Goal: Task Accomplishment & Management: Use online tool/utility

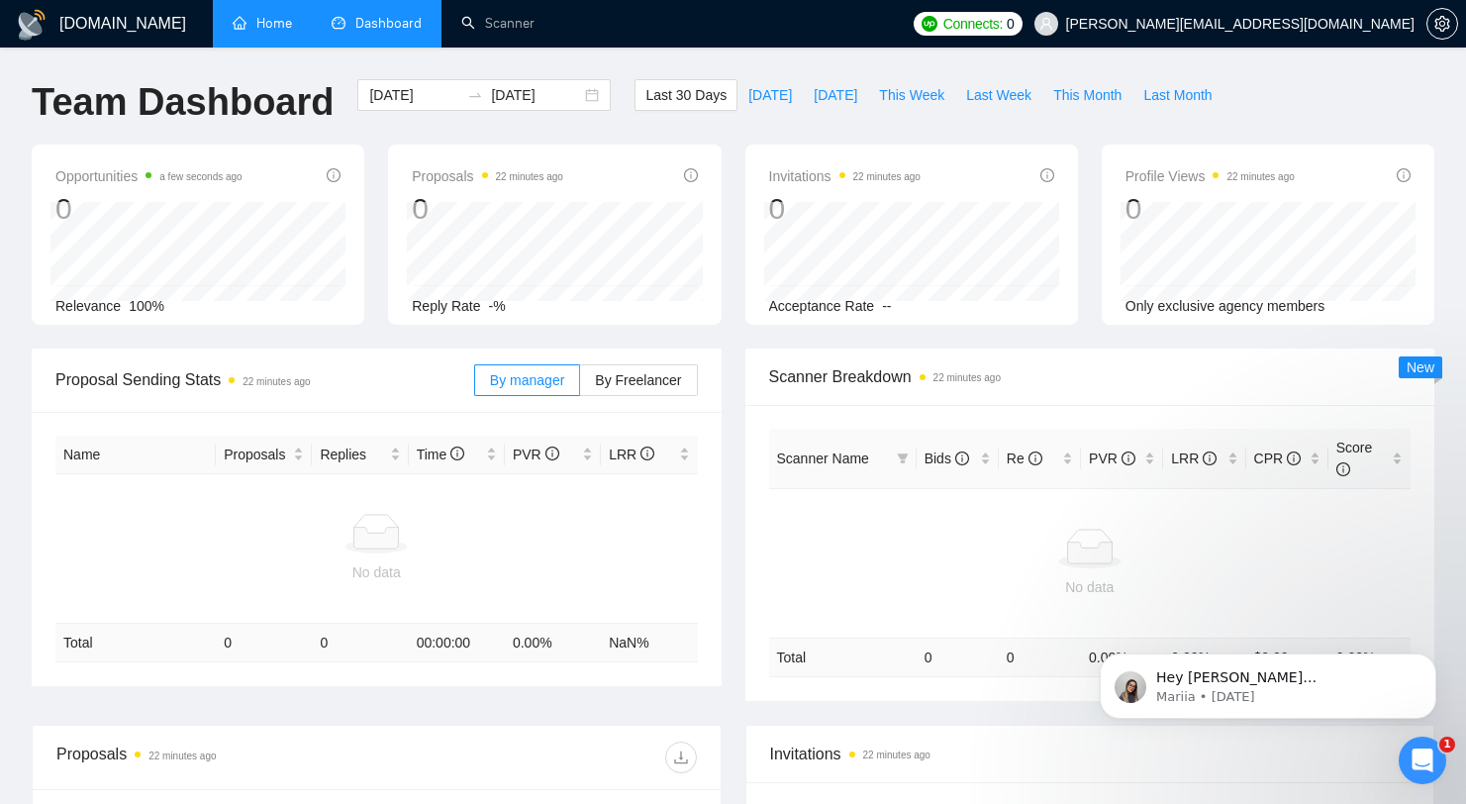
click at [276, 32] on link "Home" at bounding box center [262, 23] width 59 height 17
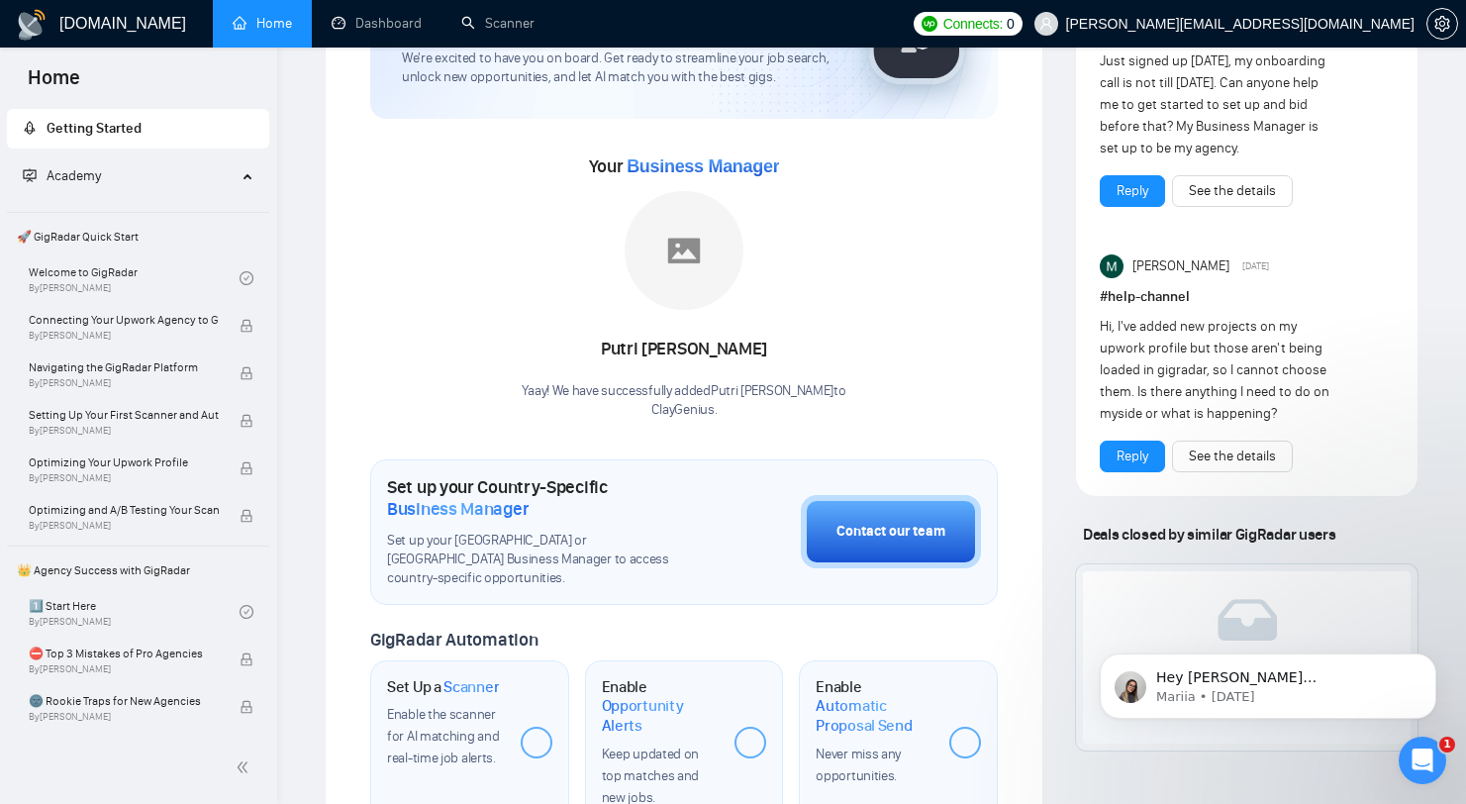
scroll to position [168, 0]
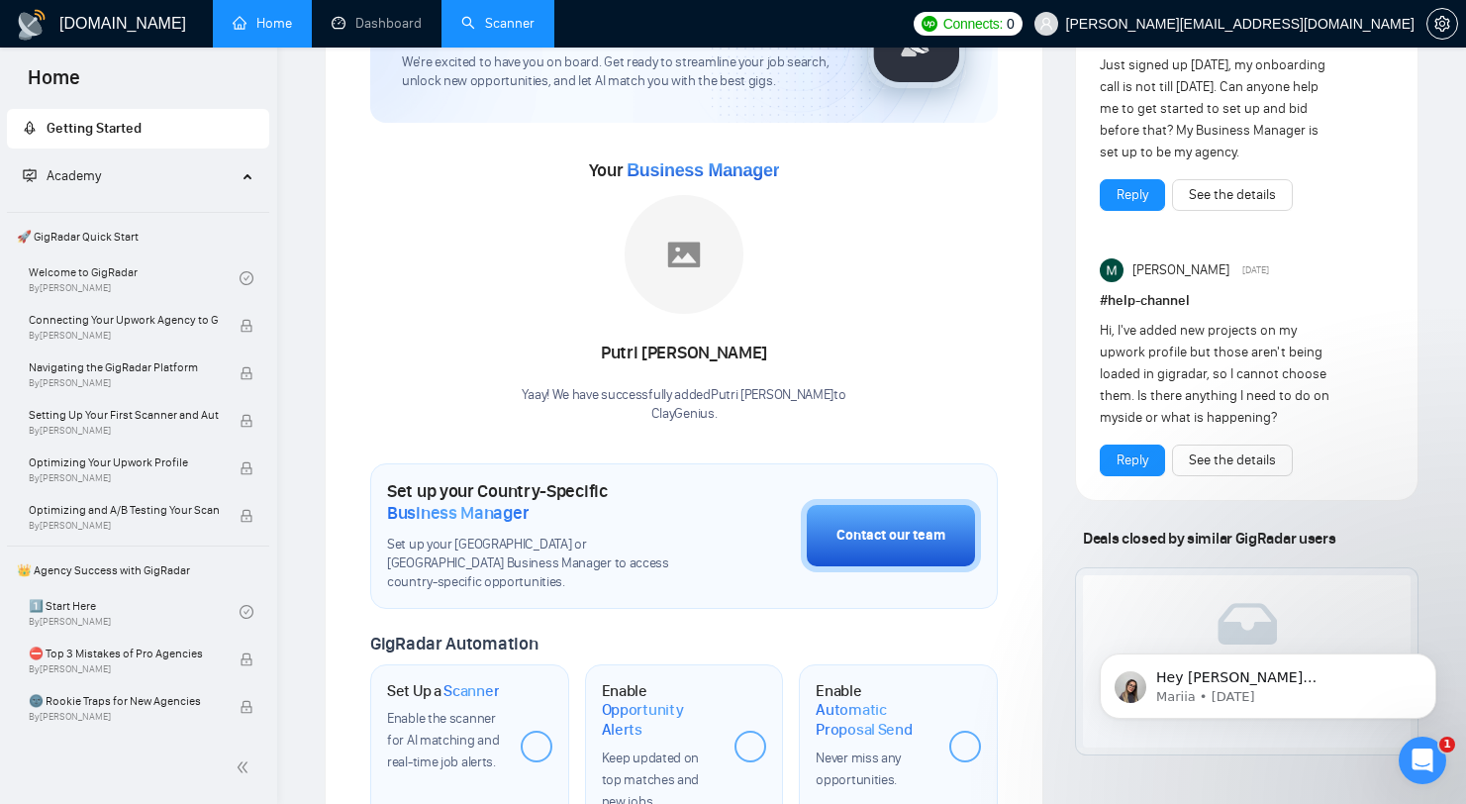
click at [461, 15] on link "Scanner" at bounding box center [497, 23] width 73 height 17
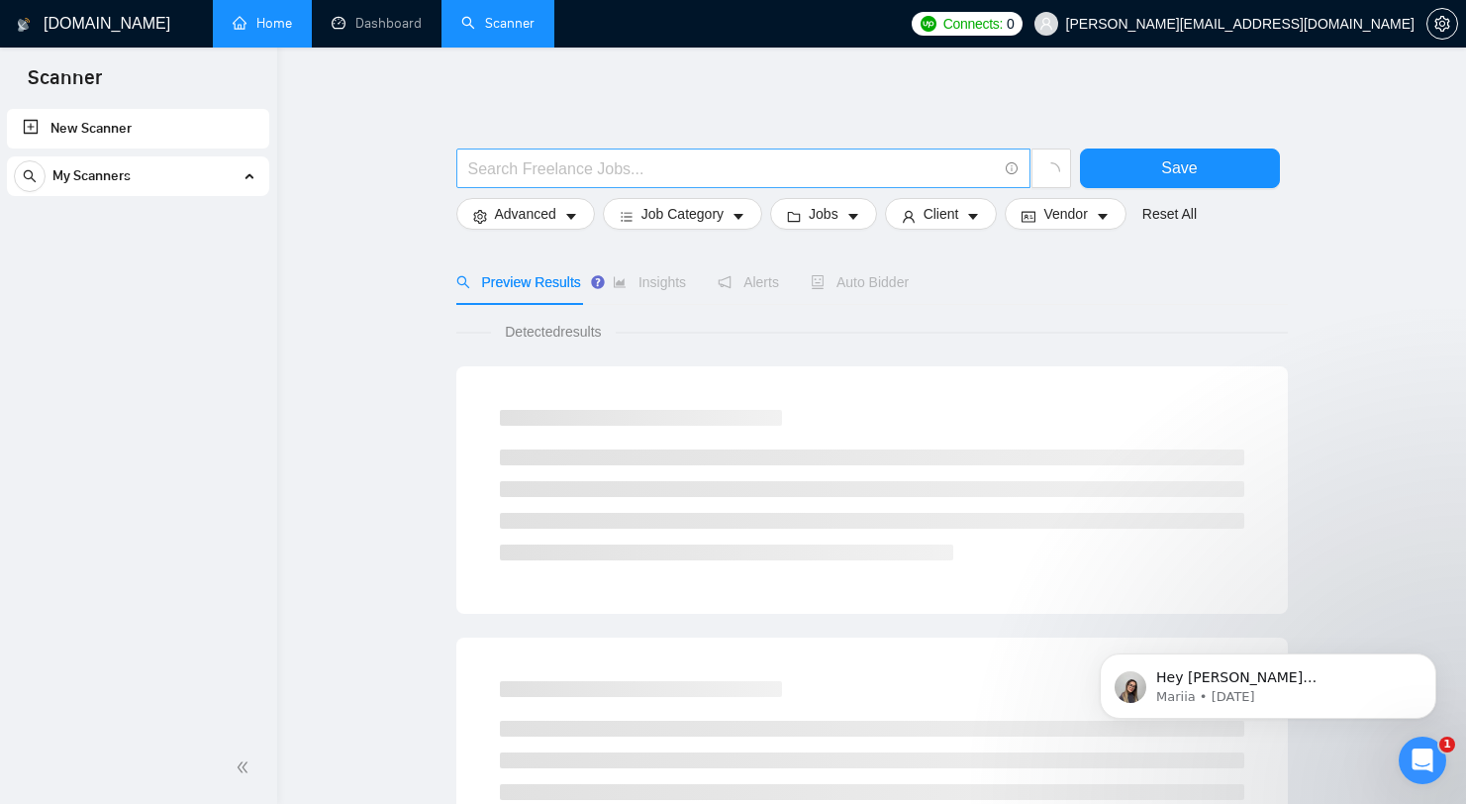
click at [925, 181] on span at bounding box center [743, 168] width 574 height 40
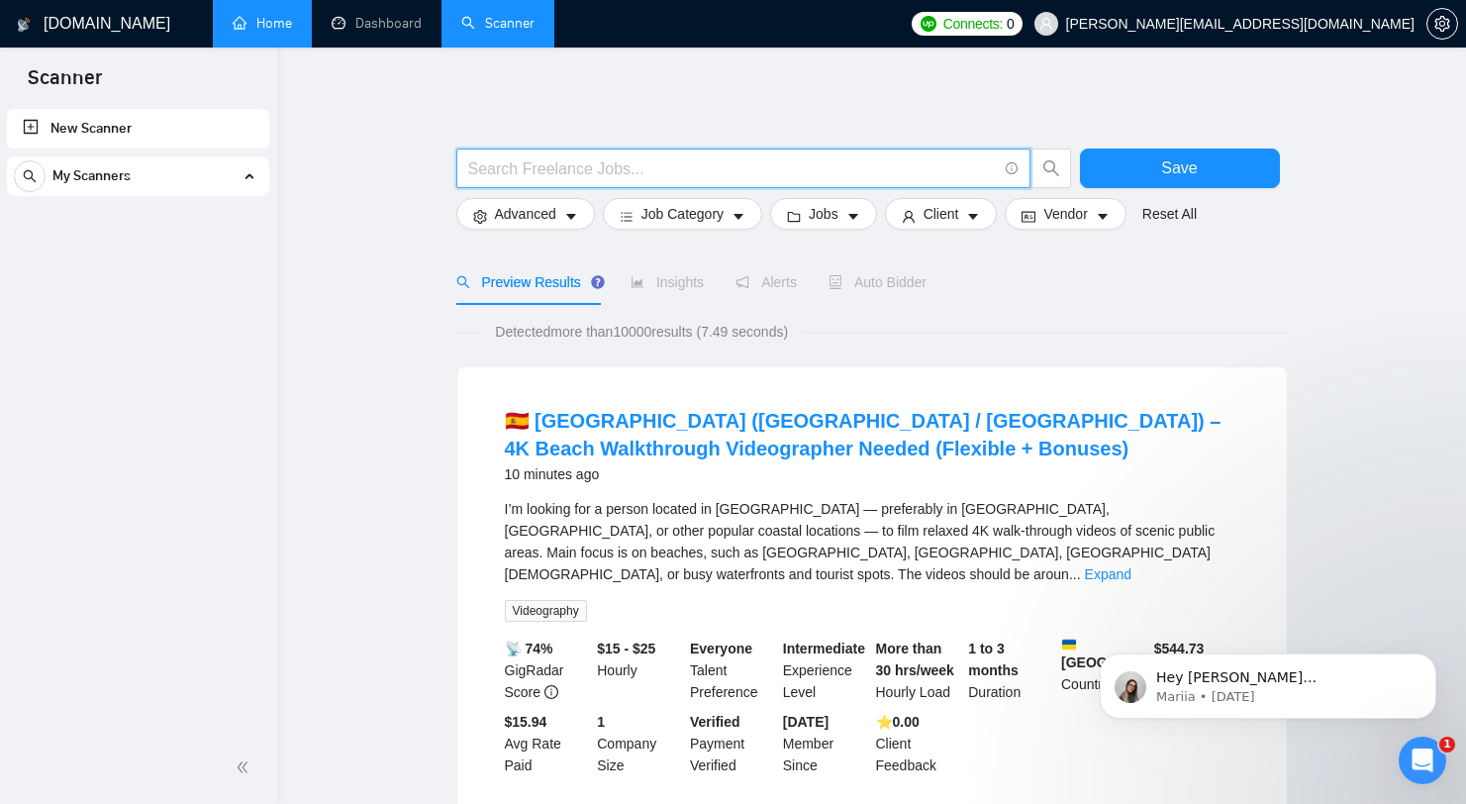
click at [722, 161] on input "text" at bounding box center [732, 168] width 529 height 25
paste input "(clay* | "[DOMAIN_NAME]") (setup* | automat* | integrat* | build*)"
type input "(clay* | "[DOMAIN_NAME]") (setup* | automat* | integrat* | build*)"
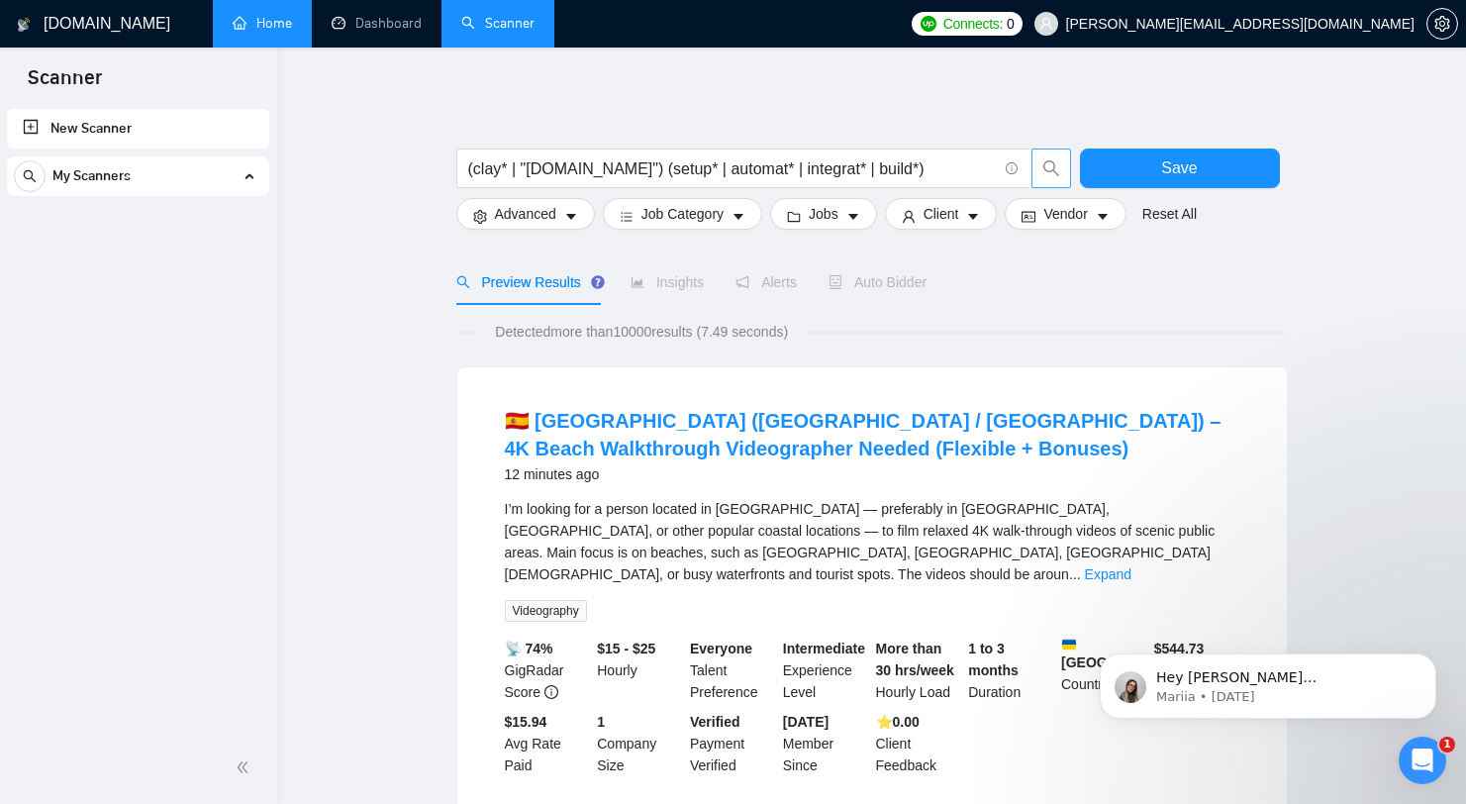
click at [1042, 161] on icon "search" at bounding box center [1051, 168] width 18 height 18
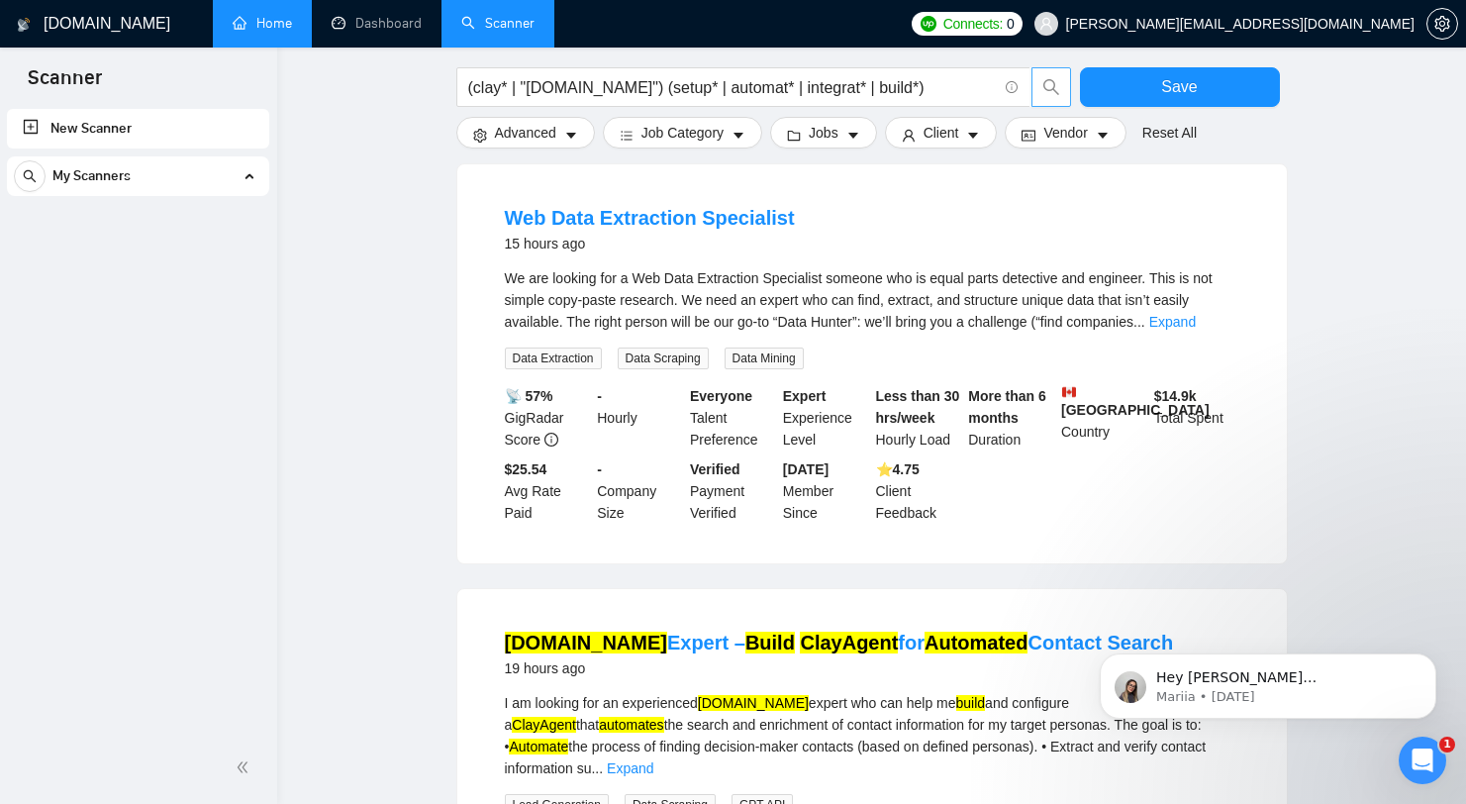
scroll to position [420, 0]
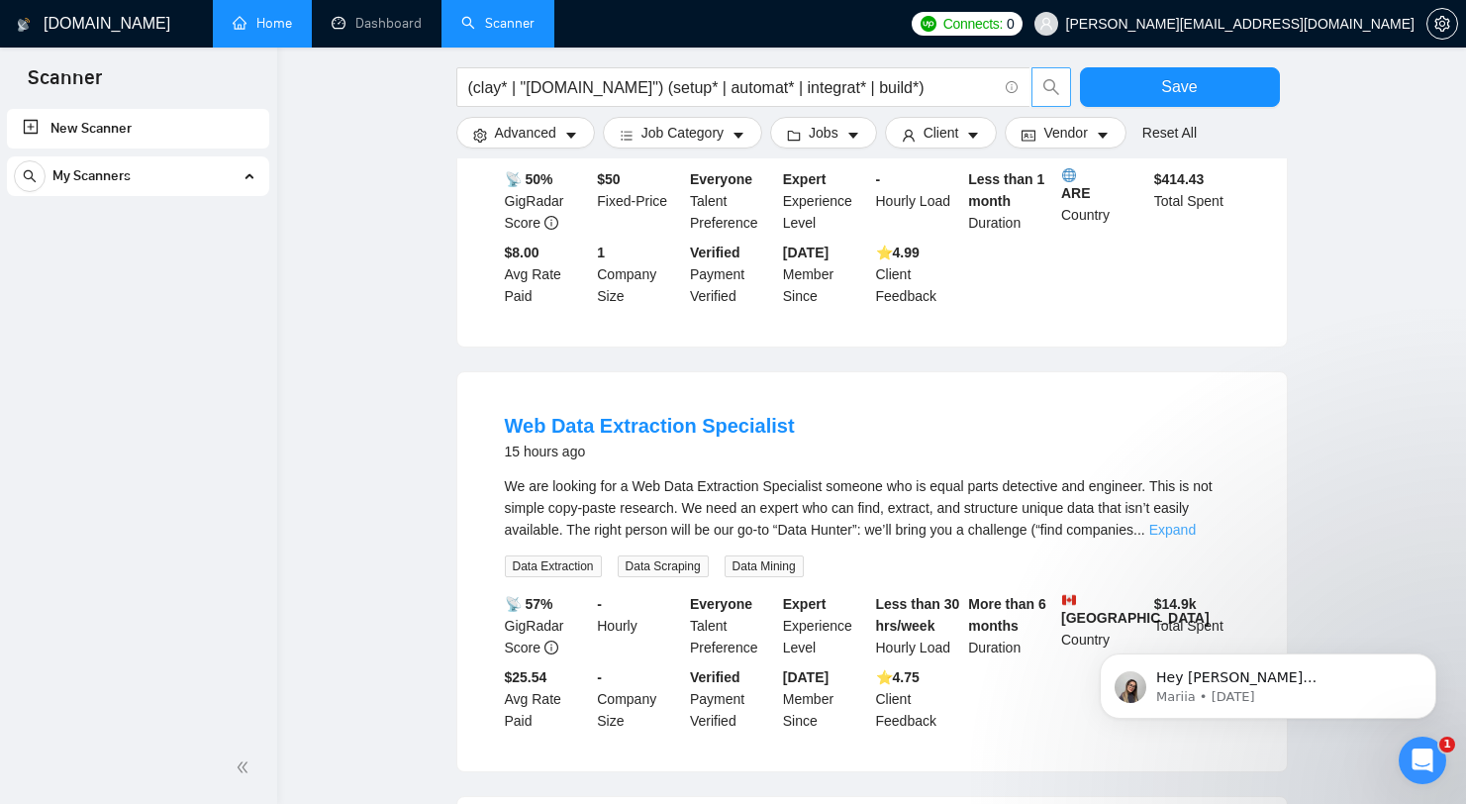
click at [1188, 538] on link "Expand" at bounding box center [1172, 530] width 47 height 16
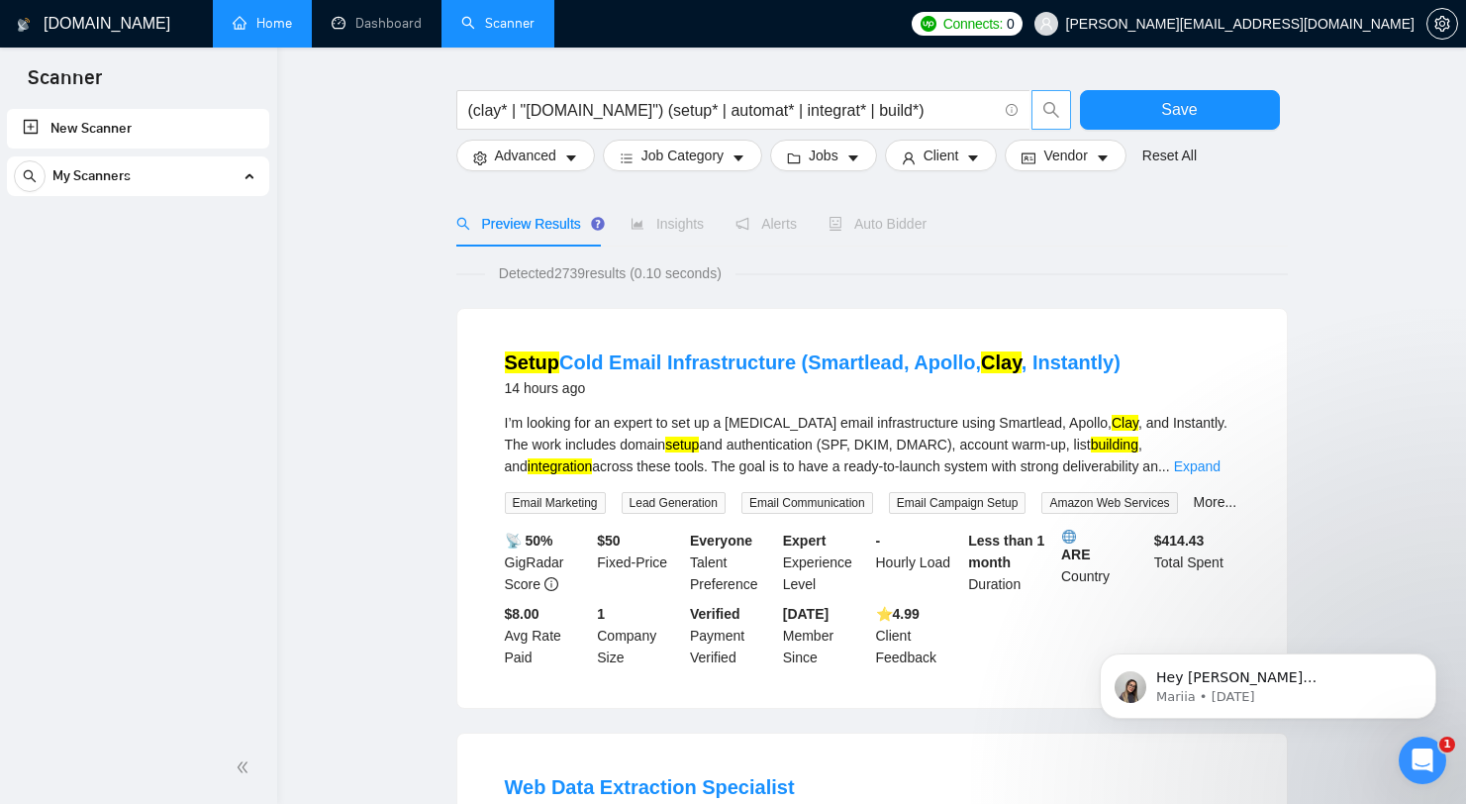
scroll to position [0, 0]
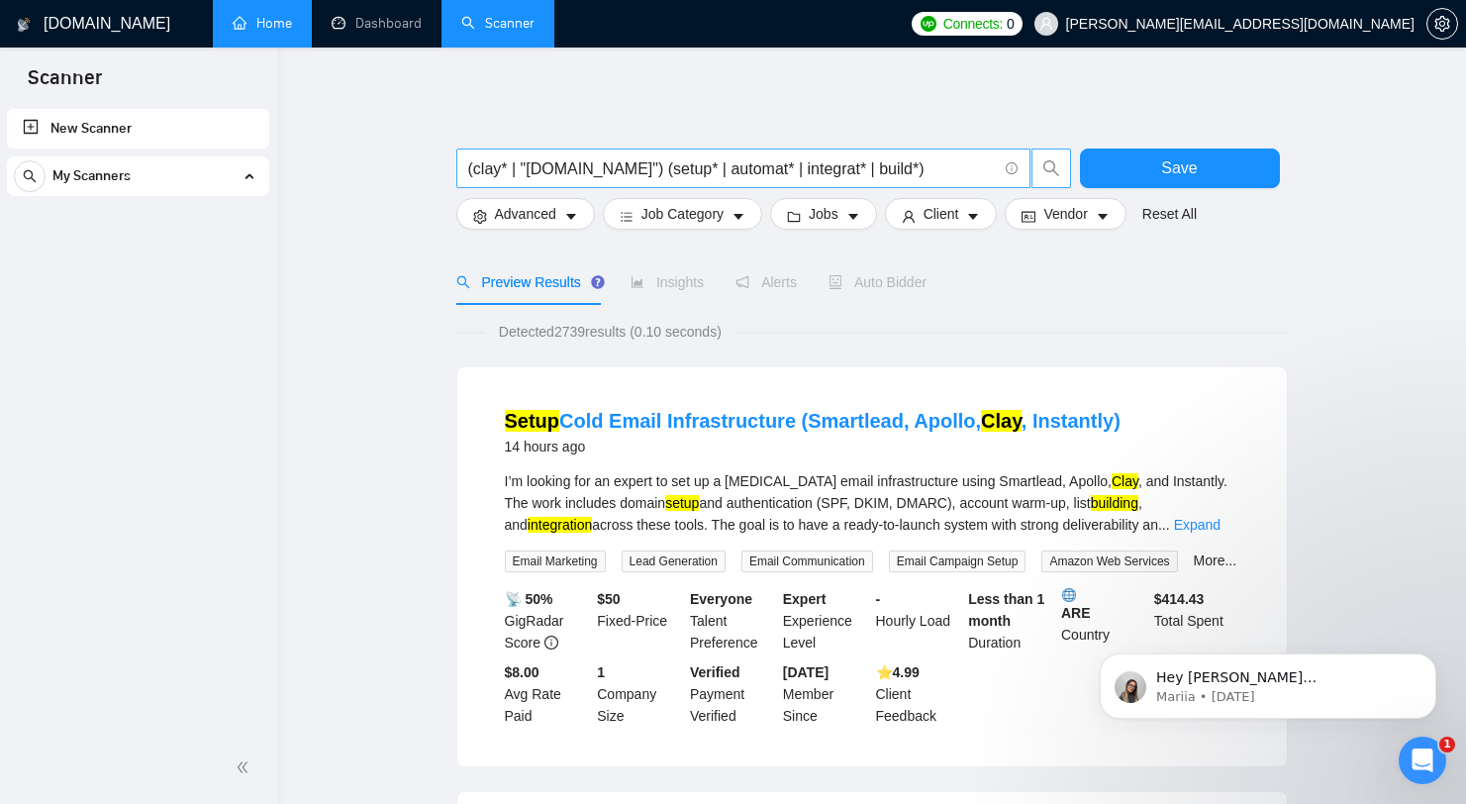
click at [785, 167] on input "(clay* | "[DOMAIN_NAME]") (setup* | automat* | integrat* | build*)" at bounding box center [732, 168] width 529 height 25
paste input "(clay* | "[DOMAIN_NAME]" | "clay automation" | "clay tool" | lead* generat* | d…"
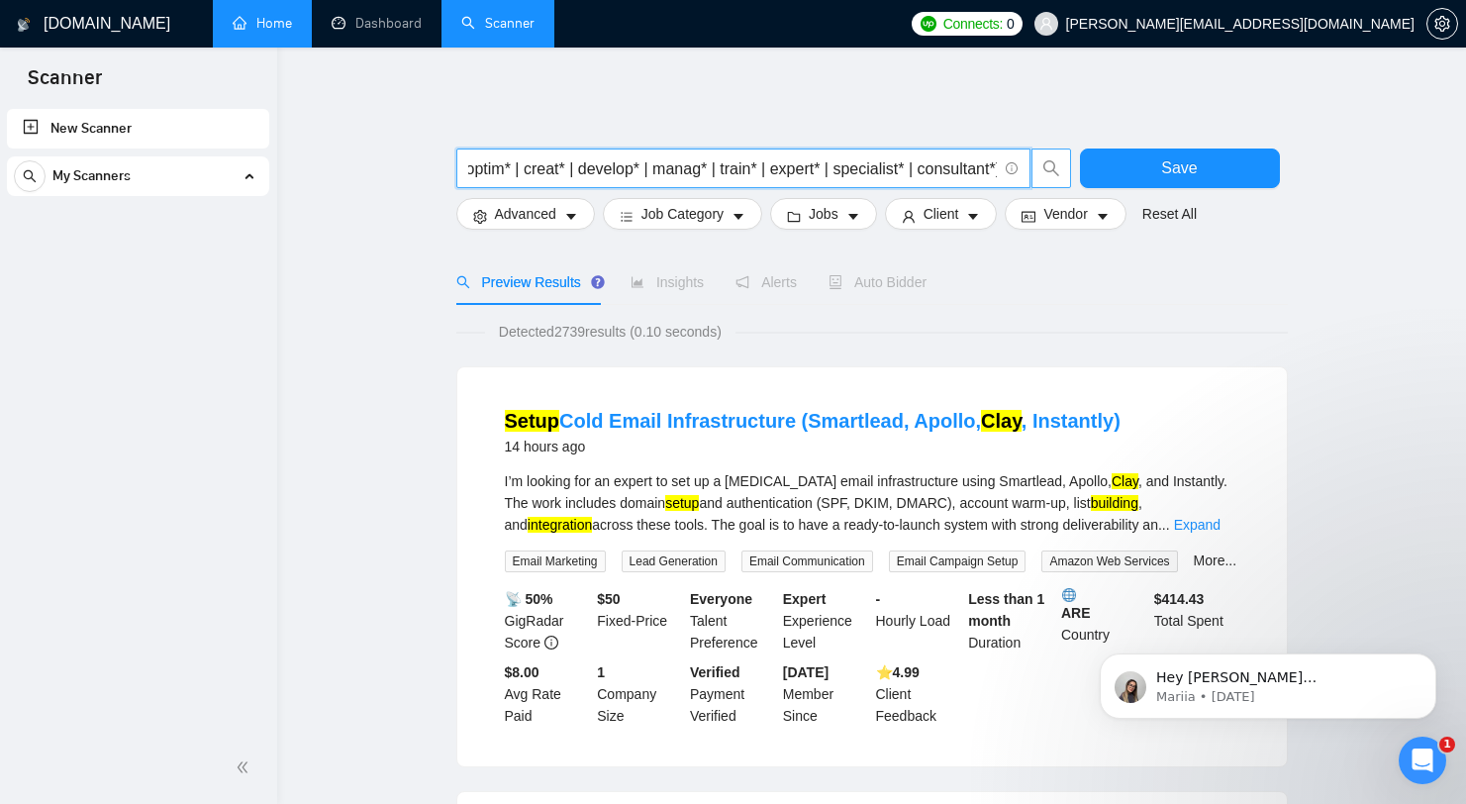
type input "(clay* | "[DOMAIN_NAME]" | "clay automation" | "clay tool" | lead* generat* | d…"
drag, startPoint x: 872, startPoint y: 116, endPoint x: 914, endPoint y: 146, distance: 51.1
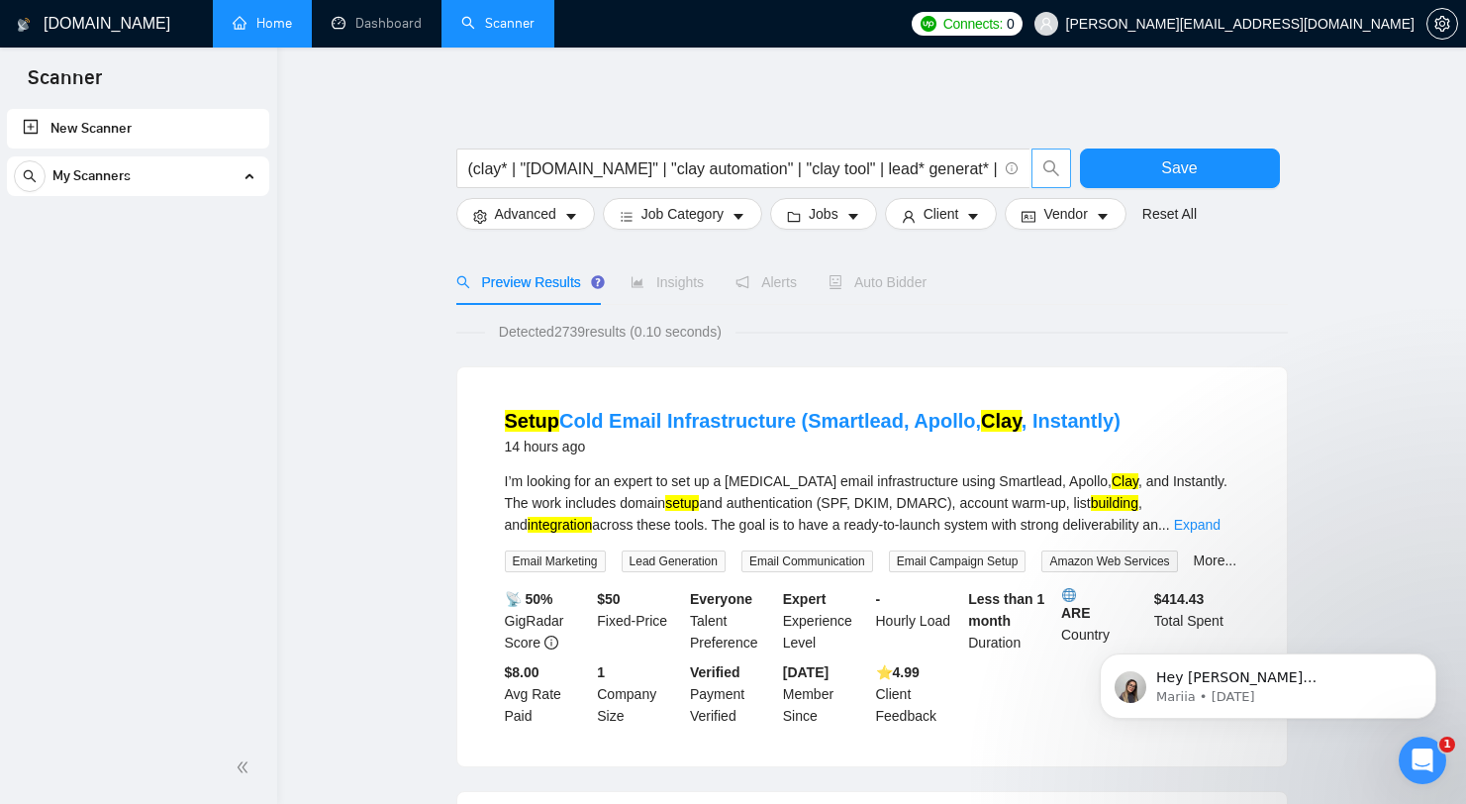
click at [1048, 167] on icon "search" at bounding box center [1051, 168] width 18 height 18
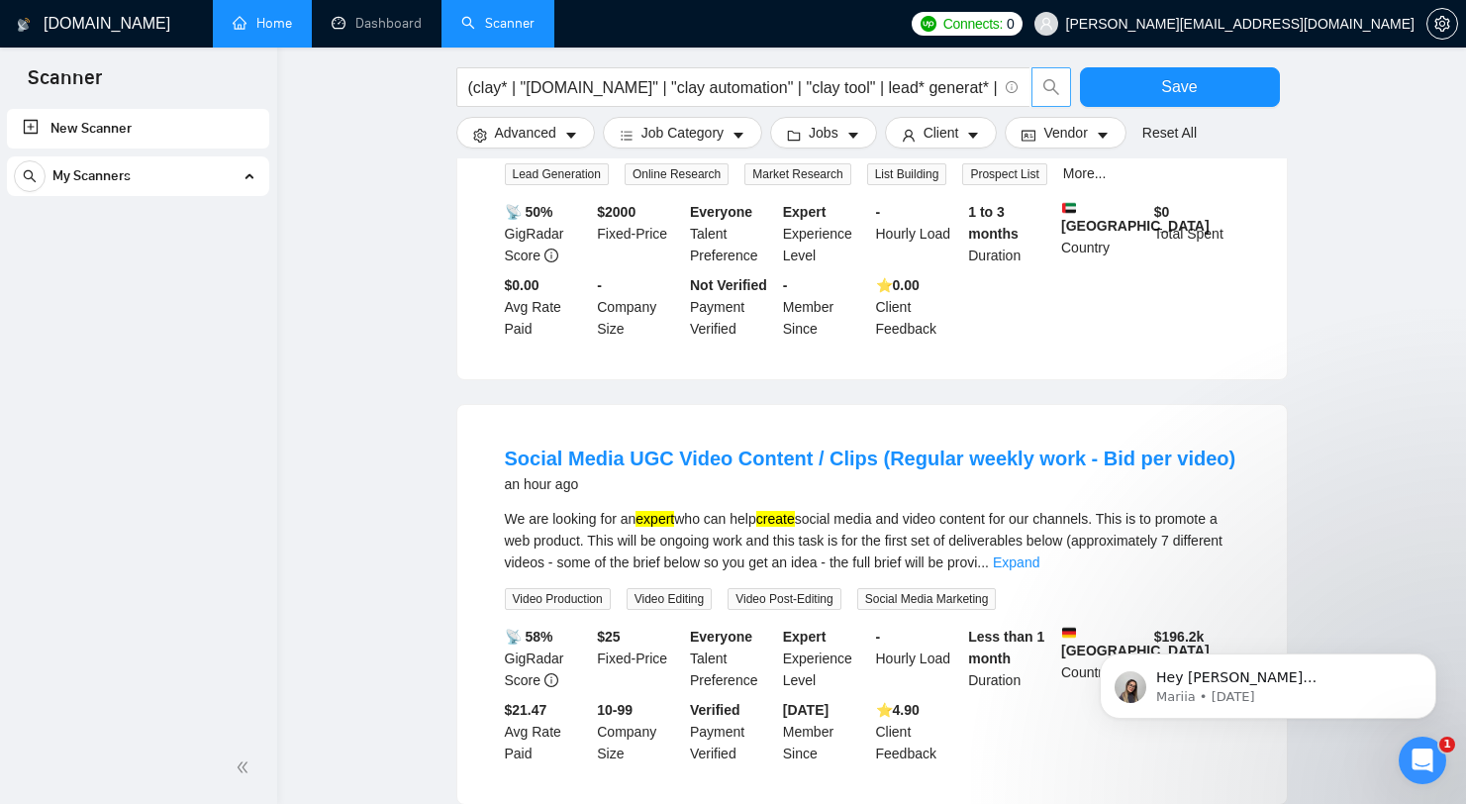
scroll to position [439, 0]
click at [1039, 556] on link "Expand" at bounding box center [1016, 560] width 47 height 16
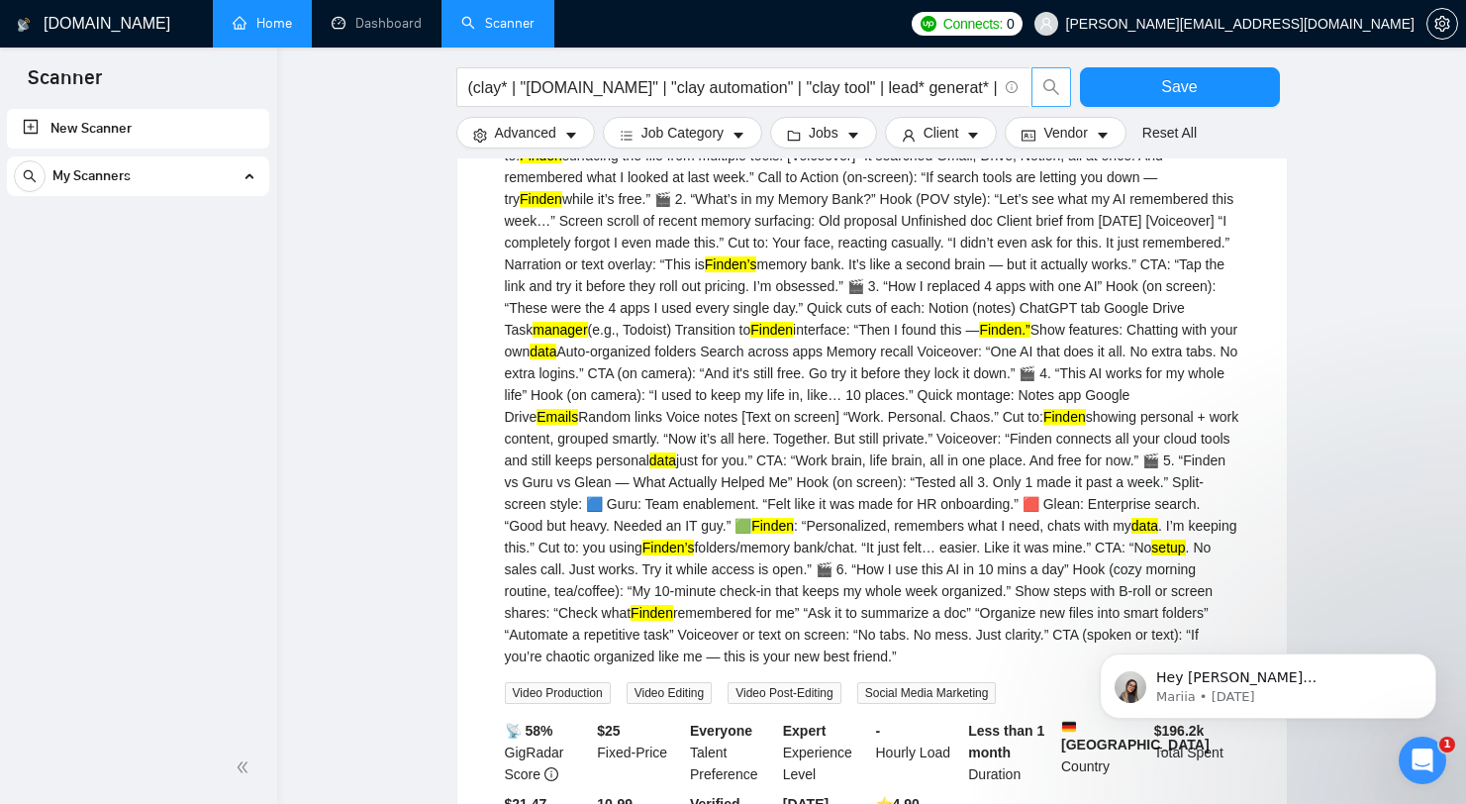
scroll to position [1021, 0]
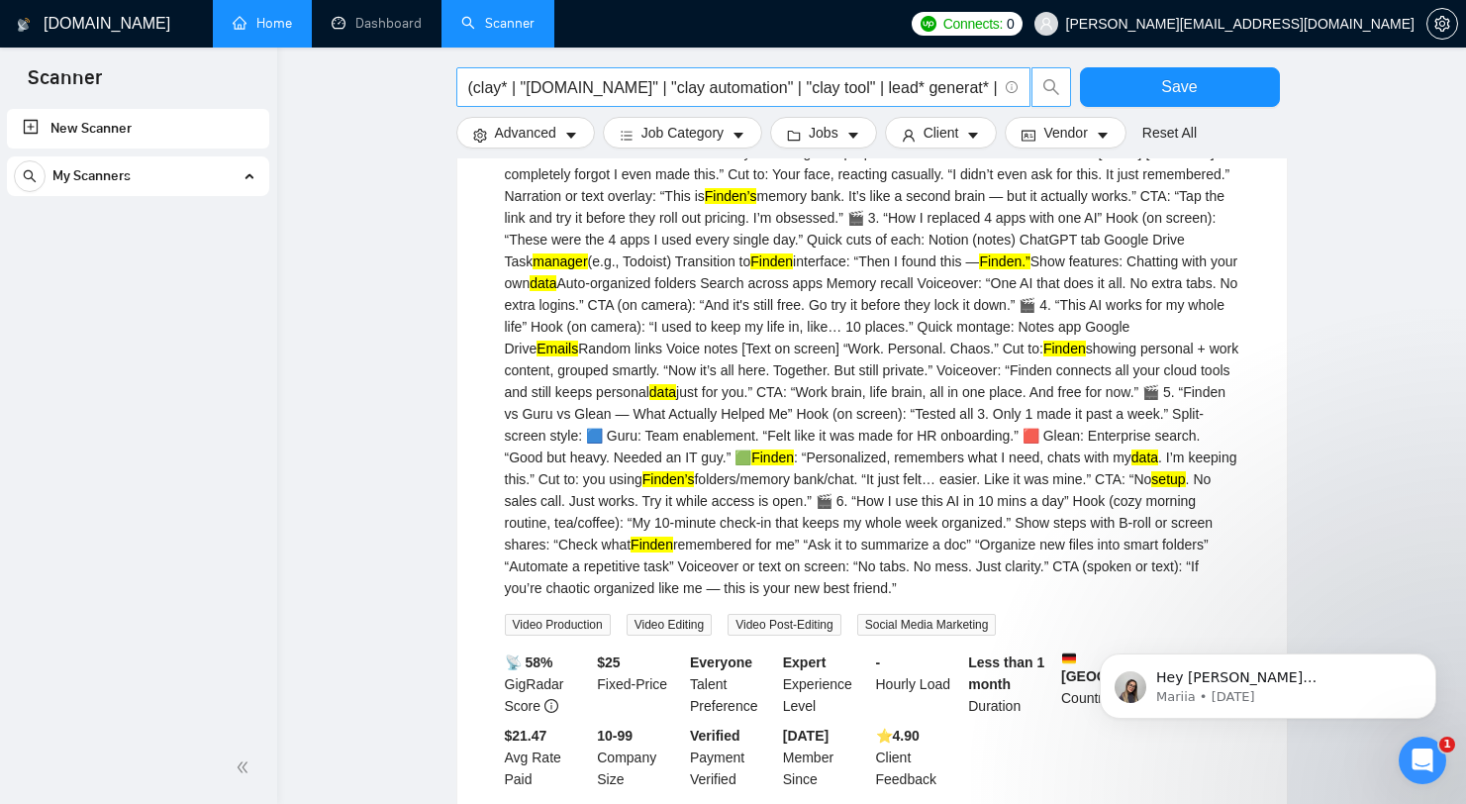
click at [819, 88] on input "(clay* | "[DOMAIN_NAME]" | "clay automation" | "clay tool" | lead* generat* | d…" at bounding box center [732, 87] width 529 height 25
paste input "("[DOMAIN_NAME]" | clay* | "clay automation" | "clay tool" | "clay platform" | …"
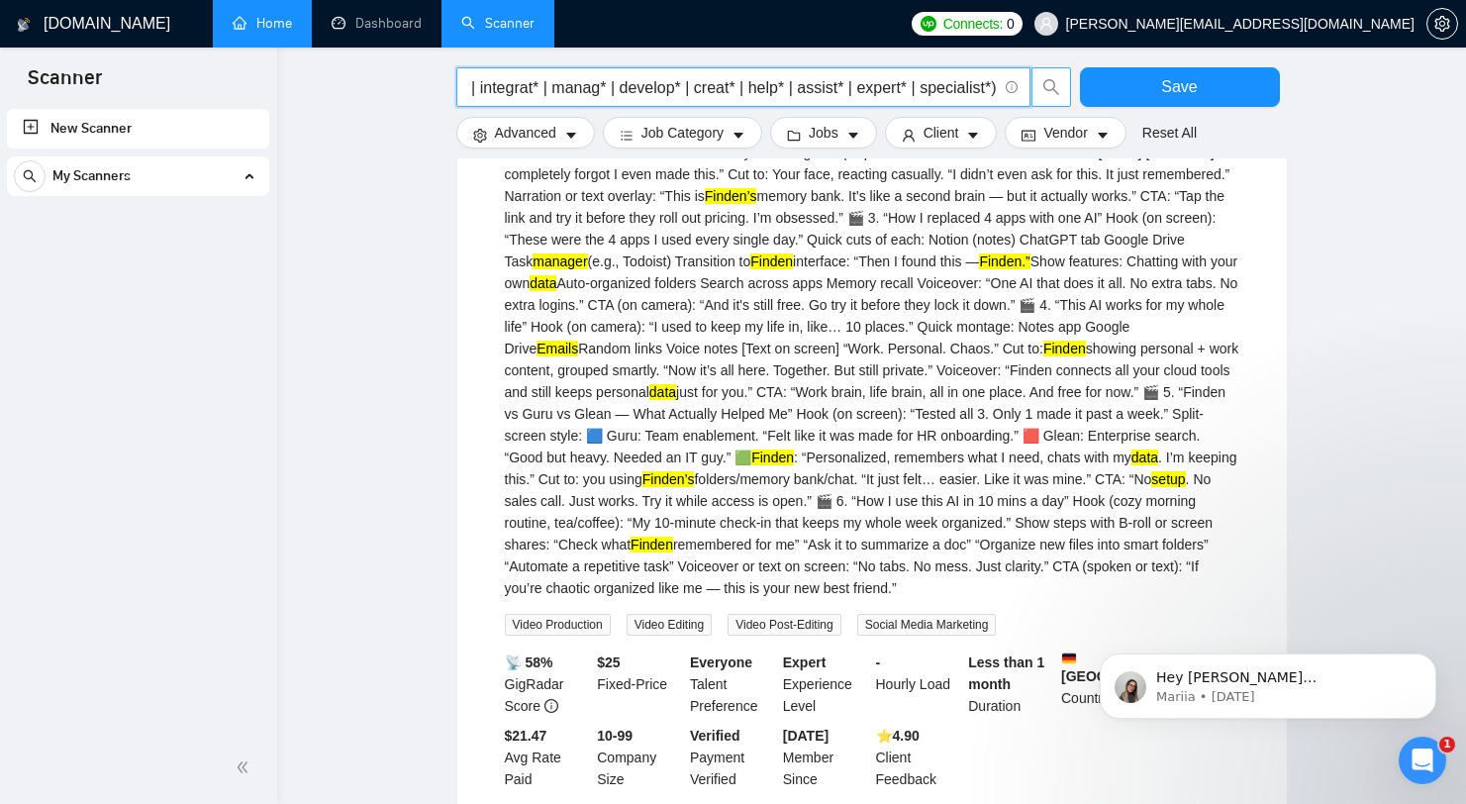
click at [1052, 79] on icon "search" at bounding box center [1051, 87] width 18 height 18
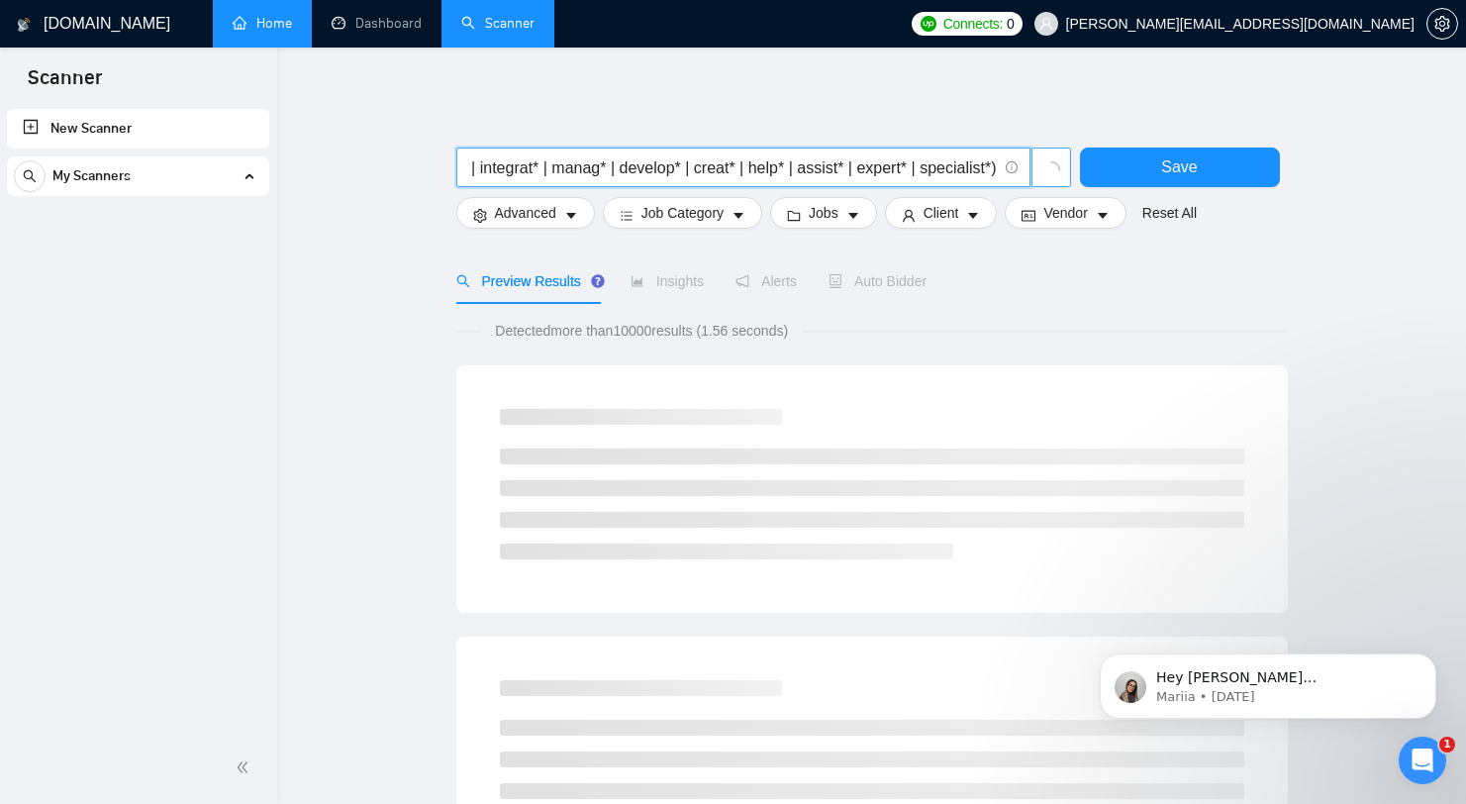
scroll to position [0, 0]
click at [708, 178] on input "("[DOMAIN_NAME]" | clay* | "clay automation" | "clay tool" | "clay platform" | …" at bounding box center [732, 168] width 529 height 25
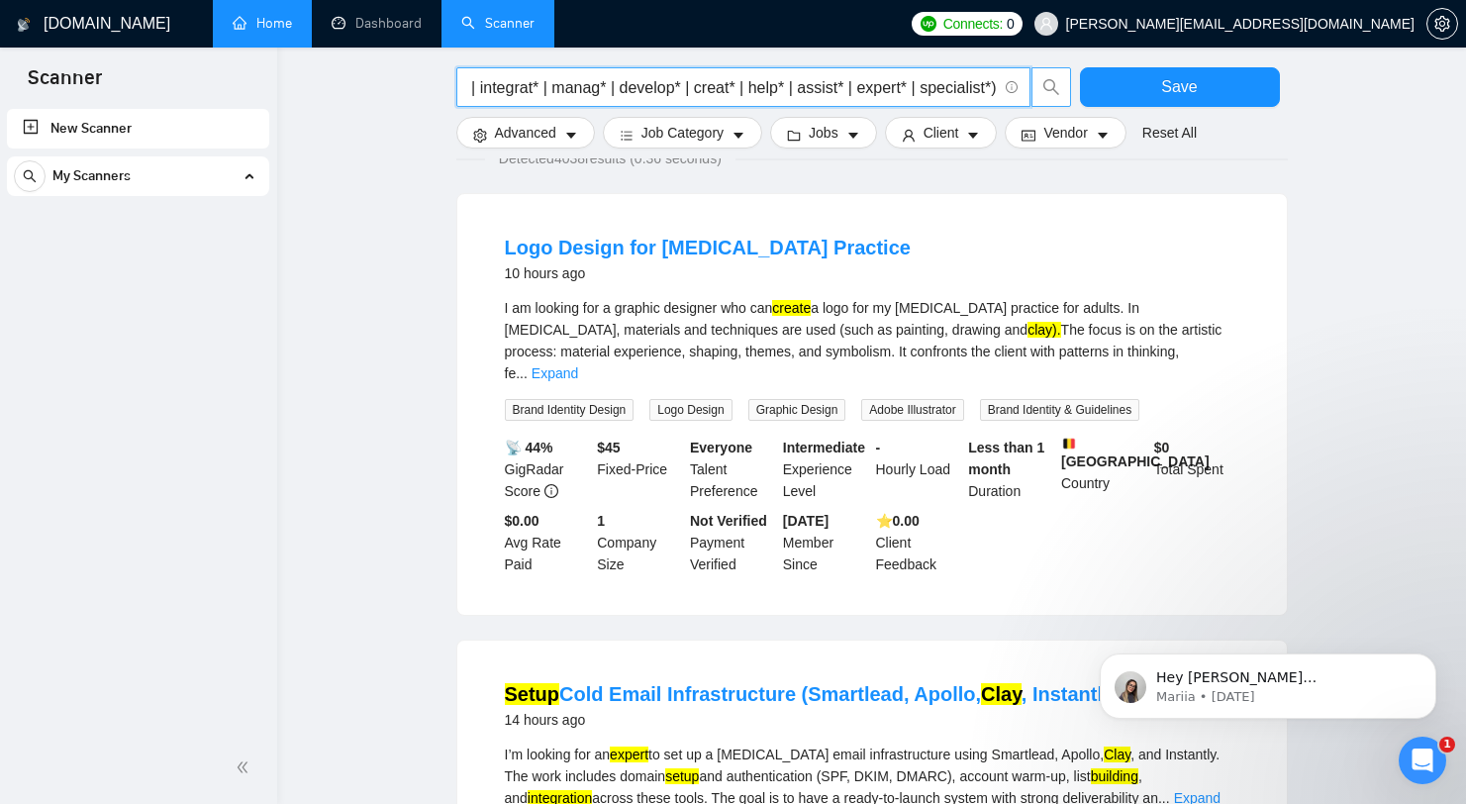
scroll to position [178, 0]
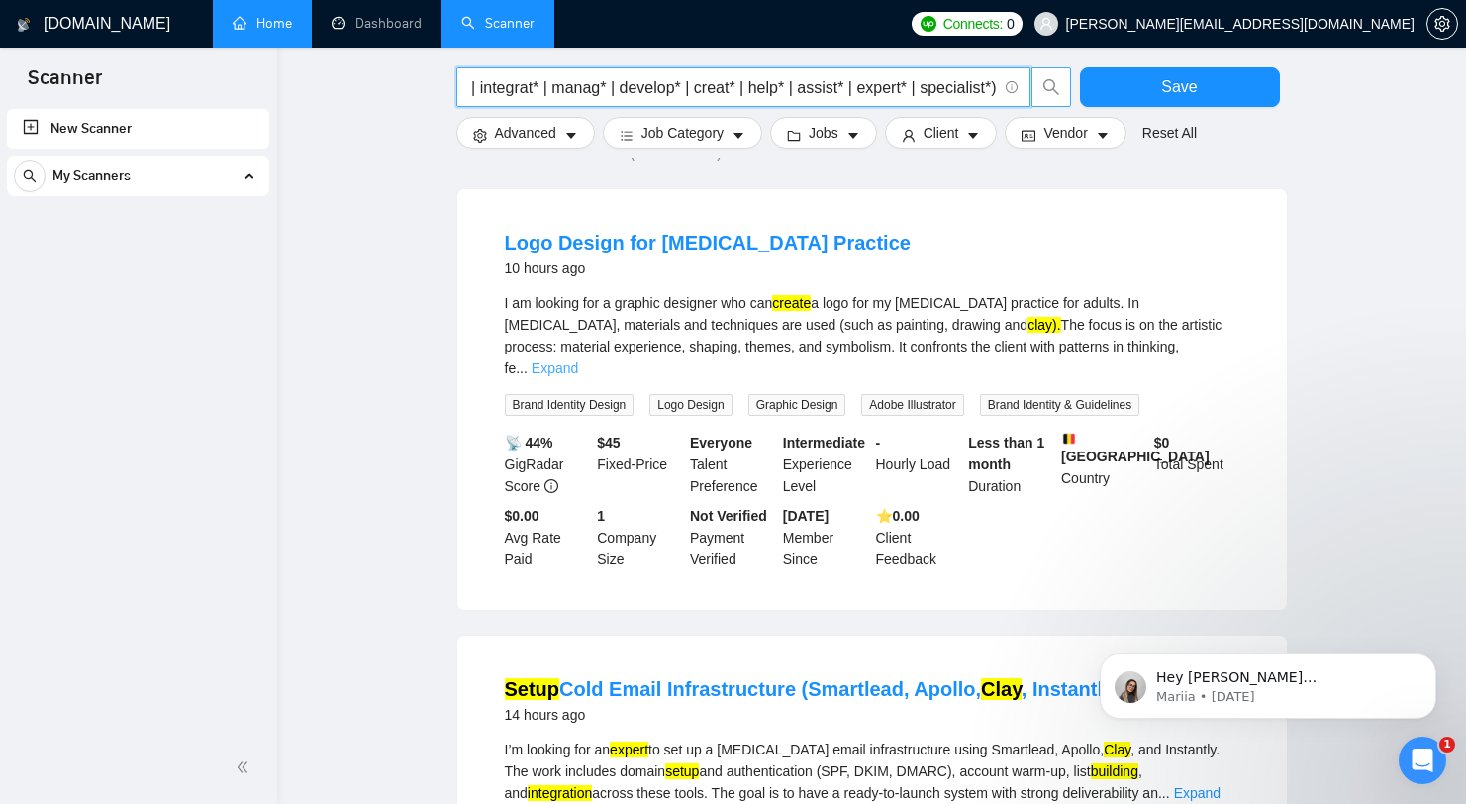
type input "("[DOMAIN_NAME]" | clay* | "clay automation" | "clay tool" | "clay platform" | …"
click at [578, 360] on link "Expand" at bounding box center [555, 368] width 47 height 16
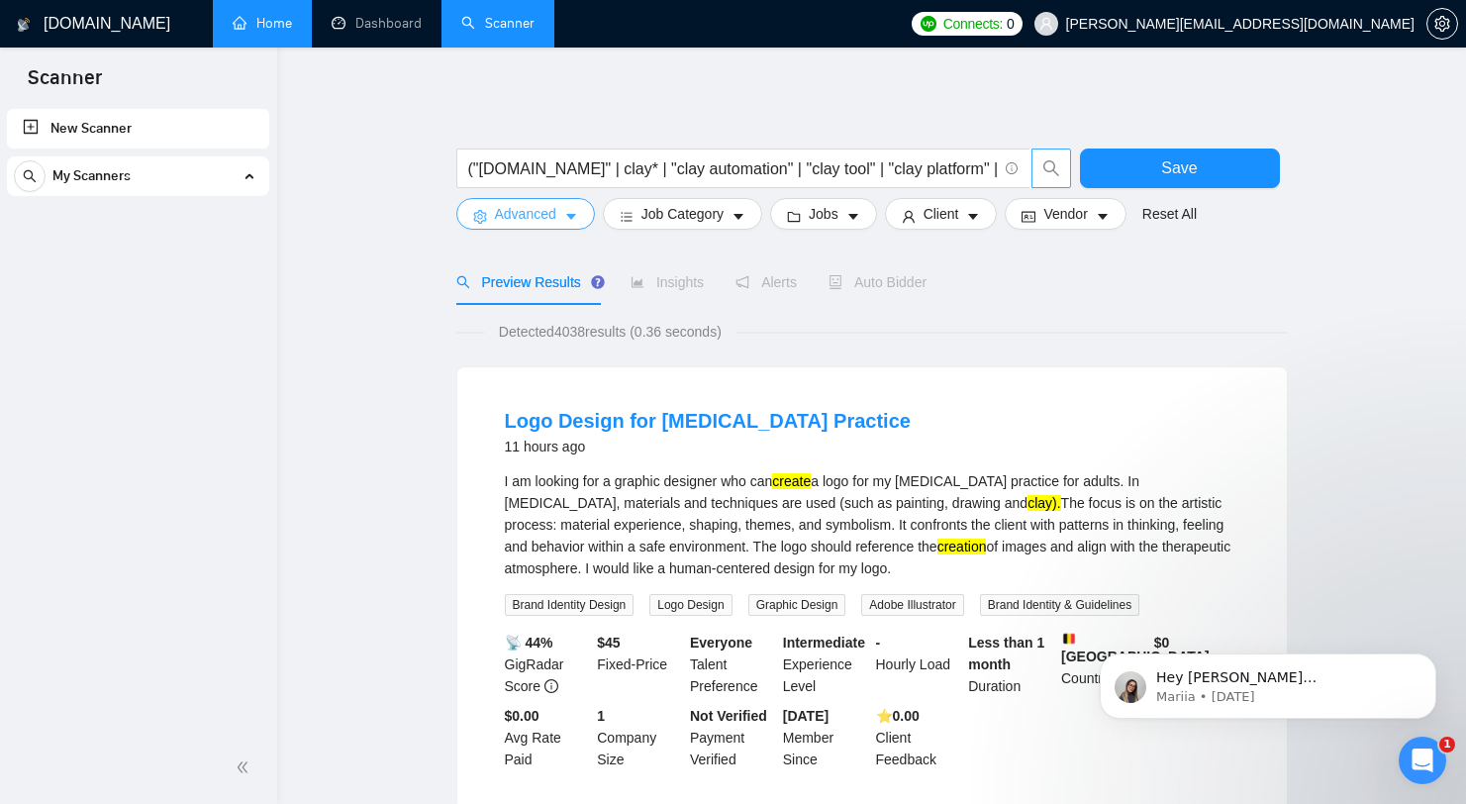
click at [592, 216] on button "Advanced" at bounding box center [525, 214] width 139 height 32
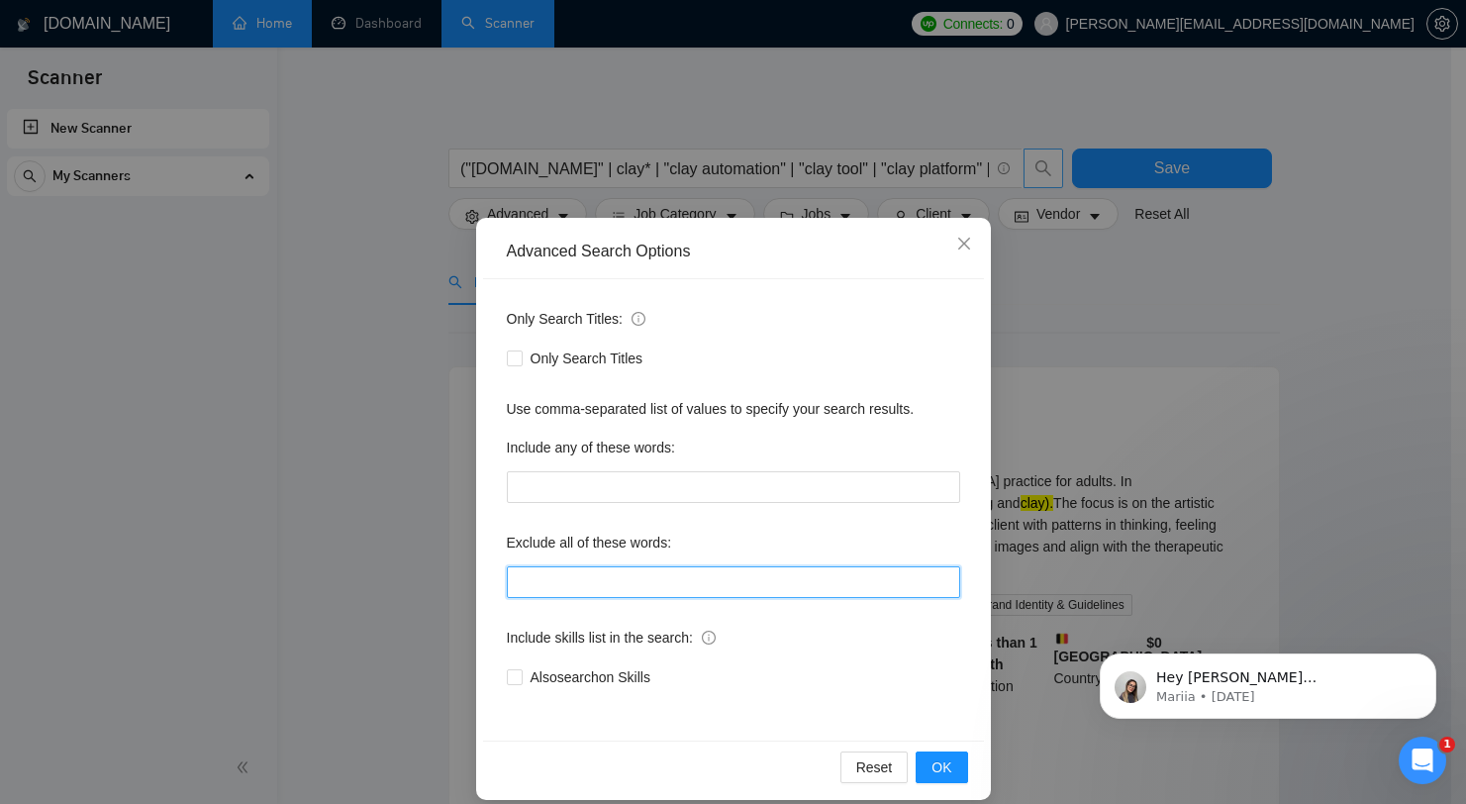
click at [730, 576] on input "text" at bounding box center [733, 582] width 453 height 32
paste input "logo | graphic* | design* | branding* | website* | wordpress | shopify | video*…"
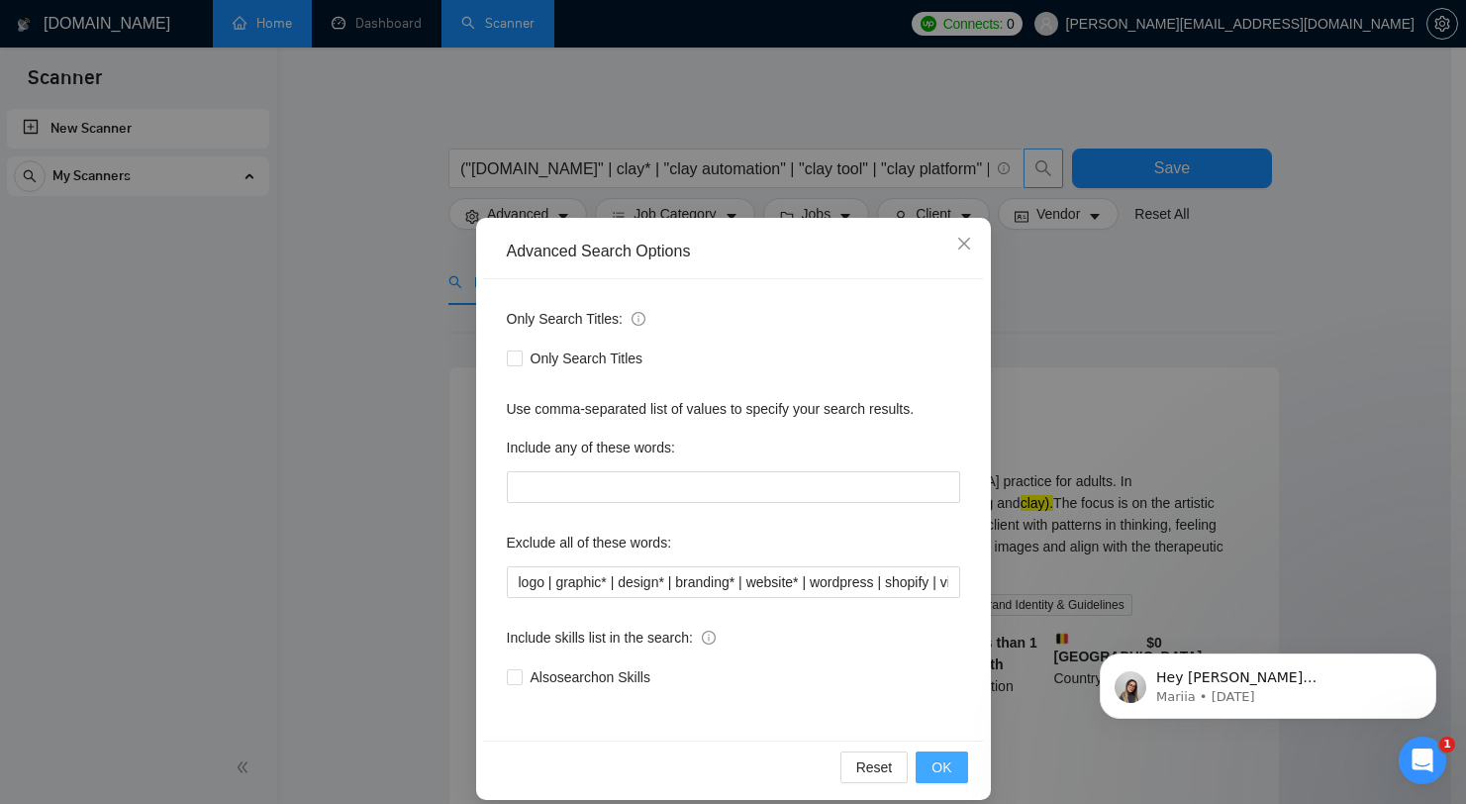
click at [953, 775] on button "OK" at bounding box center [941, 767] width 51 height 32
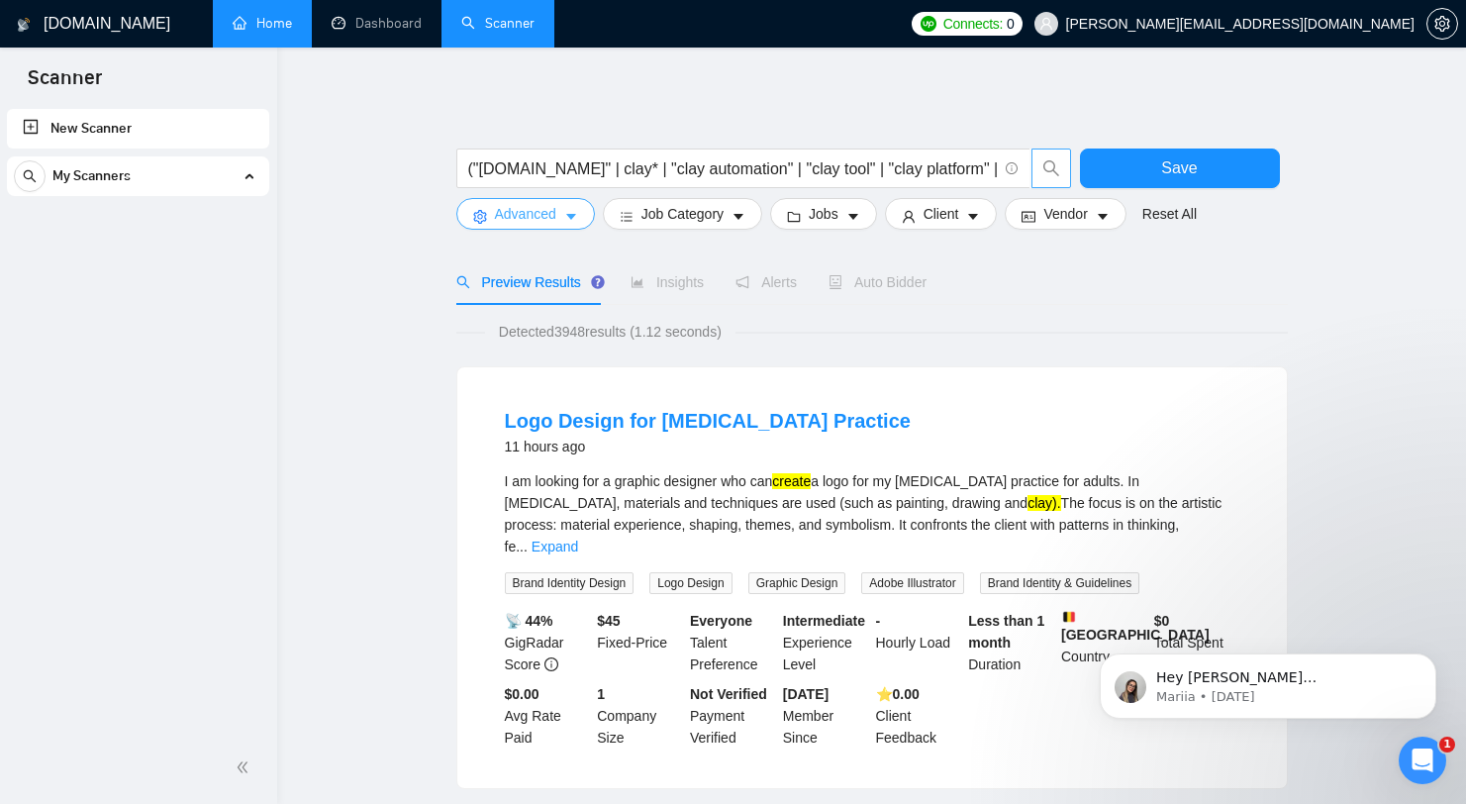
click at [540, 205] on span "Advanced" at bounding box center [525, 214] width 61 height 22
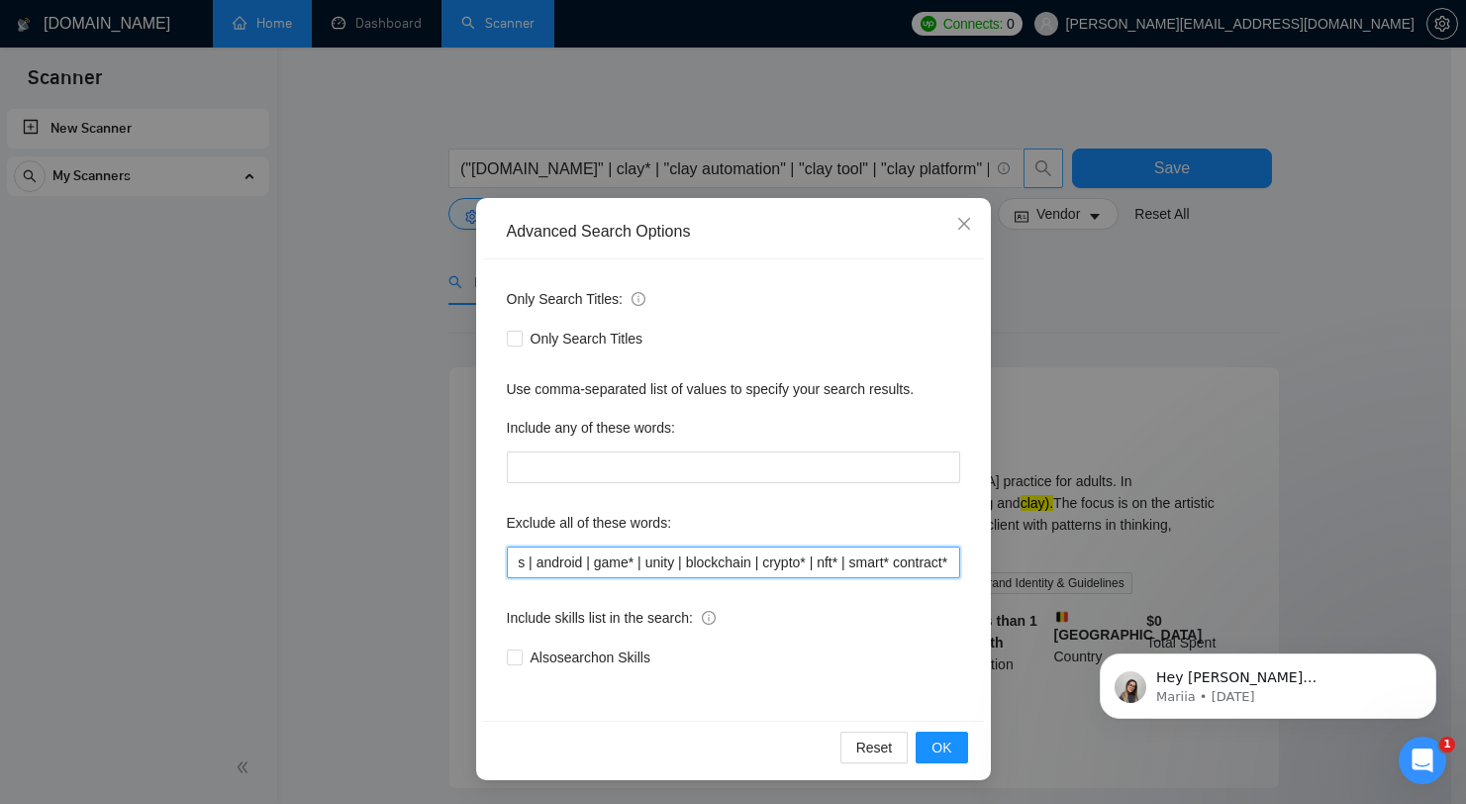
scroll to position [0, 3047]
drag, startPoint x: 788, startPoint y: 564, endPoint x: 977, endPoint y: 574, distance: 189.3
click at [977, 574] on div "Advanced Search Options Only Search Titles: Only Search Titles Use comma-separa…" at bounding box center [733, 489] width 515 height 582
click at [849, 560] on input "logo | graphic* | design* | branding* | website* | wordpress | shopify | video*…" at bounding box center [733, 562] width 453 height 32
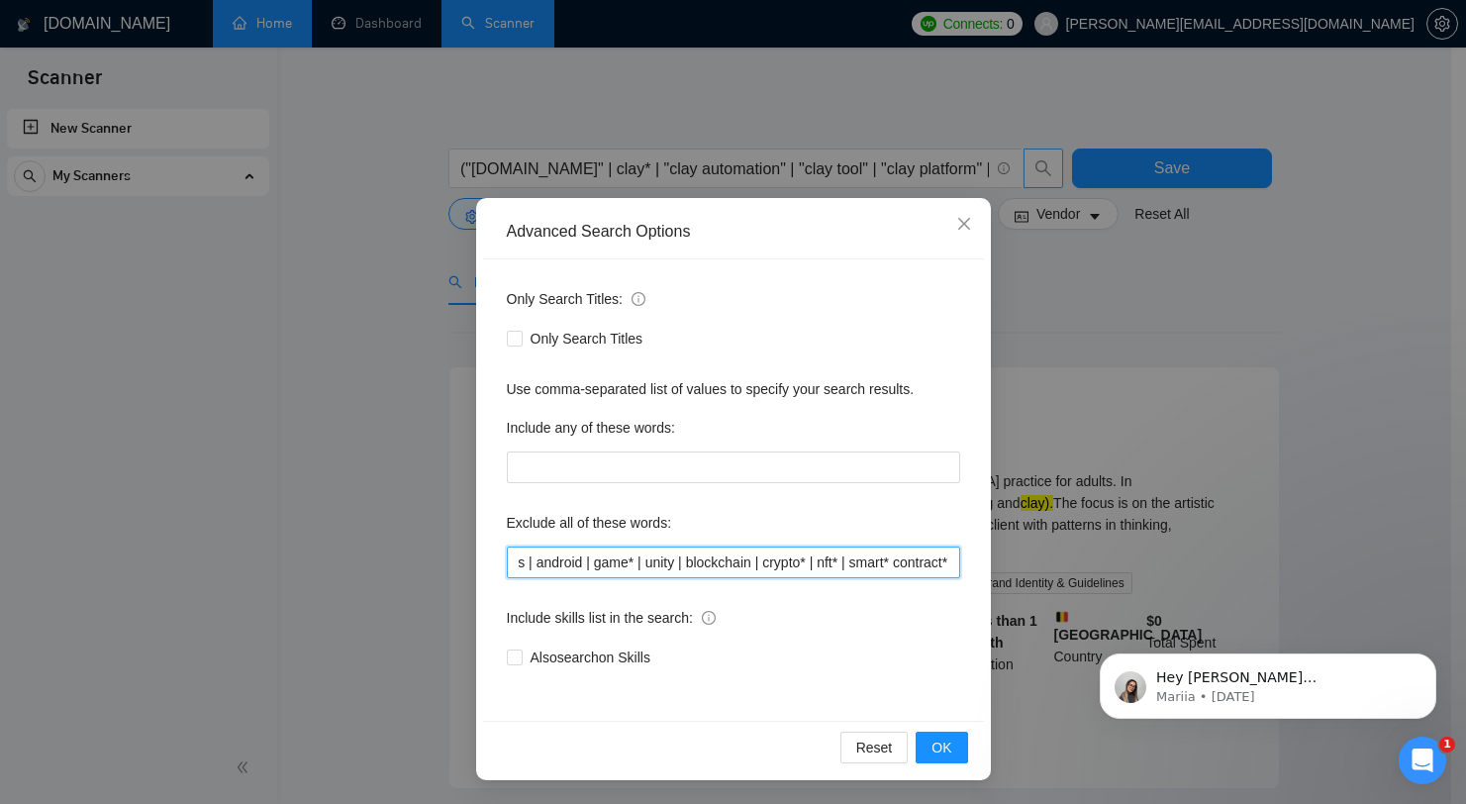
click at [849, 560] on input "logo | graphic* | design* | branding* | website* | wordpress | shopify | video*…" at bounding box center [733, 562] width 453 height 32
type input "logo, d"
paste input "logo, graphic, design, branding, website, wordpress, shopify, video, animation,…"
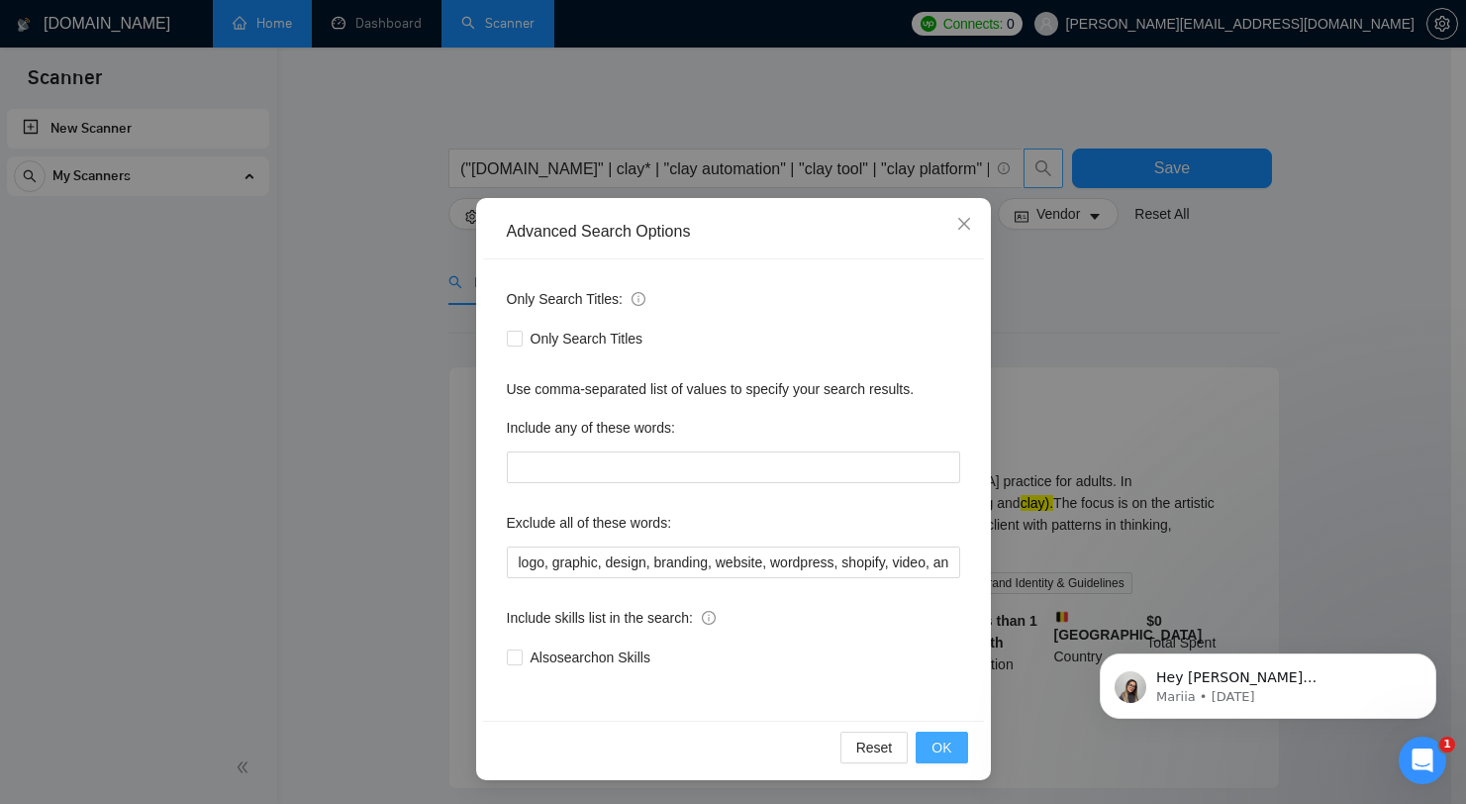
click at [943, 751] on span "OK" at bounding box center [941, 747] width 20 height 22
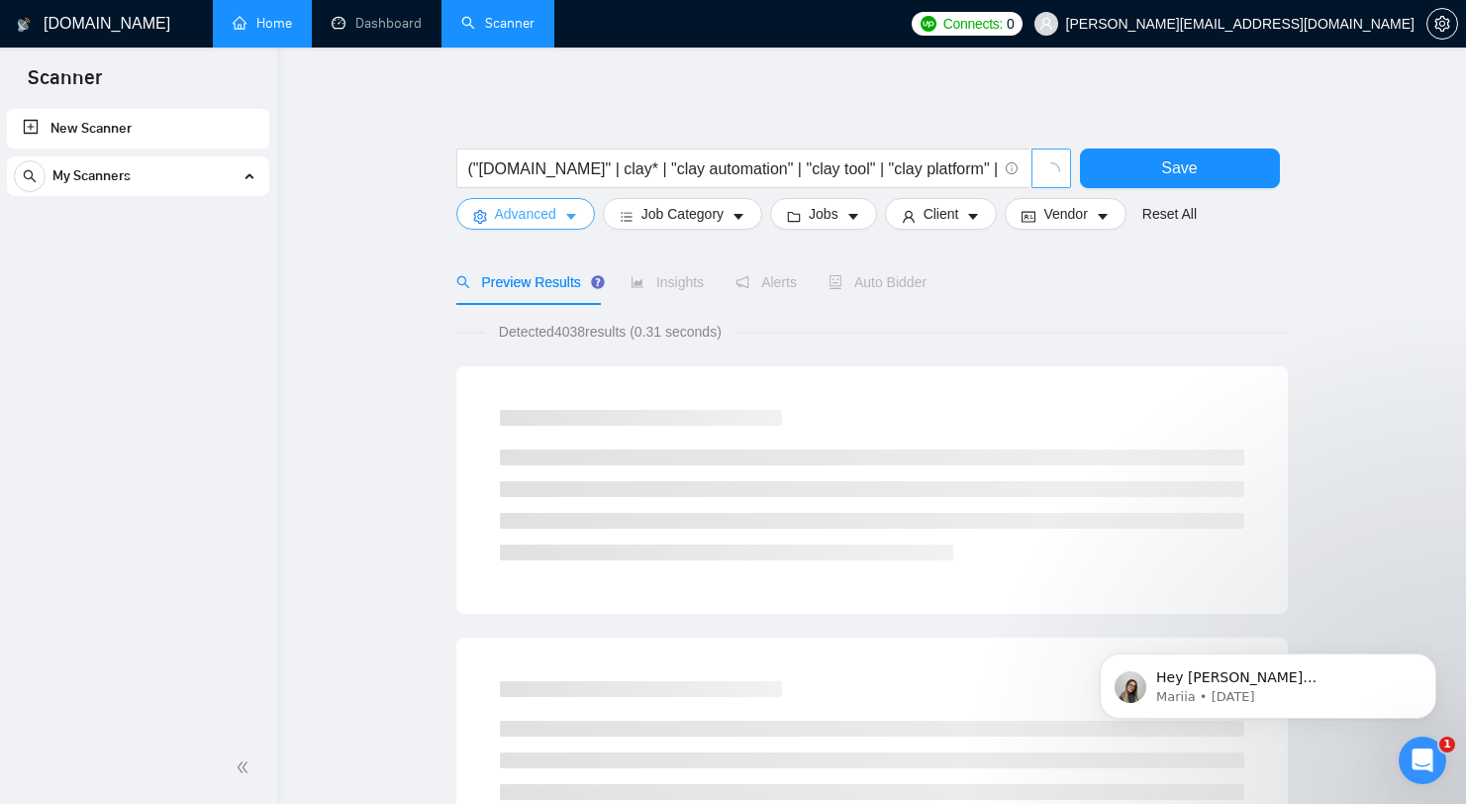
click at [516, 208] on span "Advanced" at bounding box center [525, 214] width 61 height 22
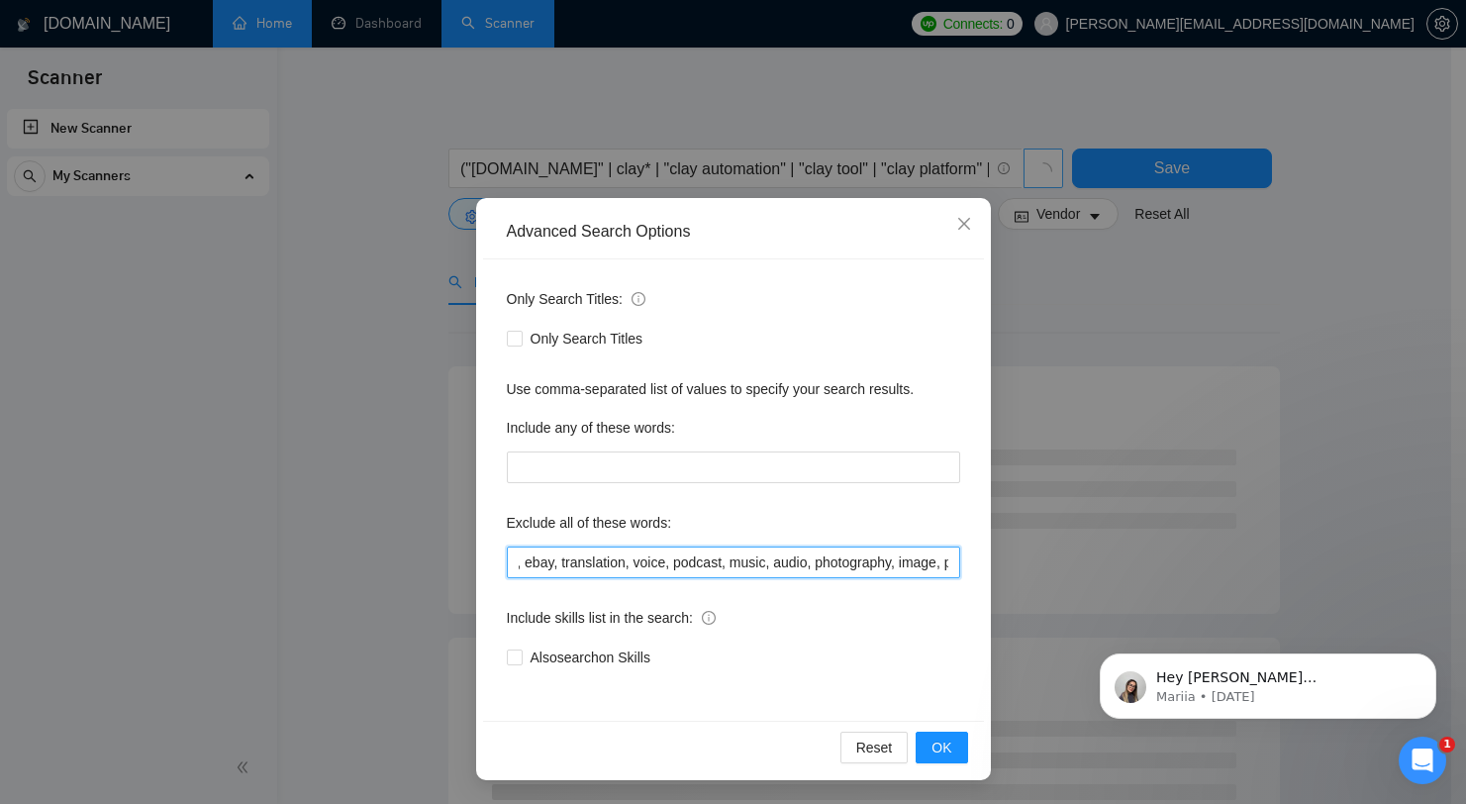
scroll to position [0, 3099]
drag, startPoint x: 942, startPoint y: 576, endPoint x: 1099, endPoint y: 593, distance: 157.3
click at [1099, 593] on div "Advanced Search Options Only Search Titles: Only Search Titles Use comma-separa…" at bounding box center [733, 402] width 1466 height 804
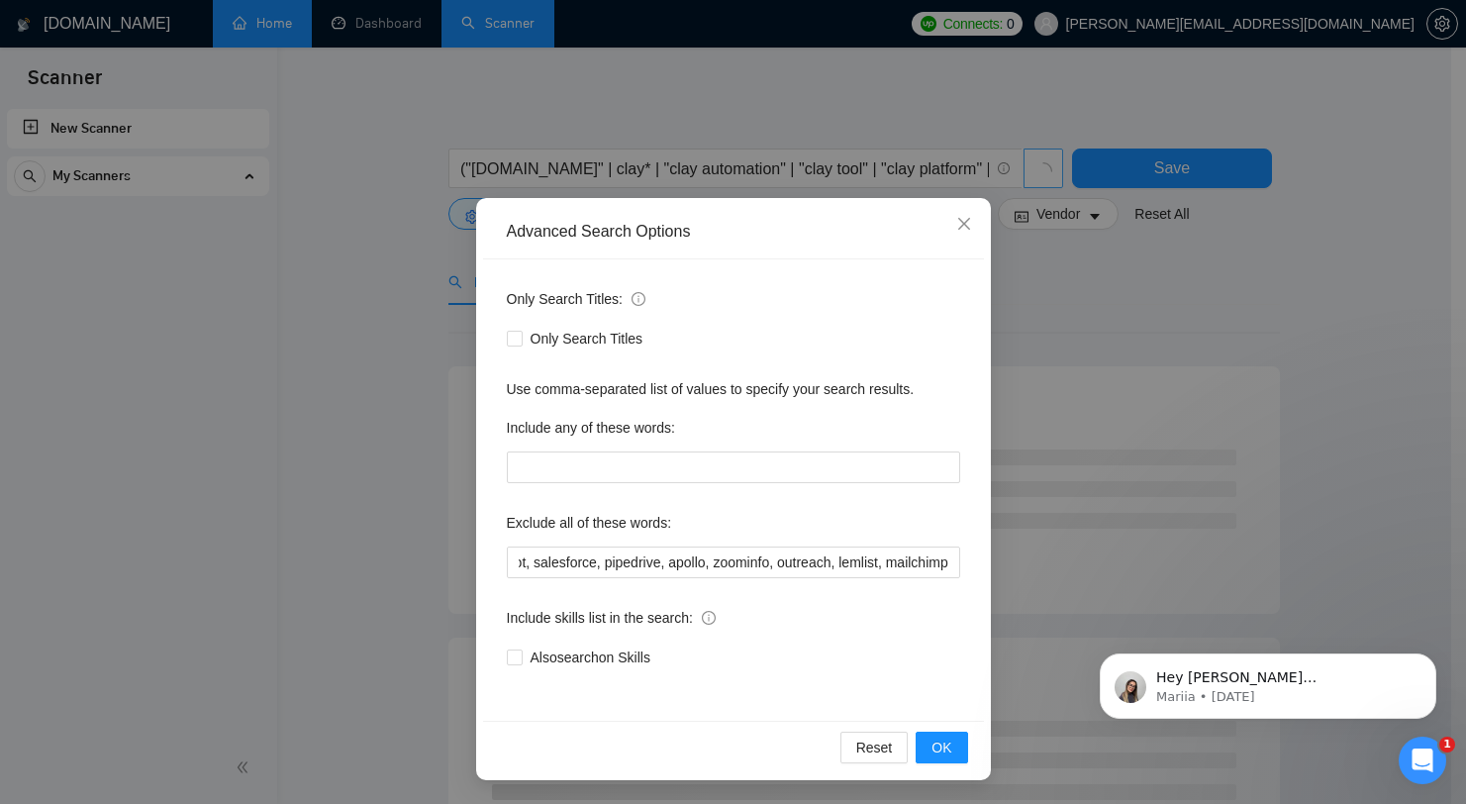
click at [847, 580] on div "Only Search Titles: Only Search Titles Use comma-separated list of values to sp…" at bounding box center [733, 489] width 501 height 461
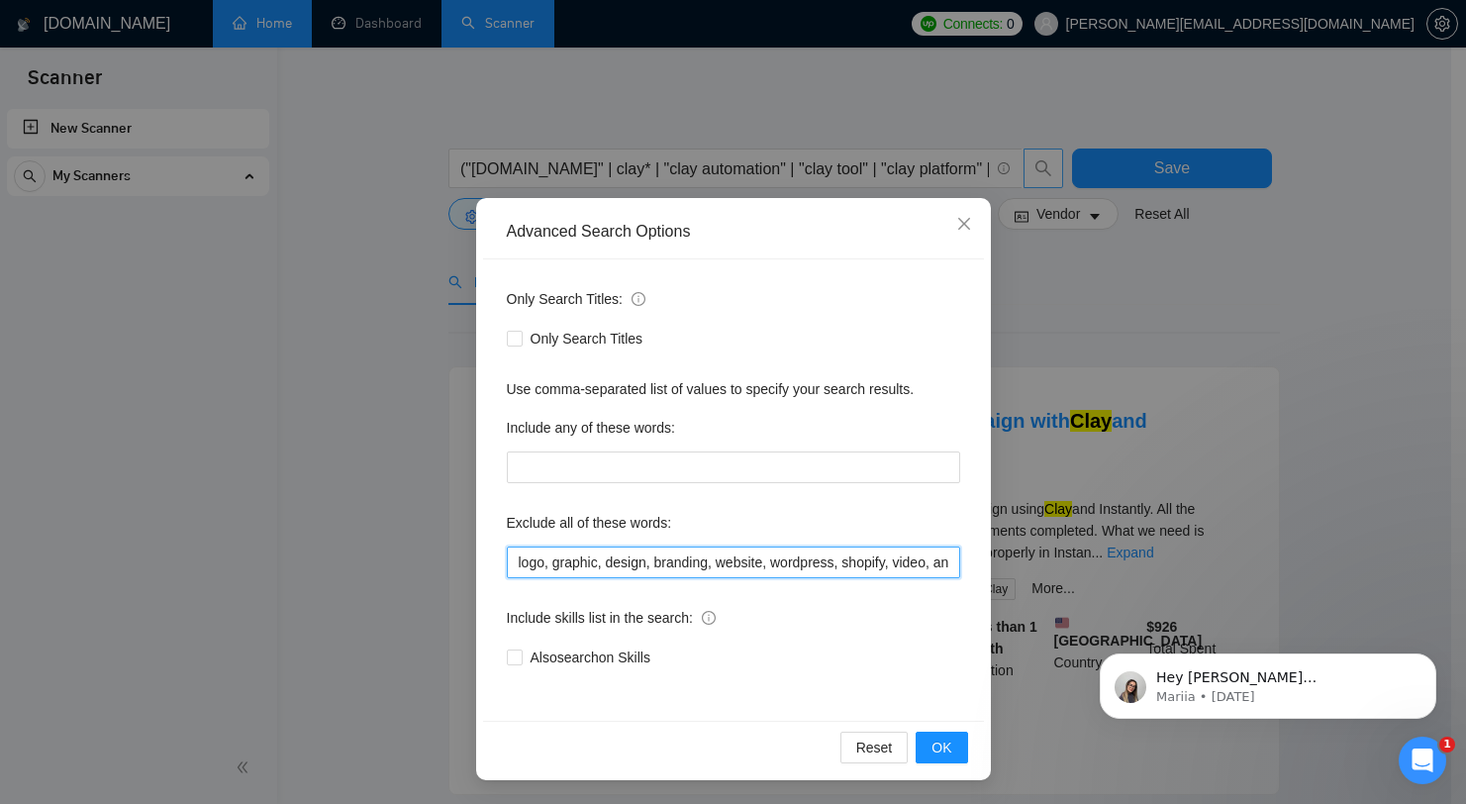
drag, startPoint x: 846, startPoint y: 568, endPoint x: 974, endPoint y: 579, distance: 128.2
click at [974, 579] on div "Only Search Titles: Only Search Titles Use comma-separated list of values to sp…" at bounding box center [733, 489] width 501 height 461
click at [863, 571] on input "logo, graphic, design, branding, website, wordpress, shopify, video, animation,…" at bounding box center [733, 562] width 453 height 32
drag, startPoint x: 686, startPoint y: 573, endPoint x: 1208, endPoint y: 584, distance: 521.8
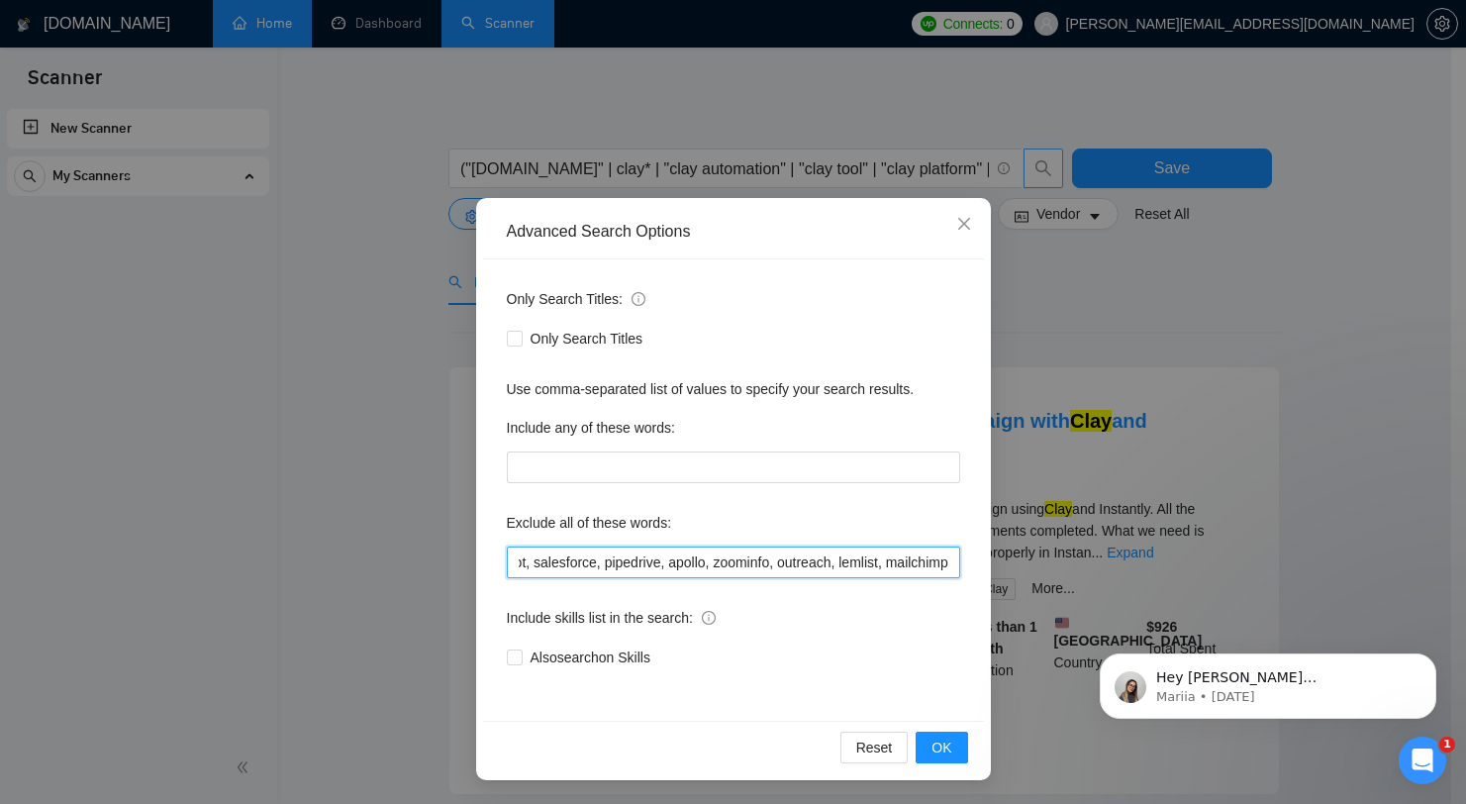
click at [1208, 584] on div "Advanced Search Options Only Search Titles: Only Search Titles Use comma-separa…" at bounding box center [733, 402] width 1466 height 804
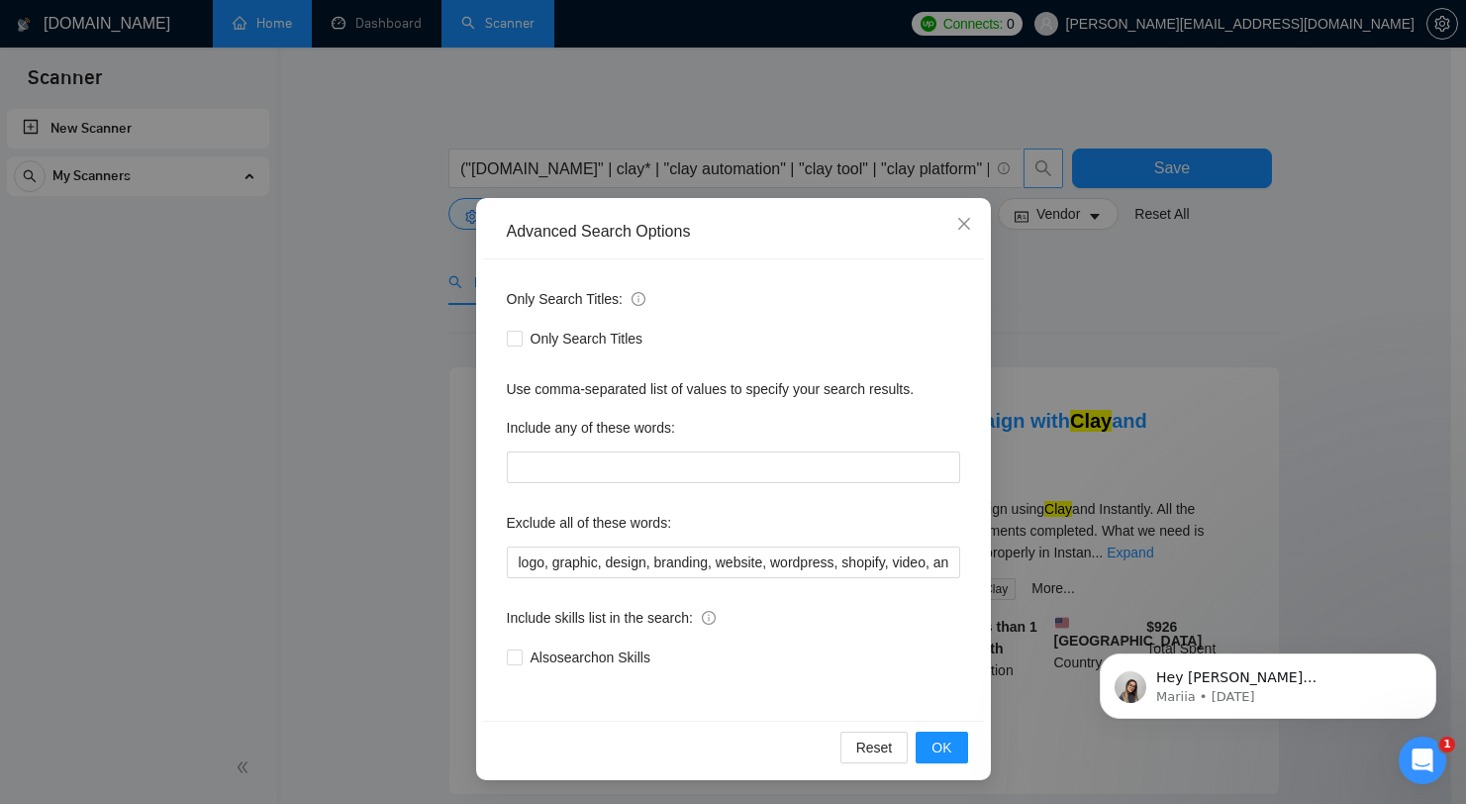
click at [971, 723] on div "Reset OK" at bounding box center [733, 747] width 501 height 52
click at [912, 561] on input "logo, graphic, design, branding, website, wordpress, shopify, video, animation,…" at bounding box center [733, 562] width 453 height 32
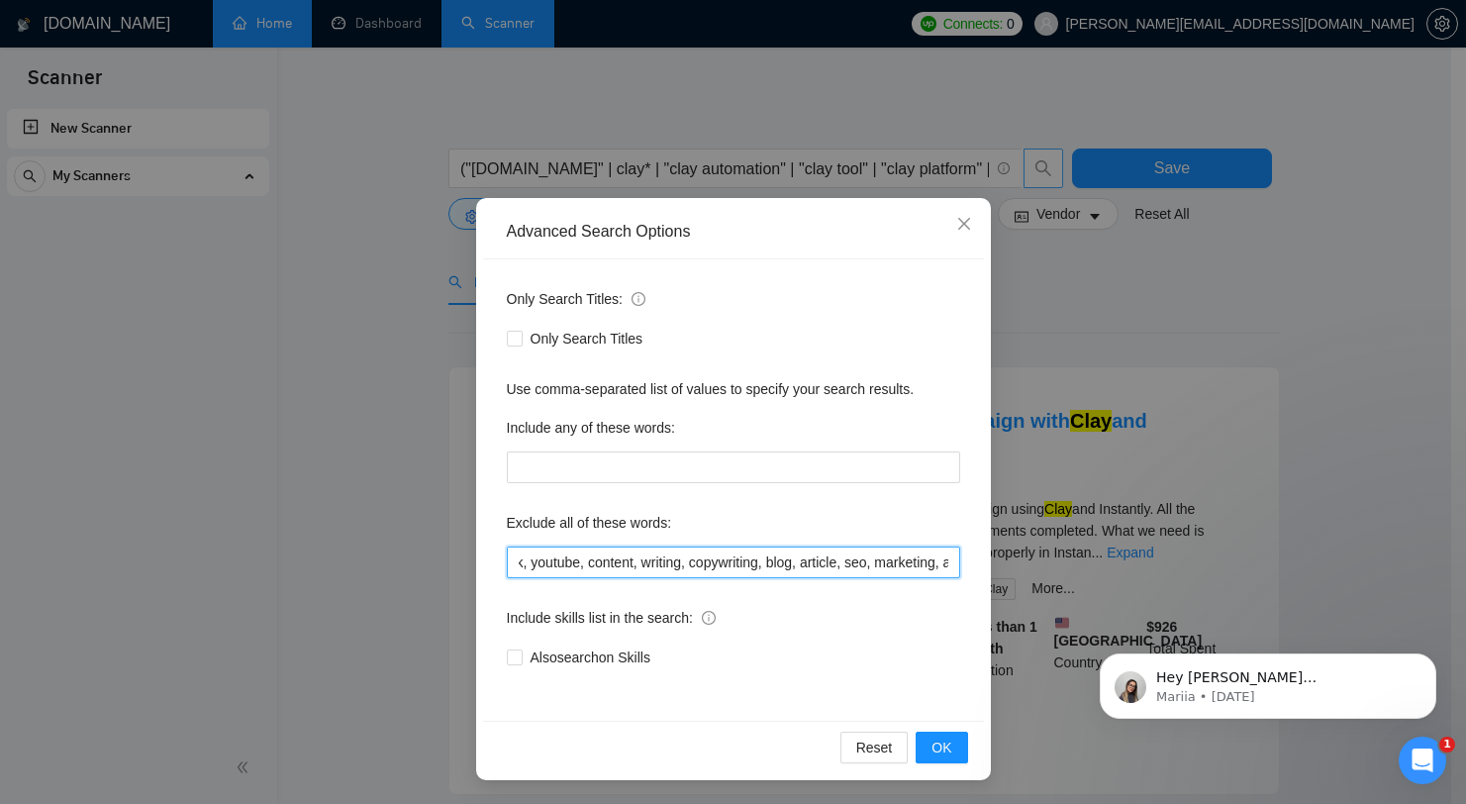
scroll to position [0, 3099]
drag, startPoint x: 795, startPoint y: 560, endPoint x: 1154, endPoint y: 588, distance: 360.4
click at [1154, 588] on div "Advanced Search Options Only Search Titles: Only Search Titles Use comma-separa…" at bounding box center [733, 402] width 1466 height 804
click at [926, 568] on input "logo, graphic, design, branding, website, wordpress, shopify, video, animation,…" at bounding box center [733, 562] width 453 height 32
drag, startPoint x: 822, startPoint y: 561, endPoint x: 994, endPoint y: 569, distance: 172.4
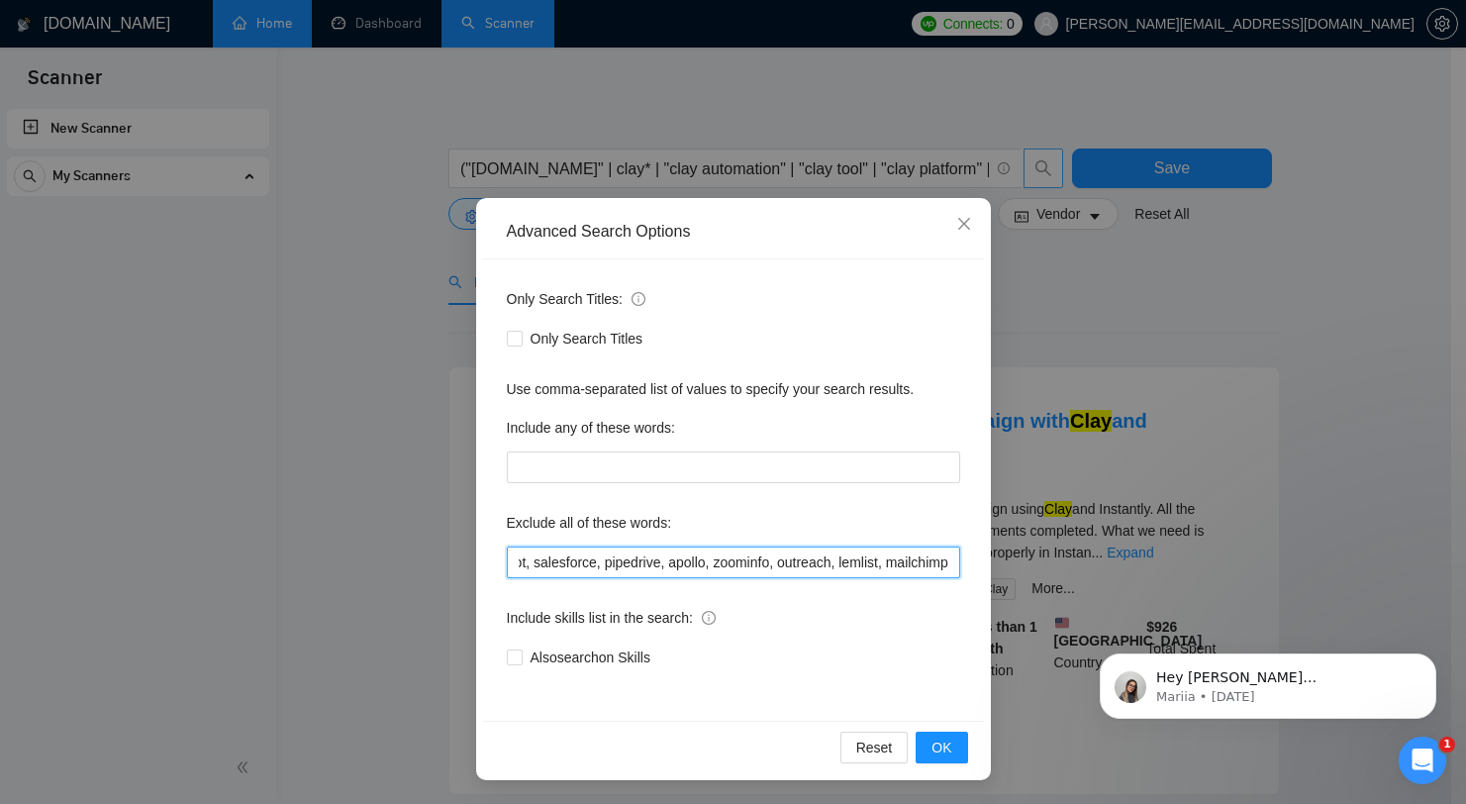
click at [994, 569] on div "Advanced Search Options Only Search Titles: Only Search Titles Use comma-separa…" at bounding box center [733, 402] width 1466 height 804
click at [728, 560] on input "logo, graphic, design, branding, website, wordpress, shopify, video, animation,…" at bounding box center [733, 562] width 453 height 32
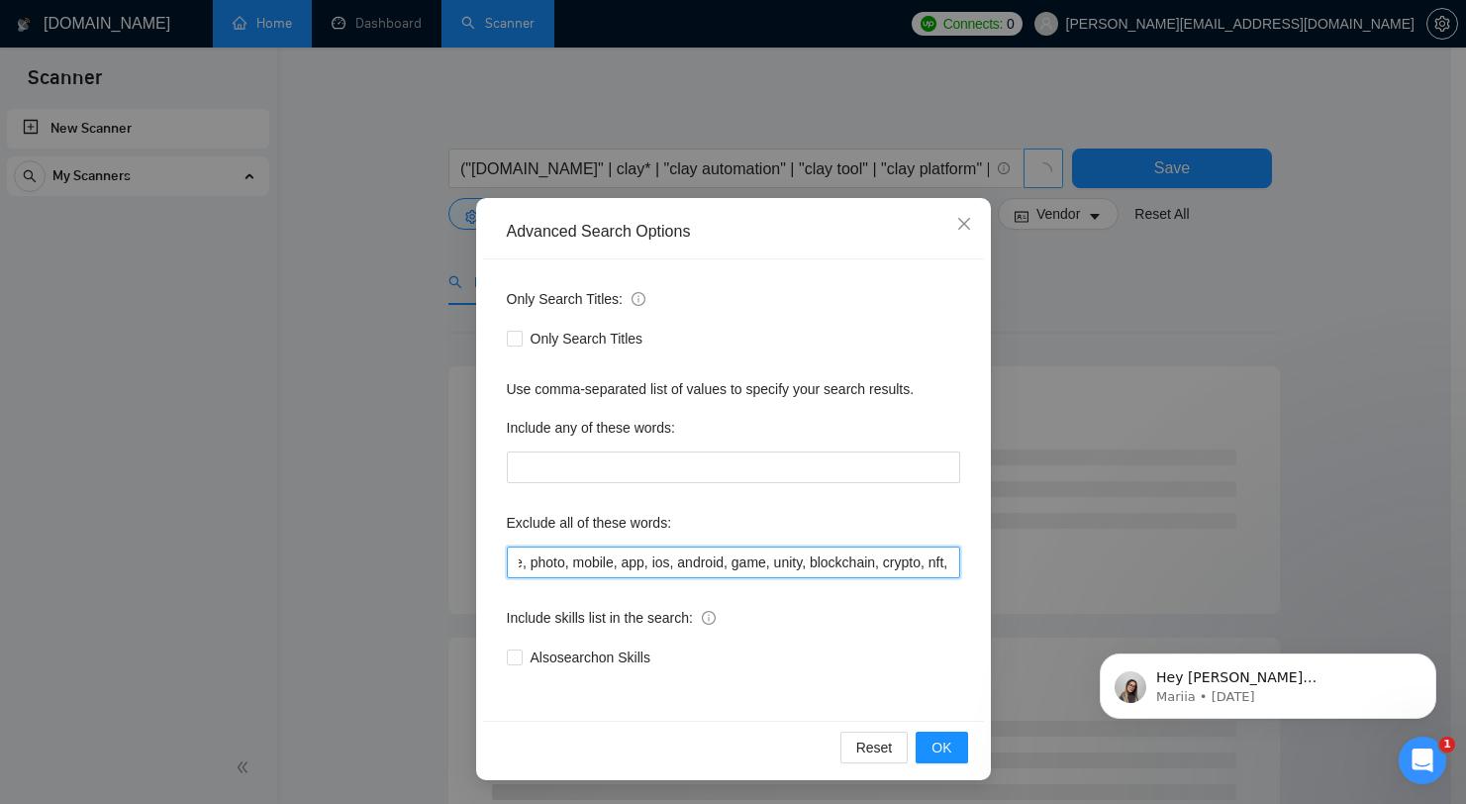
click at [728, 560] on input "logo, graphic, design, branding, website, wordpress, shopify, video, animation,…" at bounding box center [733, 562] width 453 height 32
drag, startPoint x: 692, startPoint y: 562, endPoint x: 574, endPoint y: 558, distance: 117.9
click at [574, 558] on input "logo, graphic, design, branding, website, wordpress, shopify, video, animation,…" at bounding box center [733, 562] width 453 height 32
click at [611, 564] on input "logo, graphic, design, branding, website, wordpress, shopify, video, animation,…" at bounding box center [733, 562] width 453 height 32
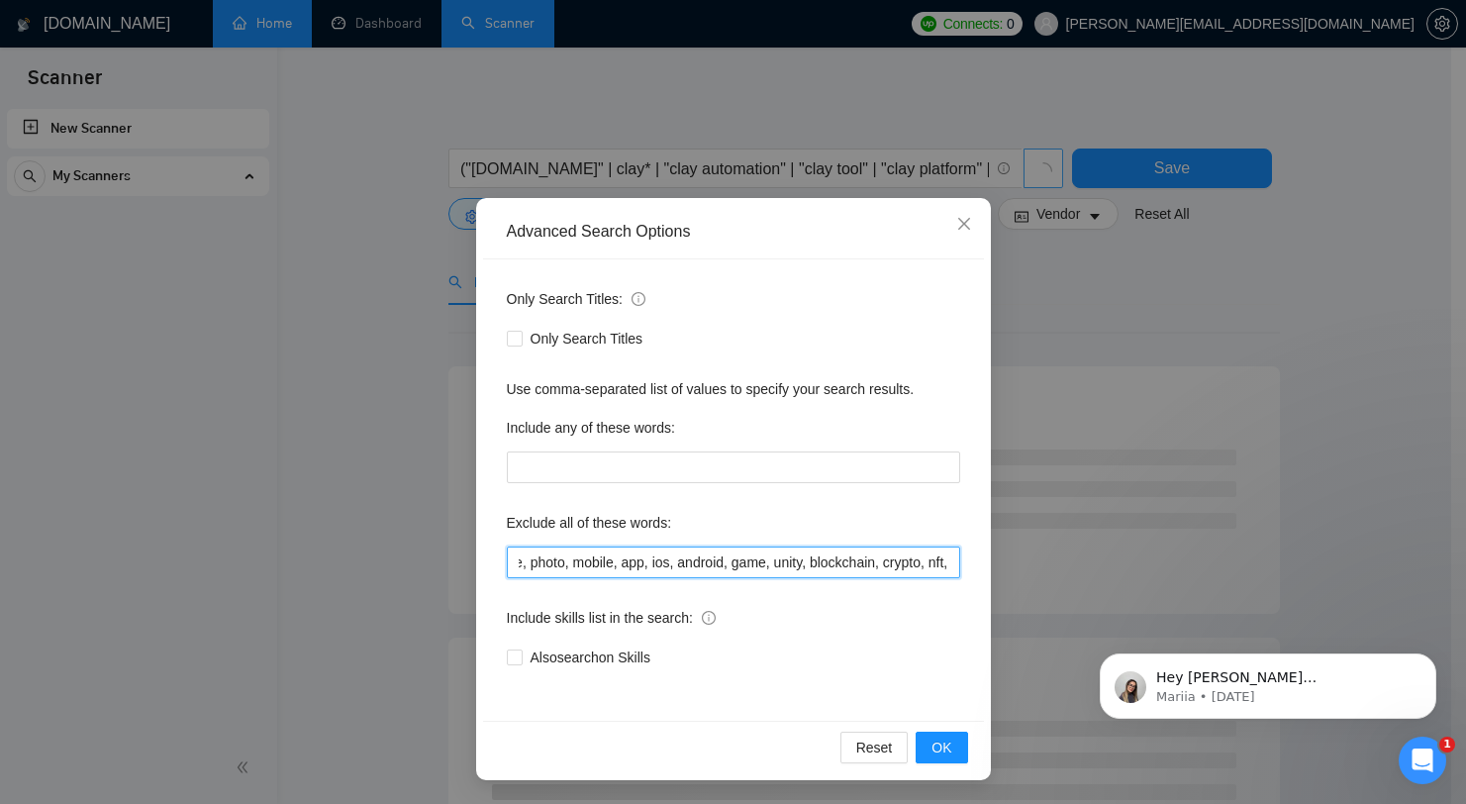
click at [572, 563] on input "logo, graphic, design, branding, website, wordpress, shopify, video, animation,…" at bounding box center [733, 562] width 453 height 32
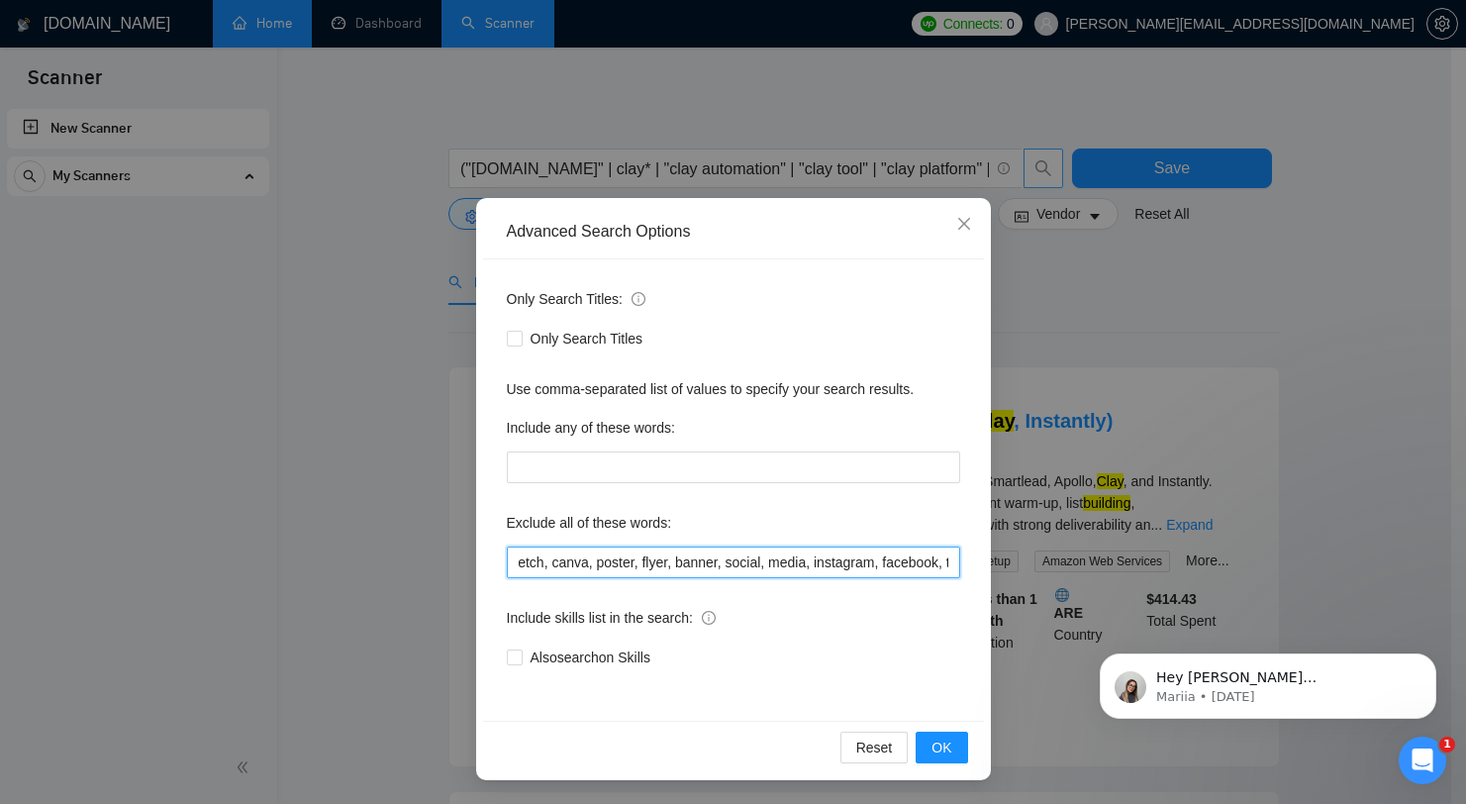
drag, startPoint x: 639, startPoint y: 571, endPoint x: 479, endPoint y: 568, distance: 160.4
click at [483, 568] on div "Only Search Titles: Only Search Titles Use comma-separated list of values to sp…" at bounding box center [733, 489] width 501 height 461
click at [613, 562] on input "logo, graphic, design, branding, website, wordpress, shopify, video, animation,…" at bounding box center [733, 562] width 453 height 32
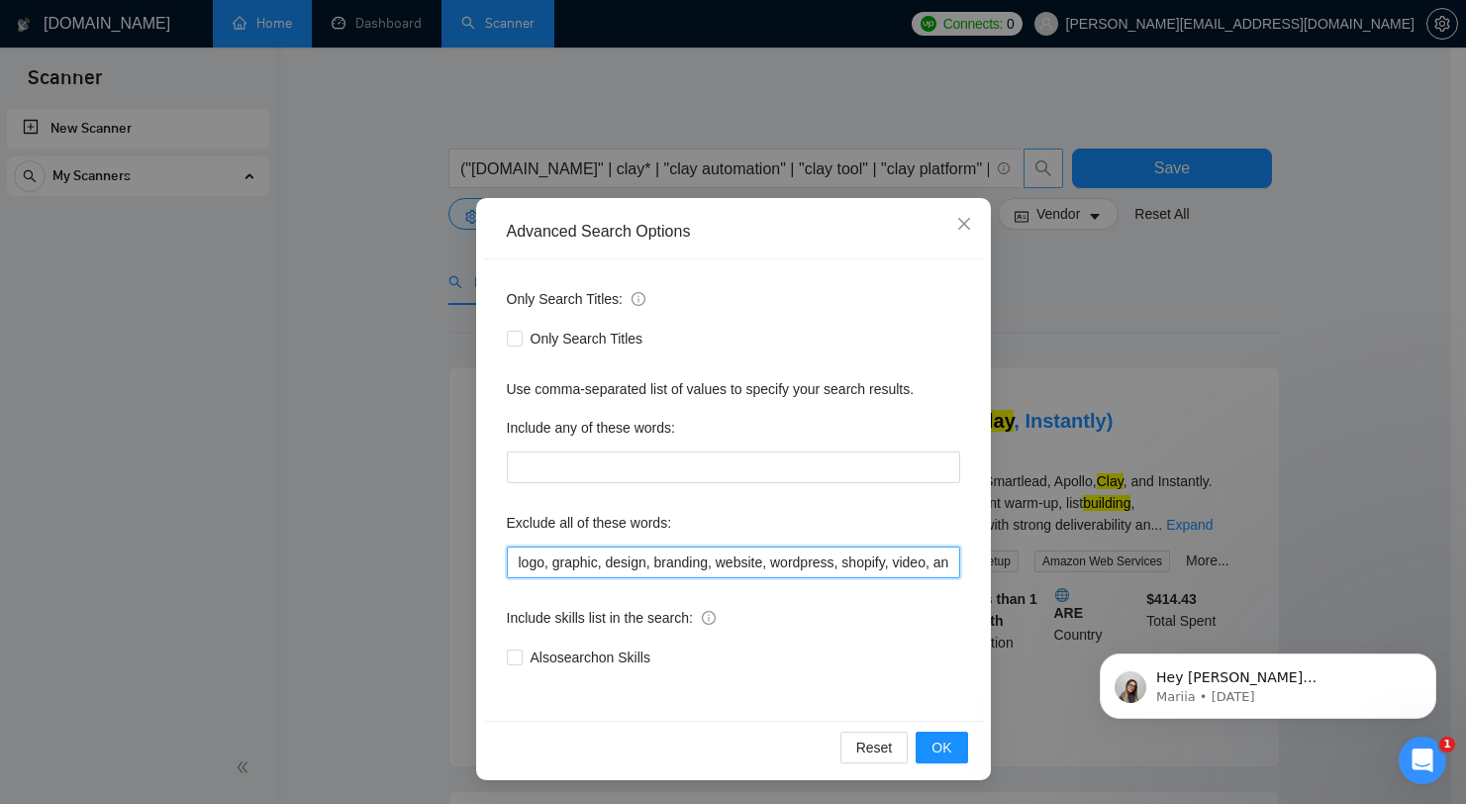
drag, startPoint x: 622, startPoint y: 561, endPoint x: 461, endPoint y: 551, distance: 160.7
click at [461, 551] on div "Advanced Search Options Only Search Titles: Only Search Titles Use comma-separa…" at bounding box center [733, 402] width 1466 height 804
click at [743, 568] on input "logo, graphic, design, branding, website, wordpress, shopify, video, animation,…" at bounding box center [733, 562] width 453 height 32
click at [672, 557] on input "logo, graphic, design, wordpress, shopify, video, animation, photoshop, illustr…" at bounding box center [733, 562] width 453 height 32
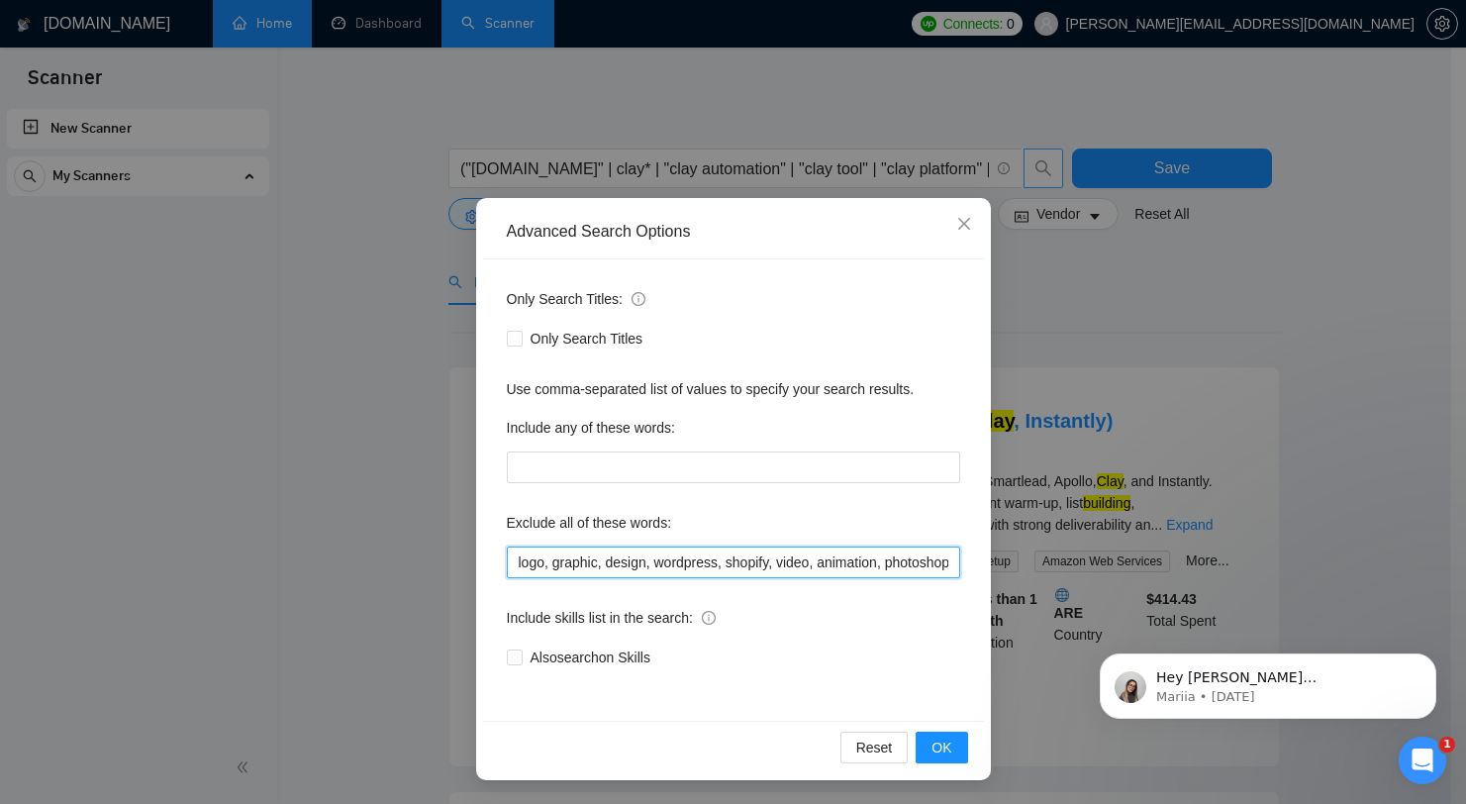
click at [672, 557] on input "logo, graphic, design, wordpress, shopify, video, animation, photoshop, illustr…" at bounding box center [733, 562] width 453 height 32
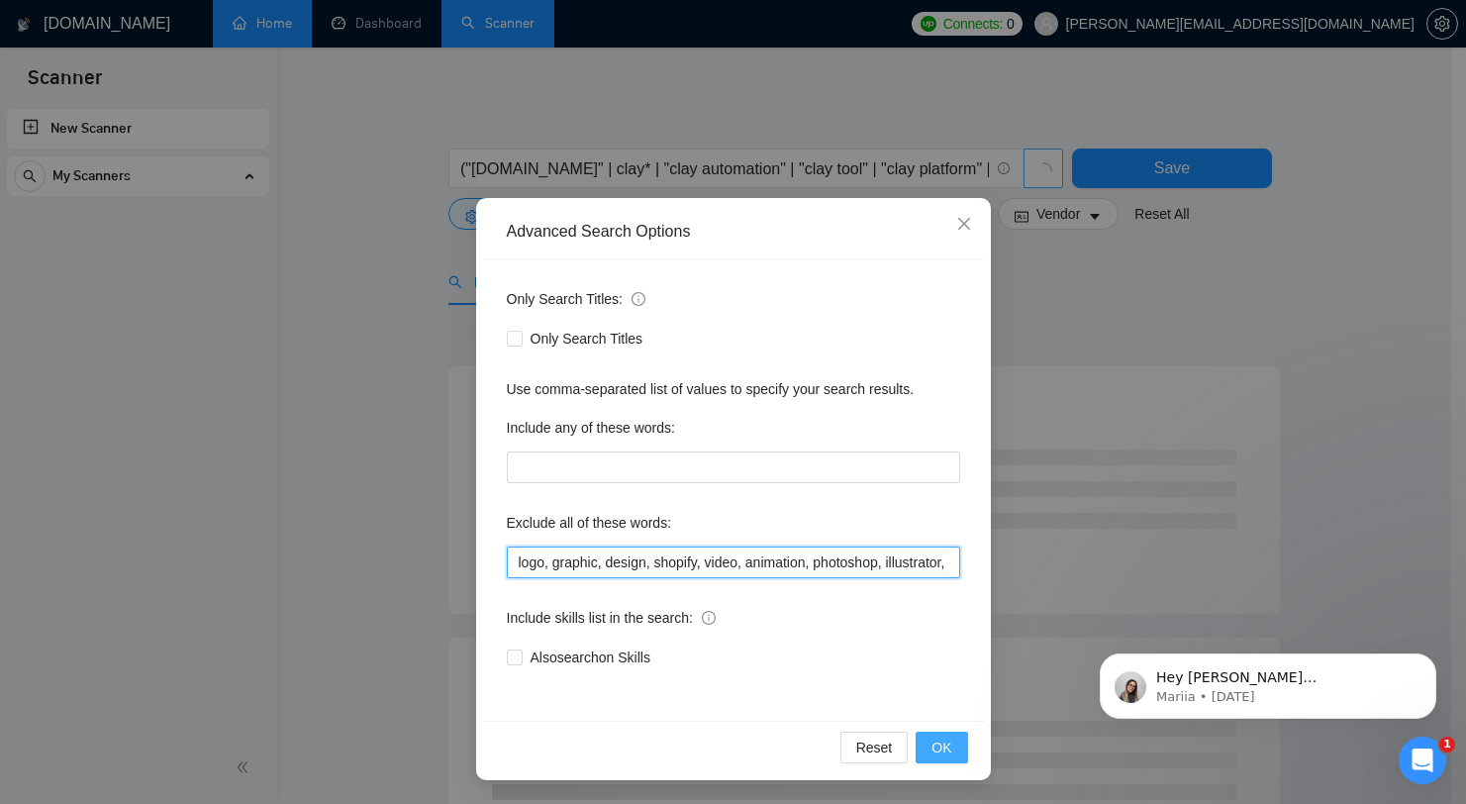
type input "logo, graphic, design, shopify, video, animation, photoshop, illustrator, figma…"
click at [923, 734] on button "OK" at bounding box center [941, 748] width 51 height 32
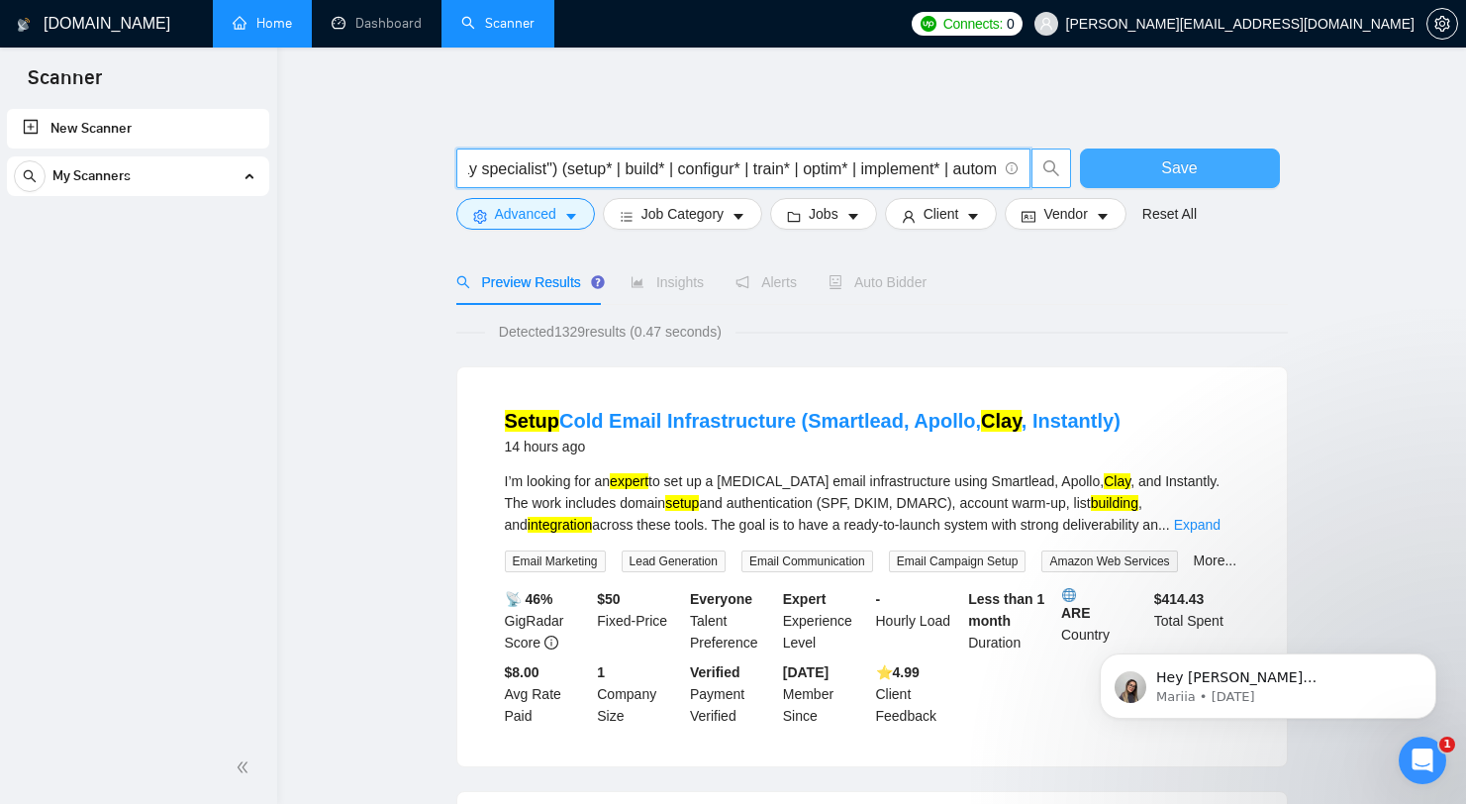
scroll to position [0, 1440]
drag, startPoint x: 837, startPoint y: 170, endPoint x: 1111, endPoint y: 177, distance: 273.3
click at [1111, 177] on div "("[DOMAIN_NAME]" | clay* | "clay automation" | "clay tool" | "clay platform" | …" at bounding box center [867, 172] width 831 height 49
click at [1084, 275] on div "Preview Results Insights Alerts Auto Bidder" at bounding box center [871, 282] width 831 height 46
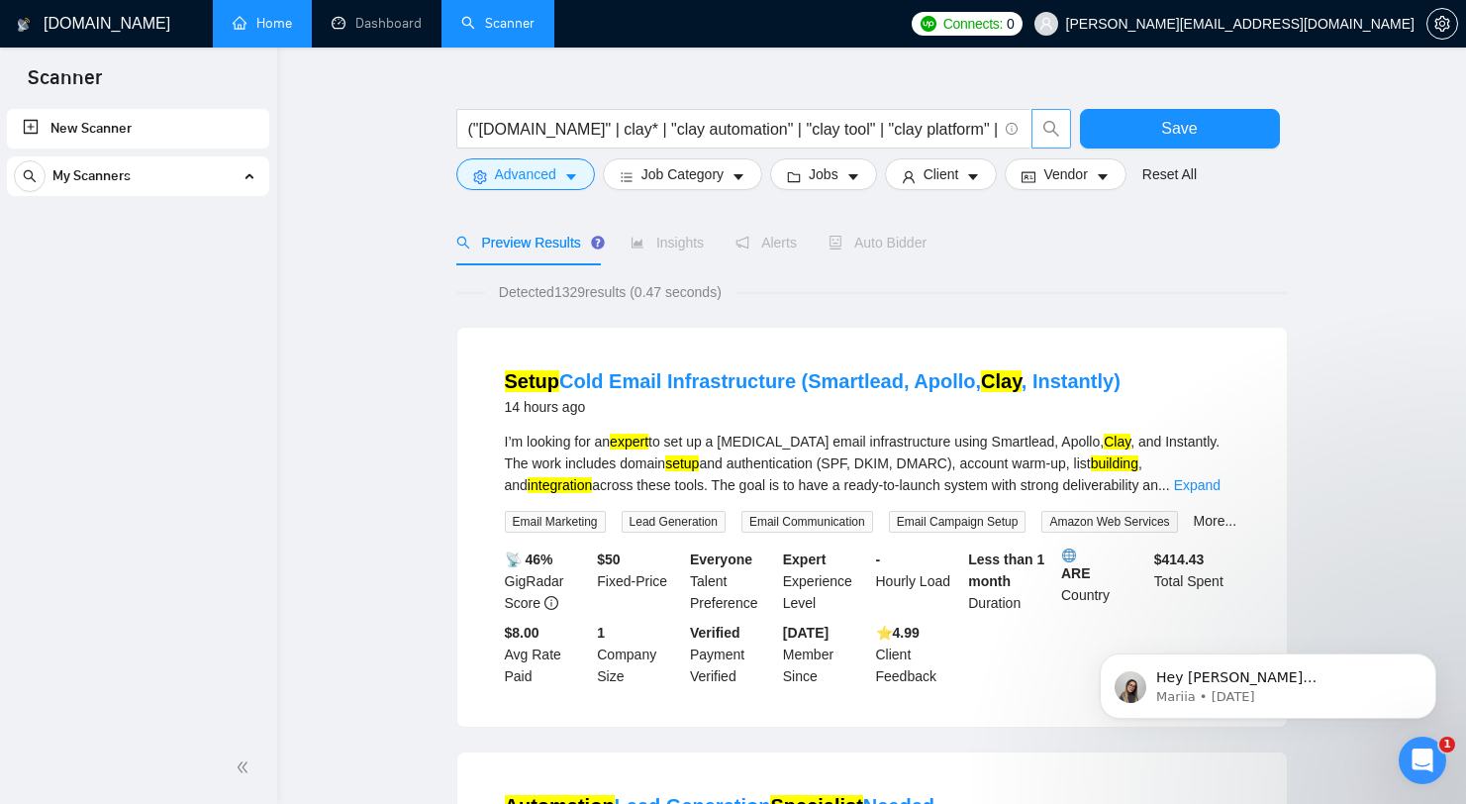
scroll to position [44, 0]
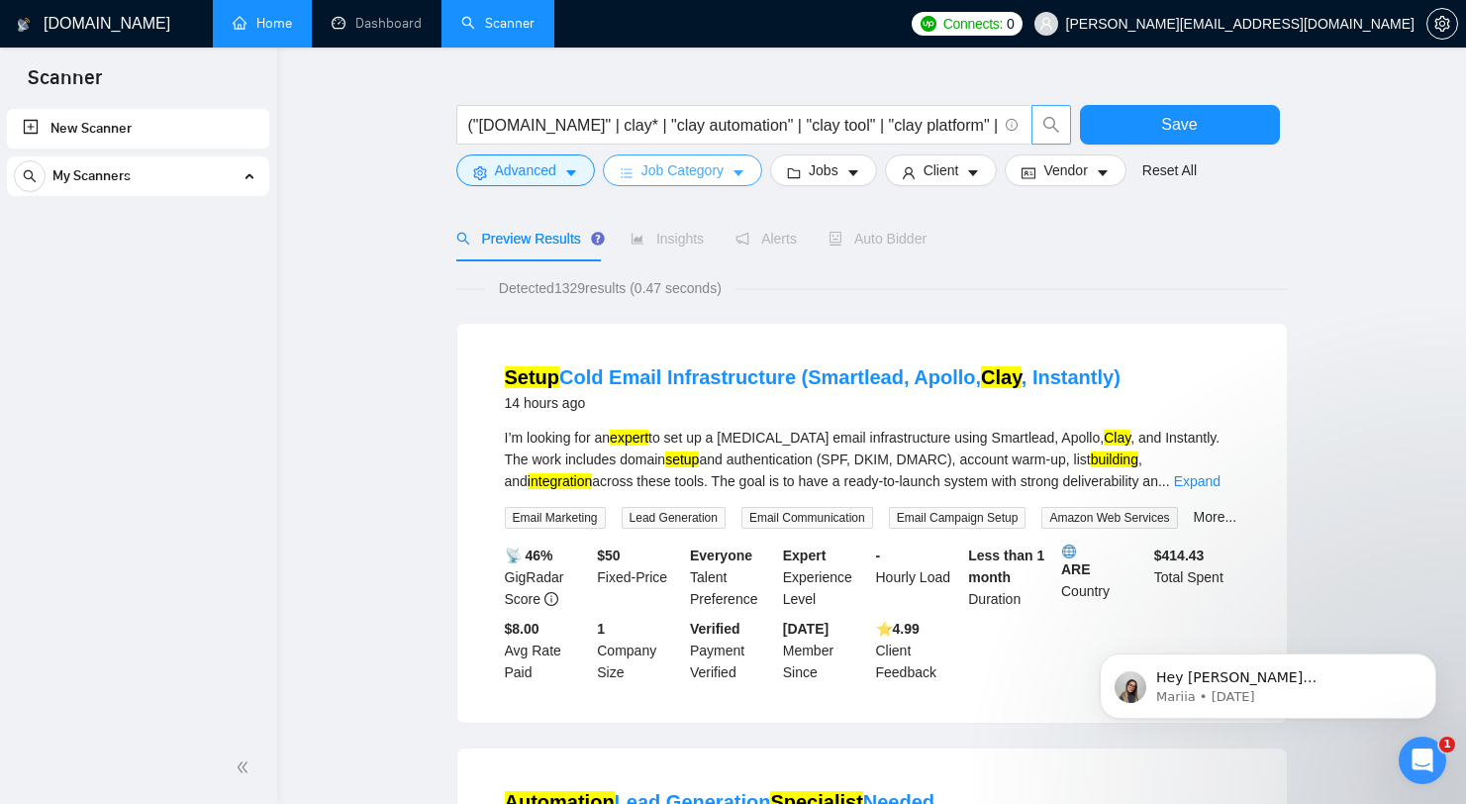
click at [724, 177] on span "Job Category" at bounding box center [682, 170] width 82 height 22
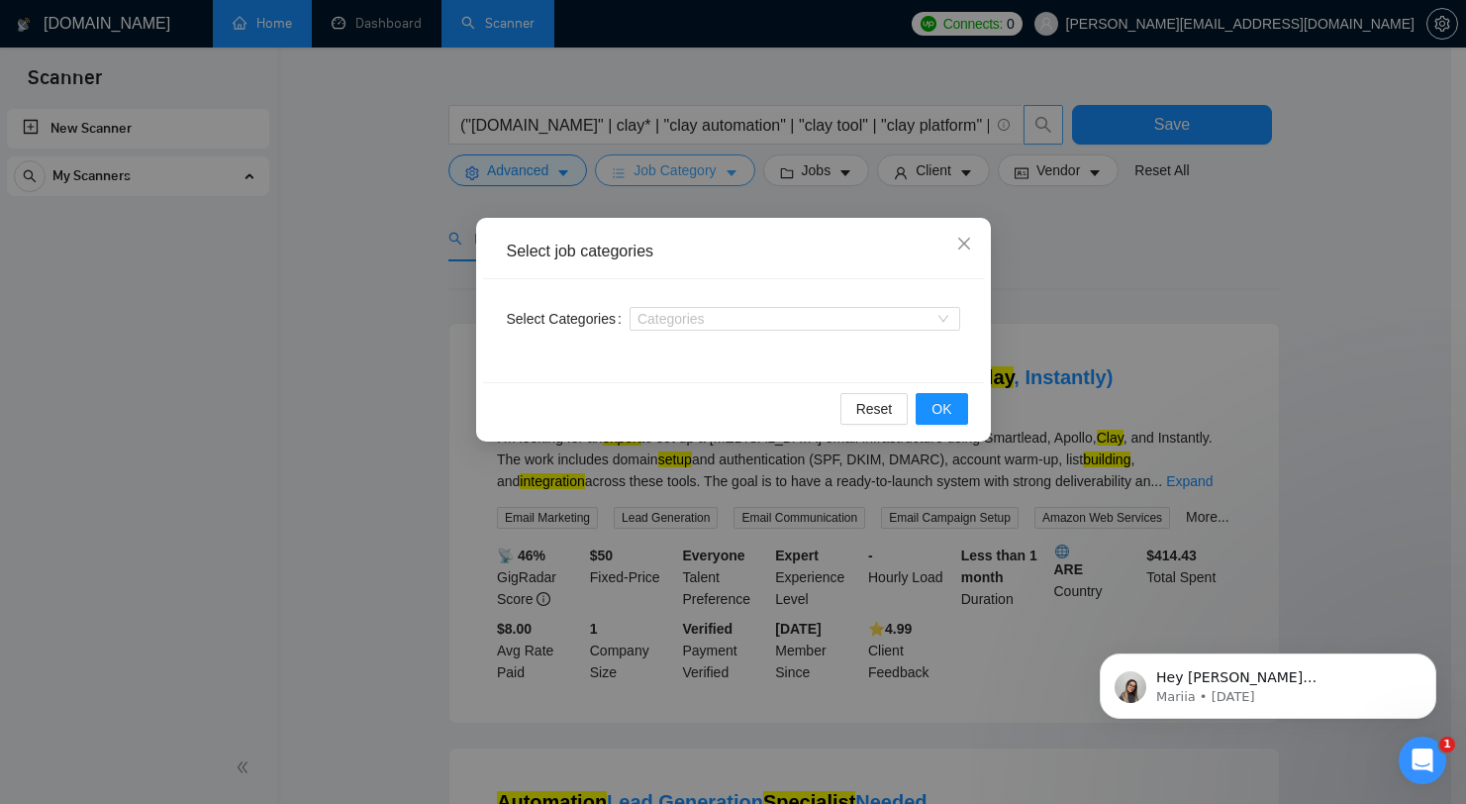
click at [724, 177] on div "Select job categories Select Categories Categories Reset OK" at bounding box center [733, 402] width 1466 height 804
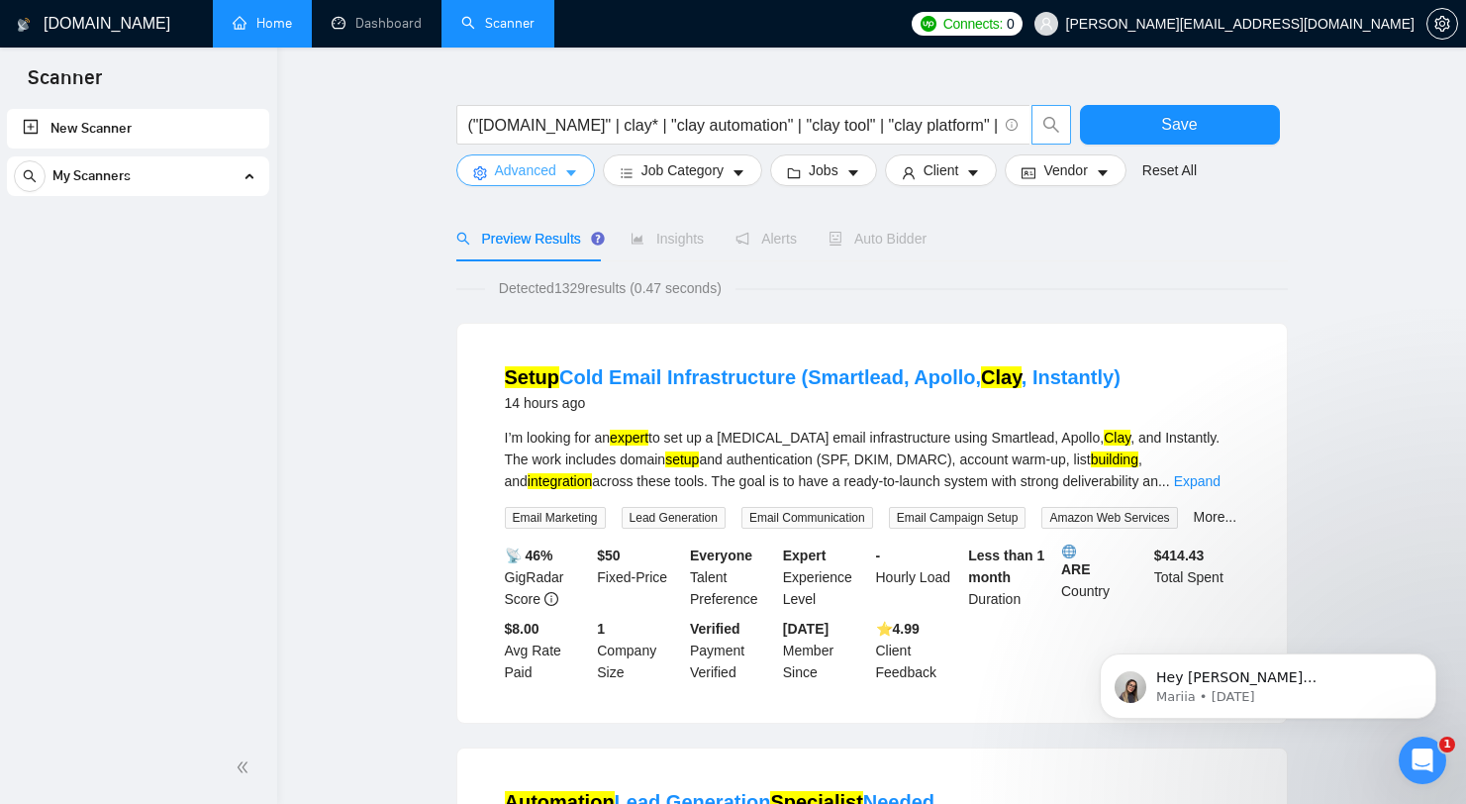
click at [530, 183] on button "Advanced" at bounding box center [525, 170] width 139 height 32
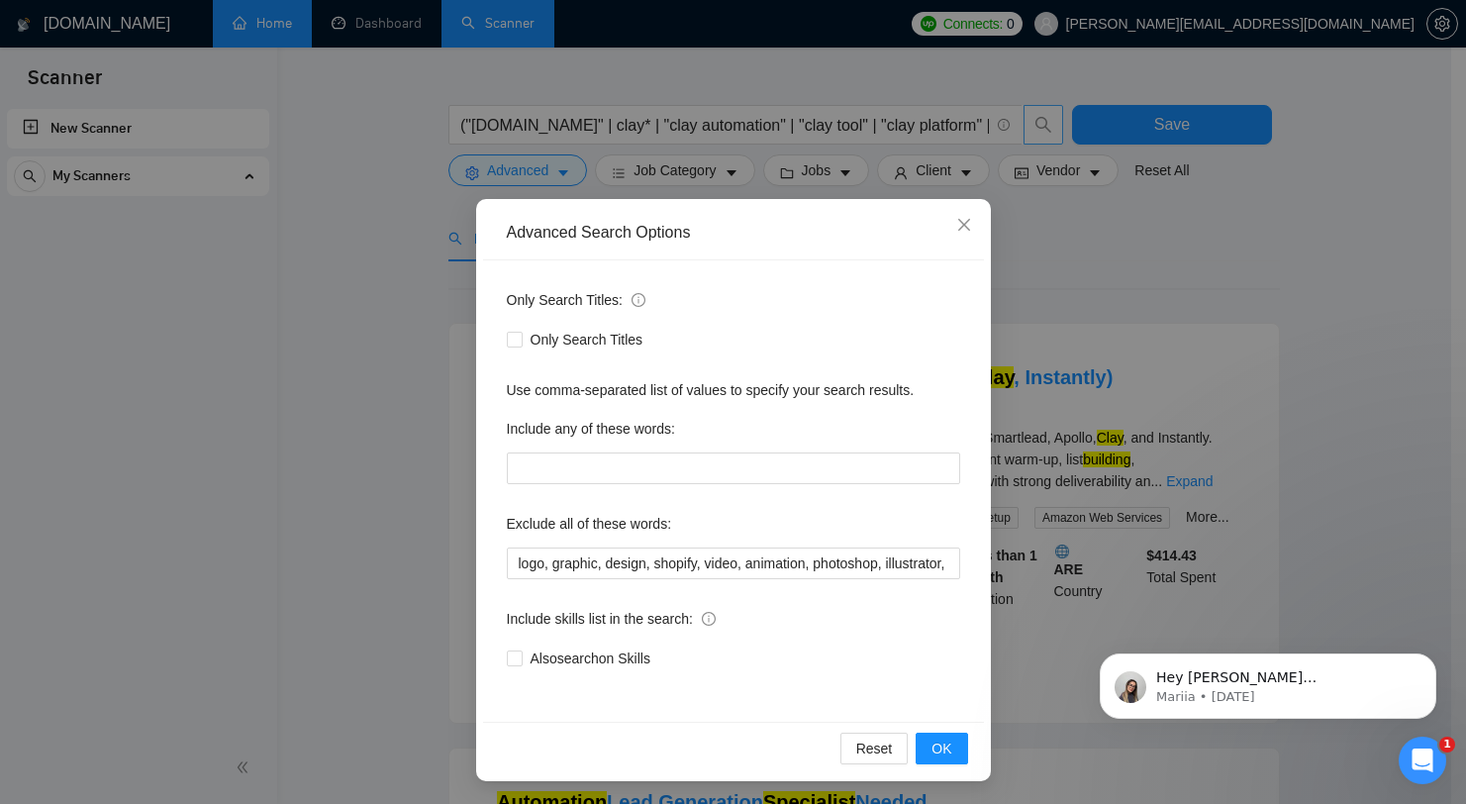
scroll to position [20, 0]
click at [1237, 274] on div "Advanced Search Options Only Search Titles: Only Search Titles Use comma-separa…" at bounding box center [733, 402] width 1466 height 804
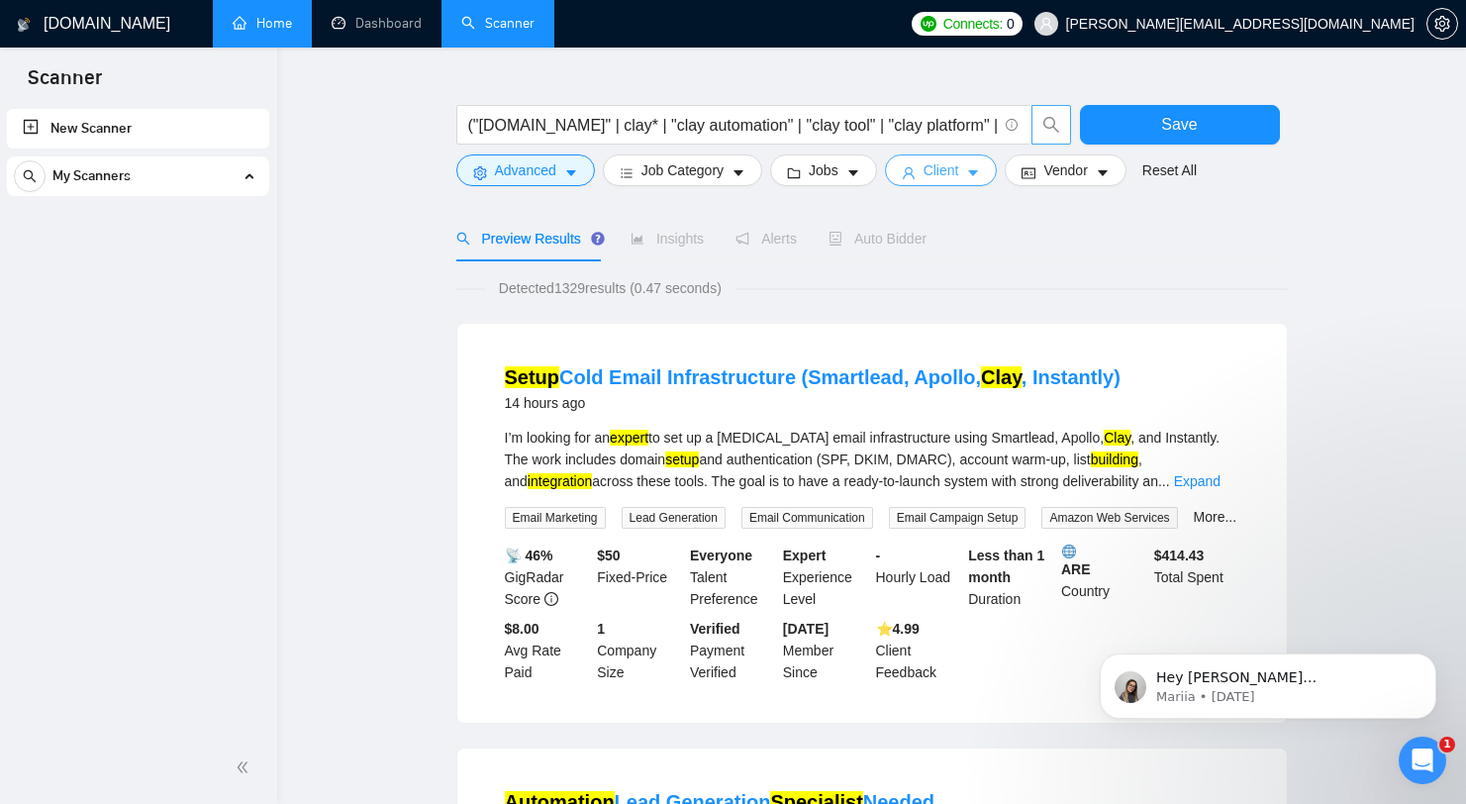
click at [947, 177] on span "Client" at bounding box center [942, 170] width 36 height 22
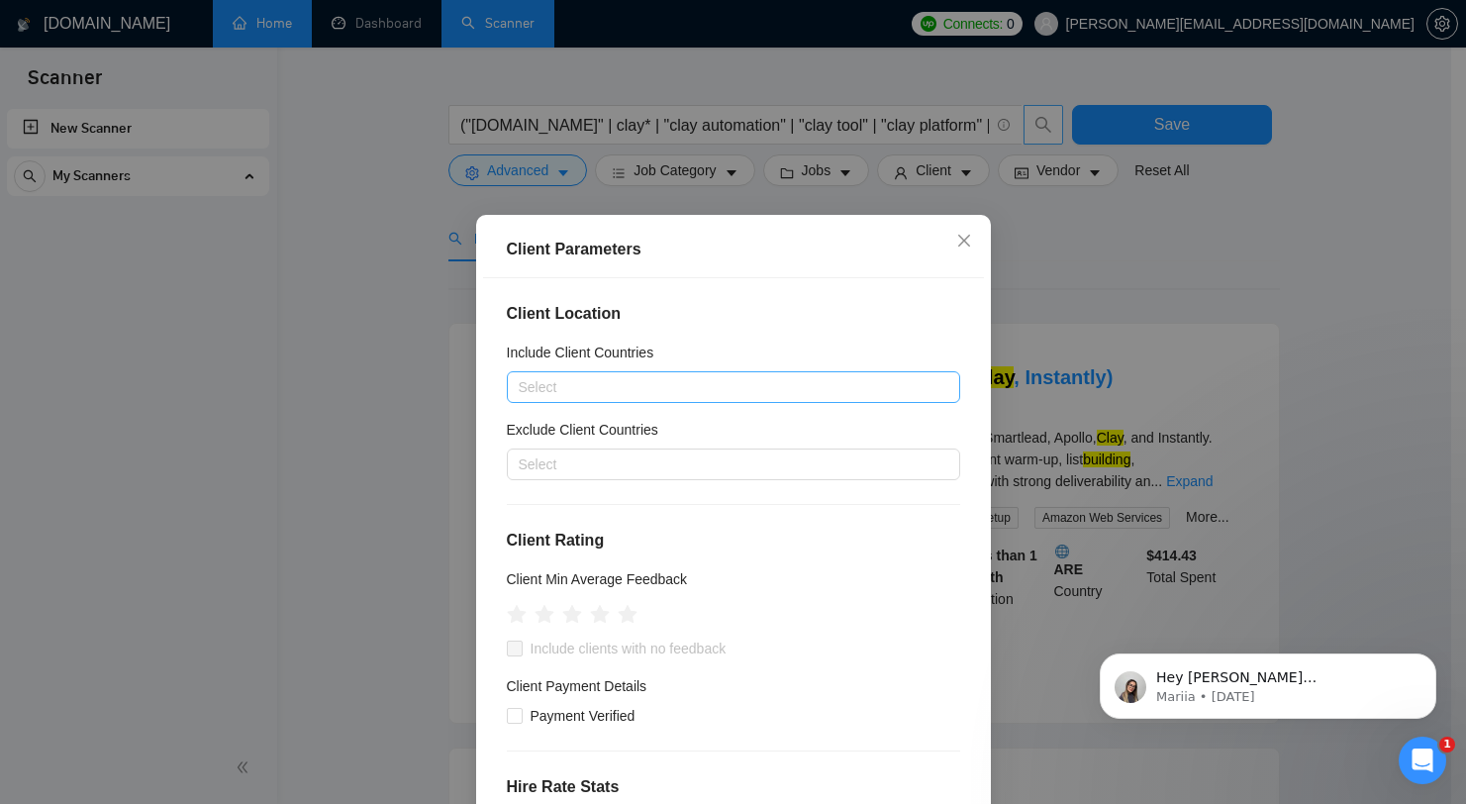
click at [702, 394] on div at bounding box center [724, 387] width 424 height 24
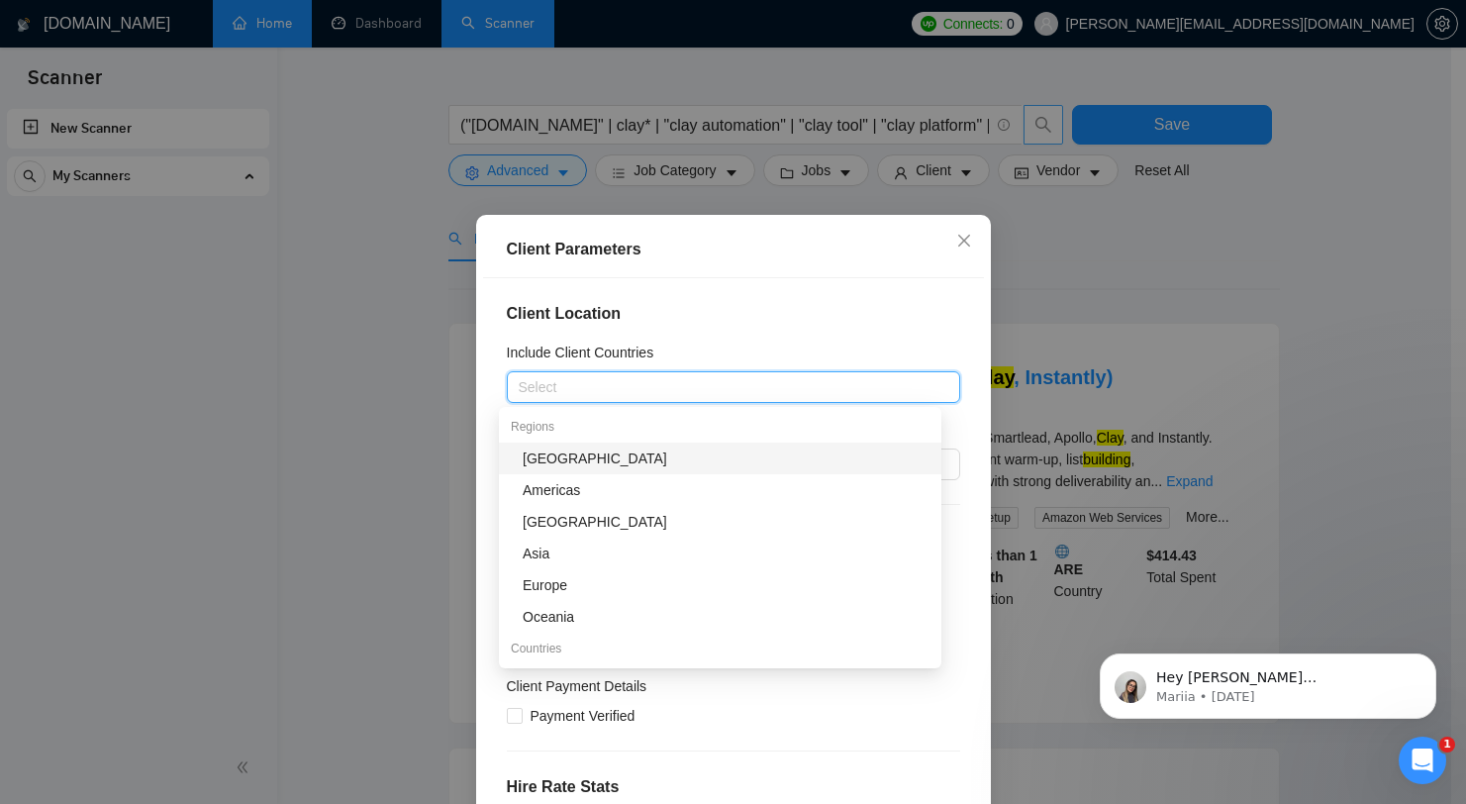
click at [702, 394] on div at bounding box center [724, 387] width 424 height 24
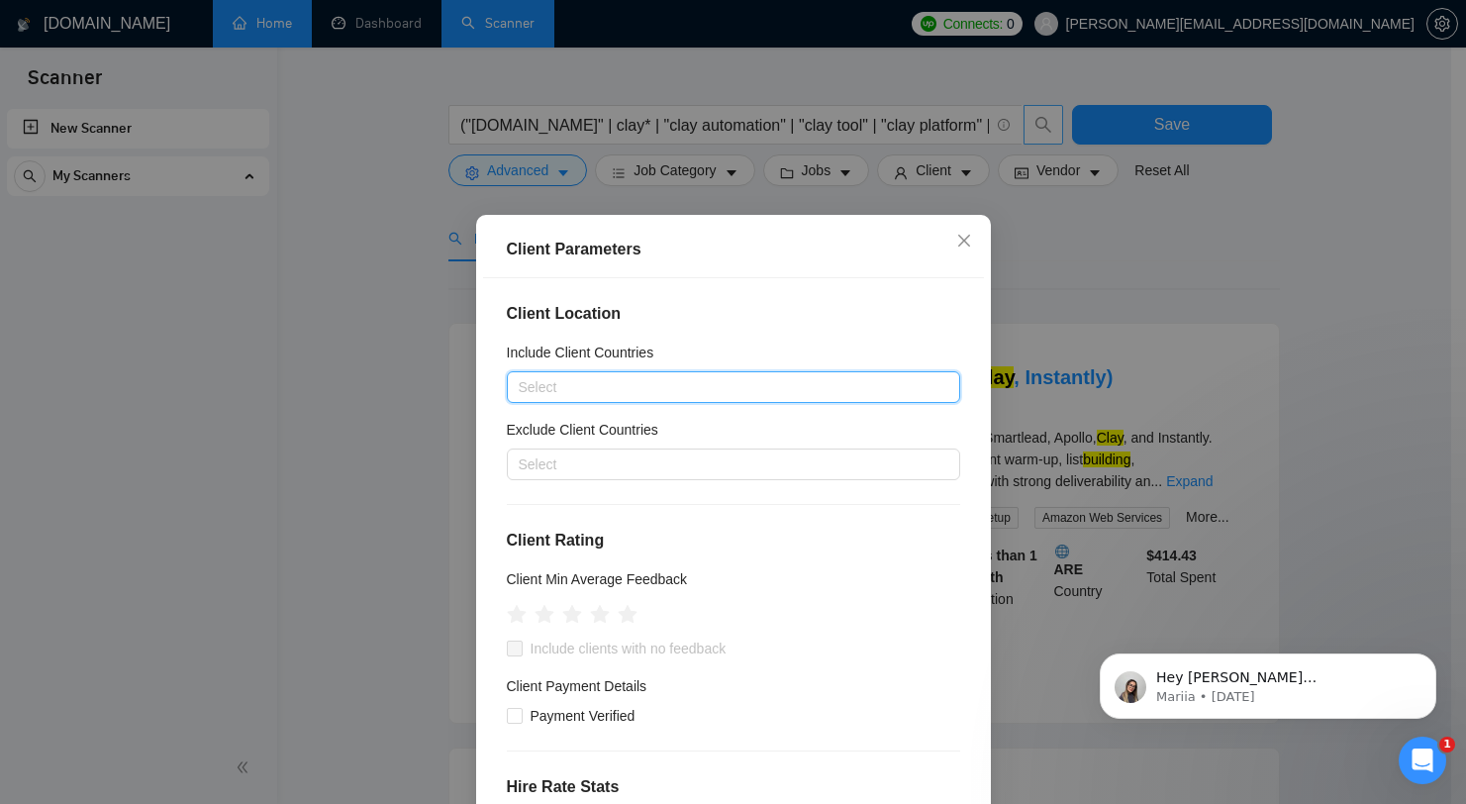
click at [746, 347] on div "Include Client Countries" at bounding box center [733, 357] width 453 height 30
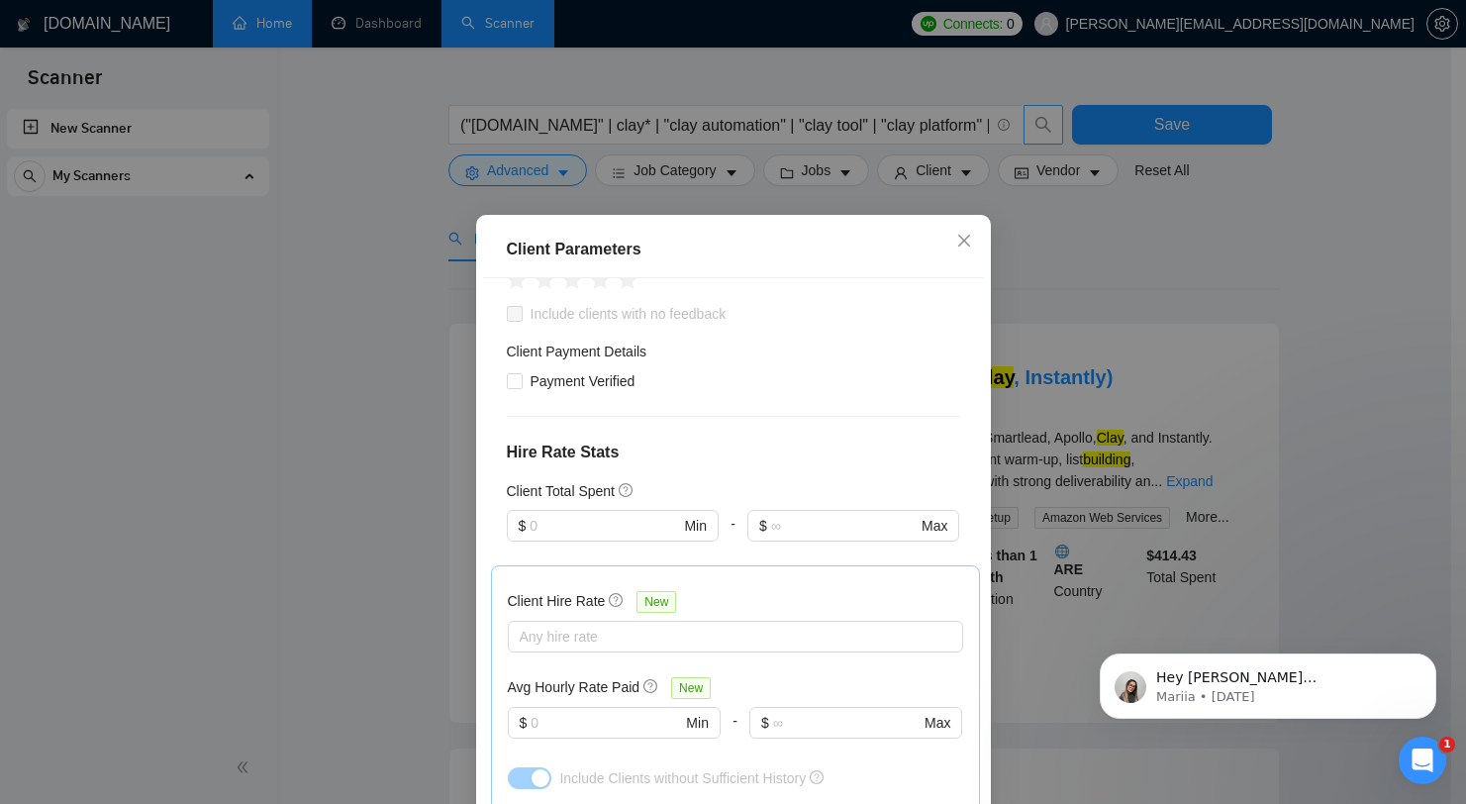
scroll to position [338, 0]
click at [625, 507] on span "$ Min" at bounding box center [612, 523] width 211 height 32
click at [671, 493] on div "Client Total Spent" at bounding box center [733, 488] width 453 height 22
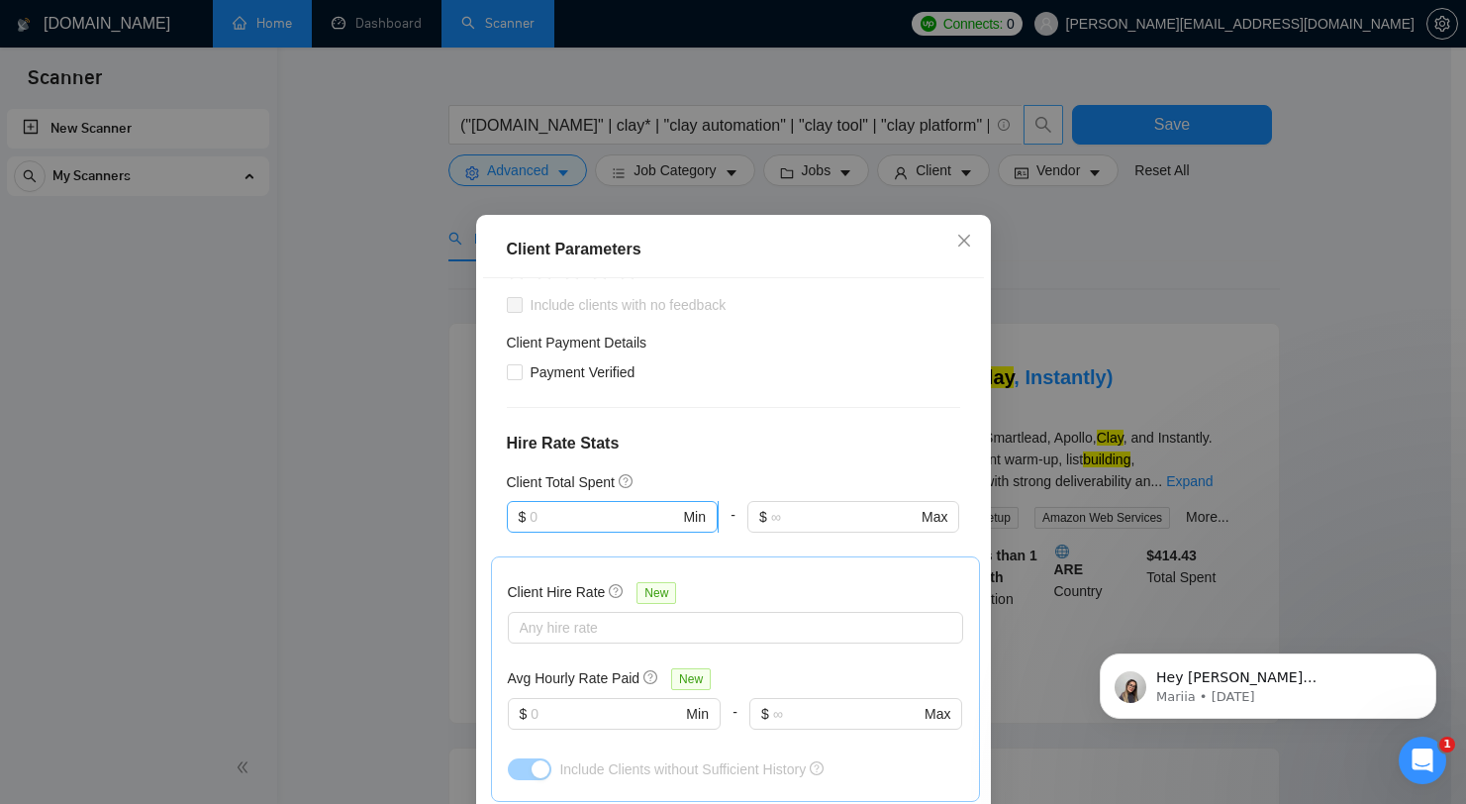
scroll to position [370, 0]
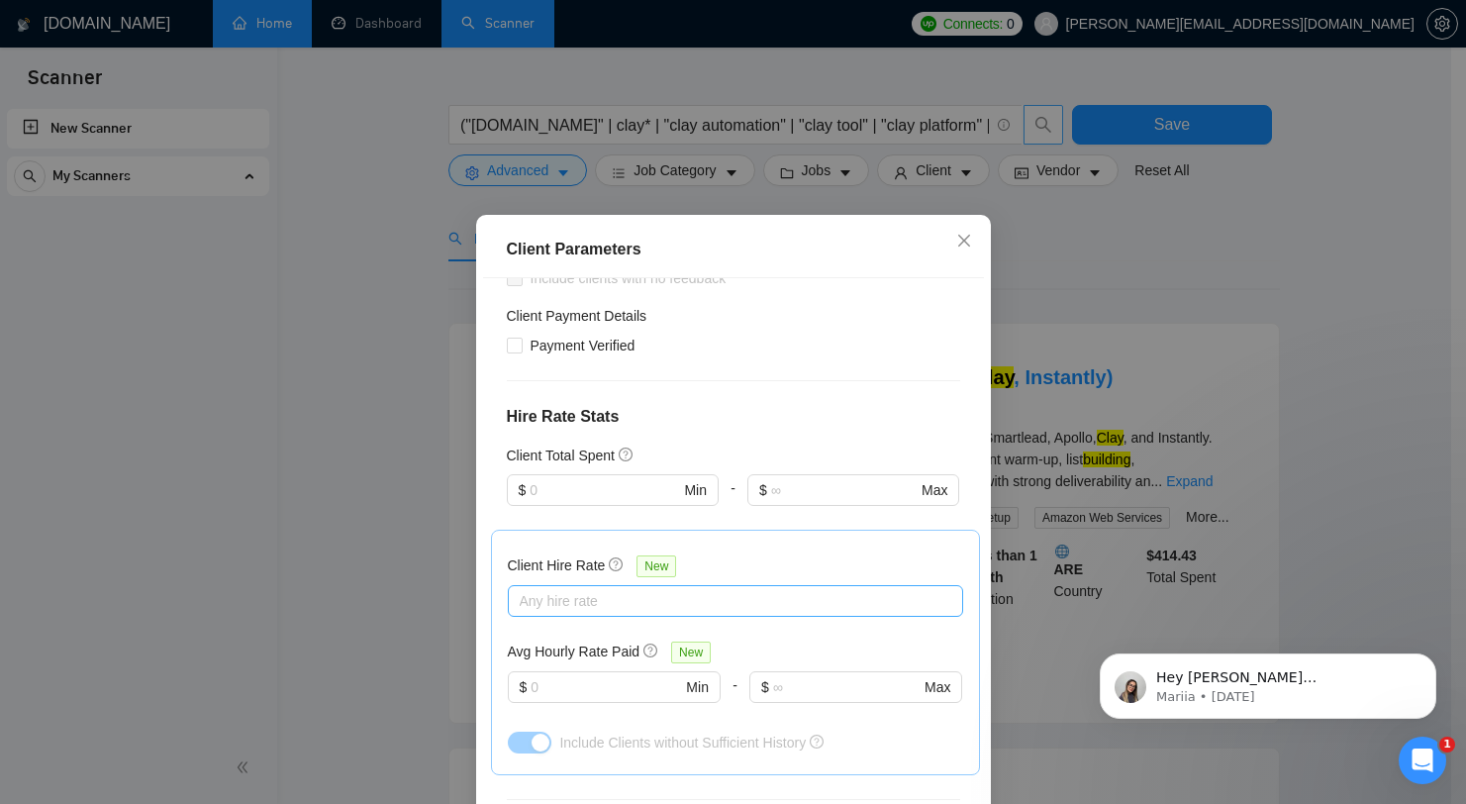
click at [652, 597] on div at bounding box center [726, 601] width 426 height 24
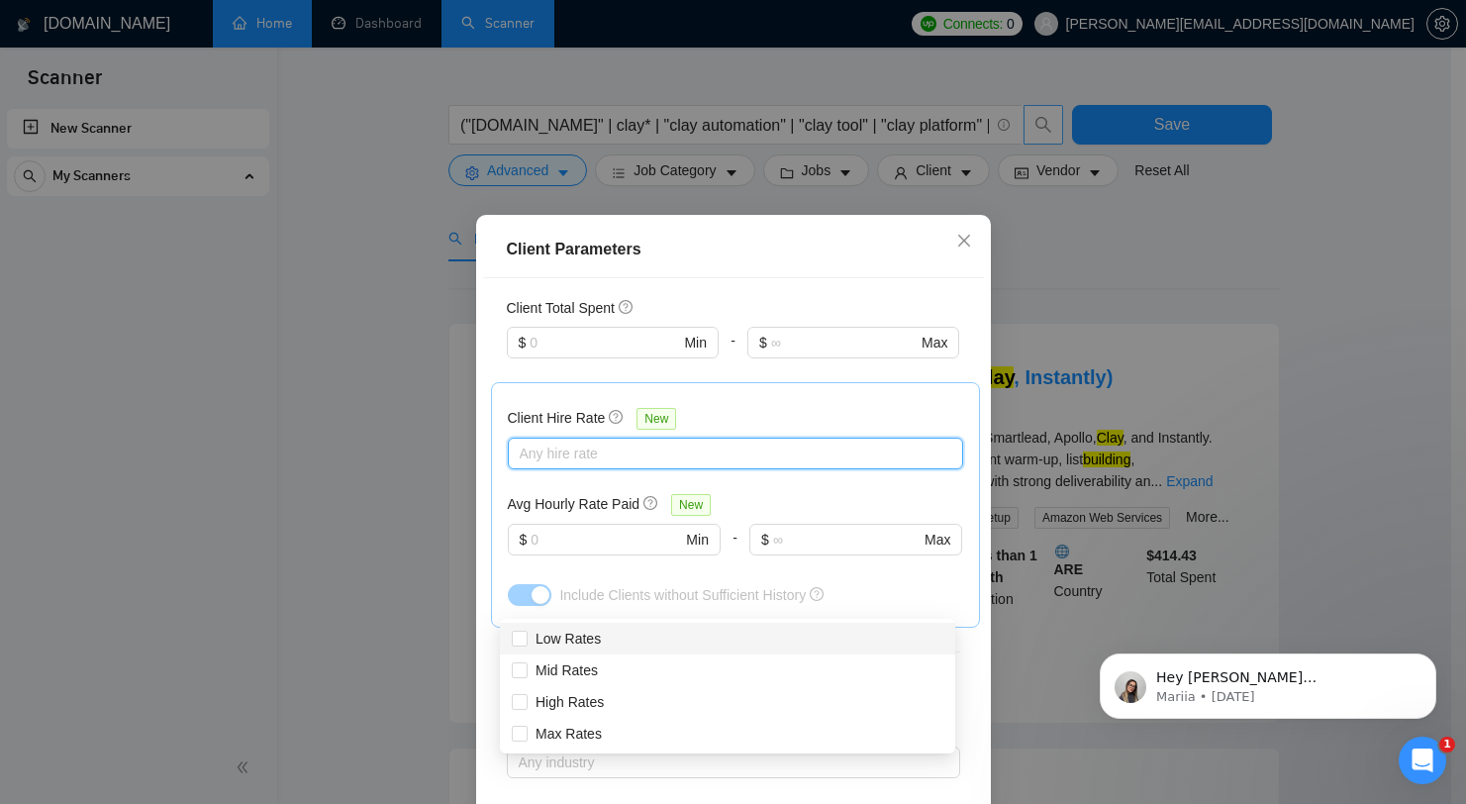
scroll to position [525, 0]
click at [724, 470] on div "Client Hire Rate New Any hire rate Avg Hourly Rate Paid New $ Min - $ Max Inclu…" at bounding box center [735, 498] width 455 height 212
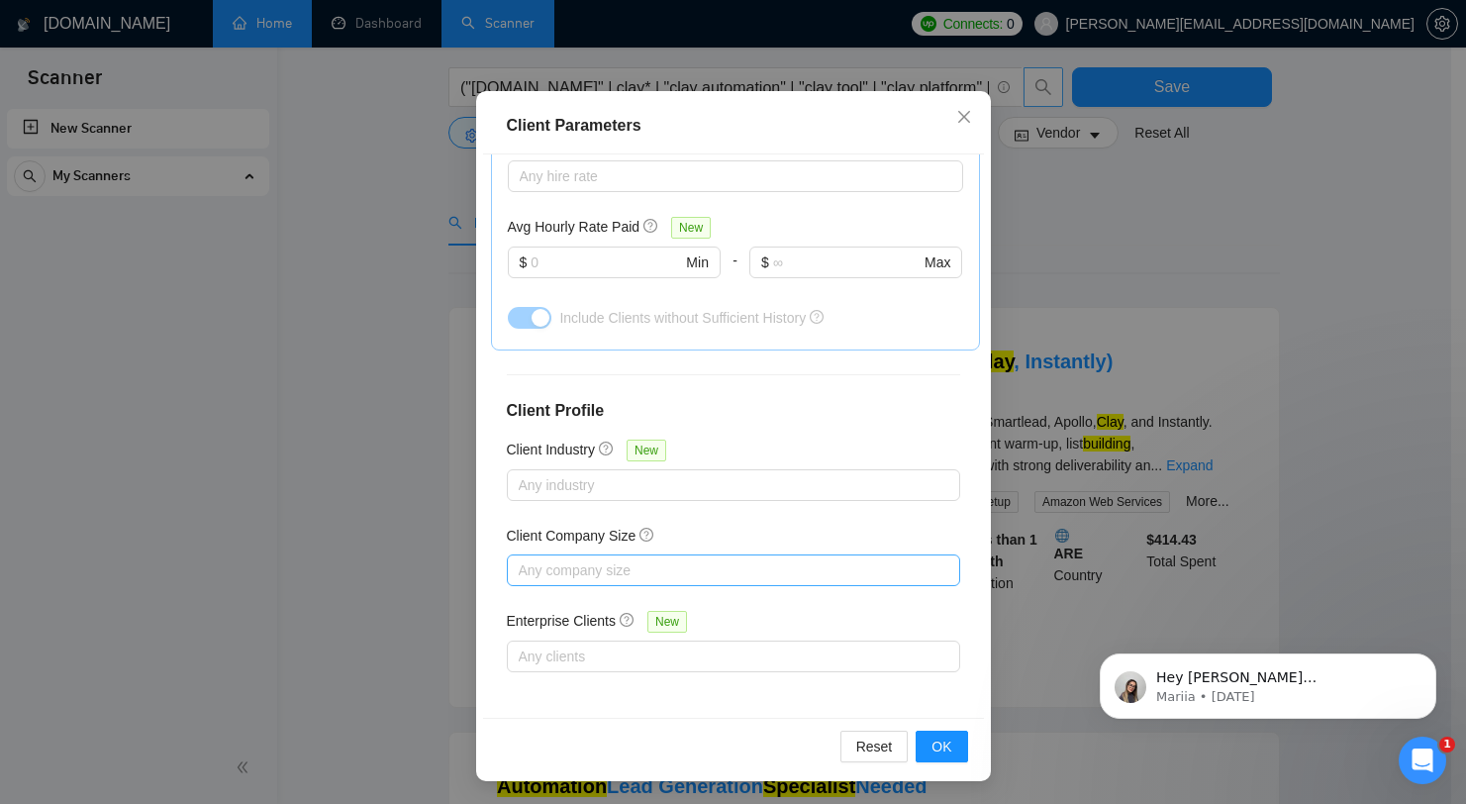
scroll to position [87, 0]
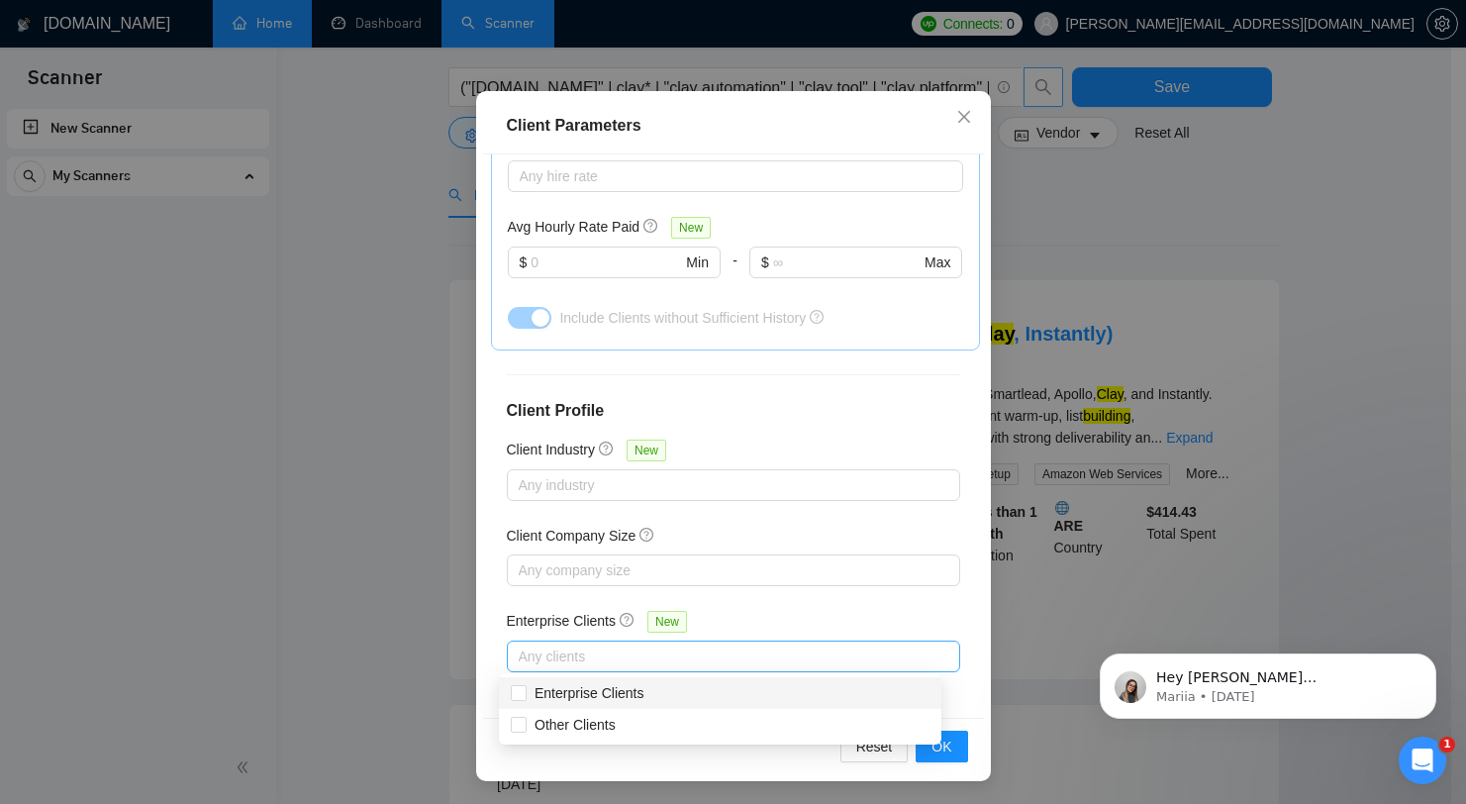
click at [686, 645] on div at bounding box center [724, 656] width 424 height 24
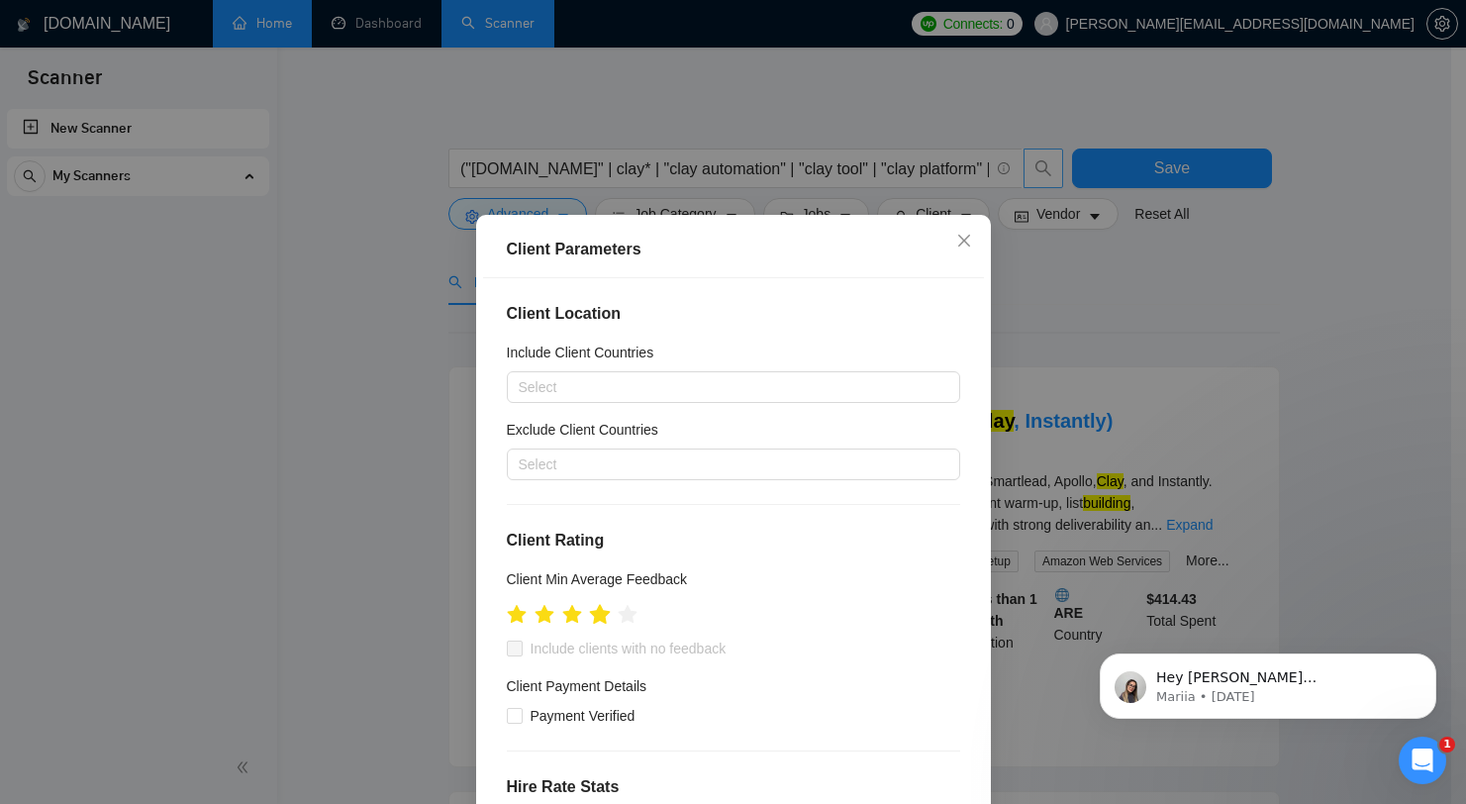
scroll to position [421, 0]
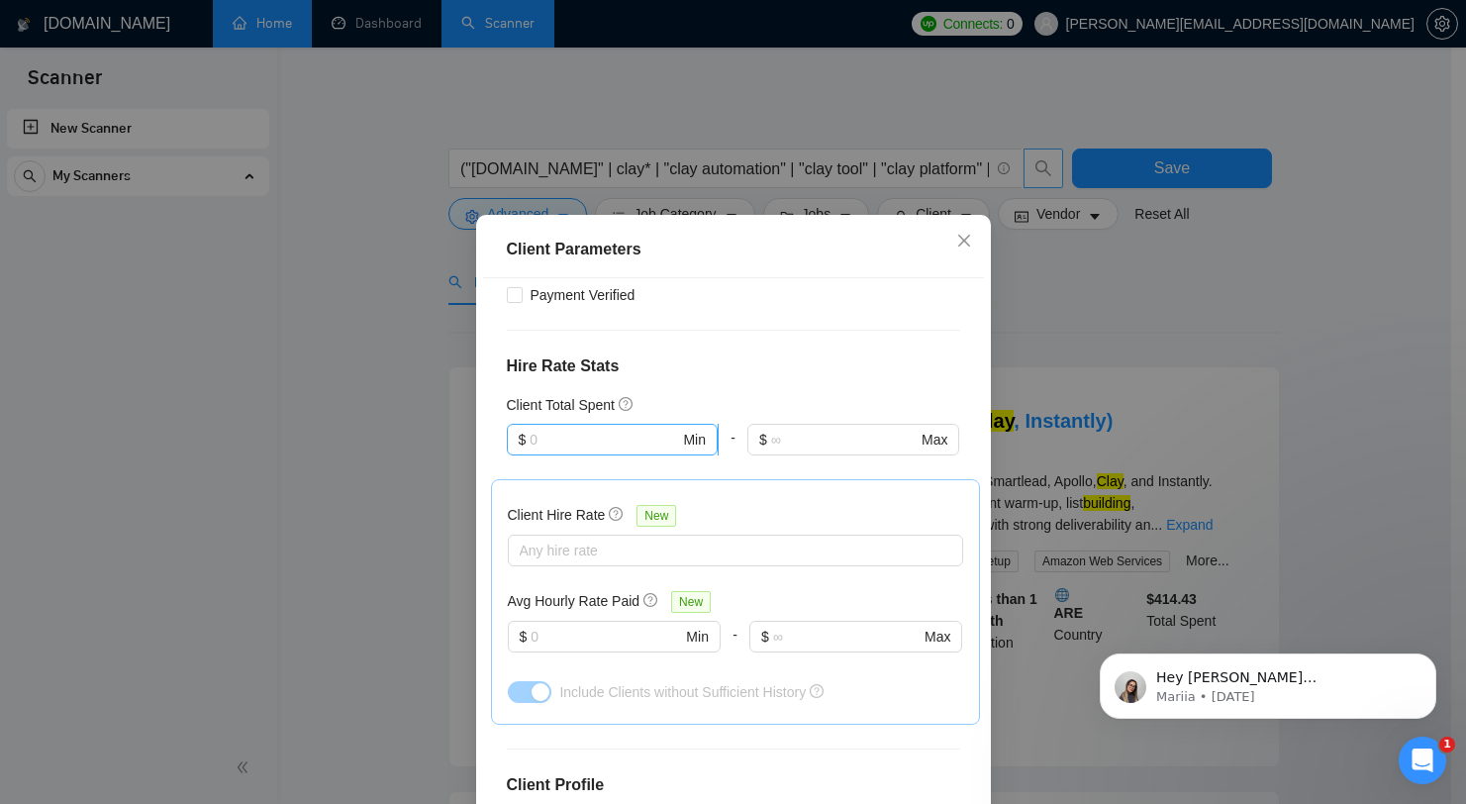
click at [617, 446] on input "text" at bounding box center [604, 440] width 149 height 22
click at [636, 543] on div "$1,000" at bounding box center [602, 542] width 183 height 22
type input "1000"
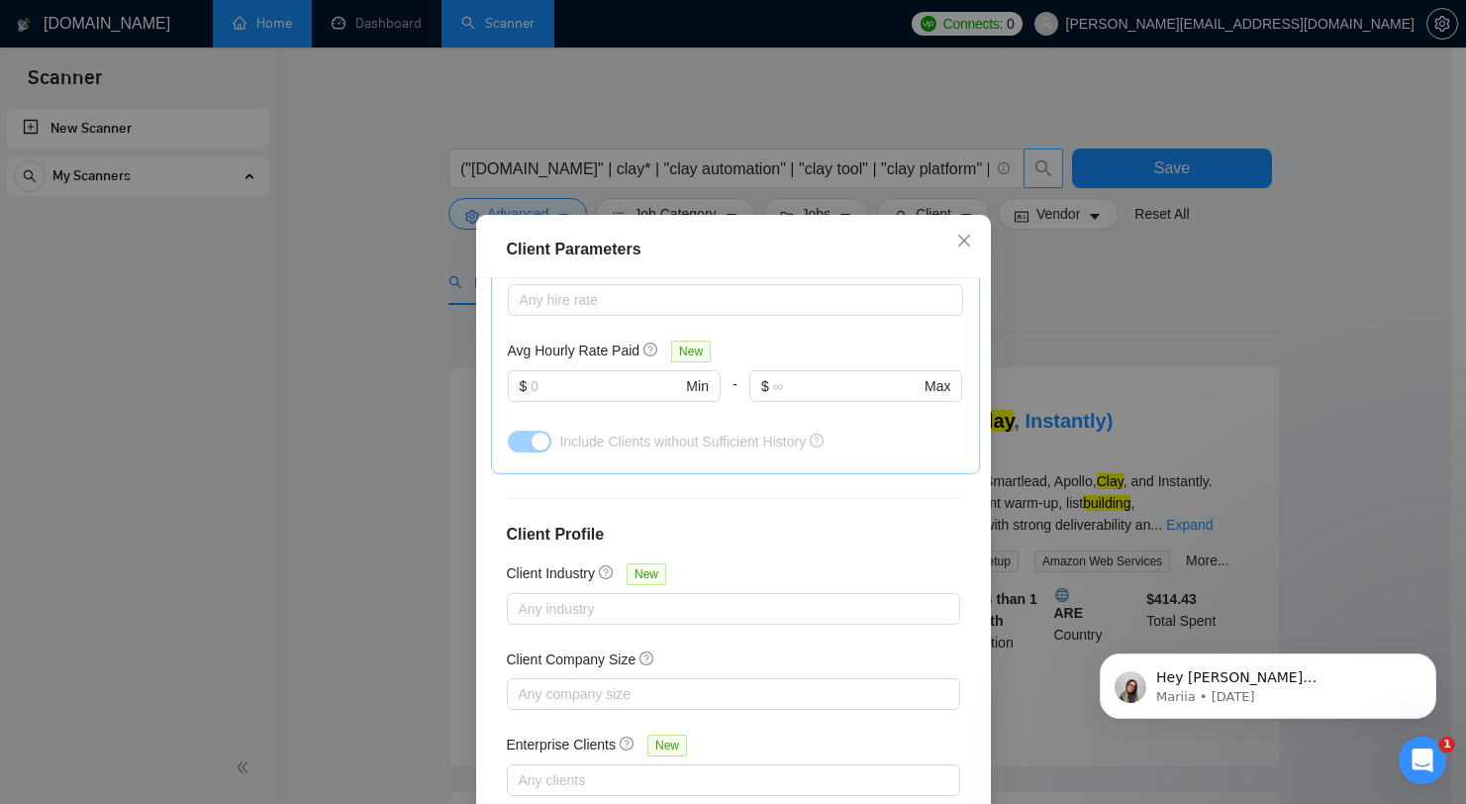
scroll to position [0, 0]
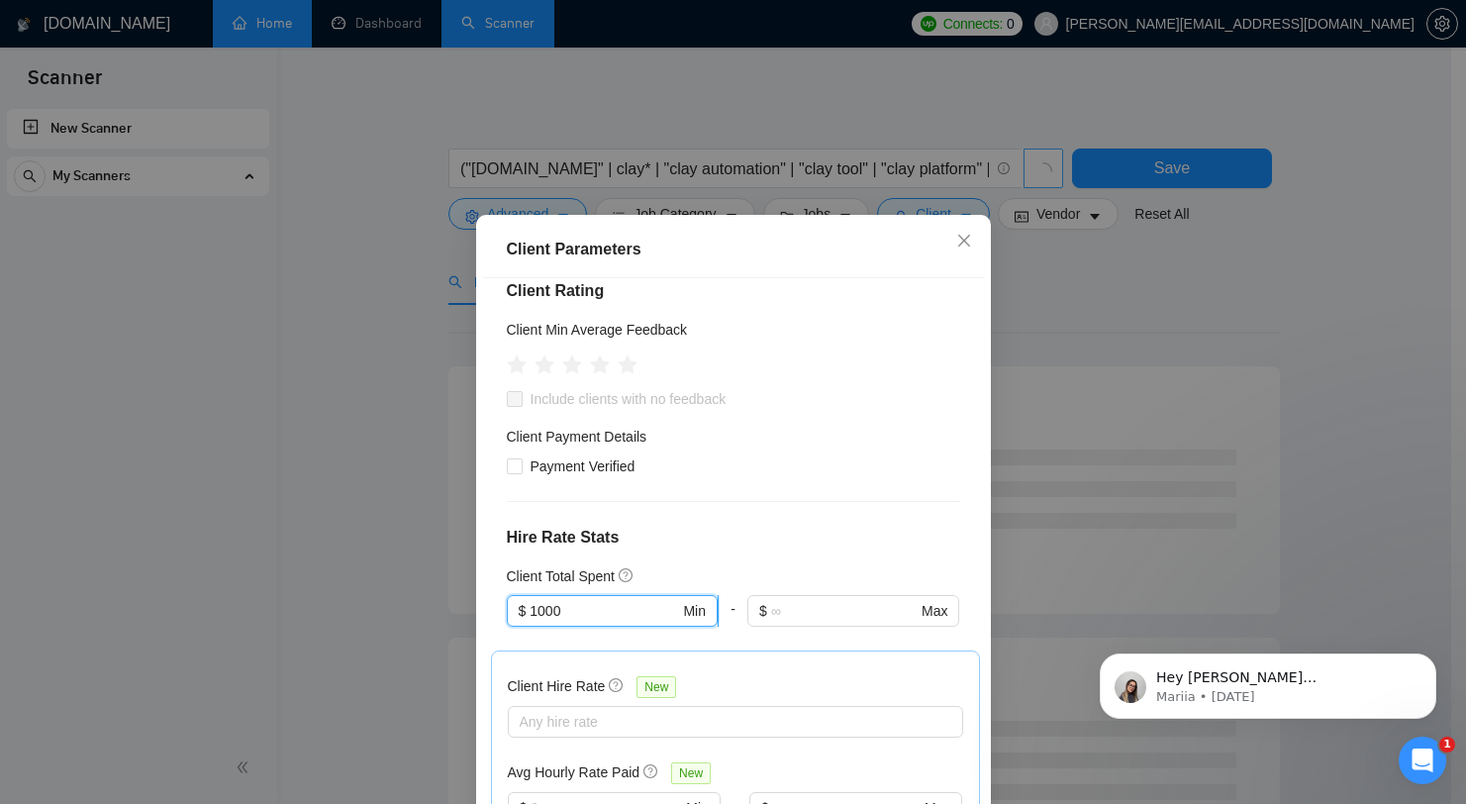
click at [614, 608] on input "1000" at bounding box center [604, 611] width 149 height 22
click at [785, 507] on div "Client Location Include Client Countries Select Exclude Client Countries Select…" at bounding box center [733, 559] width 501 height 562
click at [610, 593] on div "Client Total Spent $ 1000 Min - $ Max" at bounding box center [733, 607] width 453 height 85
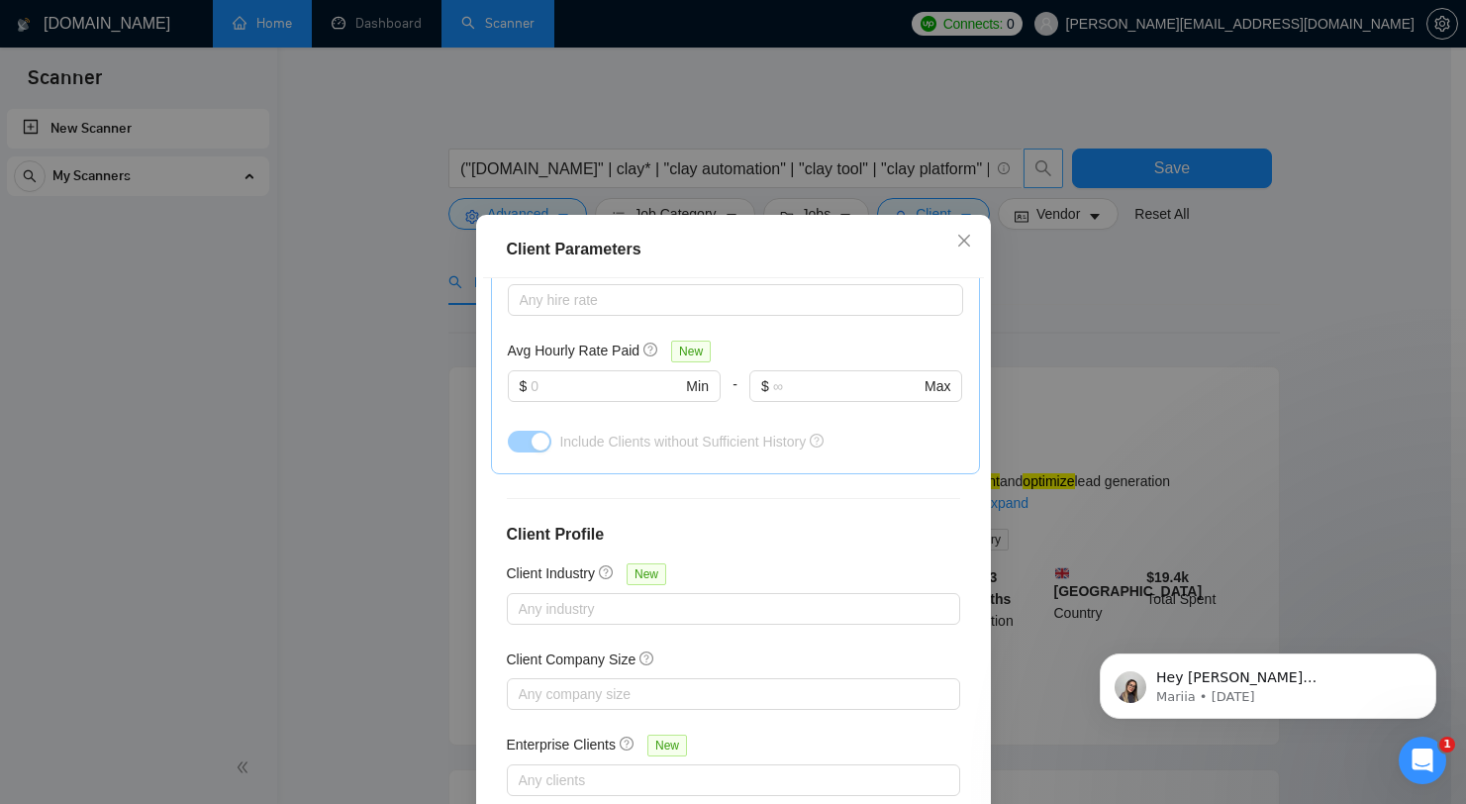
click at [636, 365] on div "Avg Hourly Rate Paid New $ Min - $ Max" at bounding box center [735, 383] width 455 height 86
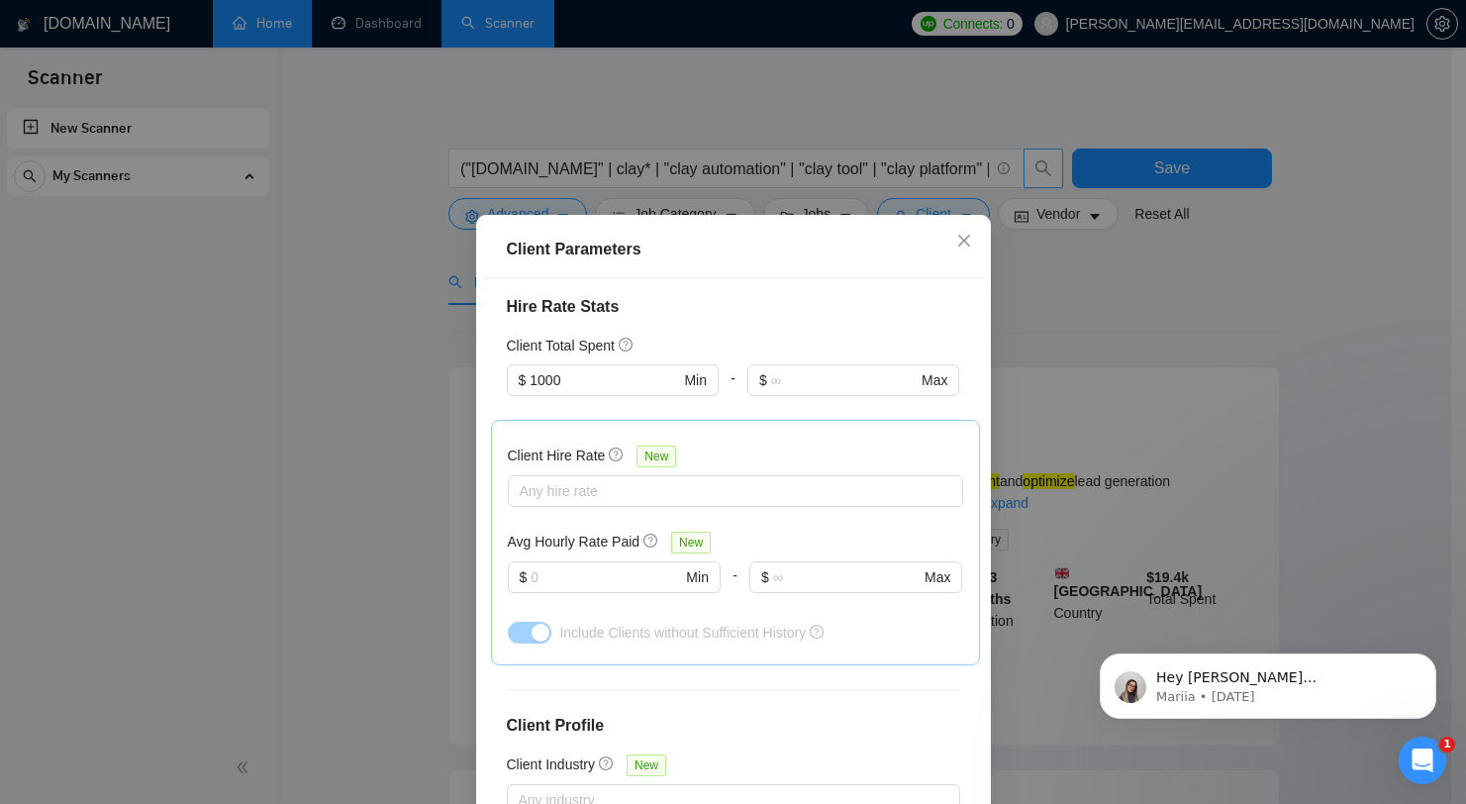
click at [611, 347] on h5 "Client Total Spent" at bounding box center [561, 346] width 108 height 22
click at [595, 371] on input "1000" at bounding box center [604, 380] width 149 height 22
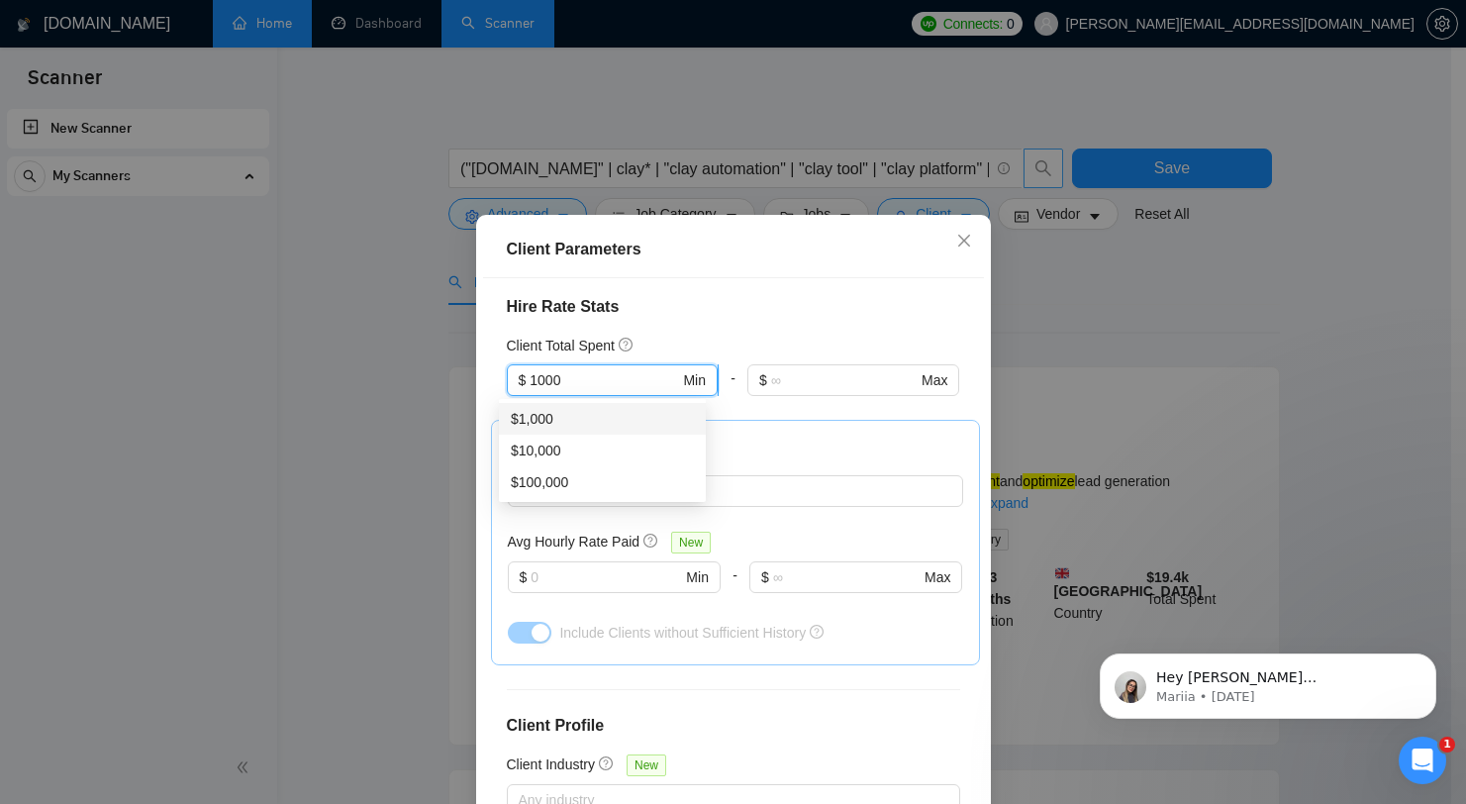
click at [595, 371] on input "1000" at bounding box center [604, 380] width 149 height 22
click at [784, 330] on div "Client Location Include Client Countries Select Exclude Client Countries Select…" at bounding box center [733, 559] width 501 height 562
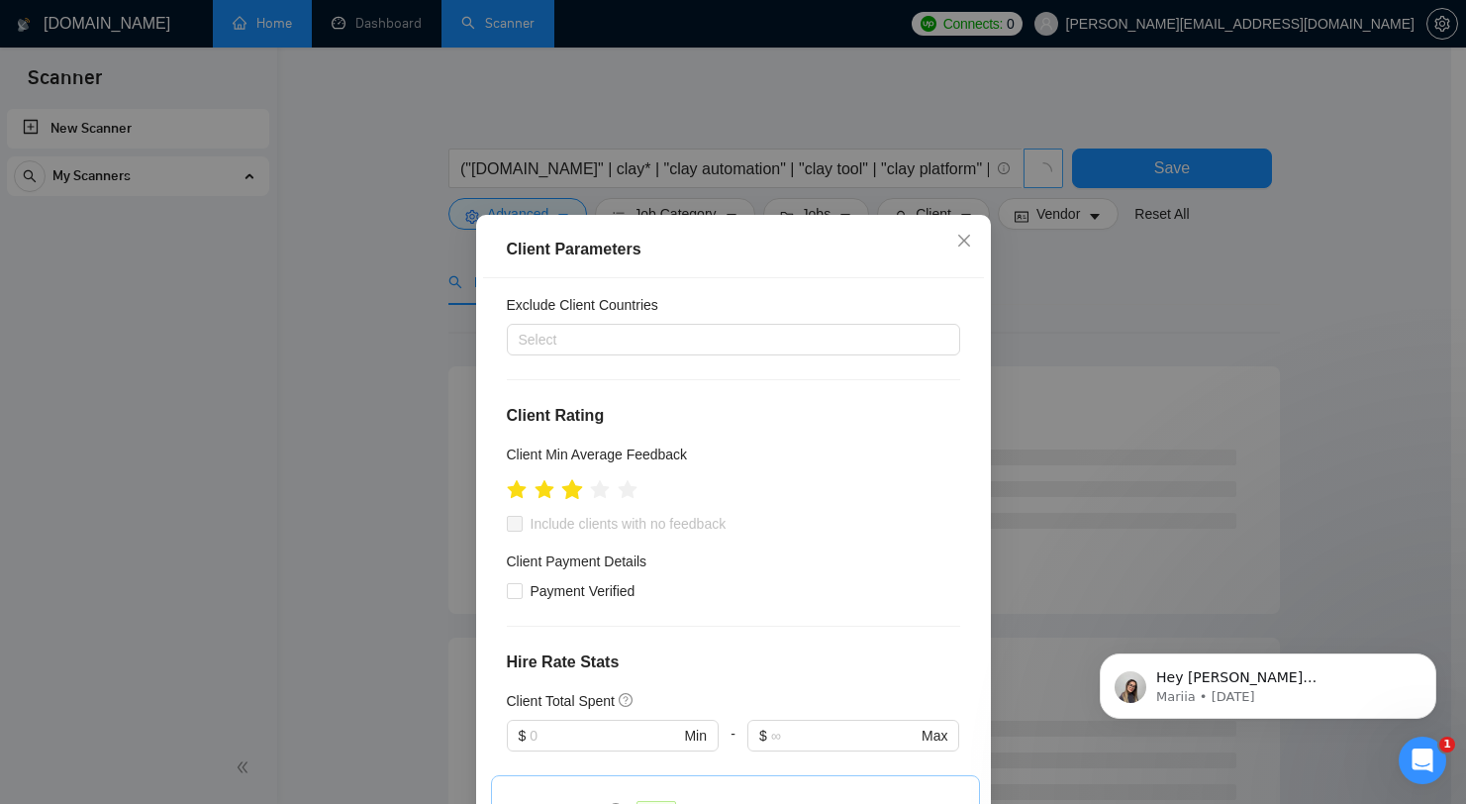
click at [573, 493] on icon "star" at bounding box center [572, 490] width 22 height 22
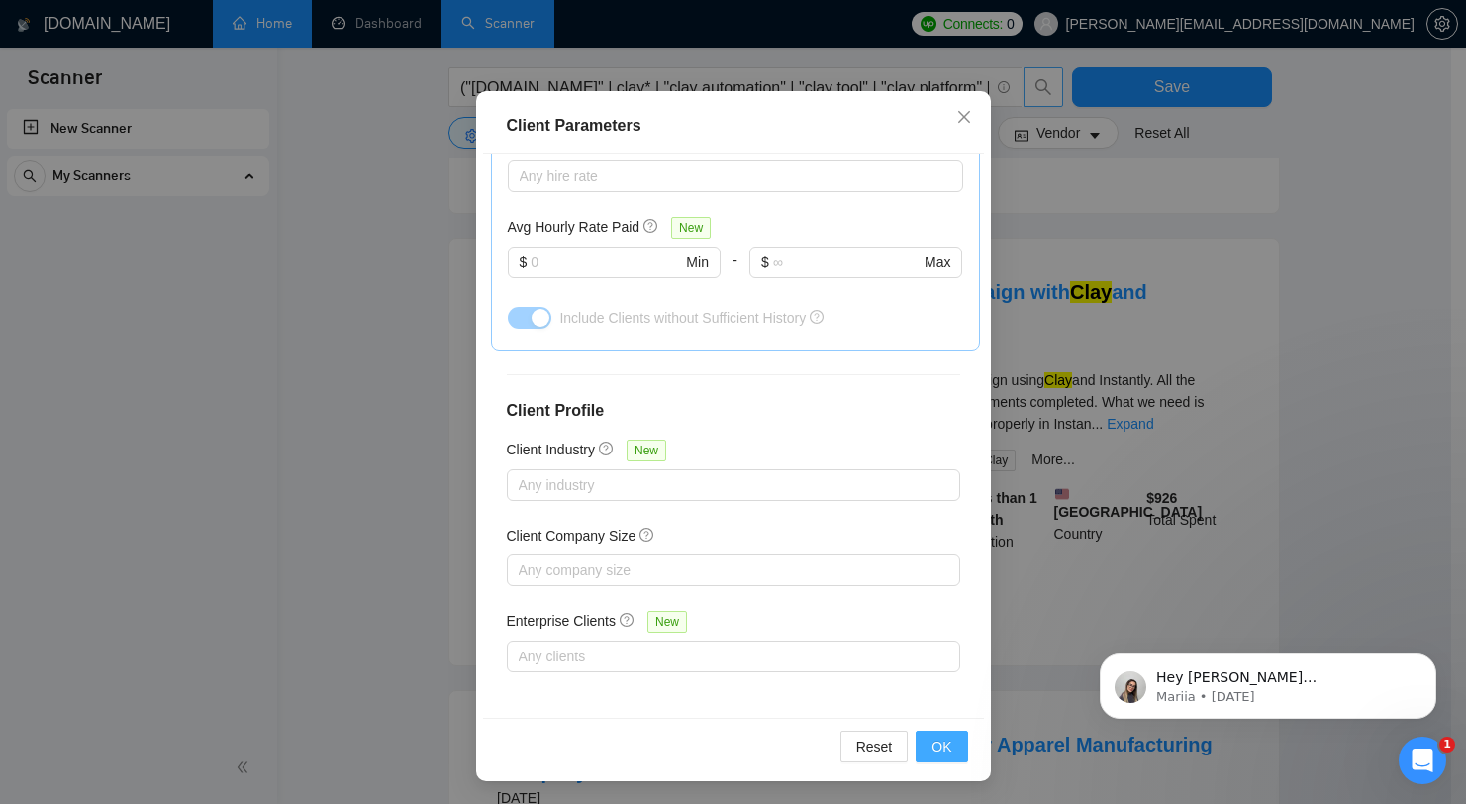
click at [934, 743] on span "OK" at bounding box center [941, 746] width 20 height 22
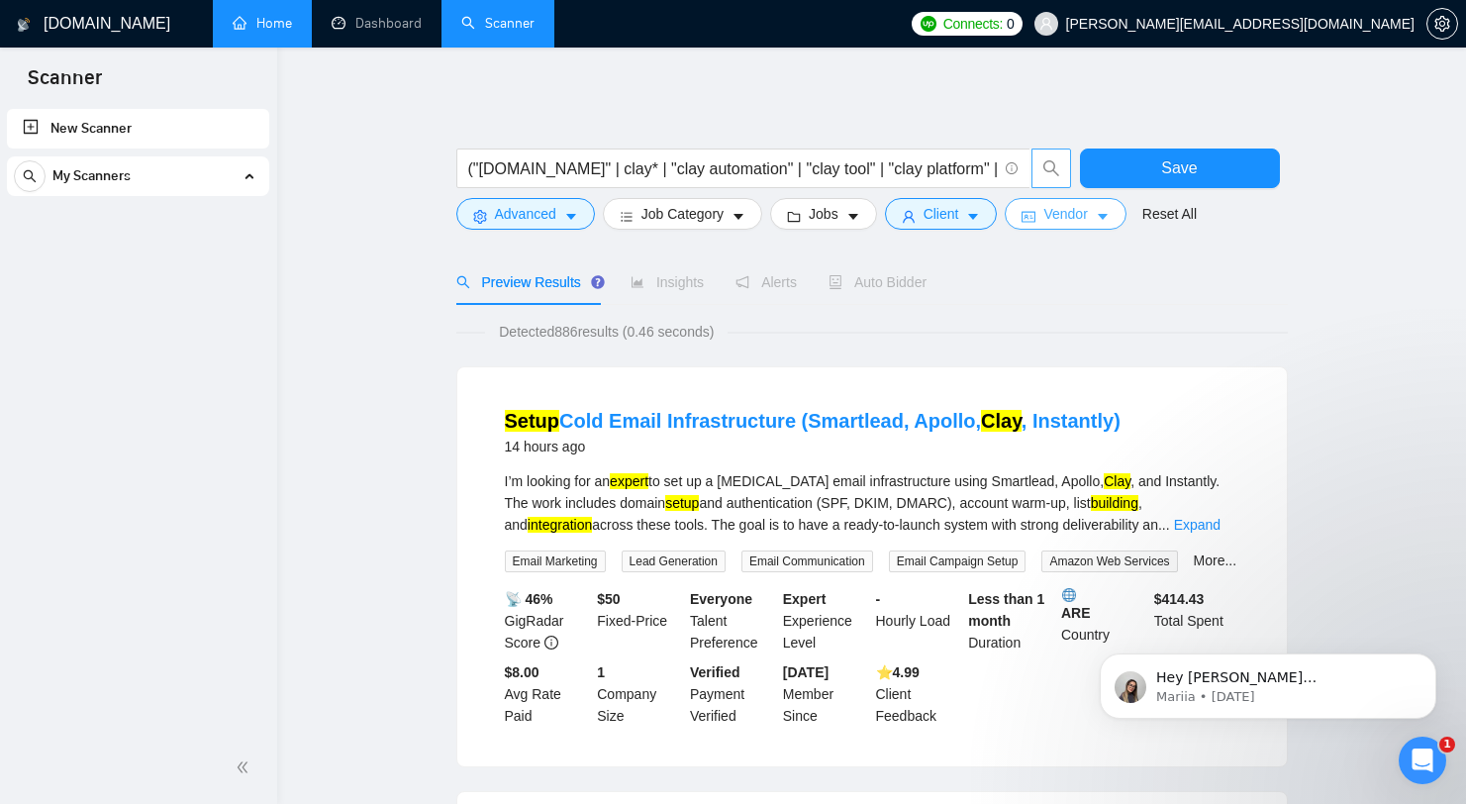
click at [1035, 221] on icon "idcard" at bounding box center [1029, 217] width 14 height 11
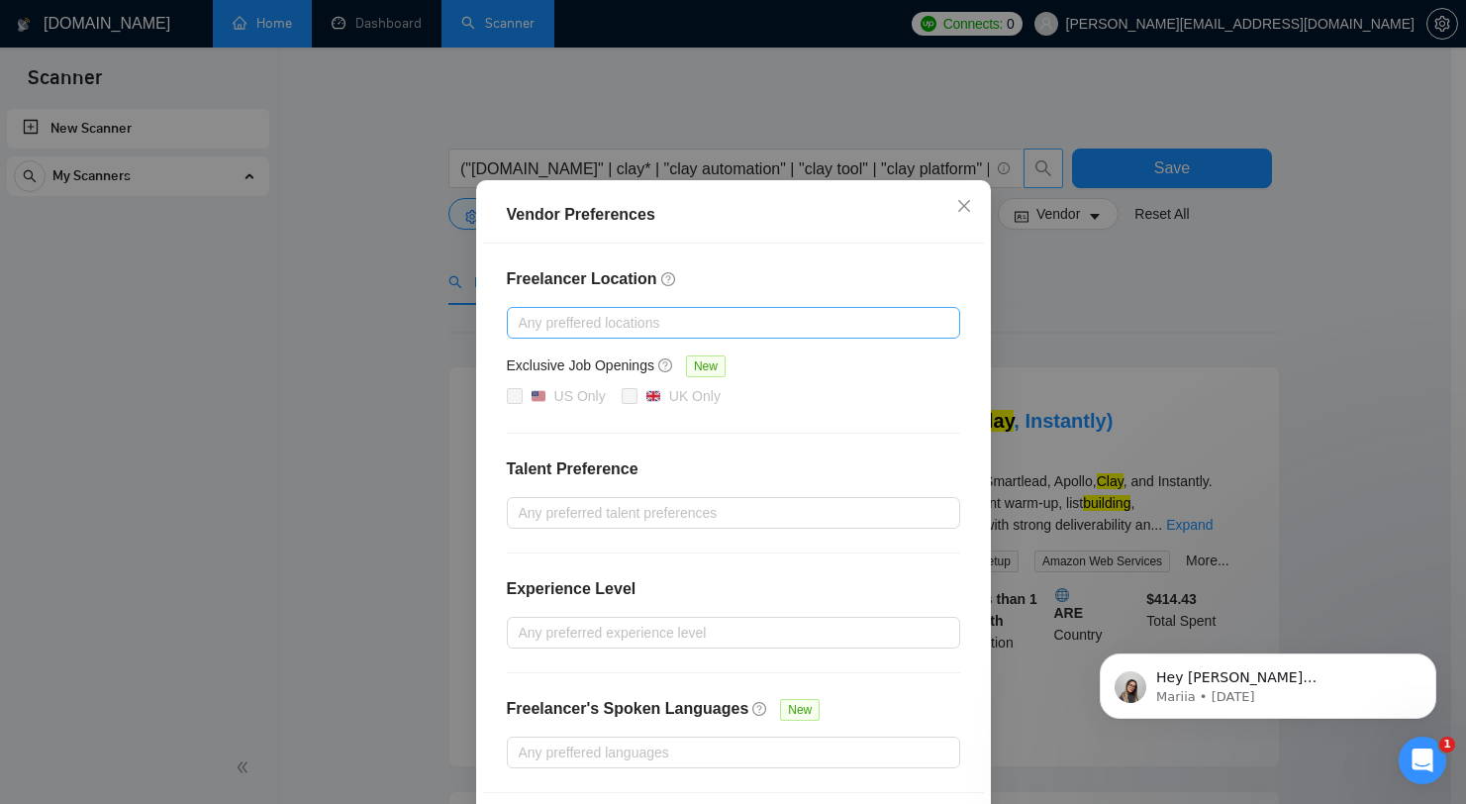
click at [751, 328] on div at bounding box center [724, 323] width 424 height 24
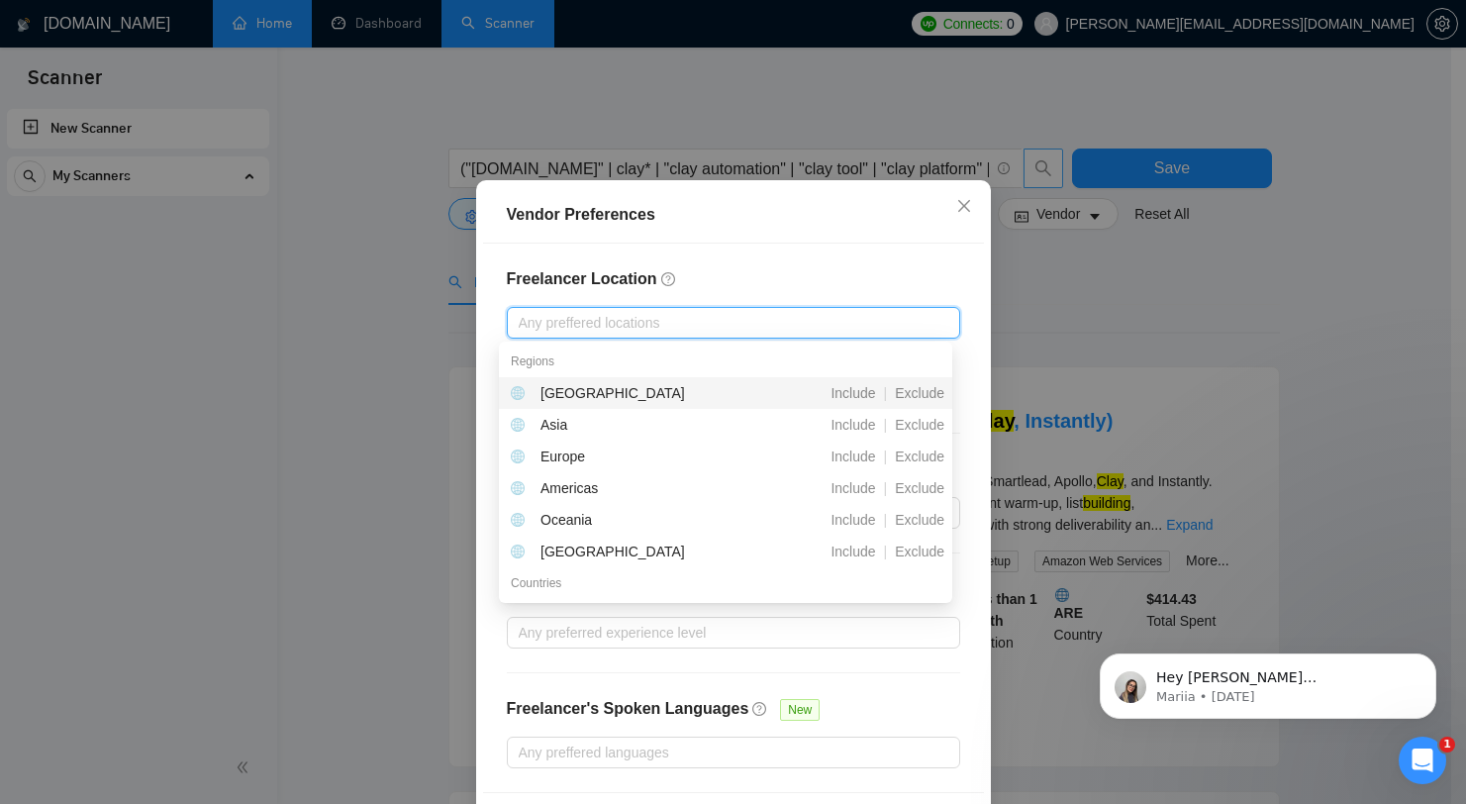
click at [780, 307] on div "Any preffered locations" at bounding box center [733, 323] width 453 height 32
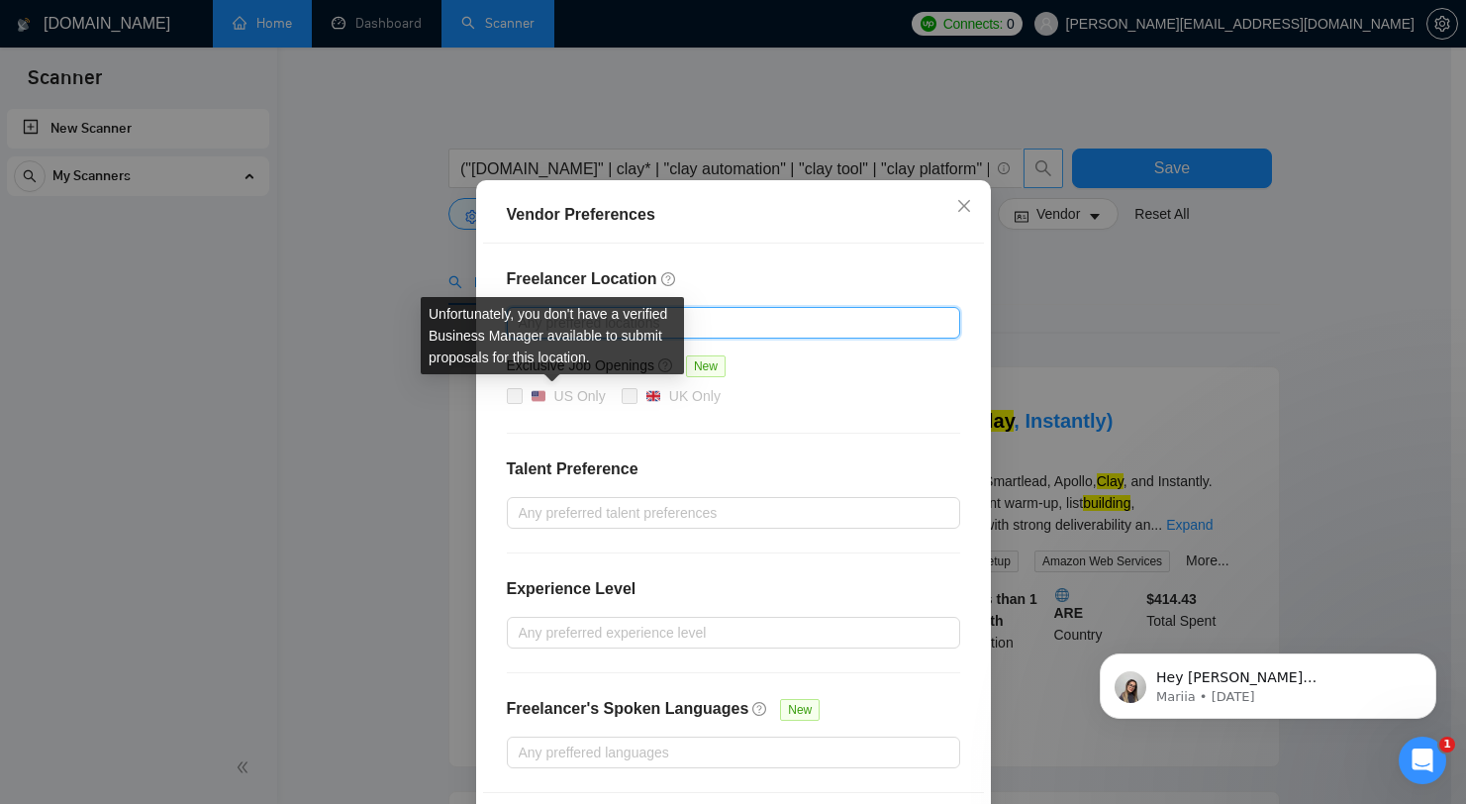
click at [507, 398] on span at bounding box center [515, 396] width 16 height 16
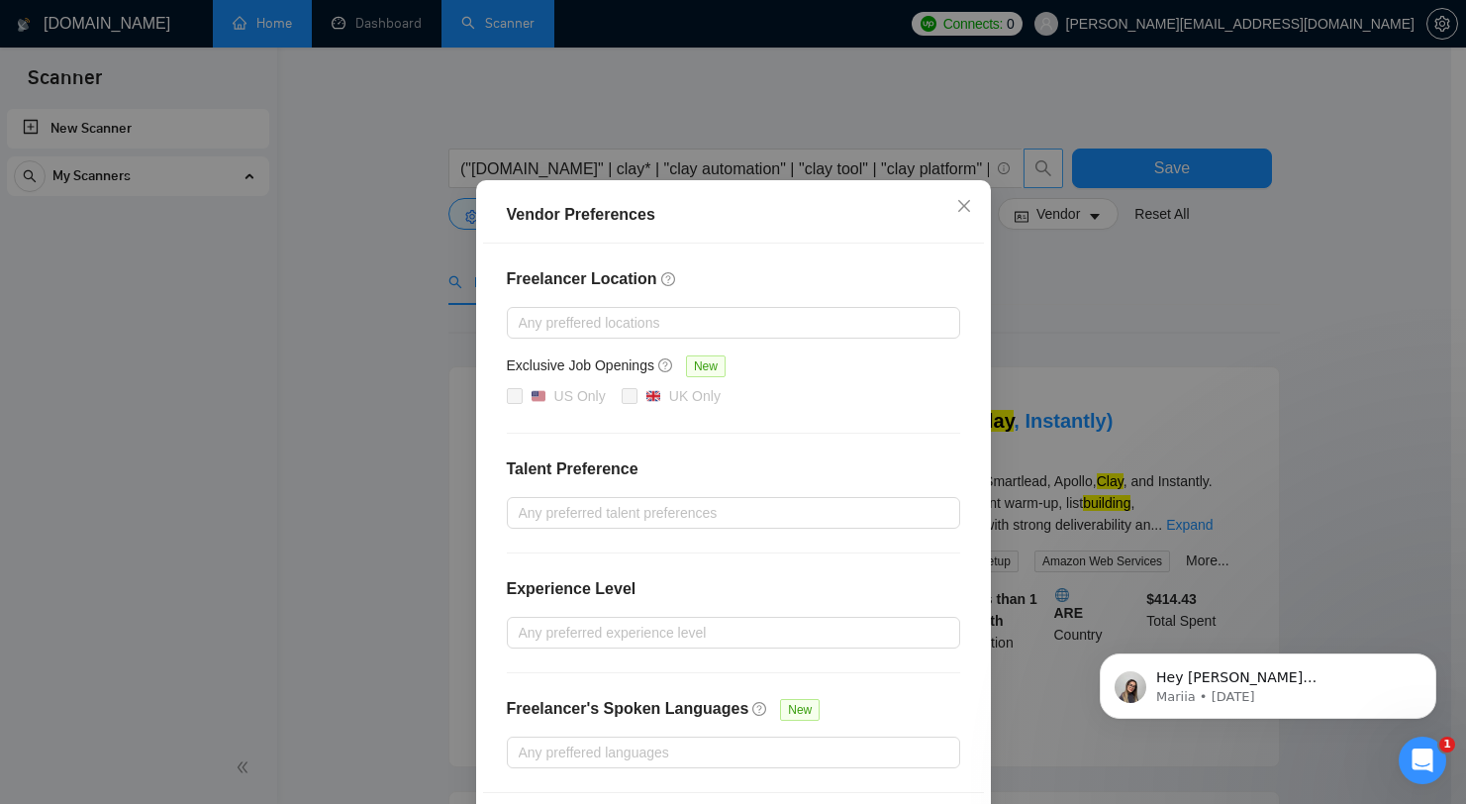
click at [707, 372] on span "New" at bounding box center [706, 366] width 40 height 22
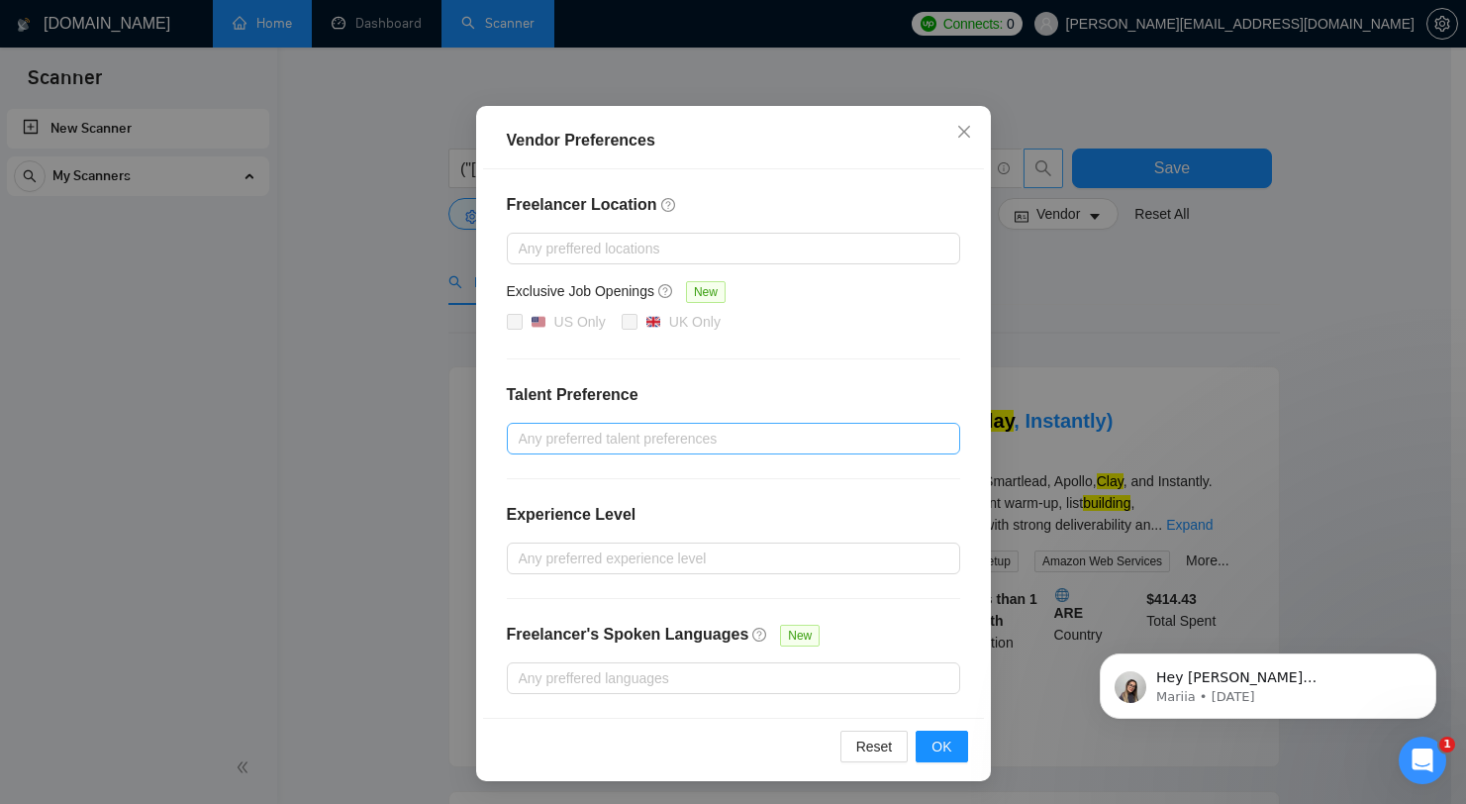
click at [715, 445] on div at bounding box center [724, 439] width 424 height 24
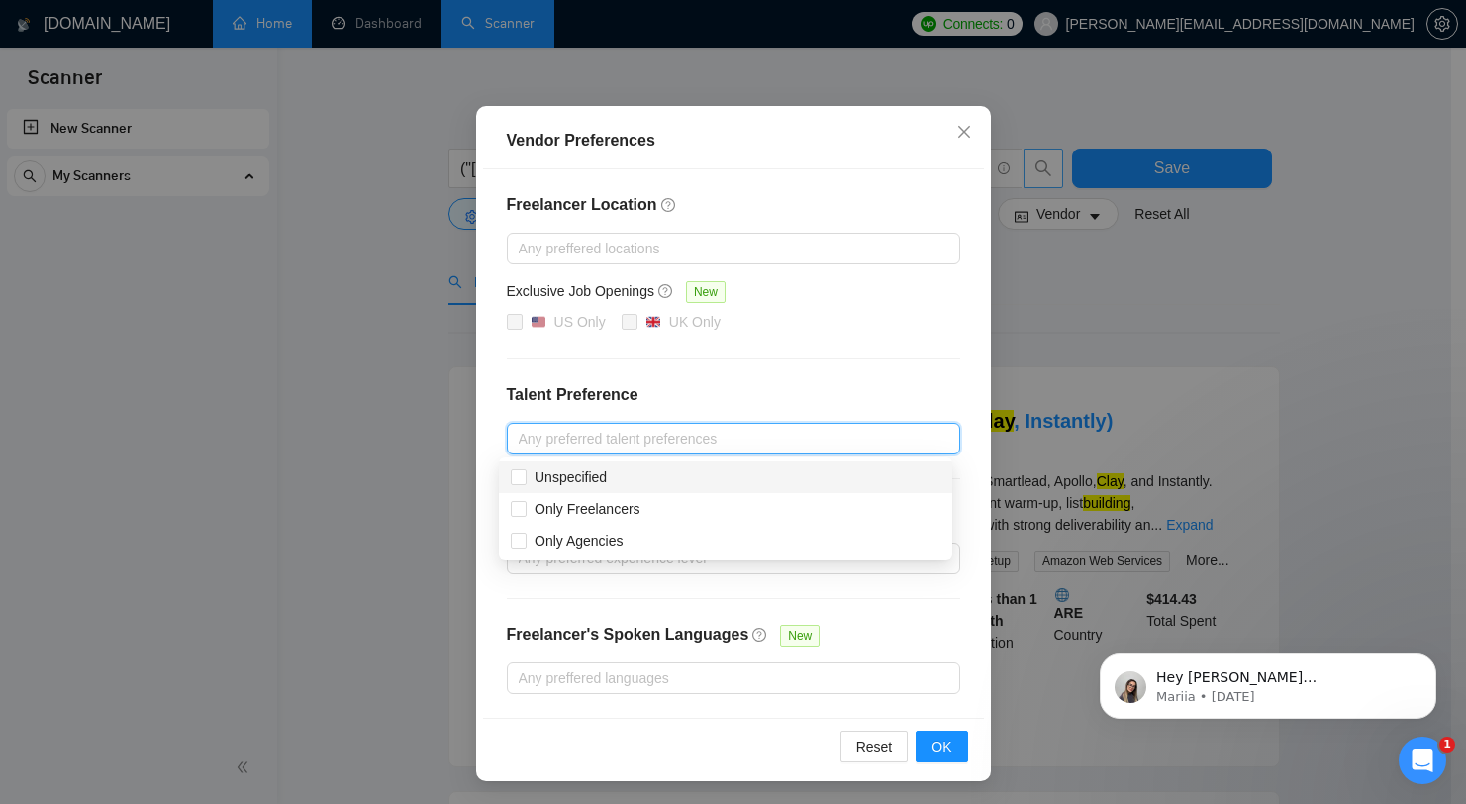
click at [793, 414] on div "Freelancer Location Any preffered locations Exclusive Job Openings New US Only …" at bounding box center [733, 443] width 501 height 548
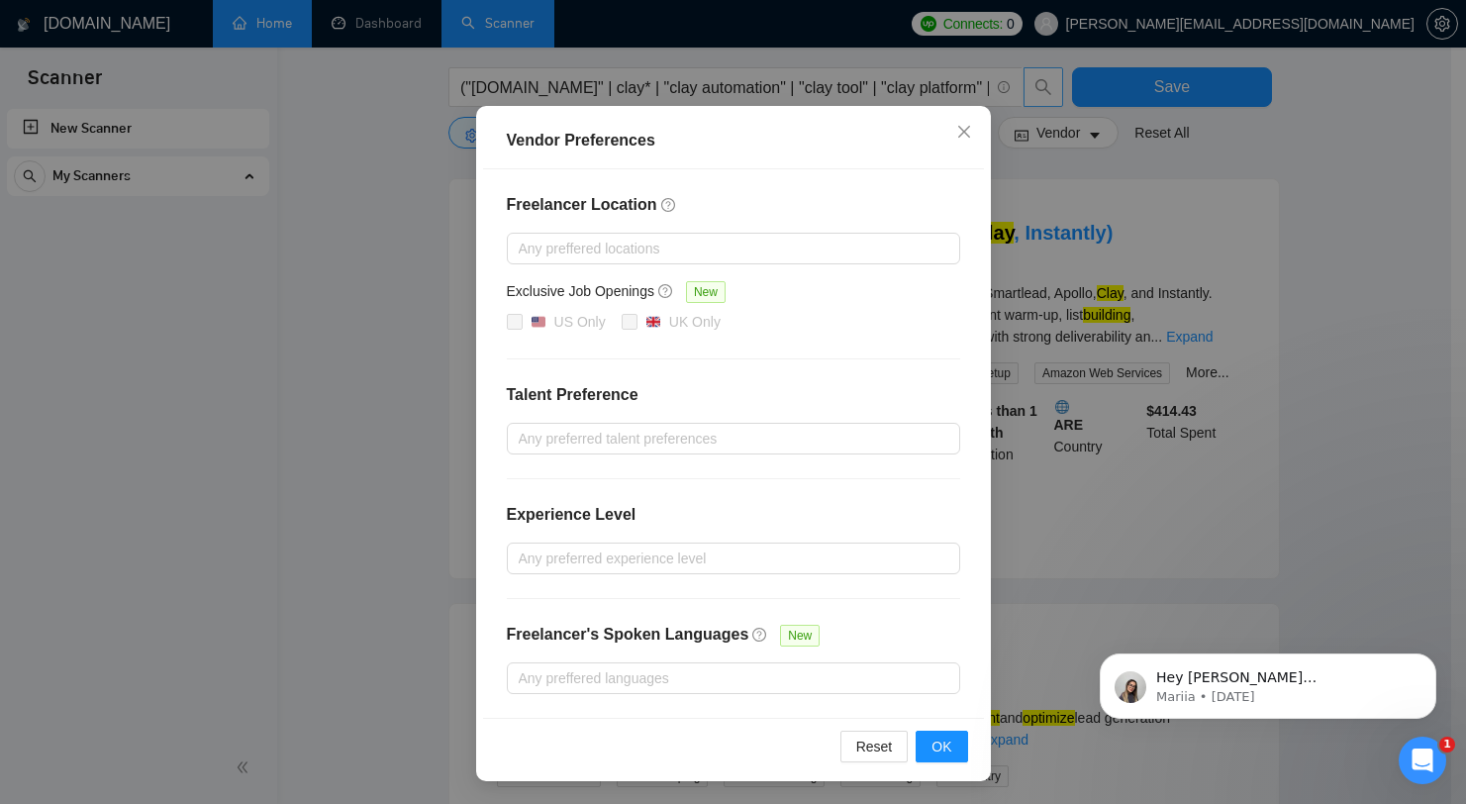
click at [836, 618] on div "Freelancer Location Any preffered locations Exclusive Job Openings New US Only …" at bounding box center [733, 443] width 501 height 548
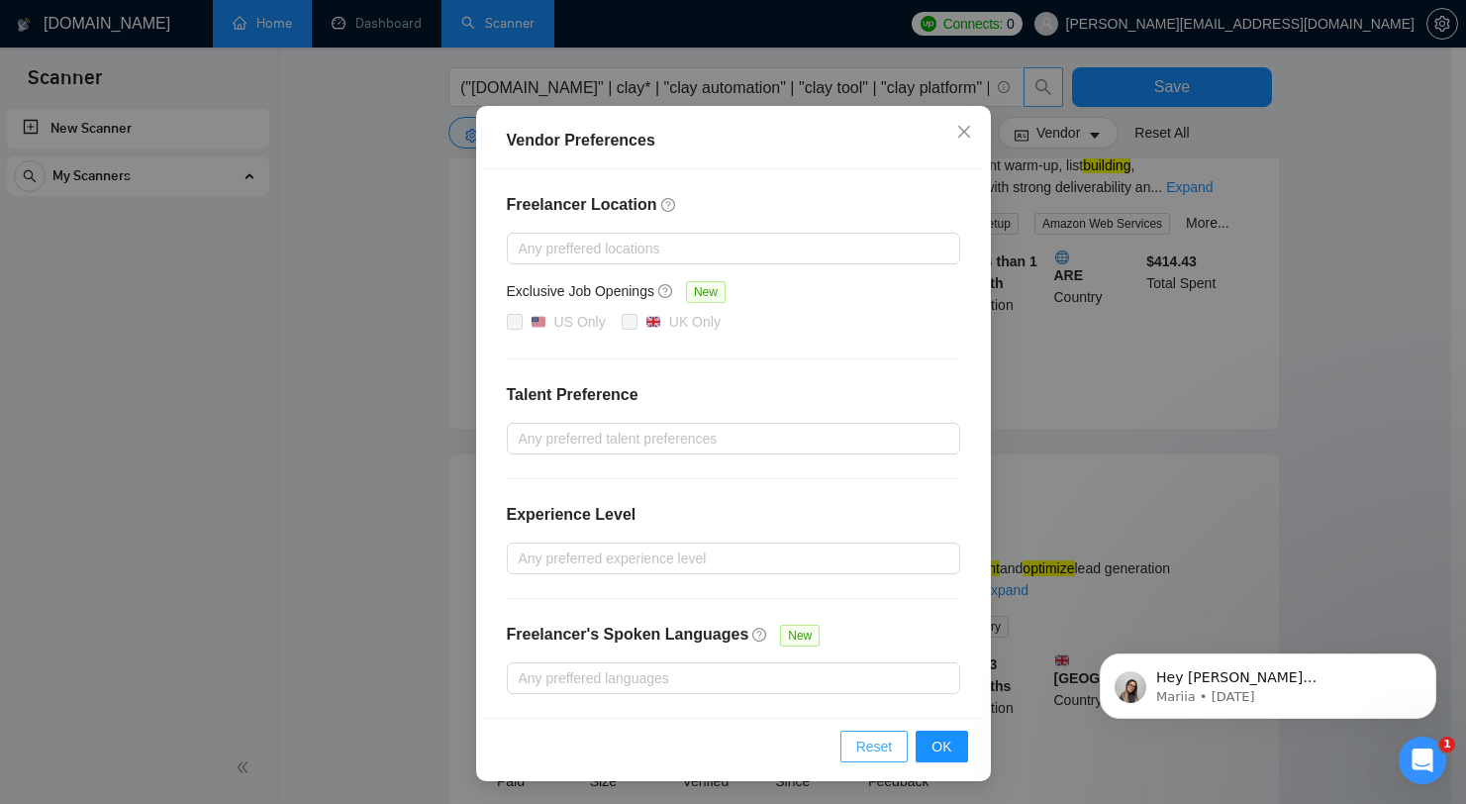
click at [876, 741] on span "Reset" at bounding box center [874, 746] width 37 height 22
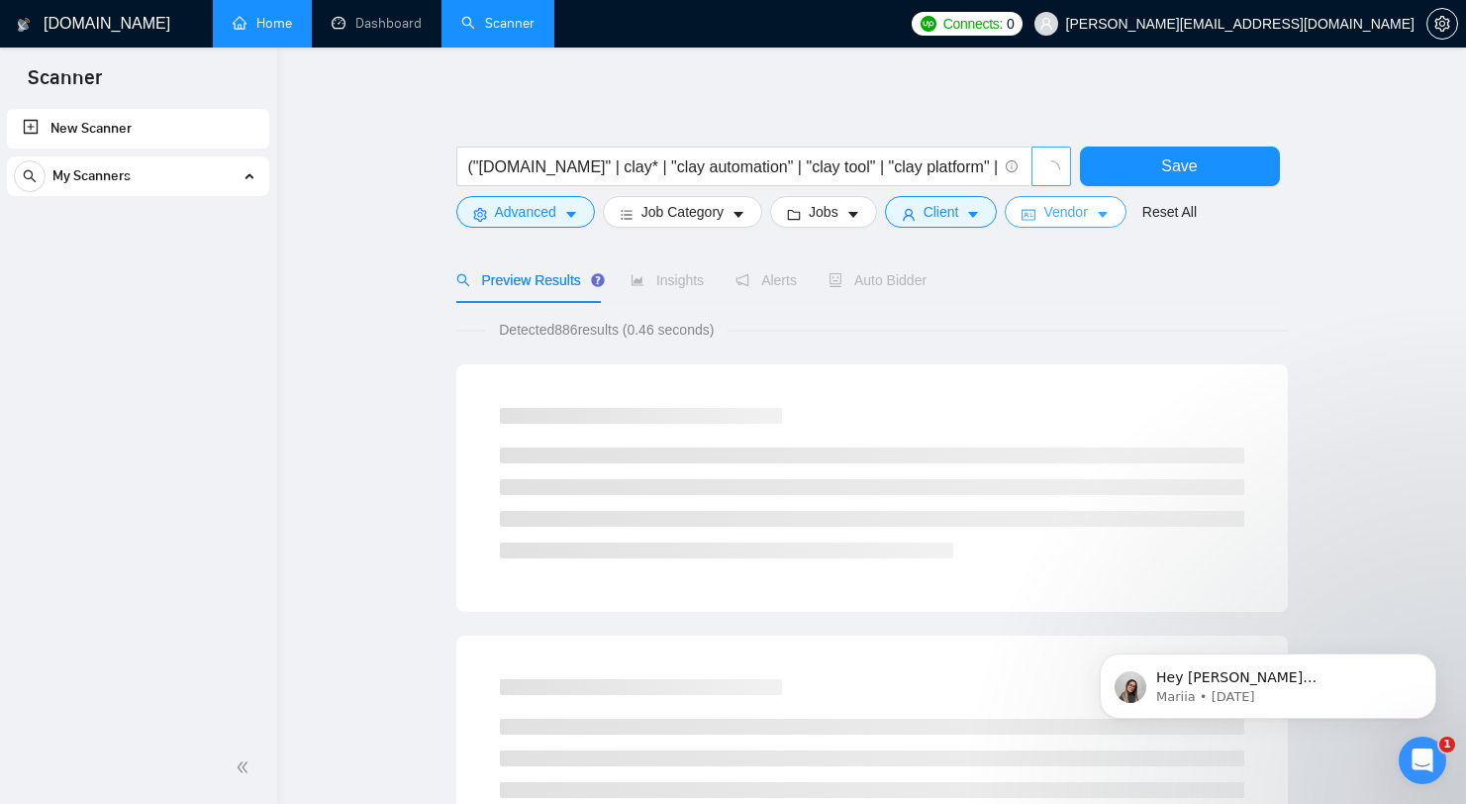
click at [1087, 220] on span "Vendor" at bounding box center [1065, 212] width 44 height 22
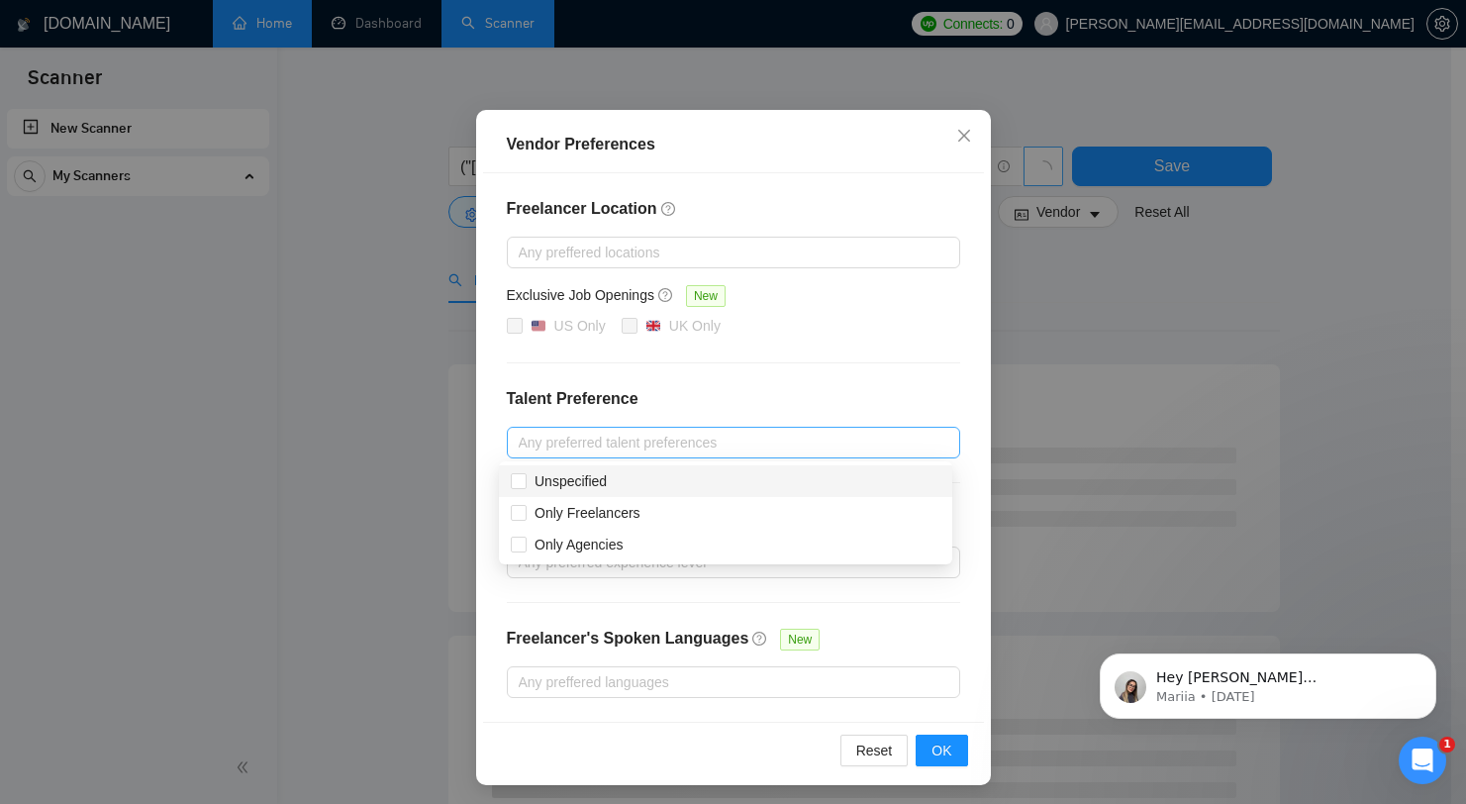
click at [652, 453] on div "Any preferred talent preferences" at bounding box center [733, 443] width 453 height 32
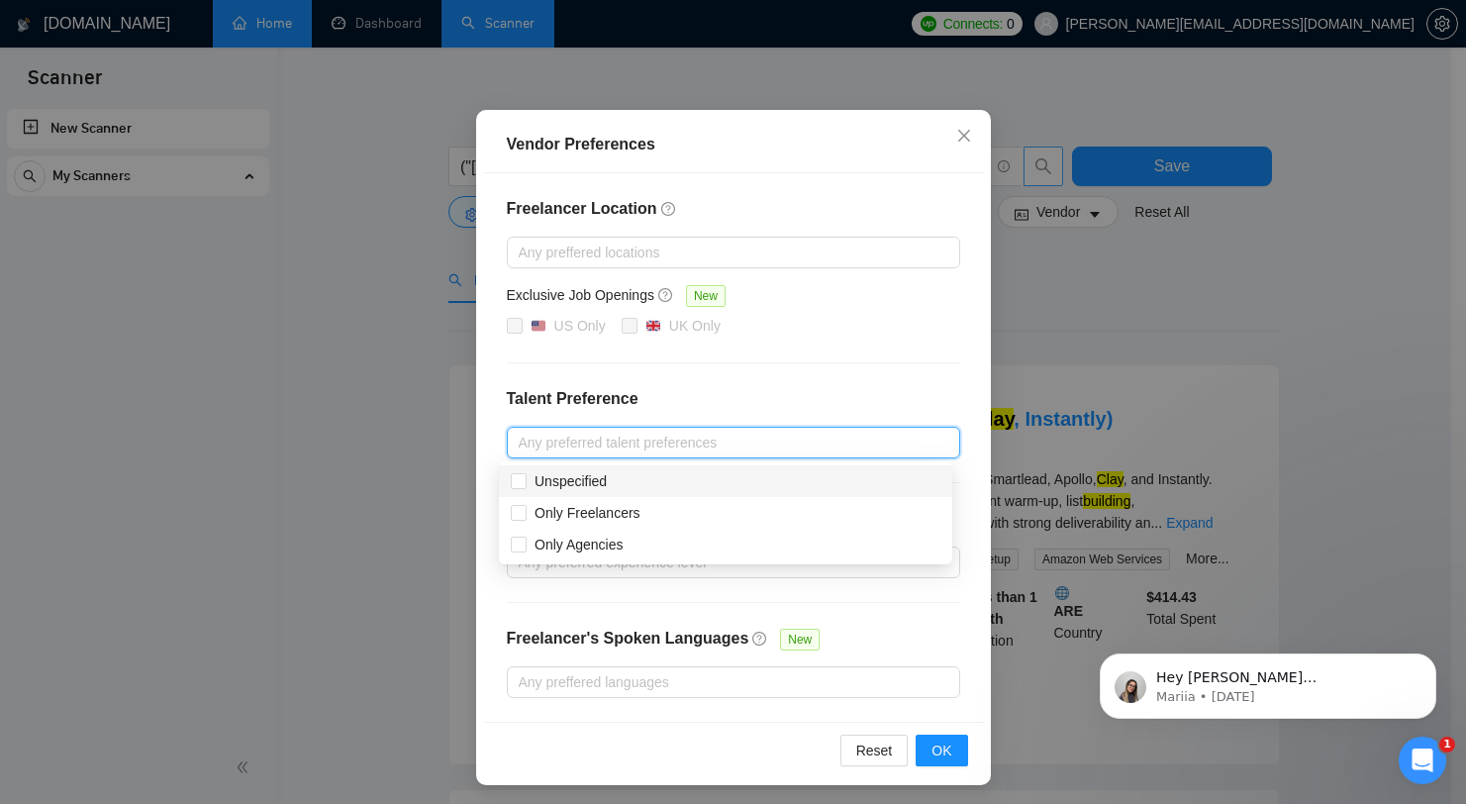
click at [770, 406] on h4 "Talent Preference" at bounding box center [733, 399] width 453 height 24
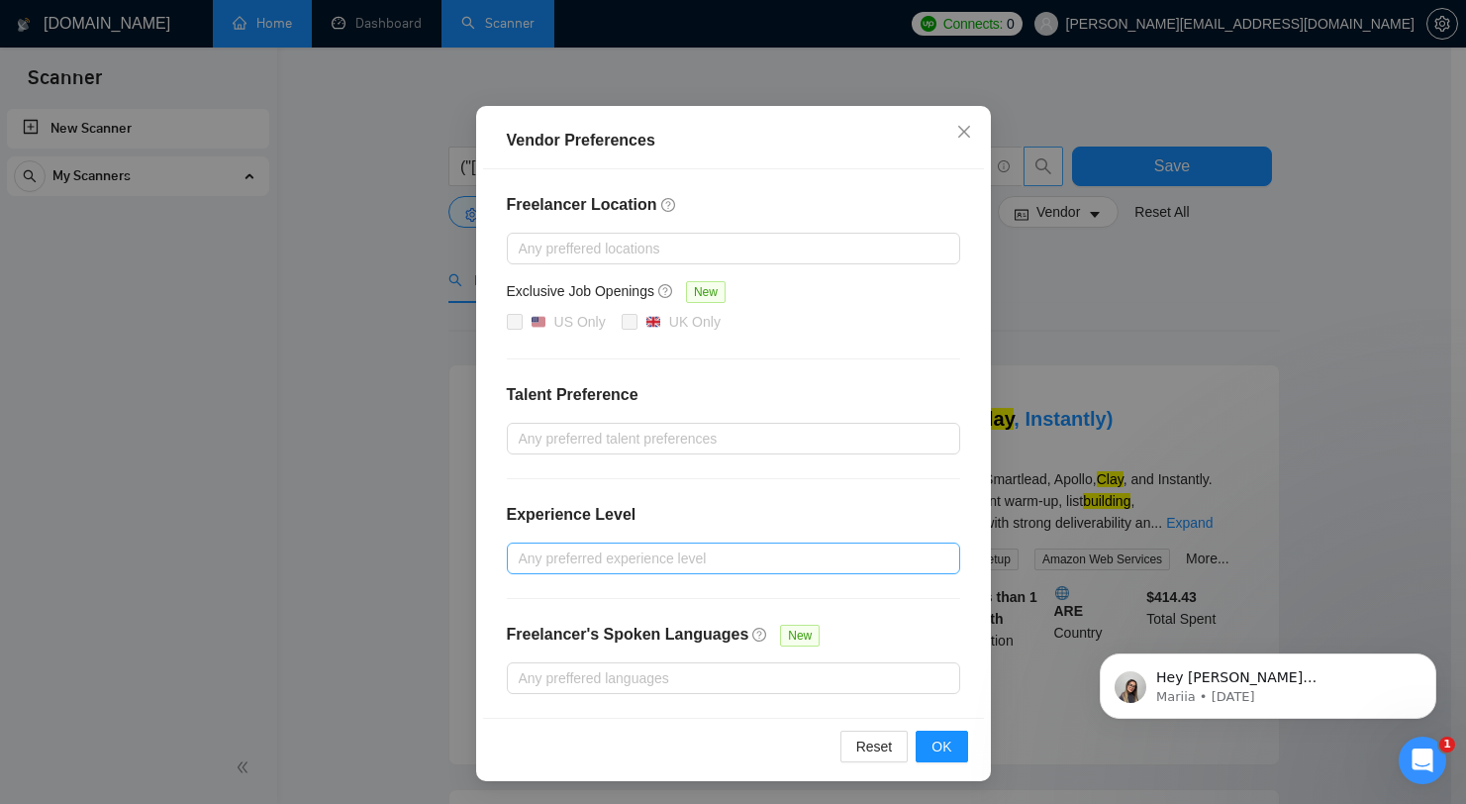
click at [664, 566] on div at bounding box center [724, 558] width 424 height 24
click at [666, 563] on div at bounding box center [724, 558] width 424 height 24
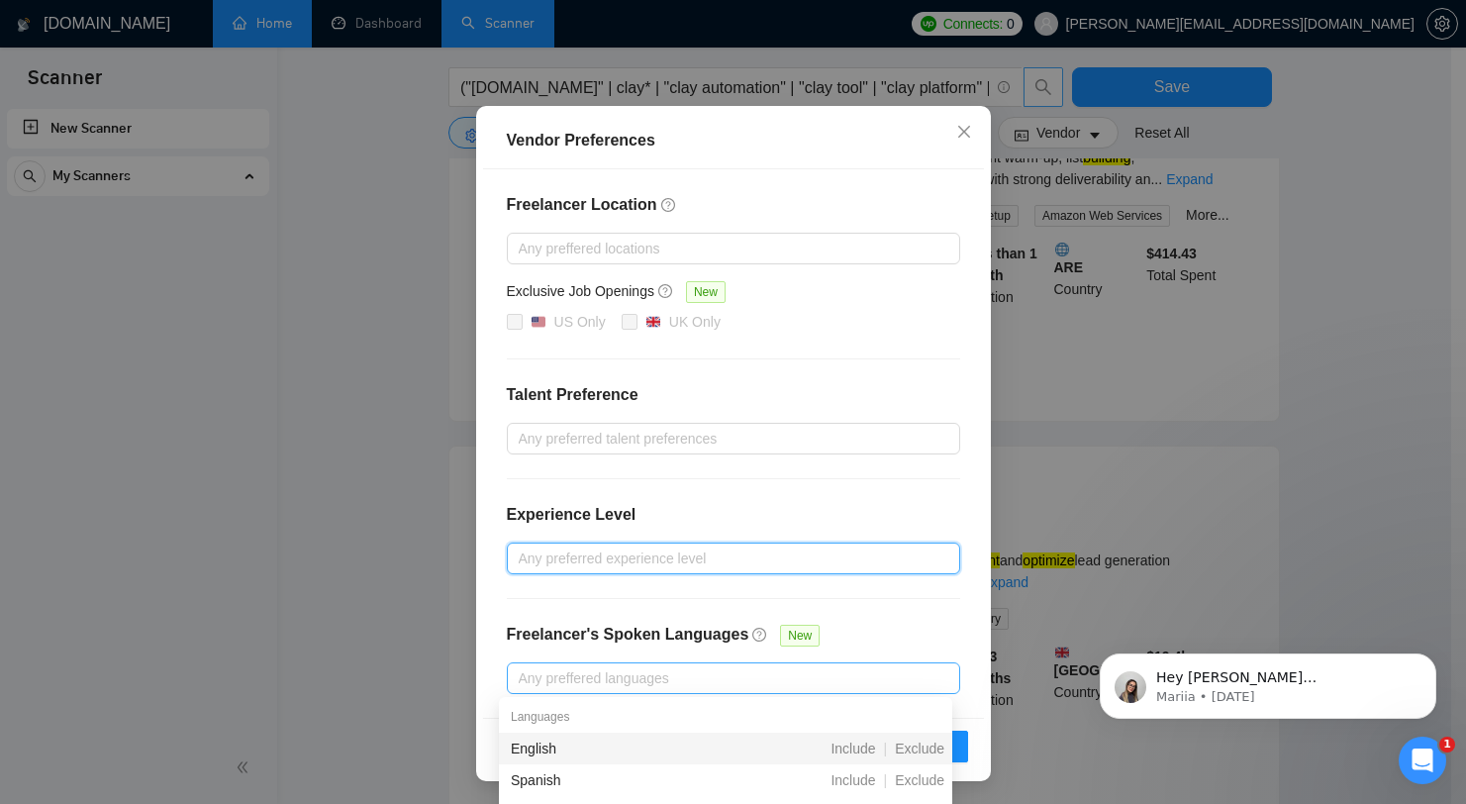
click at [710, 666] on div at bounding box center [724, 678] width 424 height 24
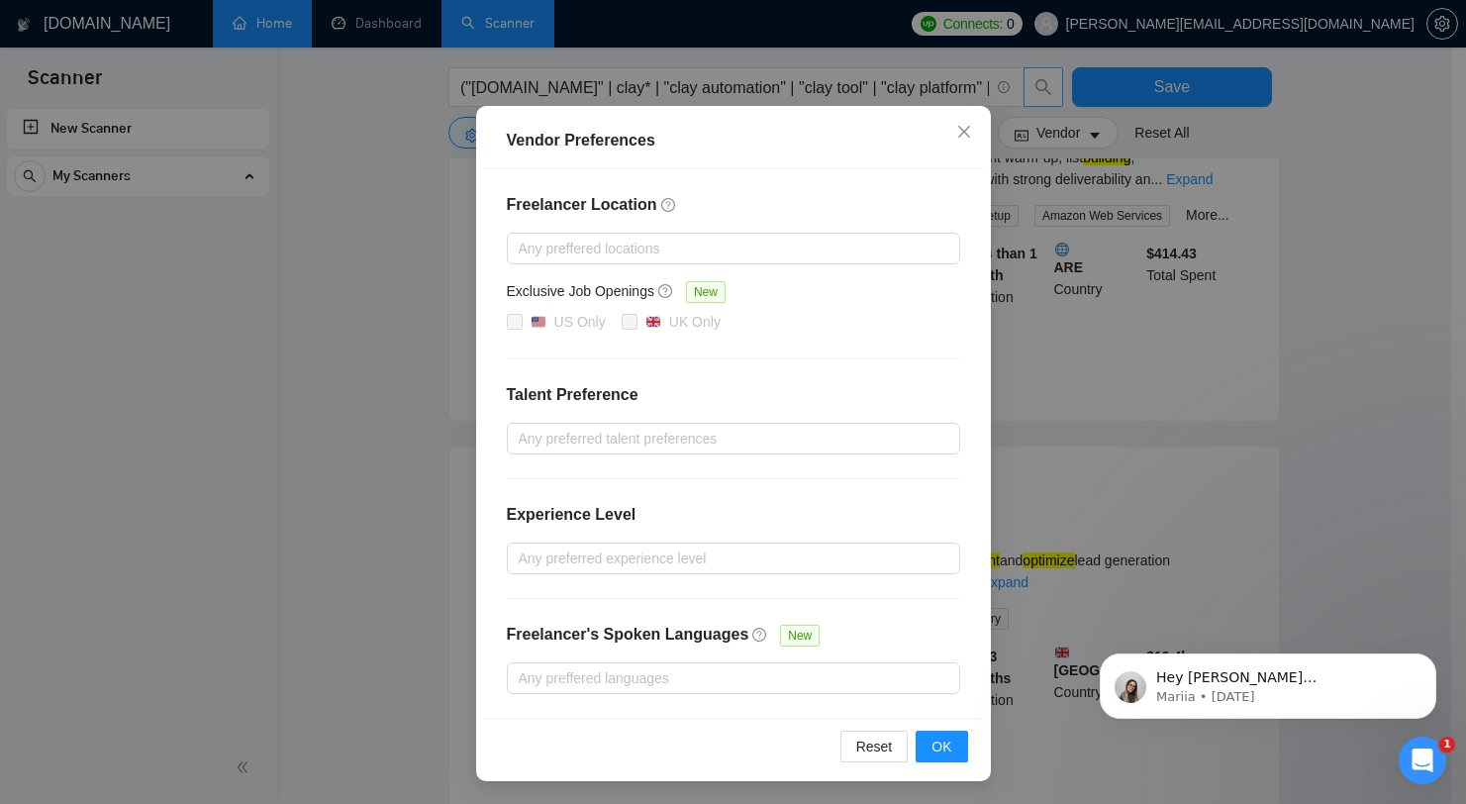
click at [771, 605] on div "Freelancer Location Any preffered locations Exclusive Job Openings New US Only …" at bounding box center [733, 443] width 501 height 548
click at [923, 745] on button "OK" at bounding box center [941, 747] width 51 height 32
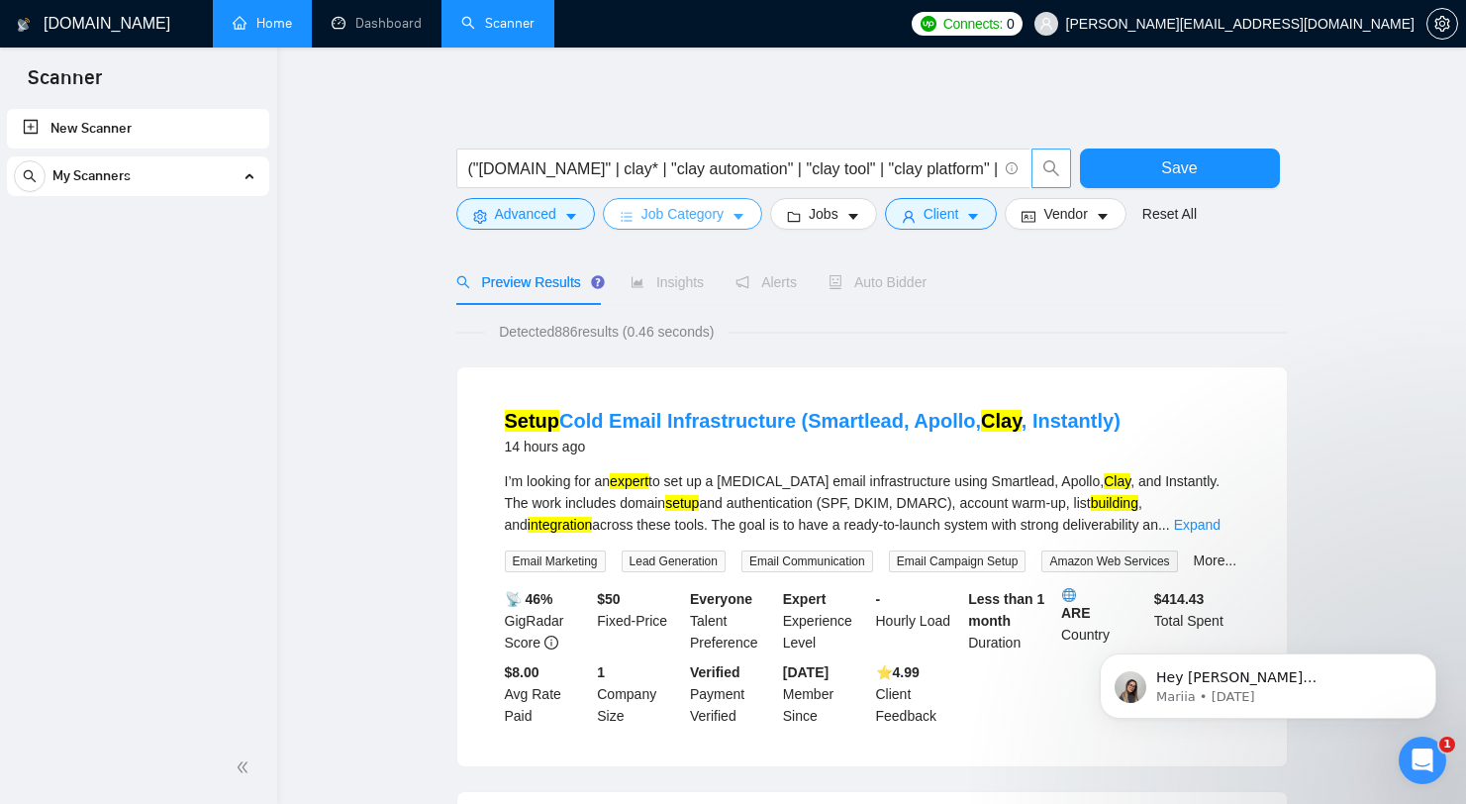
click at [689, 216] on span "Job Category" at bounding box center [682, 214] width 82 height 22
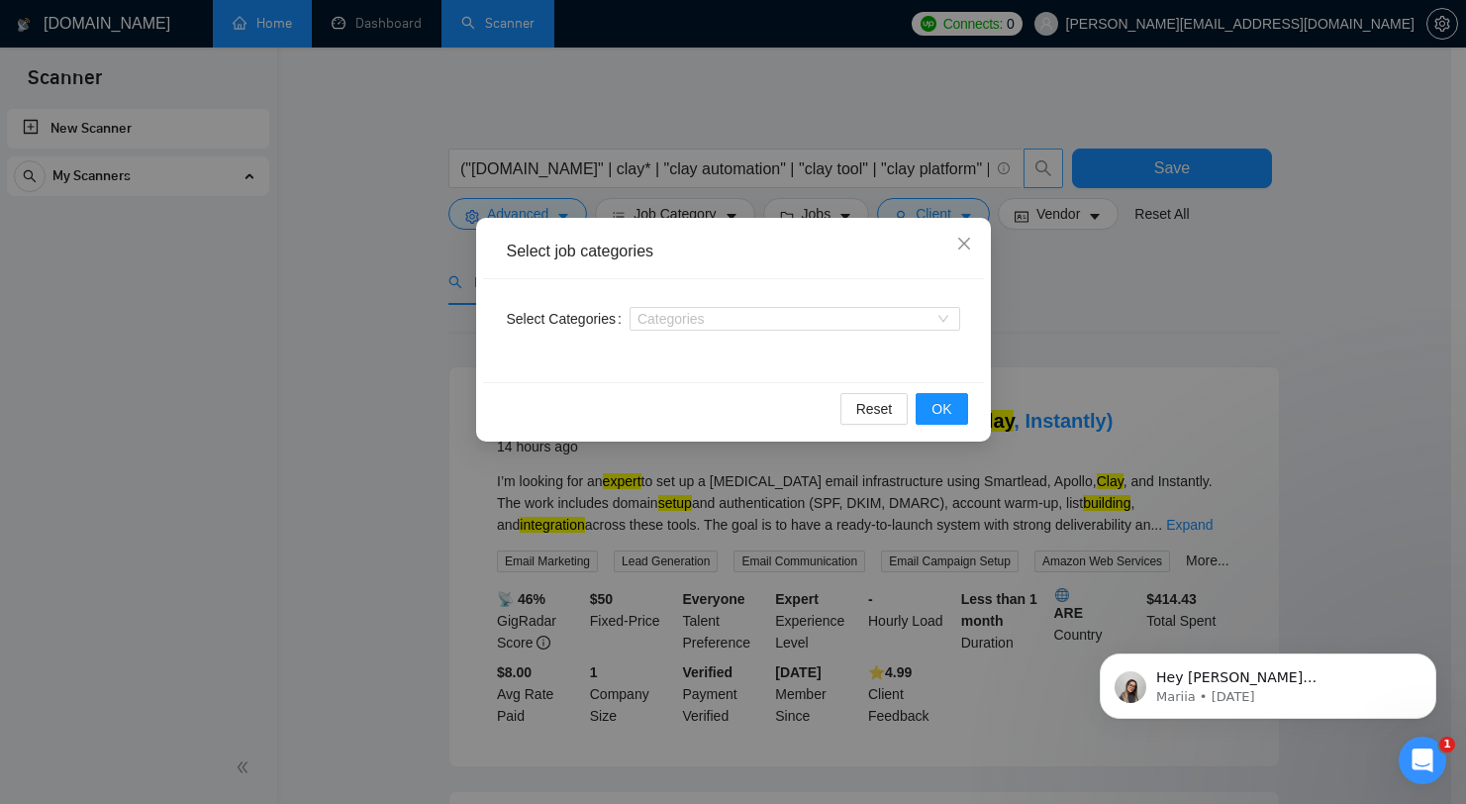
click at [1108, 293] on div "Select job categories Select Categories Categories Reset OK" at bounding box center [733, 402] width 1466 height 804
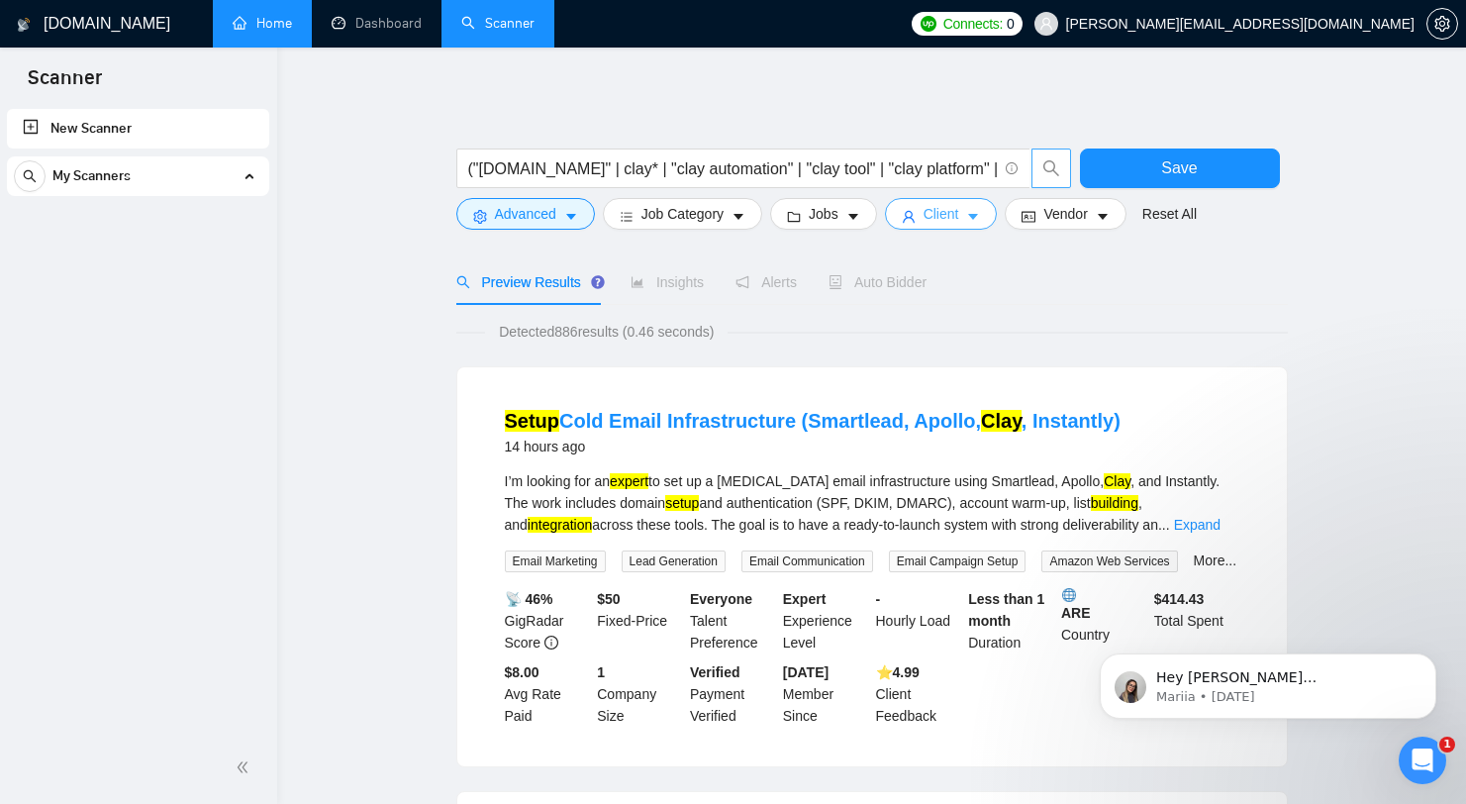
click at [959, 216] on span "Client" at bounding box center [942, 214] width 36 height 22
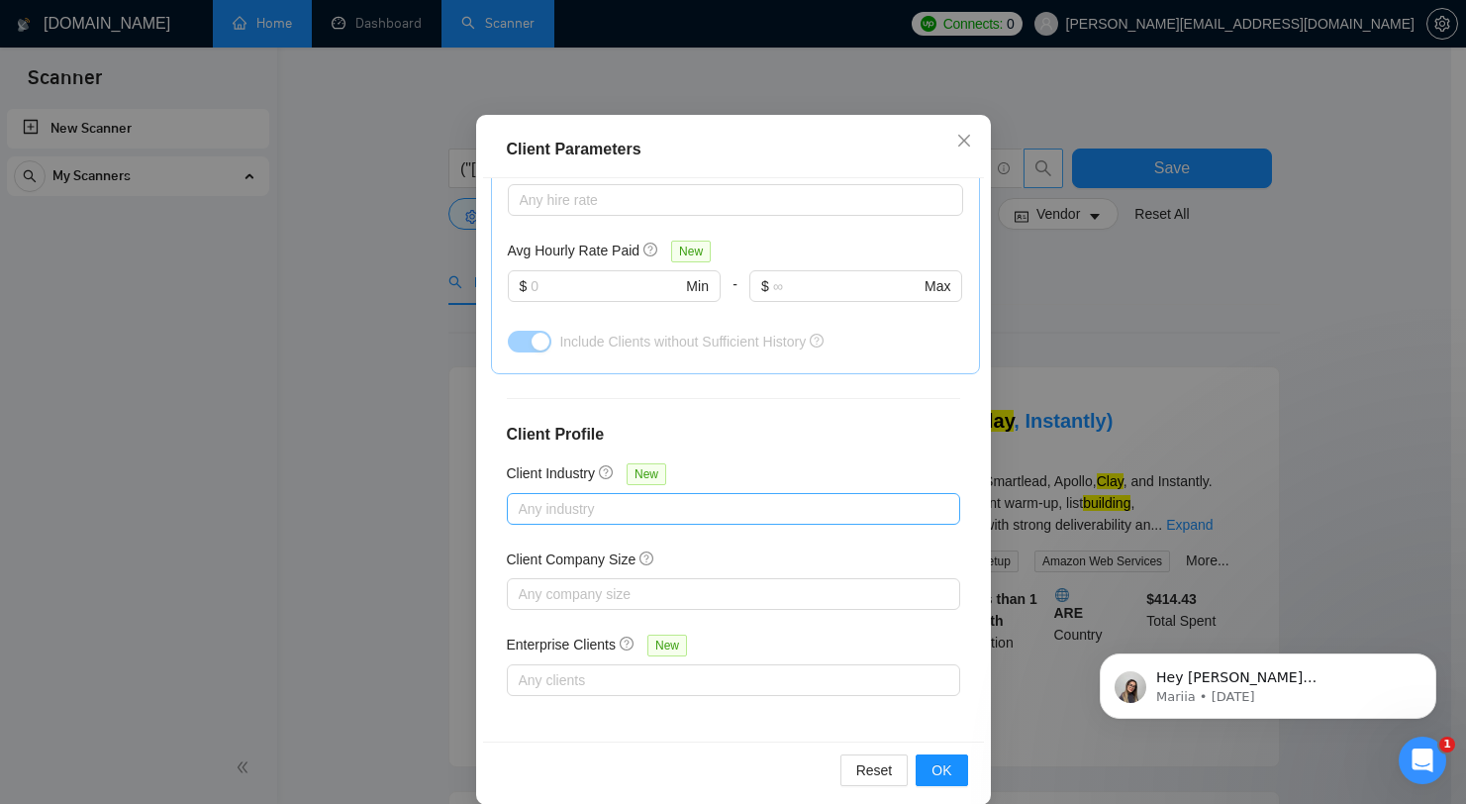
scroll to position [124, 0]
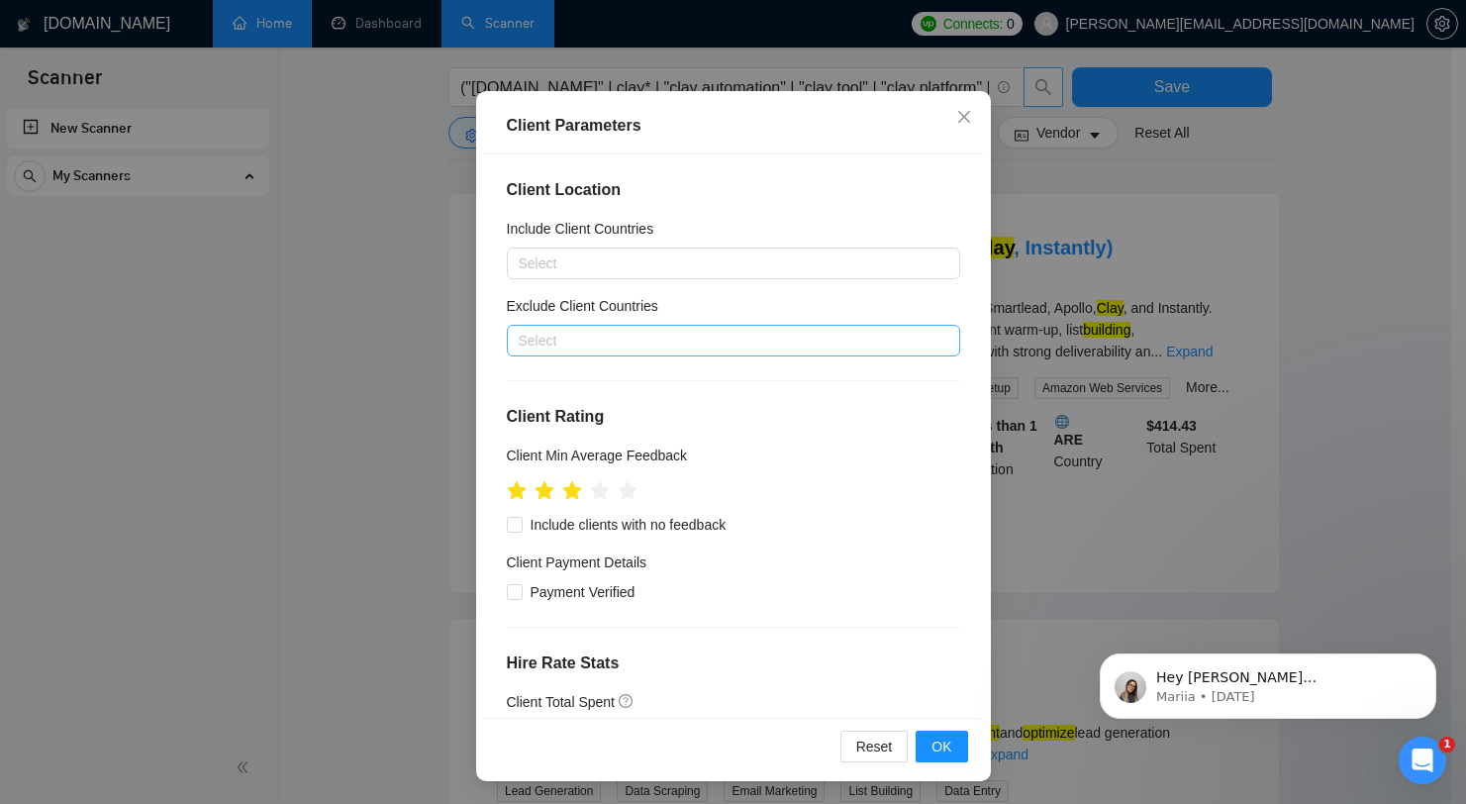
click at [731, 341] on div at bounding box center [724, 341] width 424 height 24
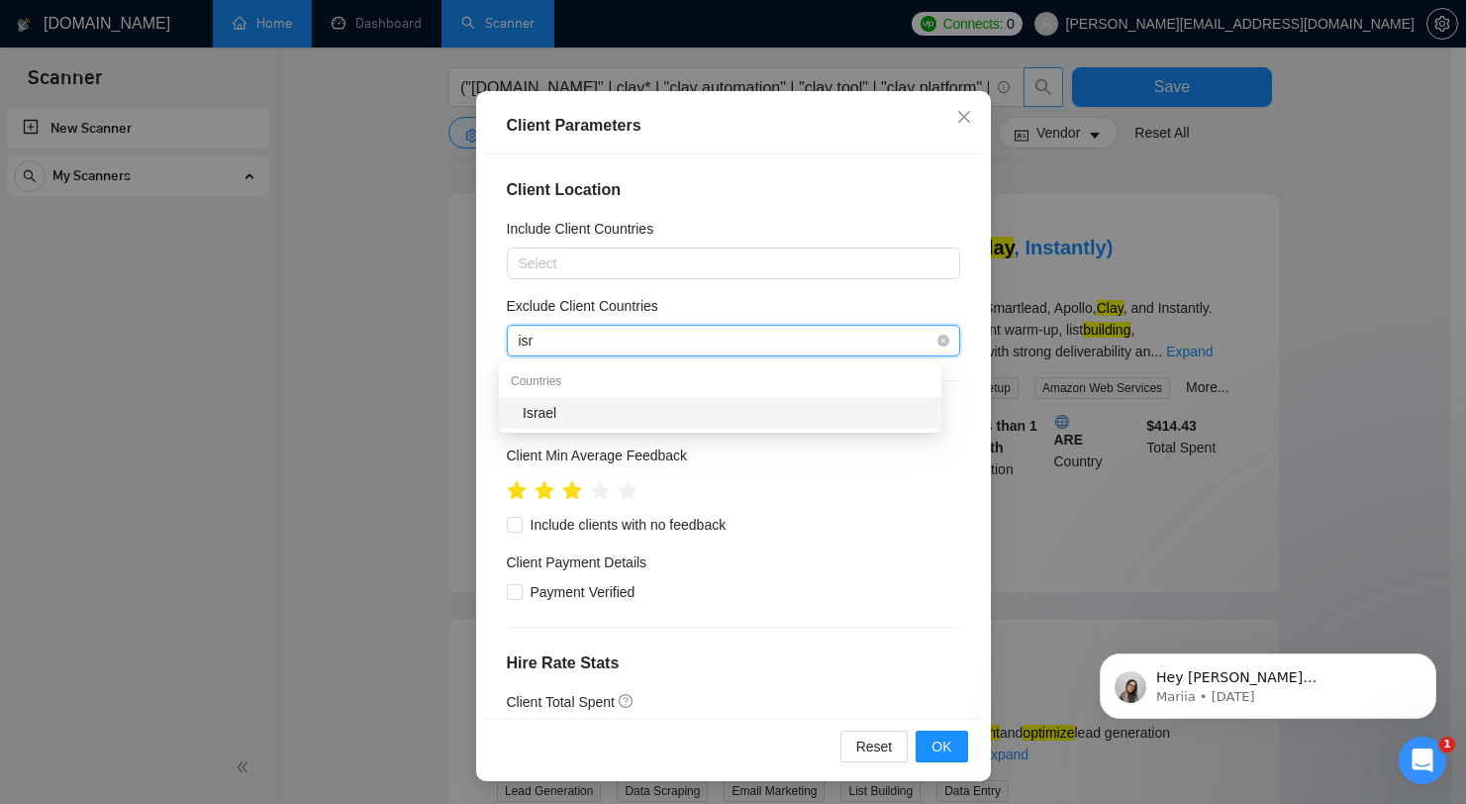
type input "isra"
click at [693, 406] on div "Israel" at bounding box center [726, 413] width 407 height 22
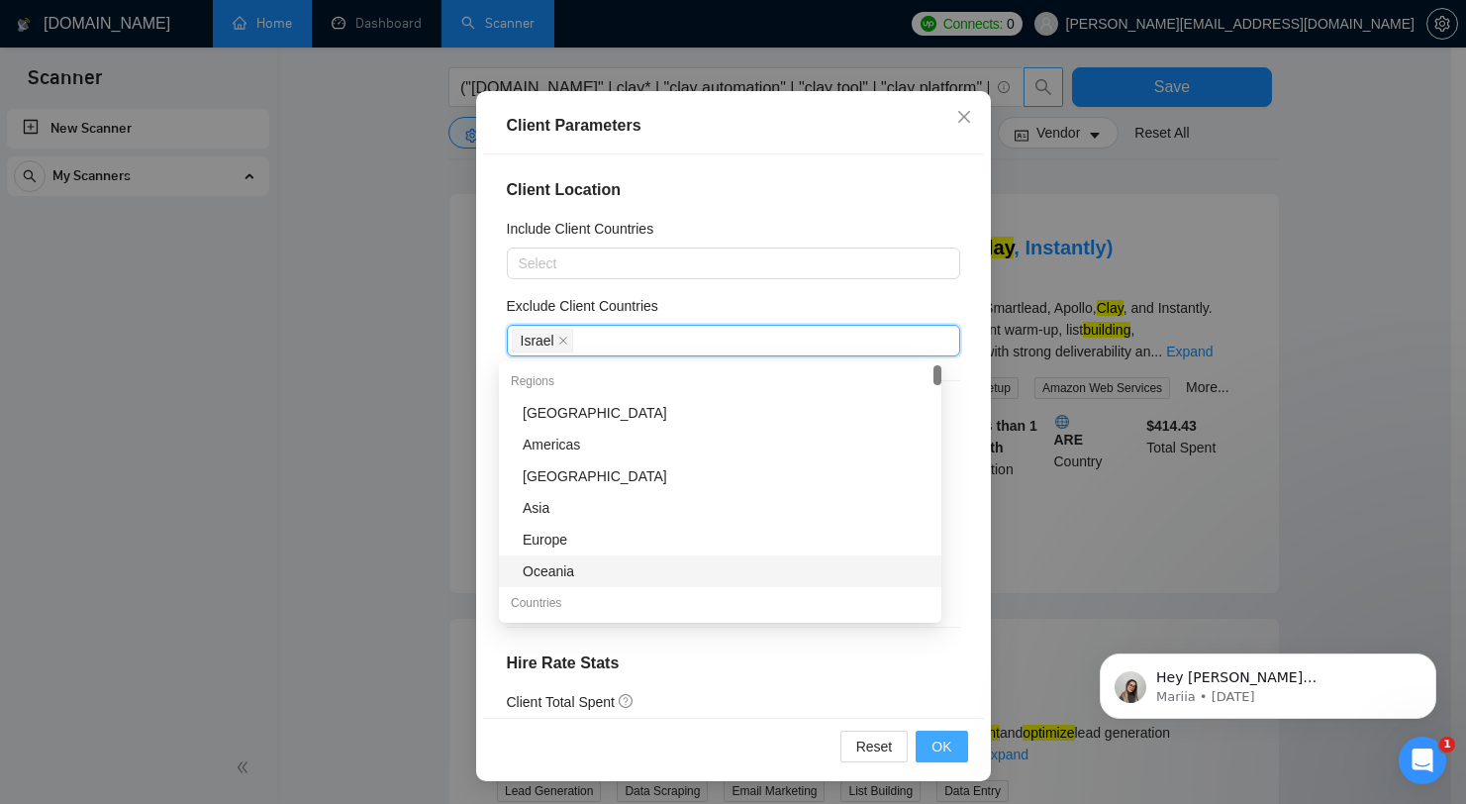
click at [958, 742] on button "OK" at bounding box center [941, 747] width 51 height 32
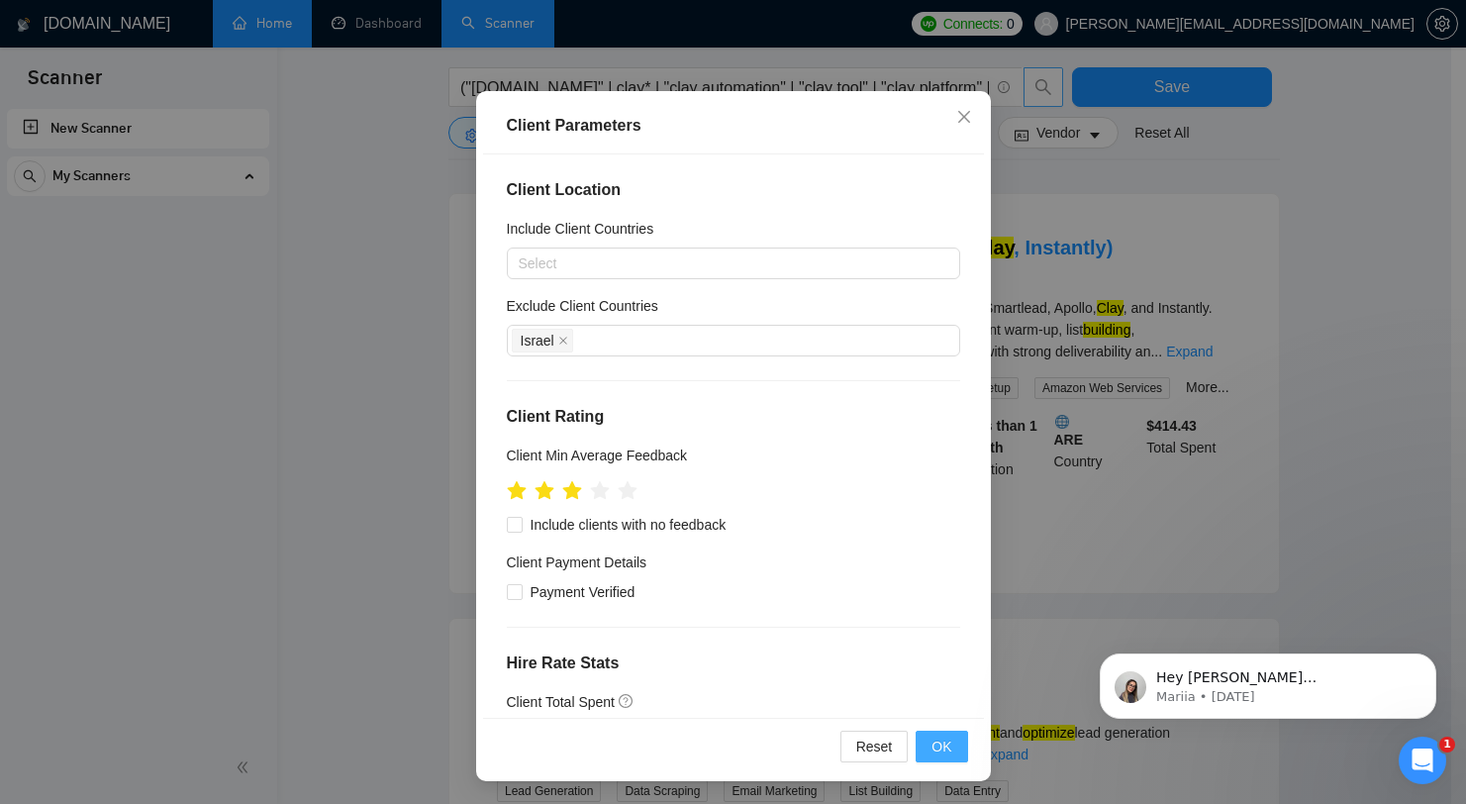
scroll to position [28, 0]
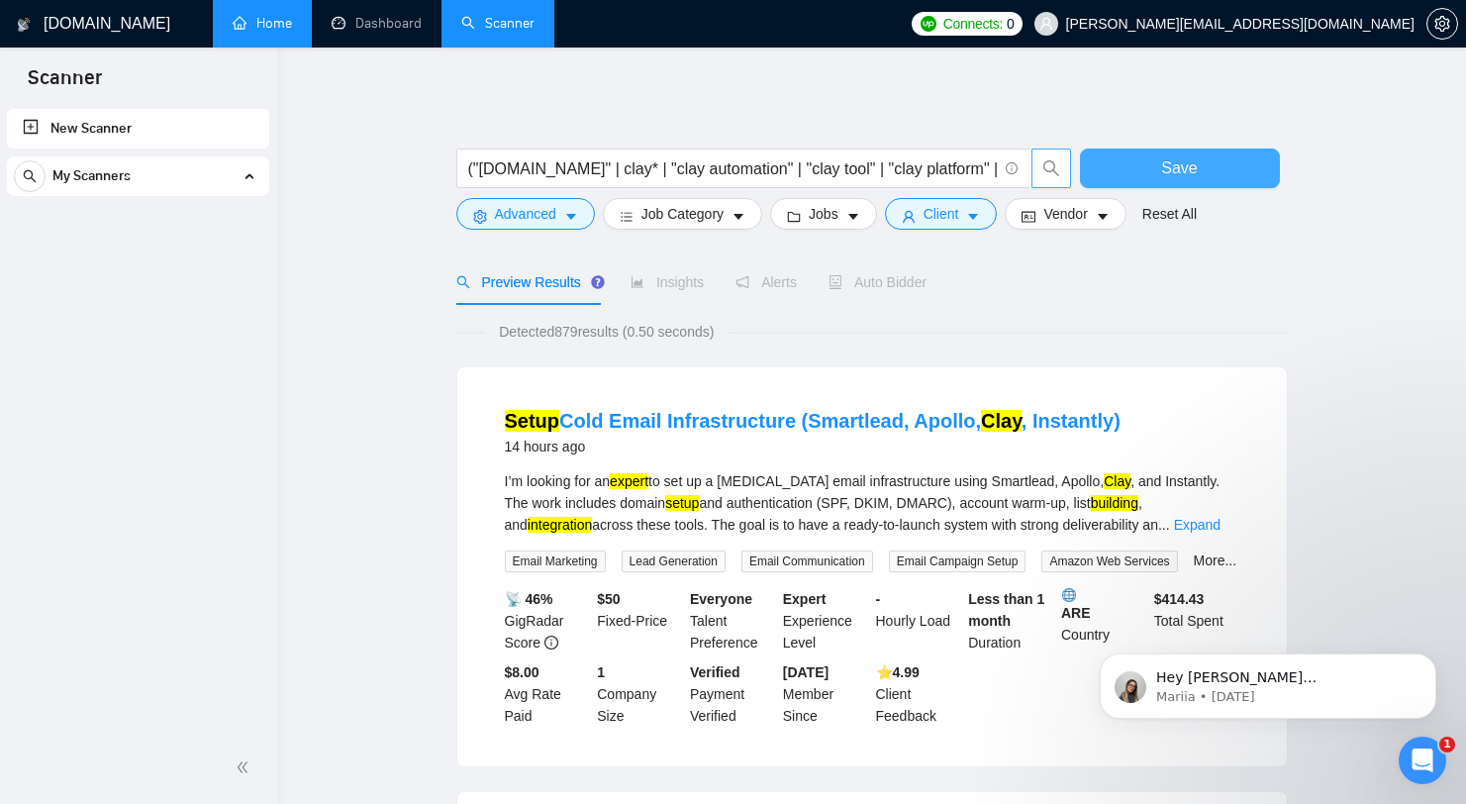
click at [1177, 178] on span "Save" at bounding box center [1179, 167] width 36 height 25
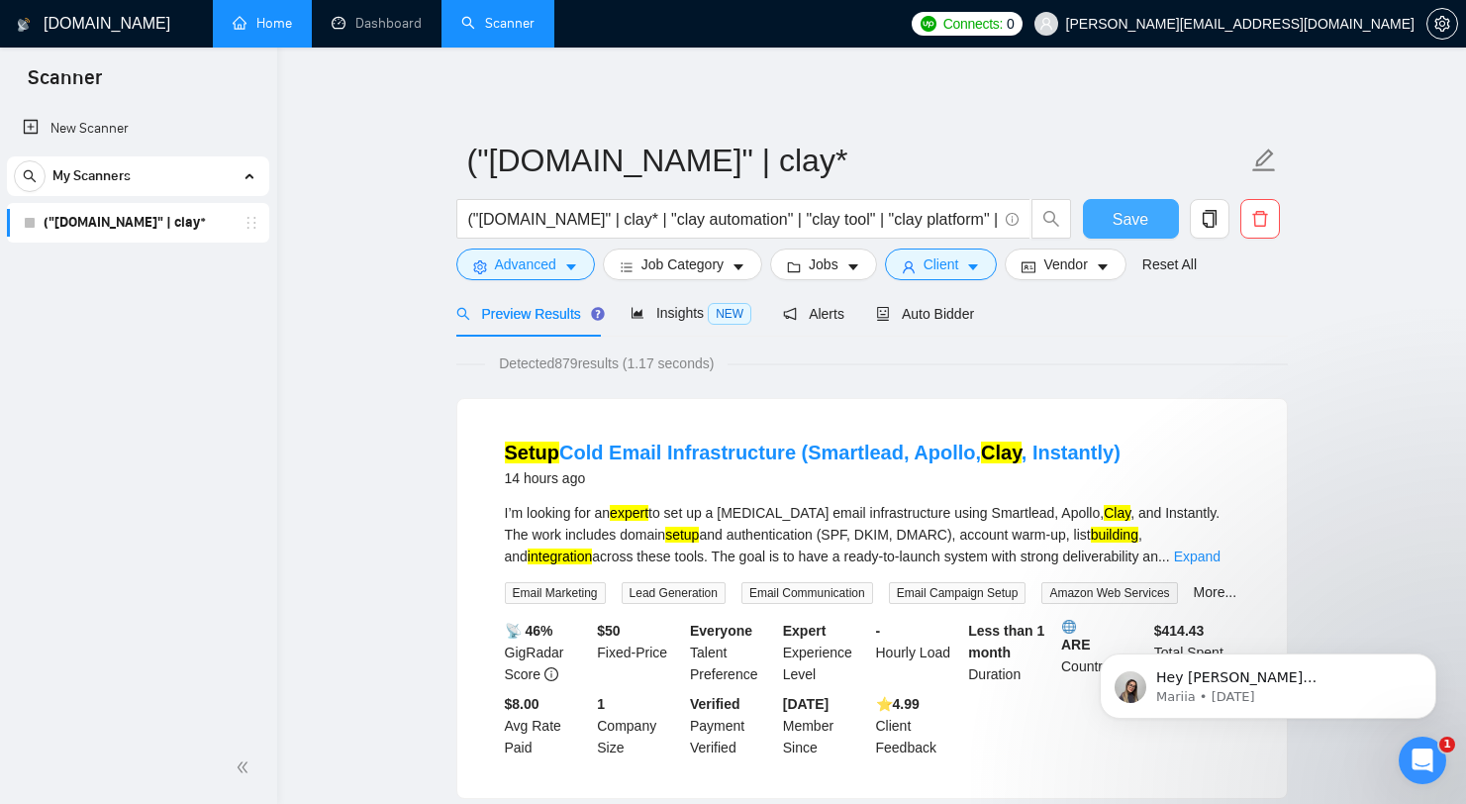
click at [1144, 214] on span "Save" at bounding box center [1131, 219] width 36 height 25
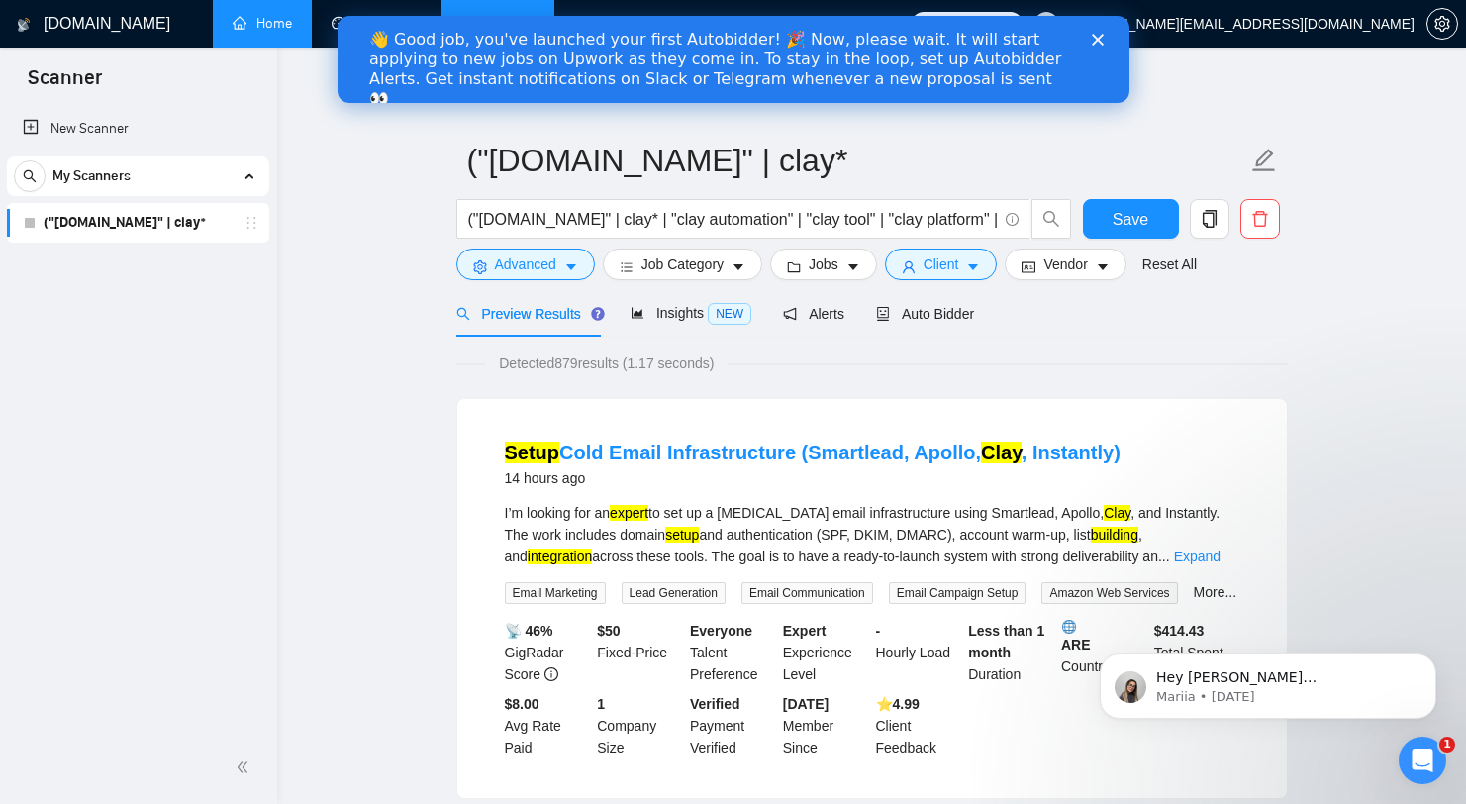
click at [1102, 39] on icon "Close" at bounding box center [1097, 40] width 12 height 12
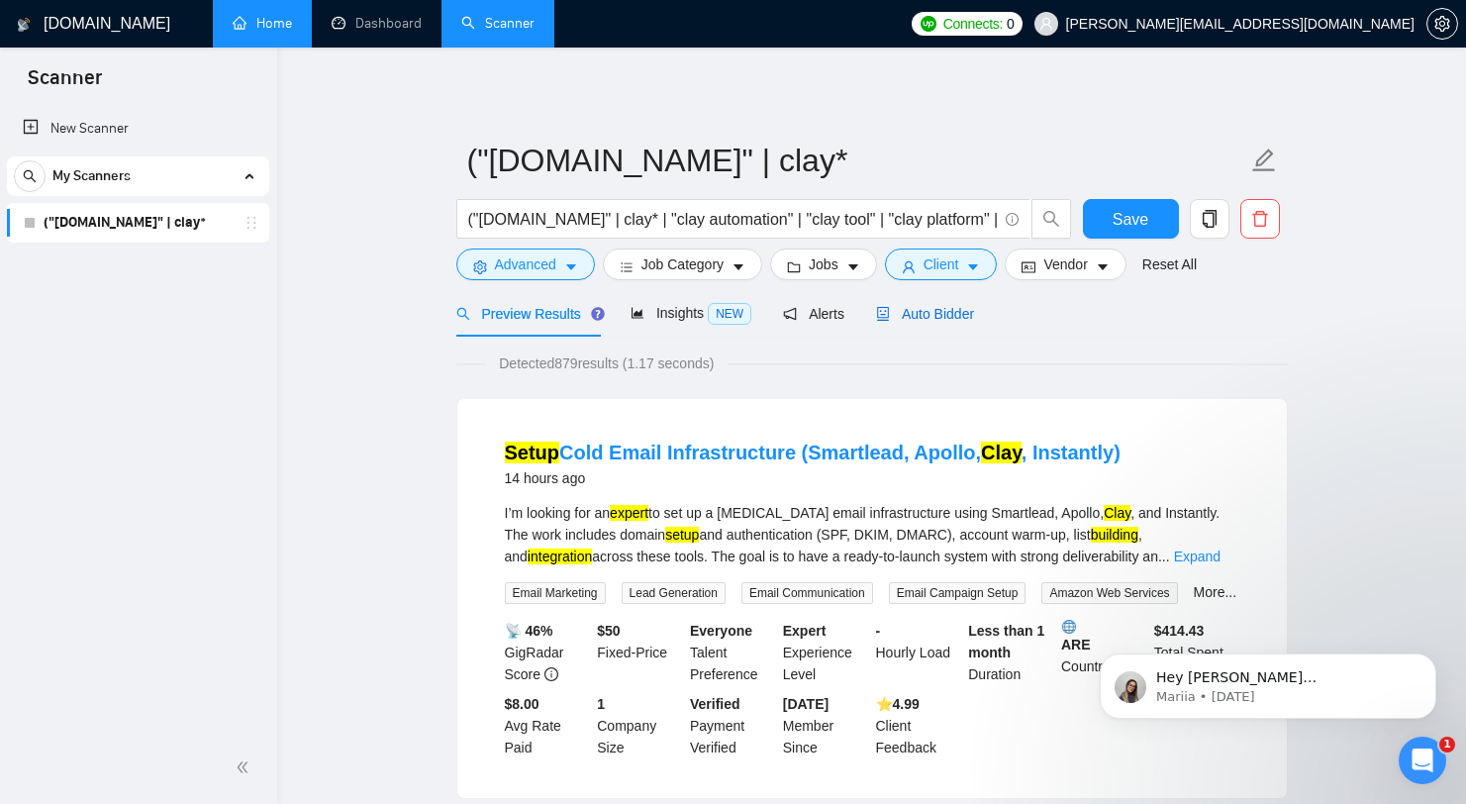
click at [914, 318] on span "Auto Bidder" at bounding box center [925, 314] width 98 height 16
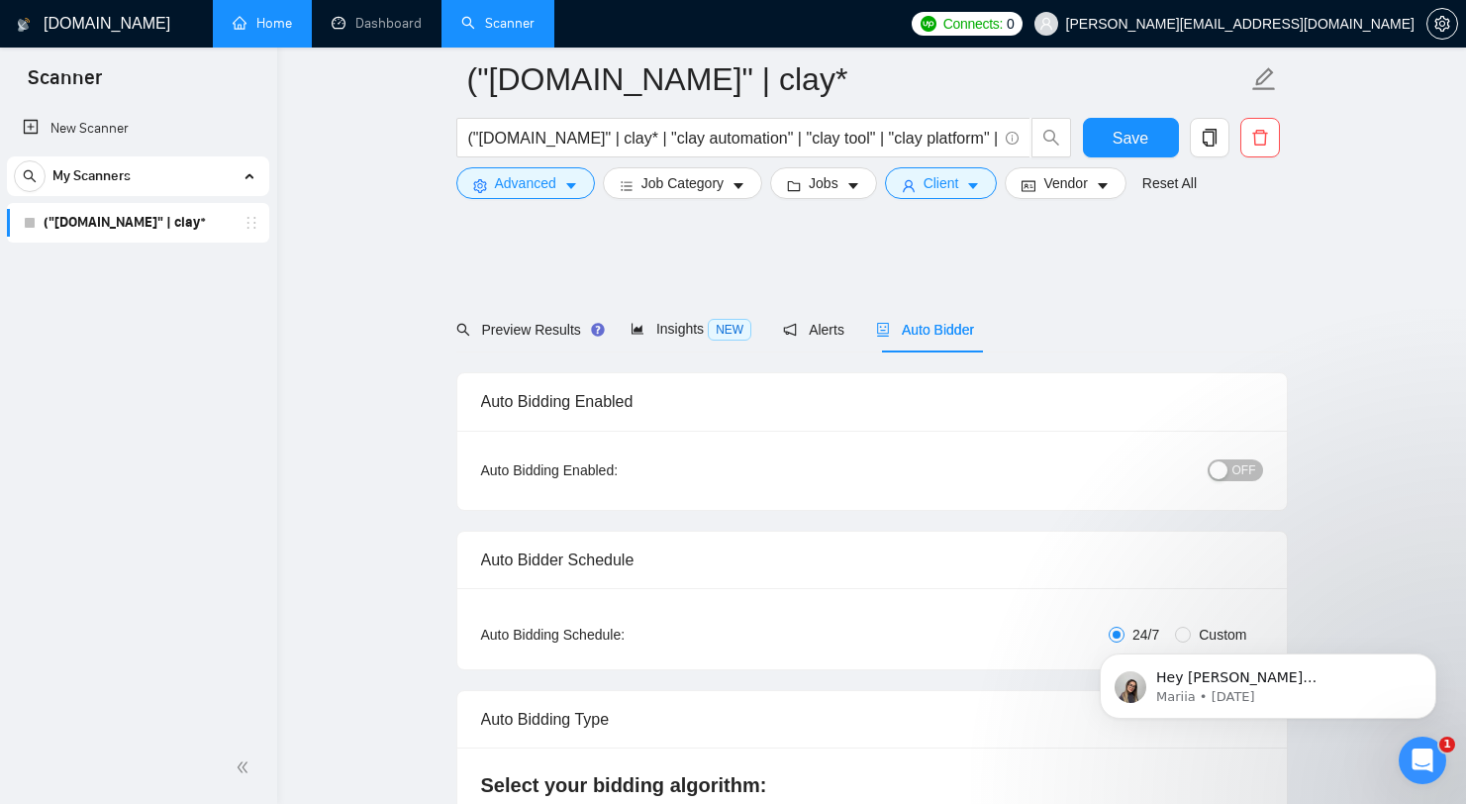
scroll to position [947, 0]
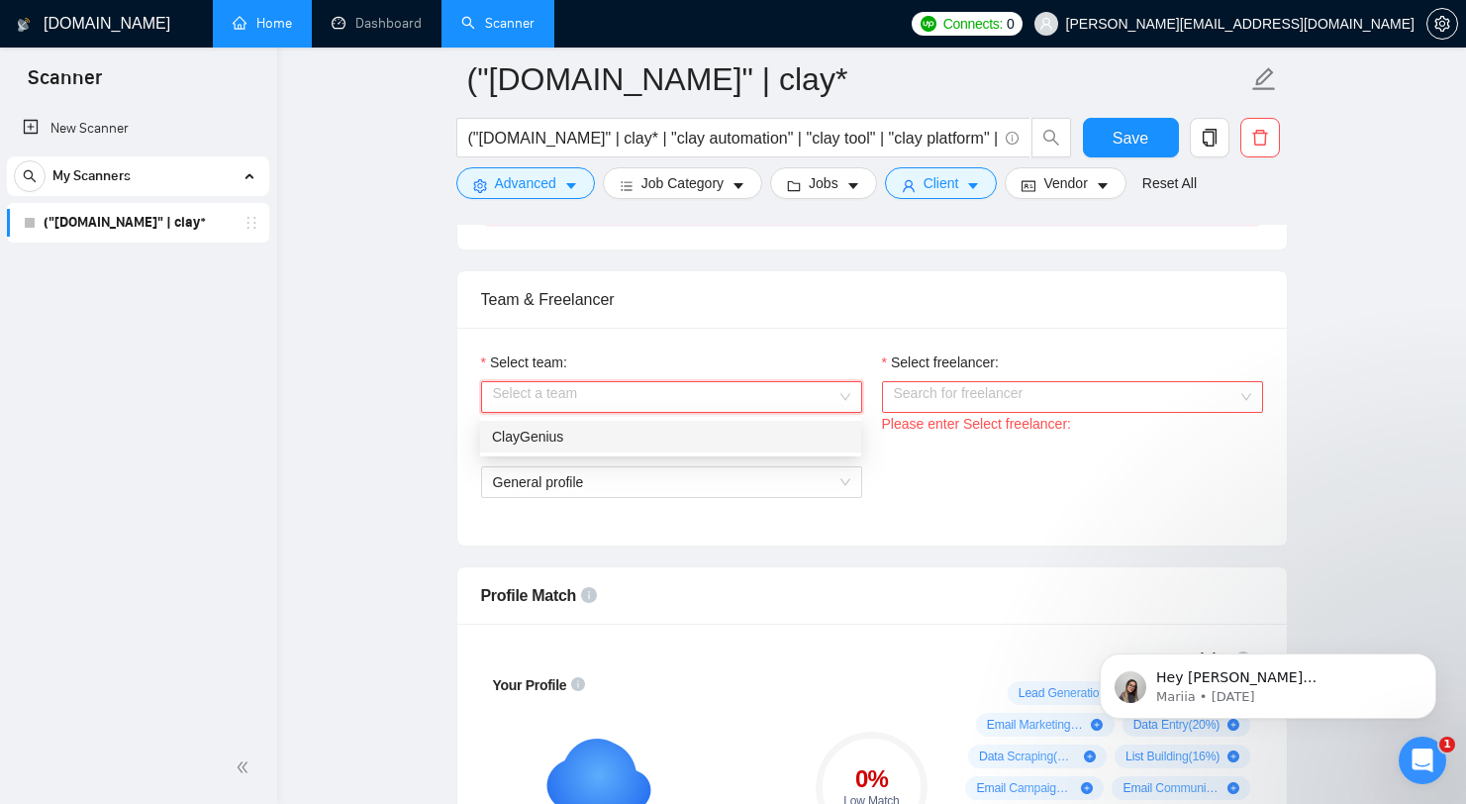
click at [768, 385] on input "Select team:" at bounding box center [664, 397] width 343 height 30
click at [742, 432] on div "ClayGenius" at bounding box center [670, 437] width 357 height 22
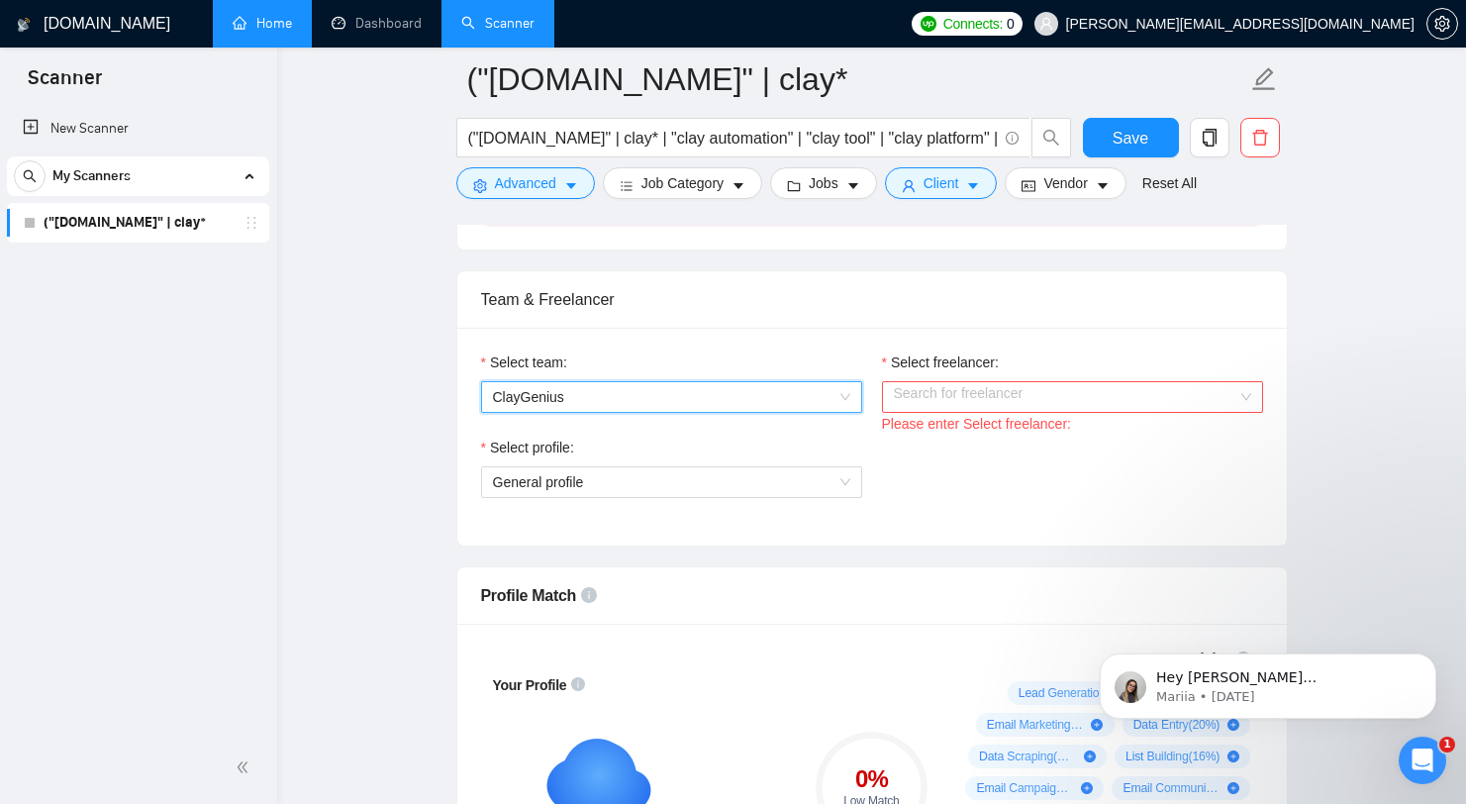
click at [1020, 418] on div "Please enter Select freelancer:" at bounding box center [1072, 424] width 381 height 22
click at [1032, 404] on input "Select freelancer:" at bounding box center [1065, 397] width 343 height 30
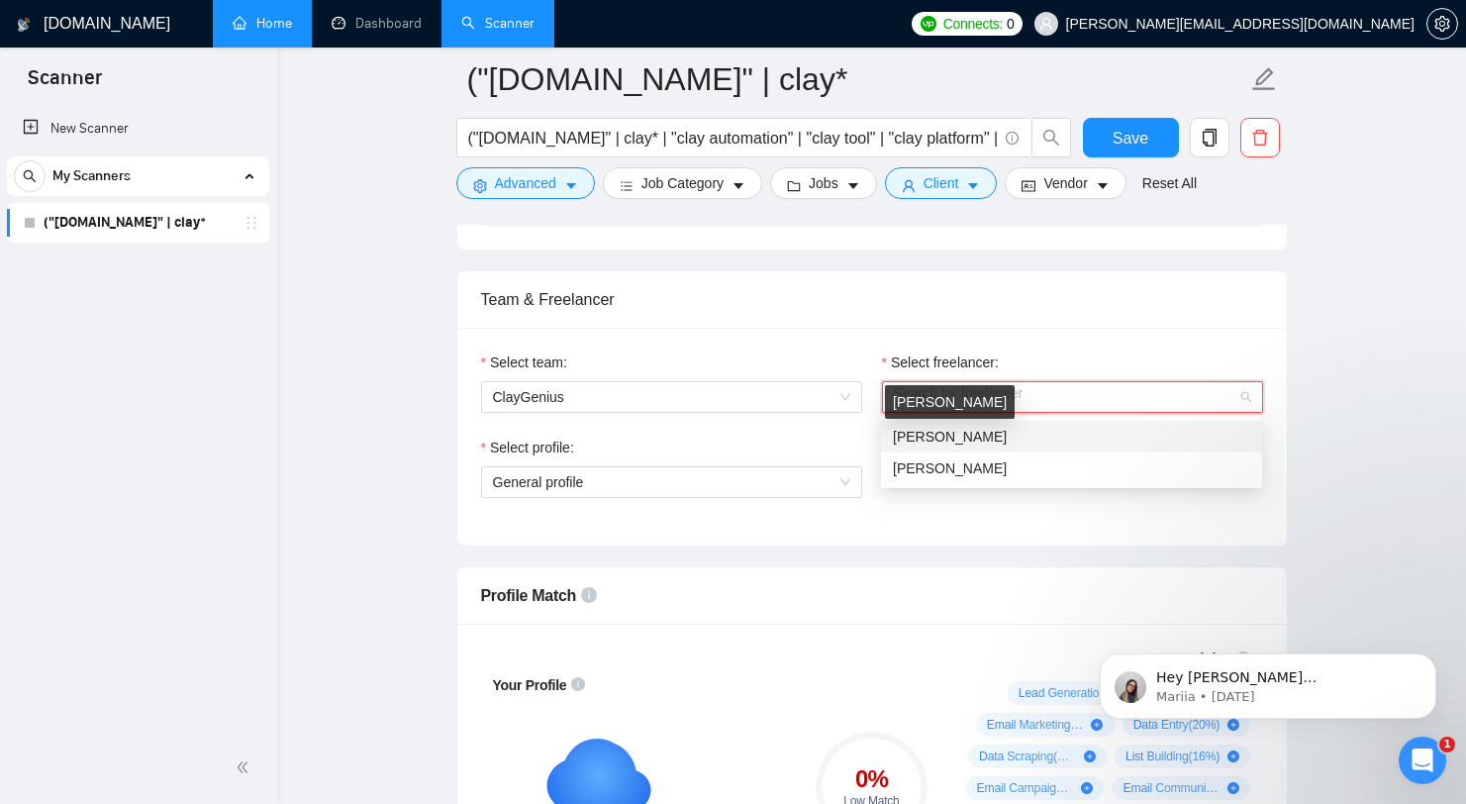
click at [1002, 437] on span "[PERSON_NAME]" at bounding box center [950, 437] width 114 height 16
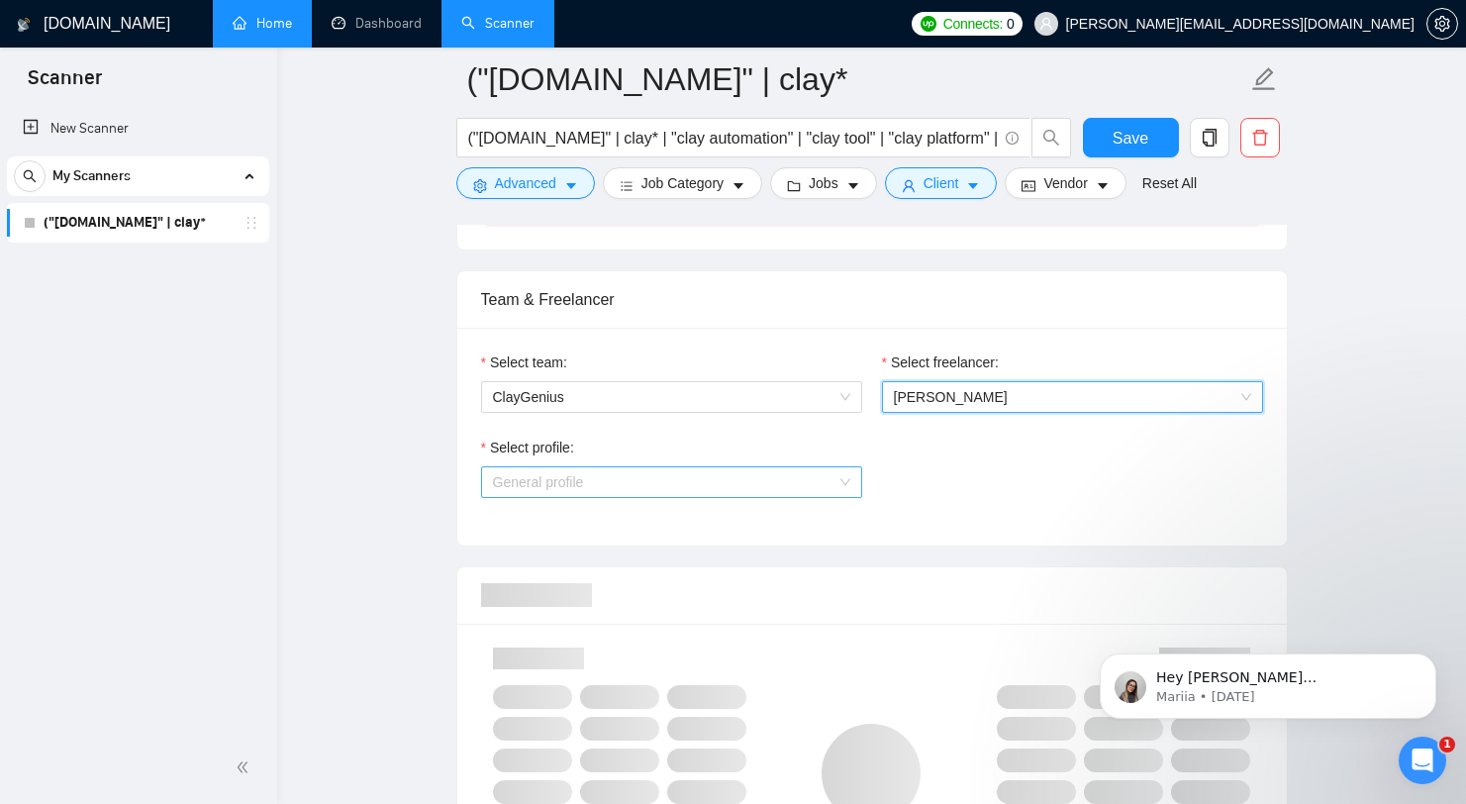
click at [732, 484] on span "General profile" at bounding box center [671, 482] width 357 height 30
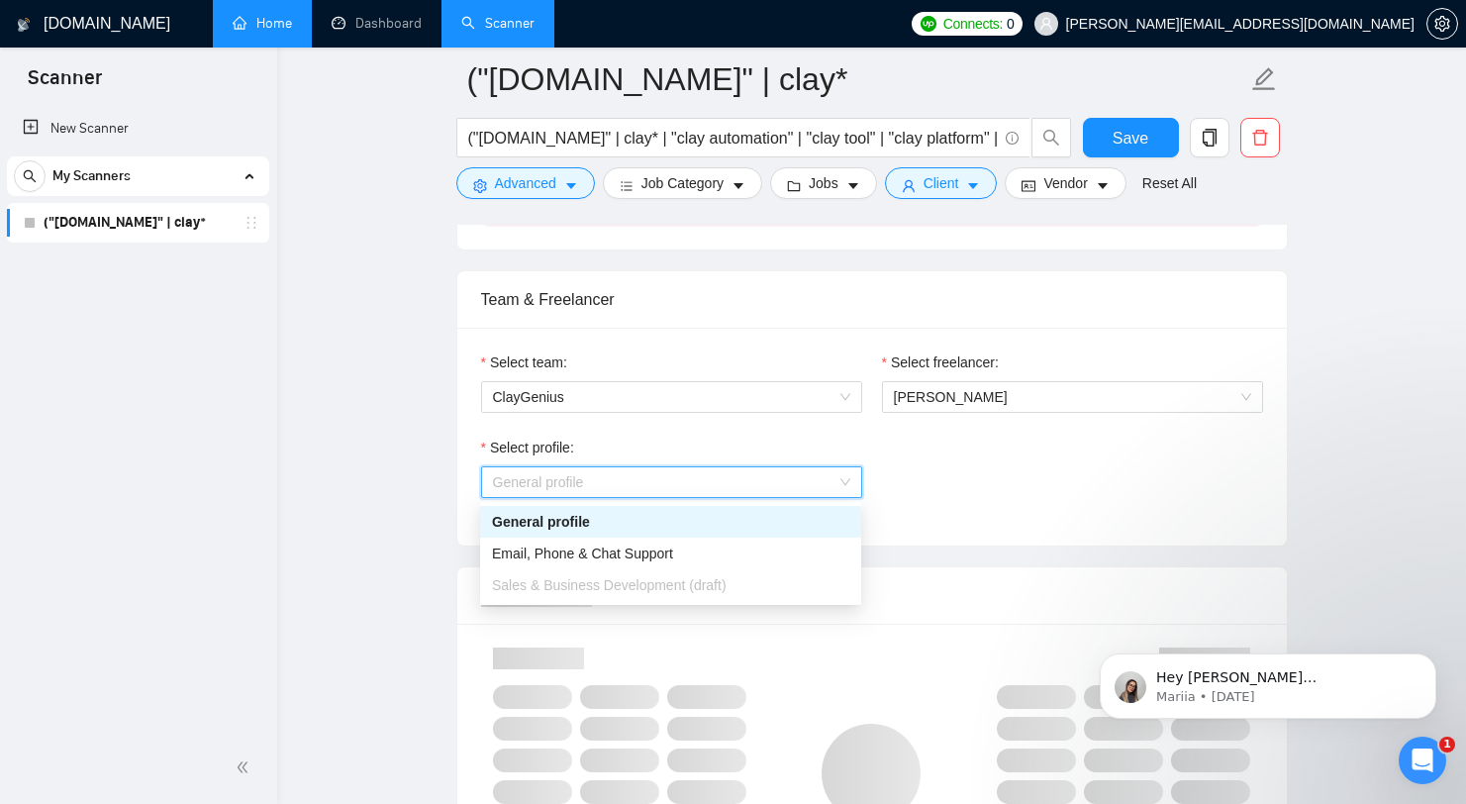
click at [697, 514] on div "General profile" at bounding box center [670, 522] width 357 height 22
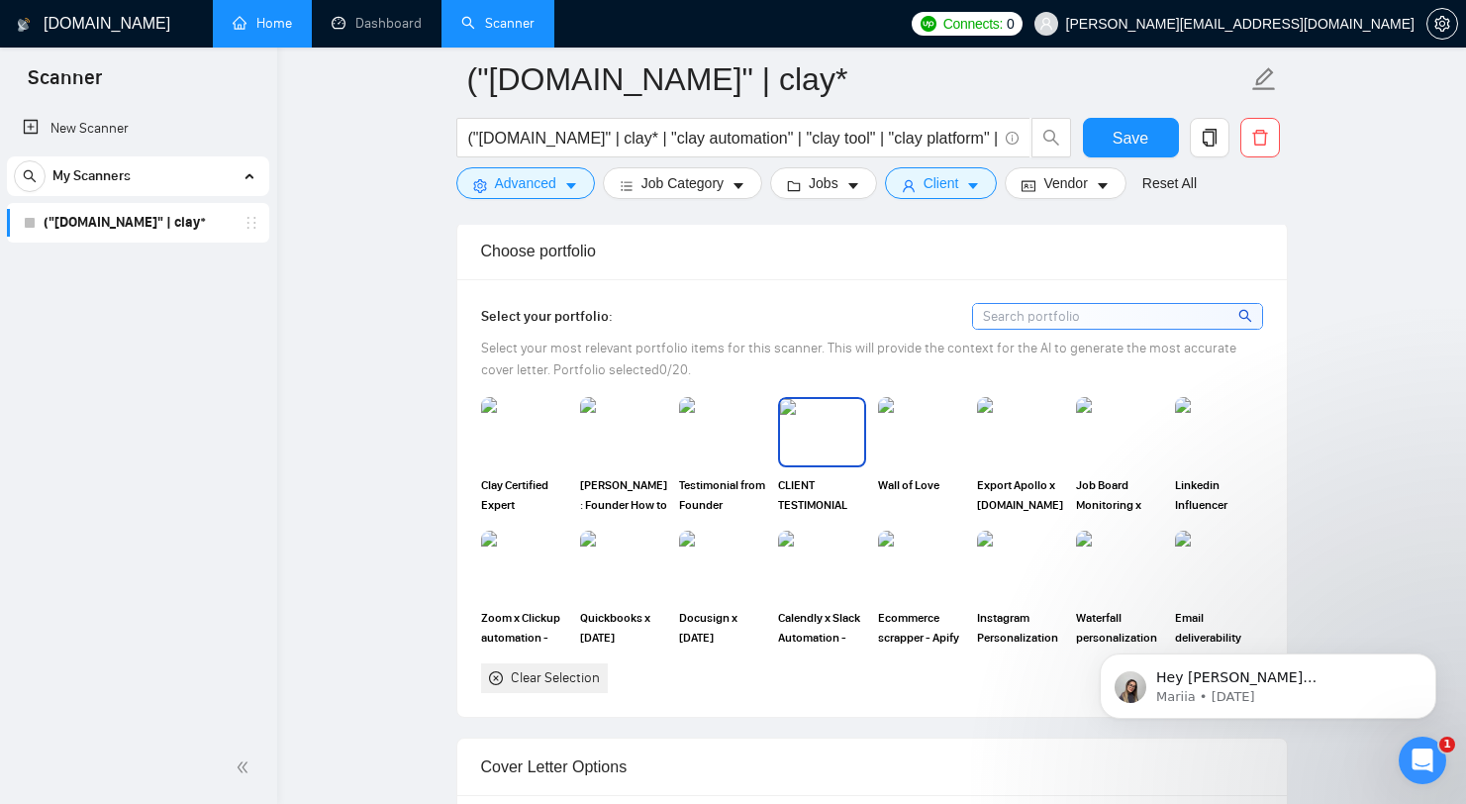
scroll to position [1721, 0]
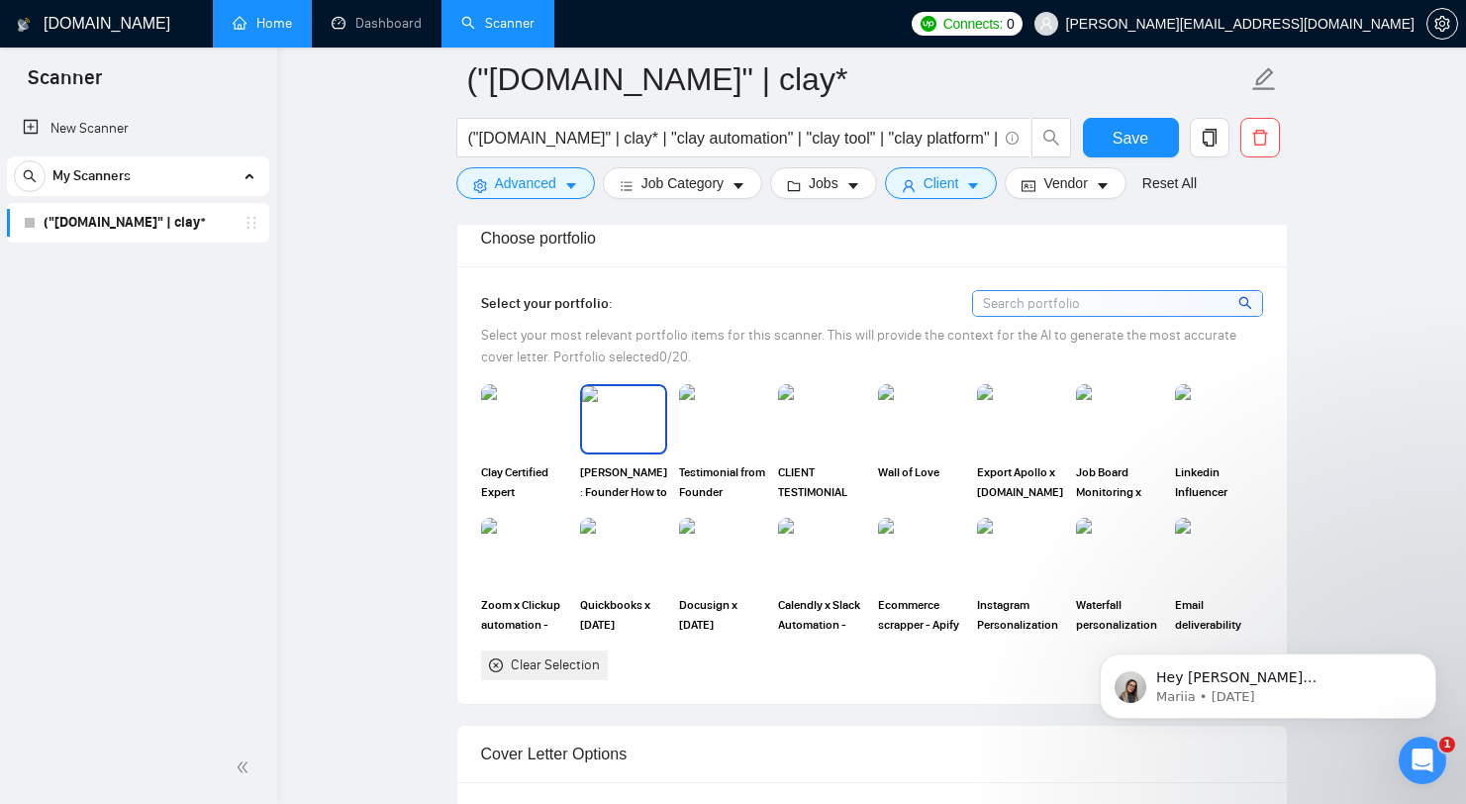
click at [639, 430] on img at bounding box center [623, 418] width 83 height 65
click at [713, 427] on img at bounding box center [722, 418] width 83 height 65
click at [800, 429] on img at bounding box center [821, 418] width 87 height 69
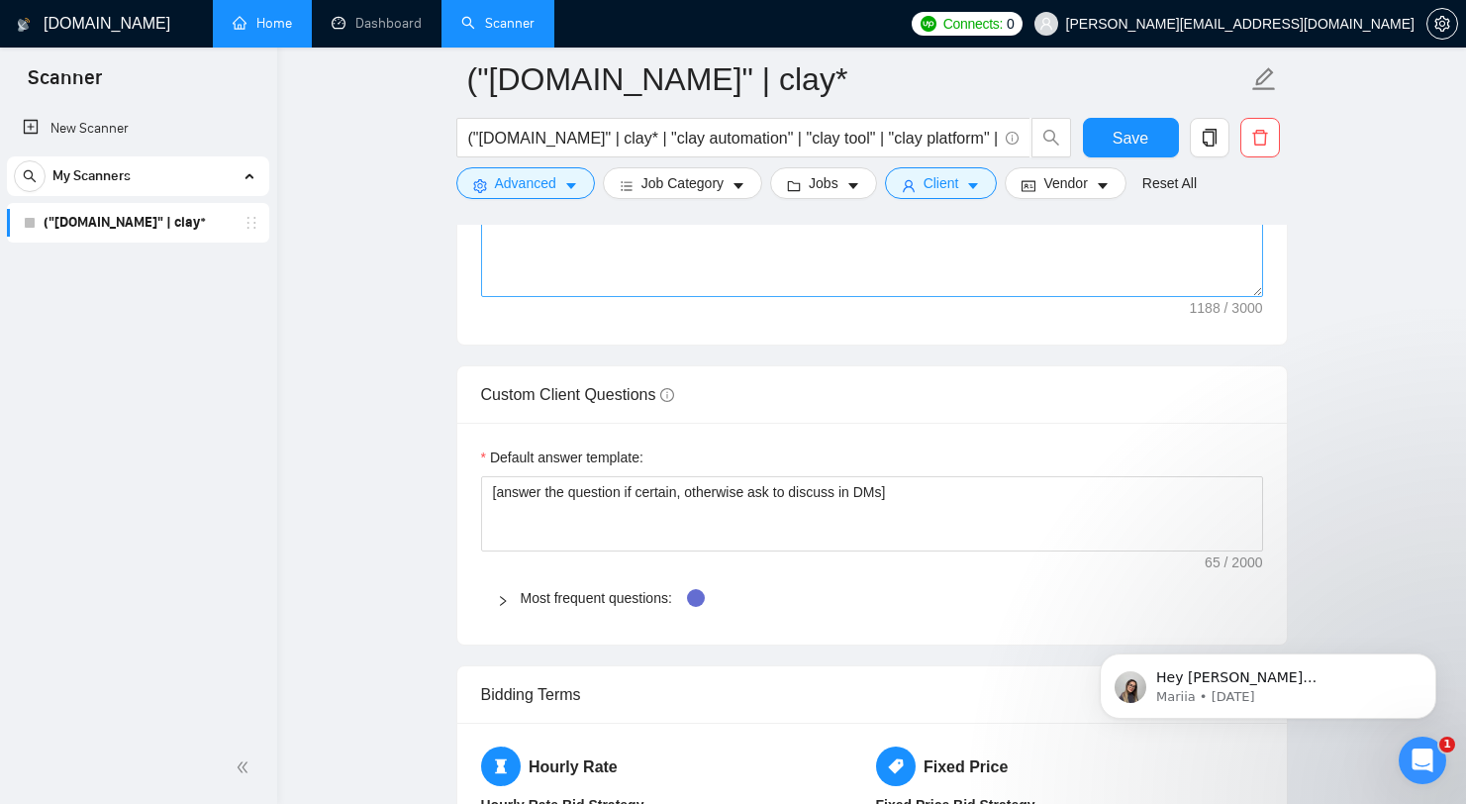
scroll to position [2707, 0]
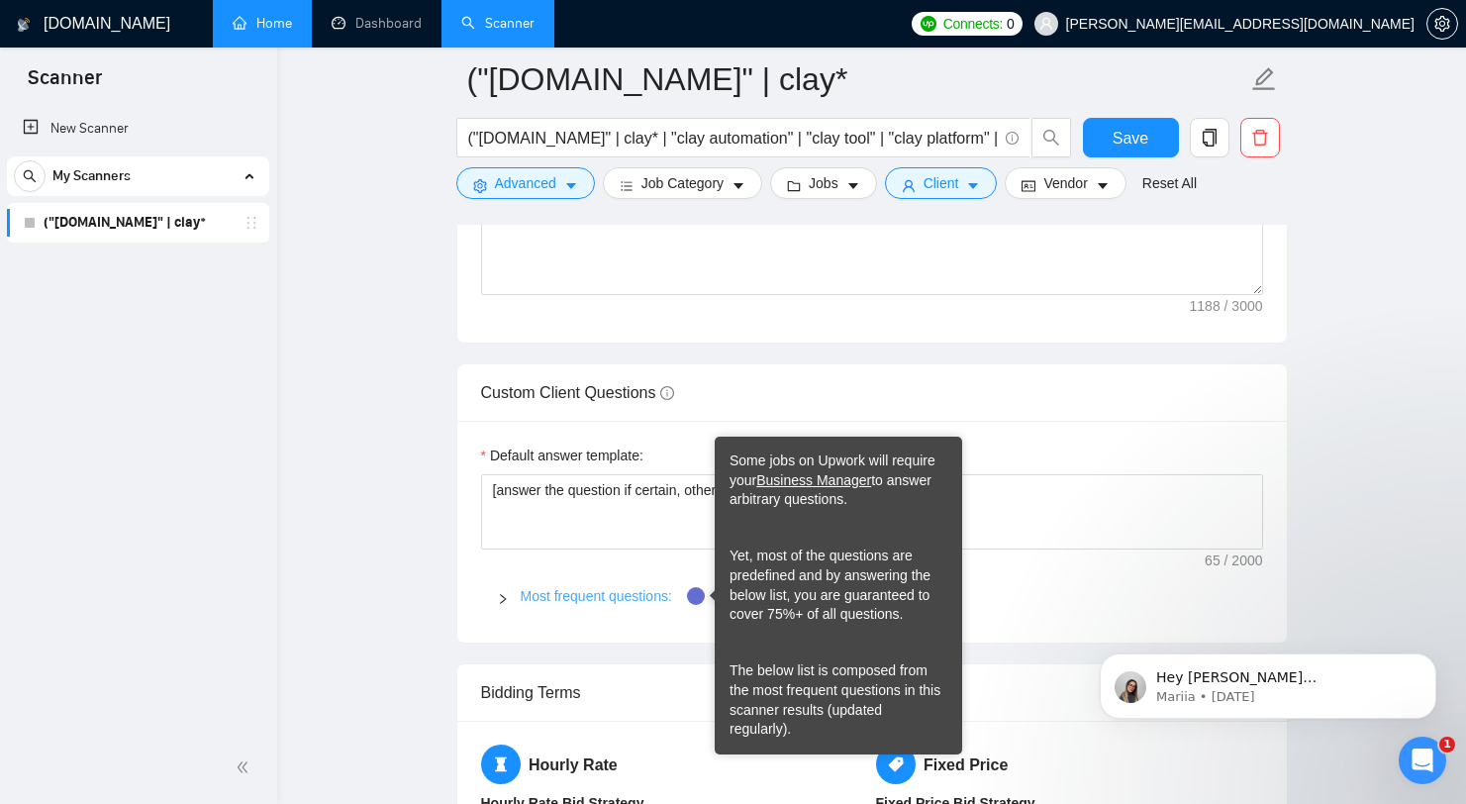
click at [630, 588] on link "Most frequent questions:" at bounding box center [596, 596] width 151 height 16
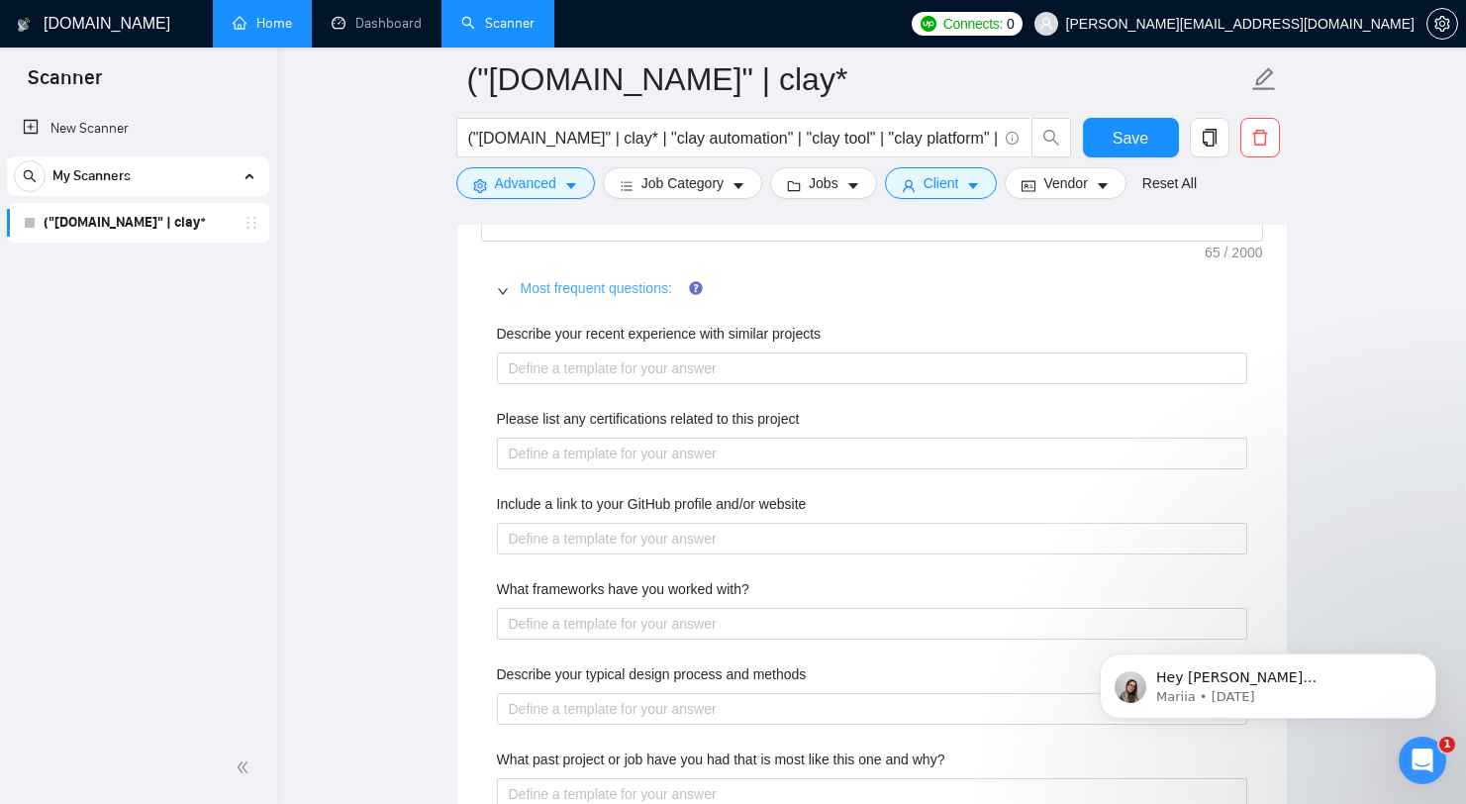
scroll to position [3055, 0]
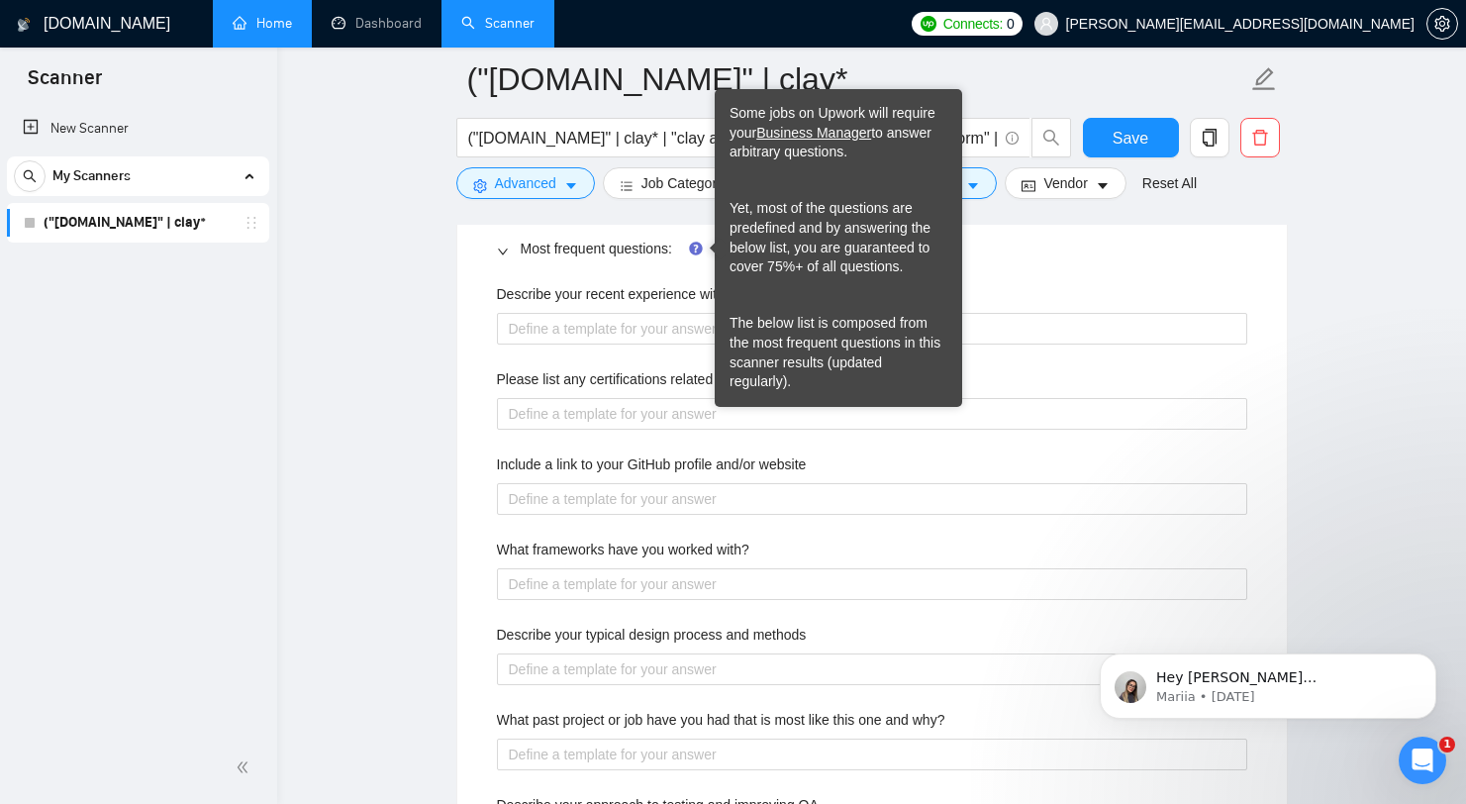
click at [698, 245] on icon "Tooltip anchor" at bounding box center [696, 248] width 13 height 13
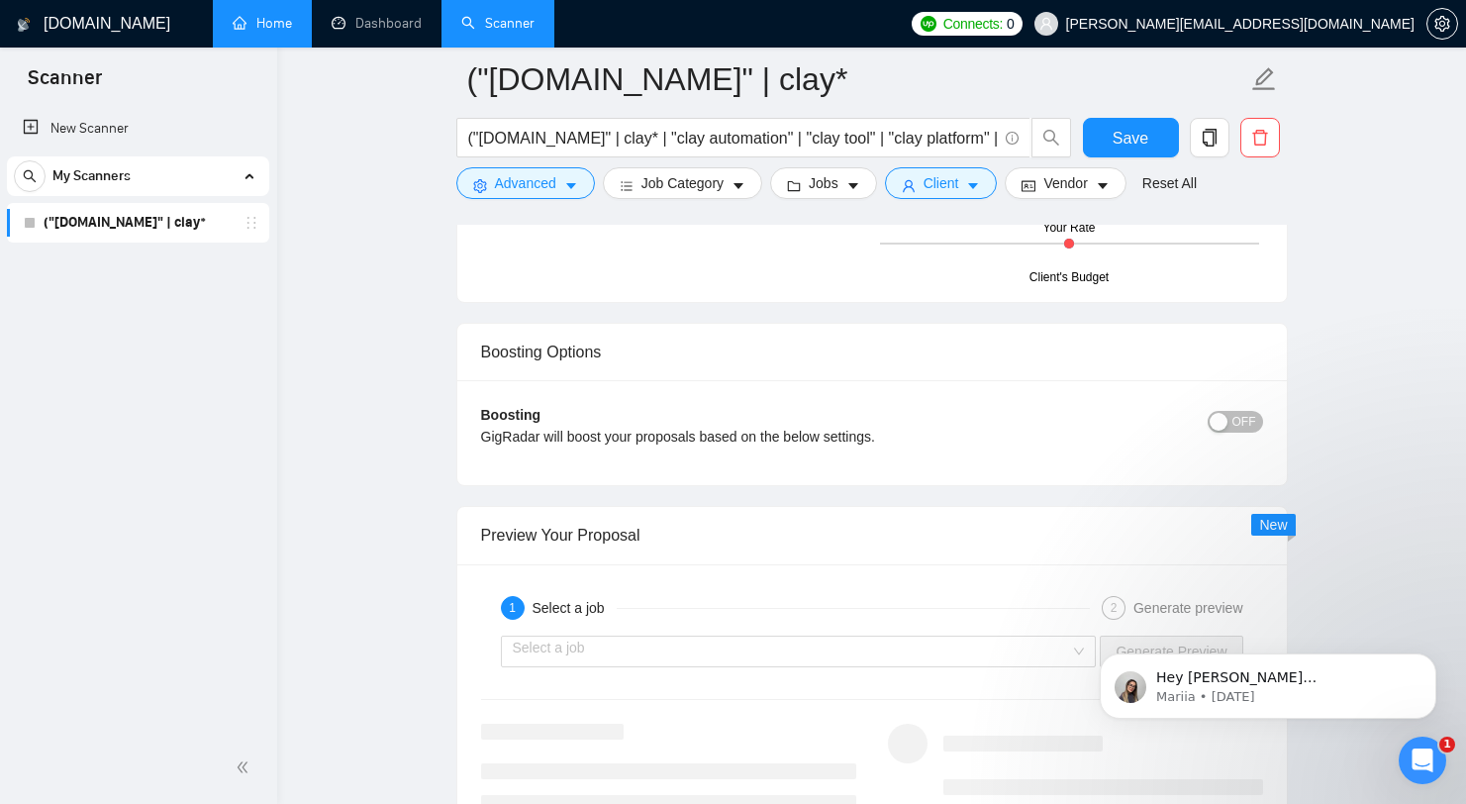
scroll to position [3090, 0]
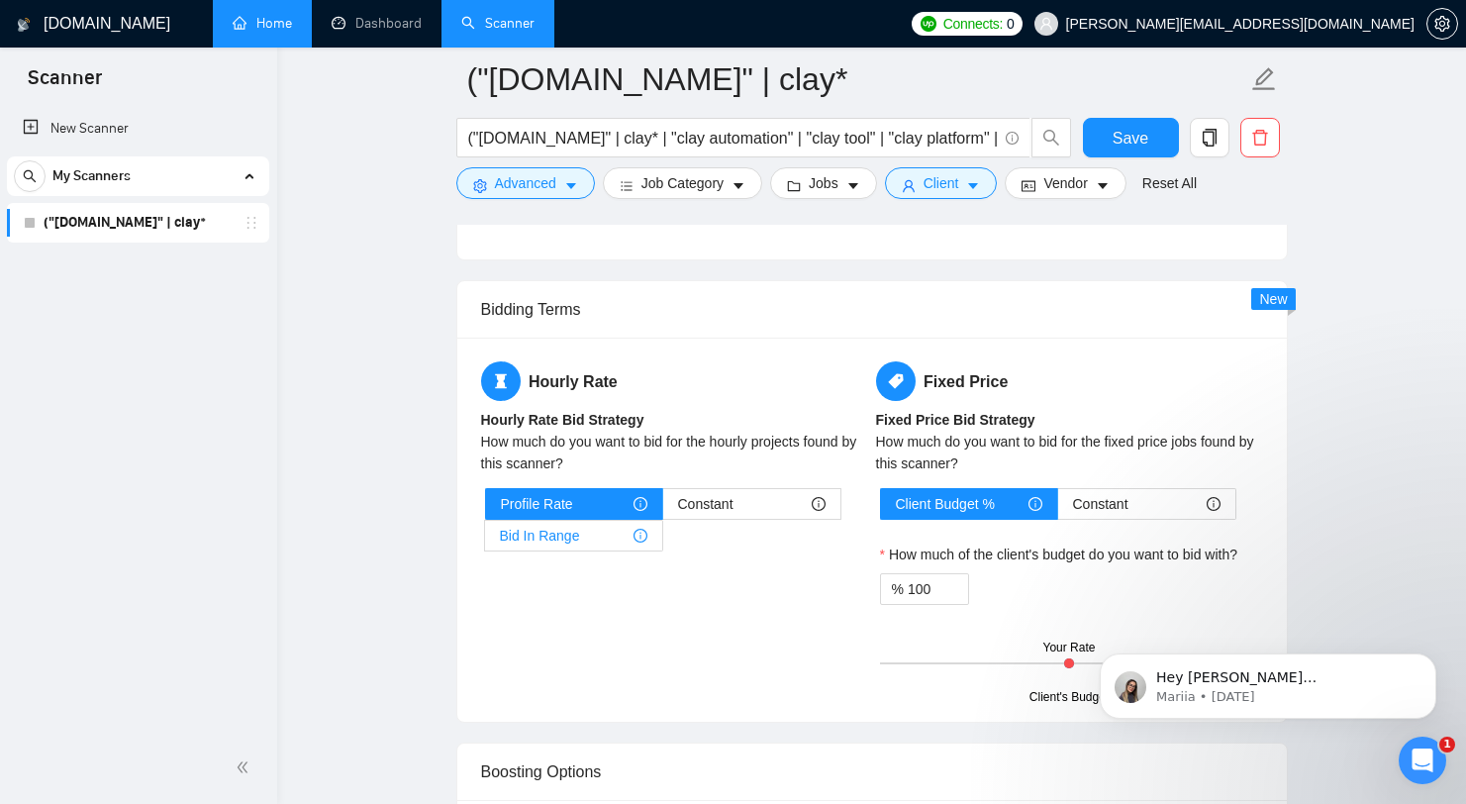
click at [603, 523] on div "Bid In Range" at bounding box center [573, 536] width 147 height 30
click at [485, 540] on input "Bid In Range" at bounding box center [485, 540] width 0 height 0
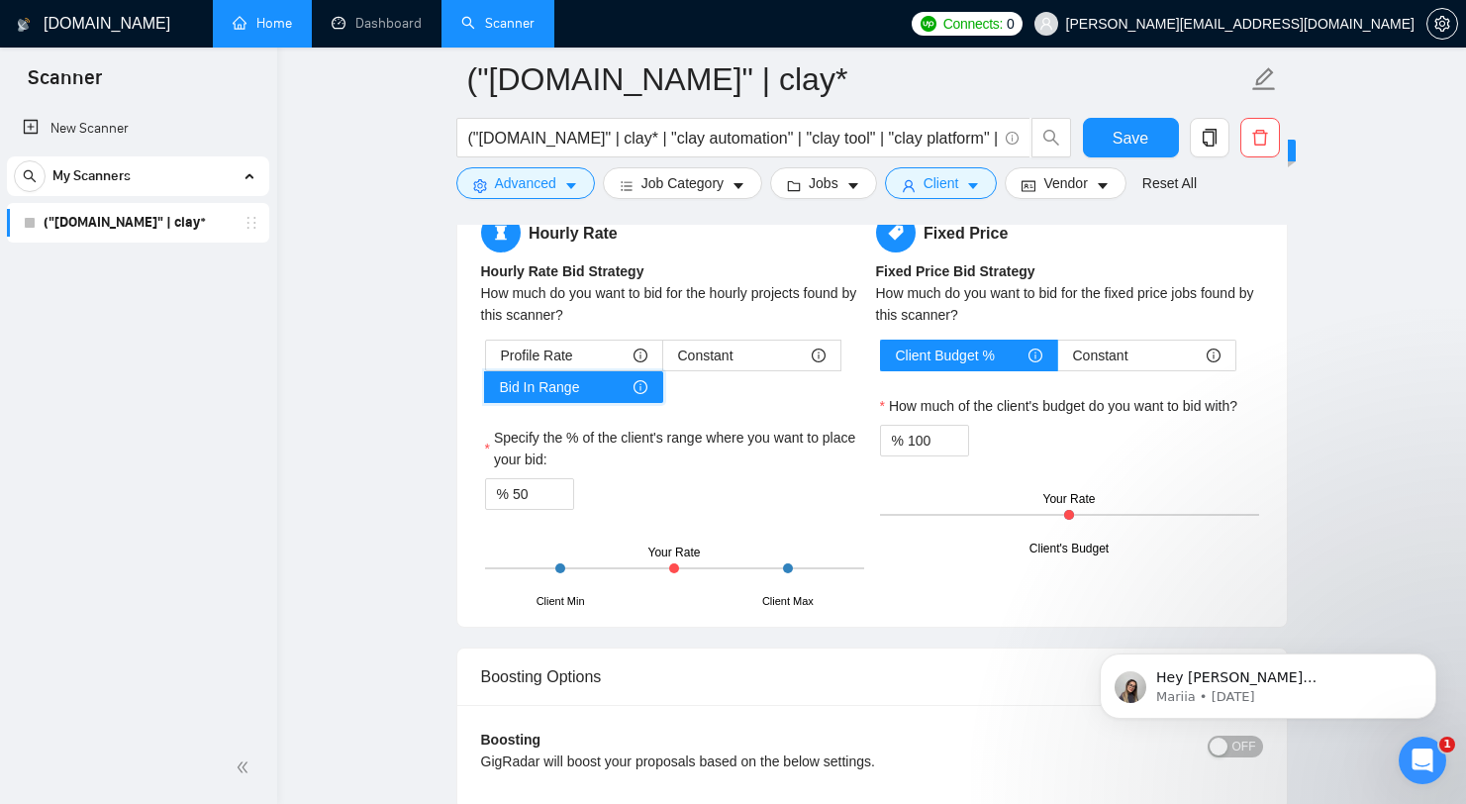
scroll to position [3251, 0]
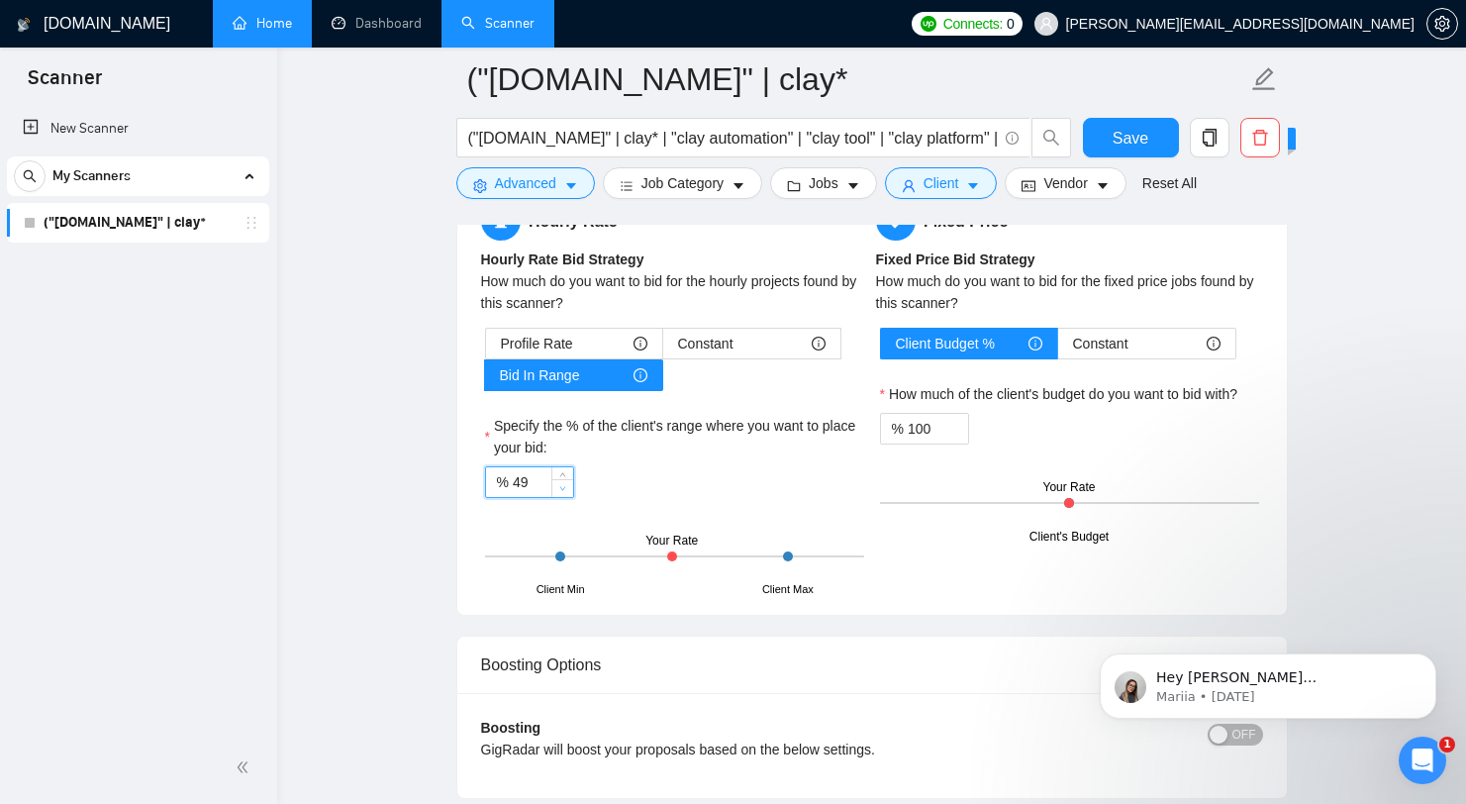
click at [559, 485] on icon "down" at bounding box center [562, 488] width 7 height 7
click at [559, 468] on span "Increase Value" at bounding box center [562, 476] width 22 height 18
click at [542, 481] on input "65" at bounding box center [543, 482] width 60 height 30
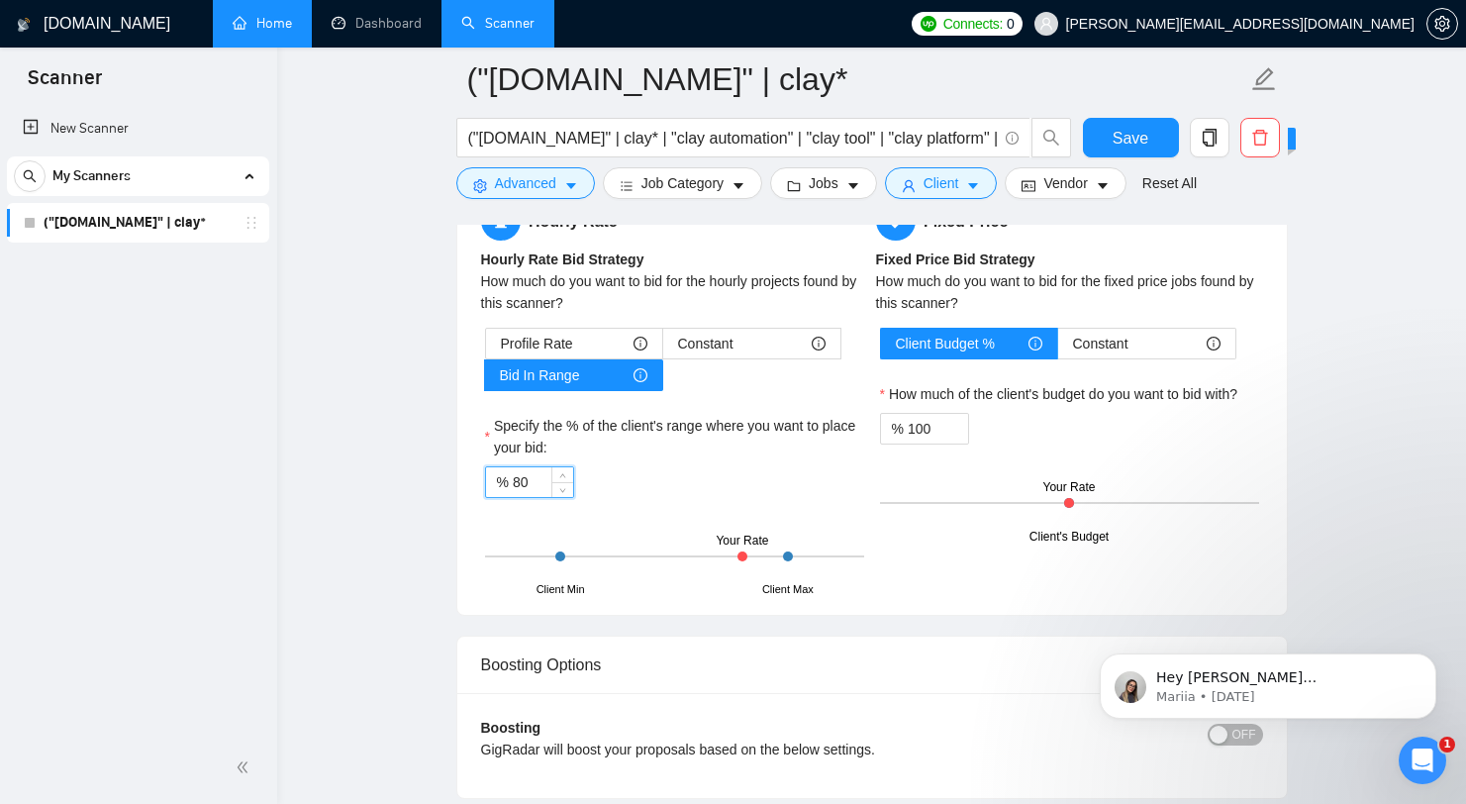
type input "80"
click at [702, 514] on div "Profile Rate Constant Bid In Range Specify the % of the client's range where yo…" at bounding box center [674, 459] width 387 height 263
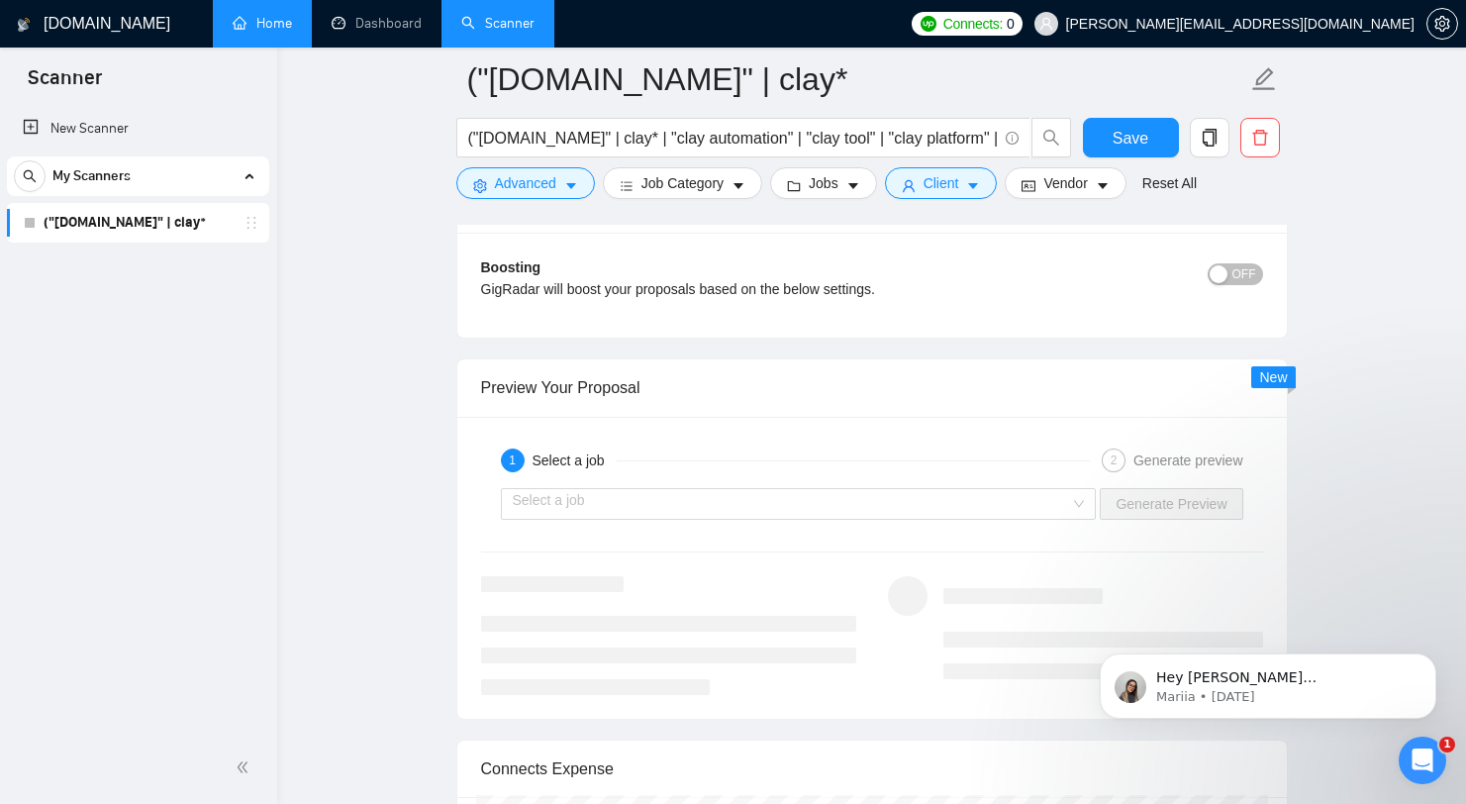
scroll to position [3733, 0]
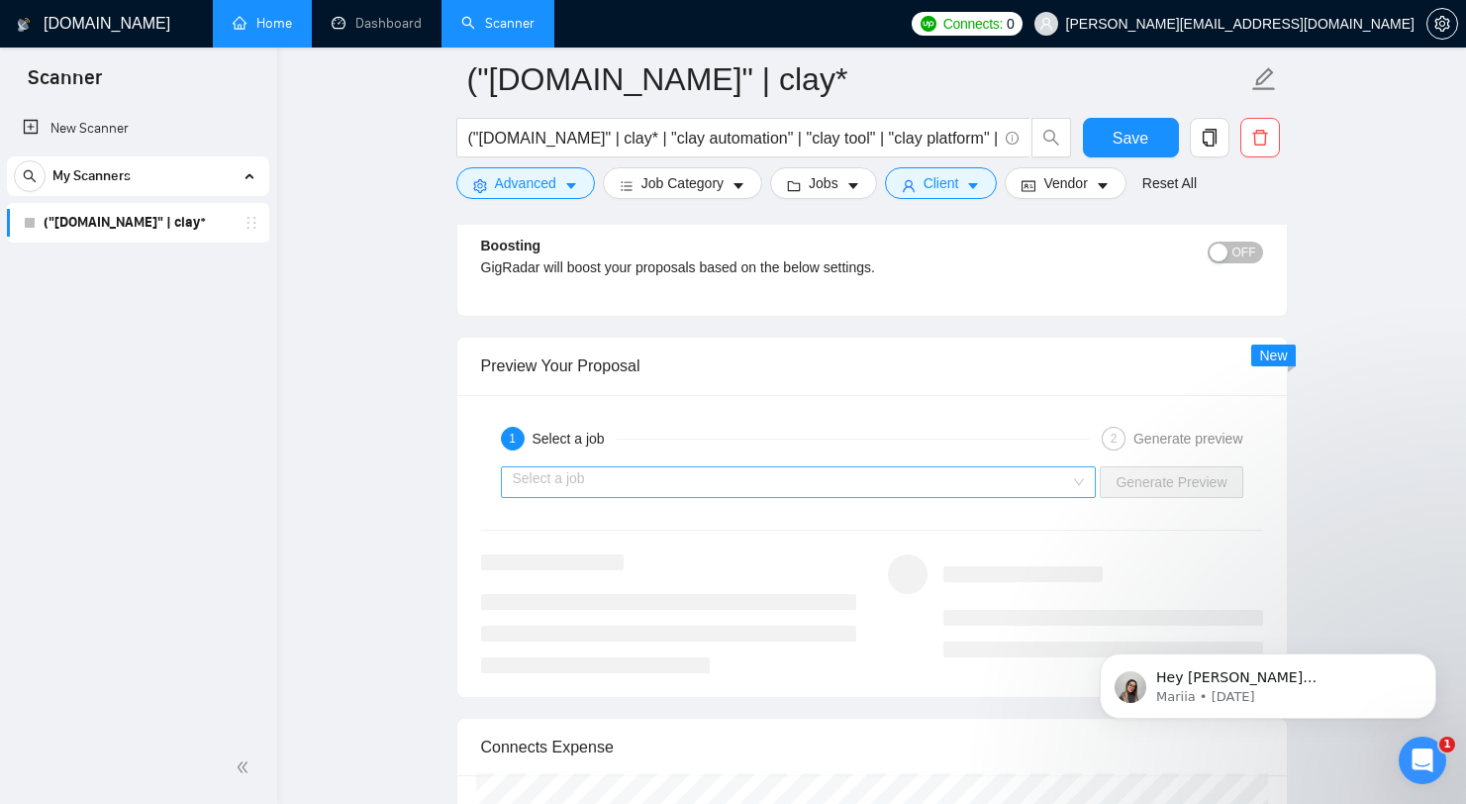
click at [721, 484] on input "search" at bounding box center [792, 482] width 558 height 30
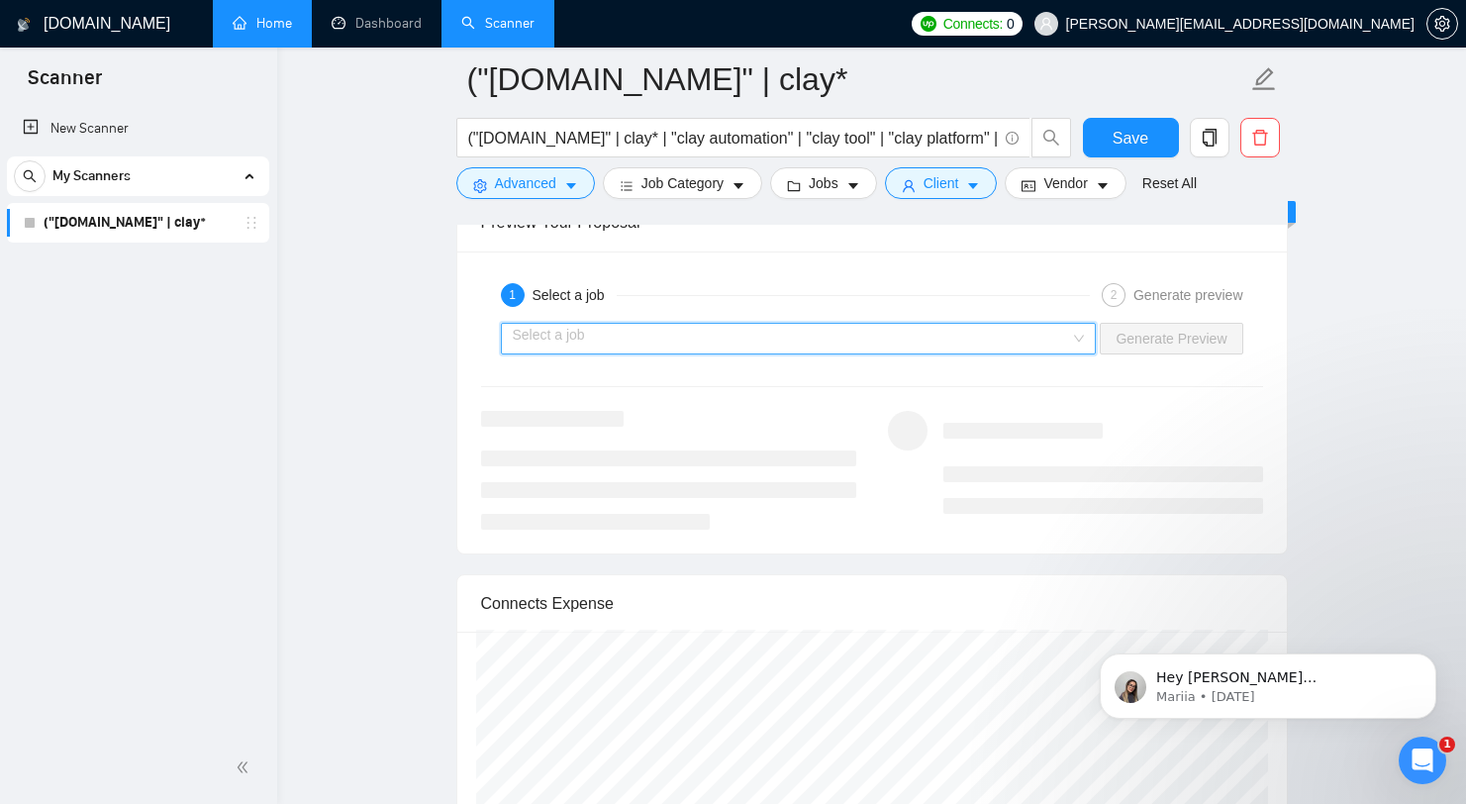
scroll to position [3892, 0]
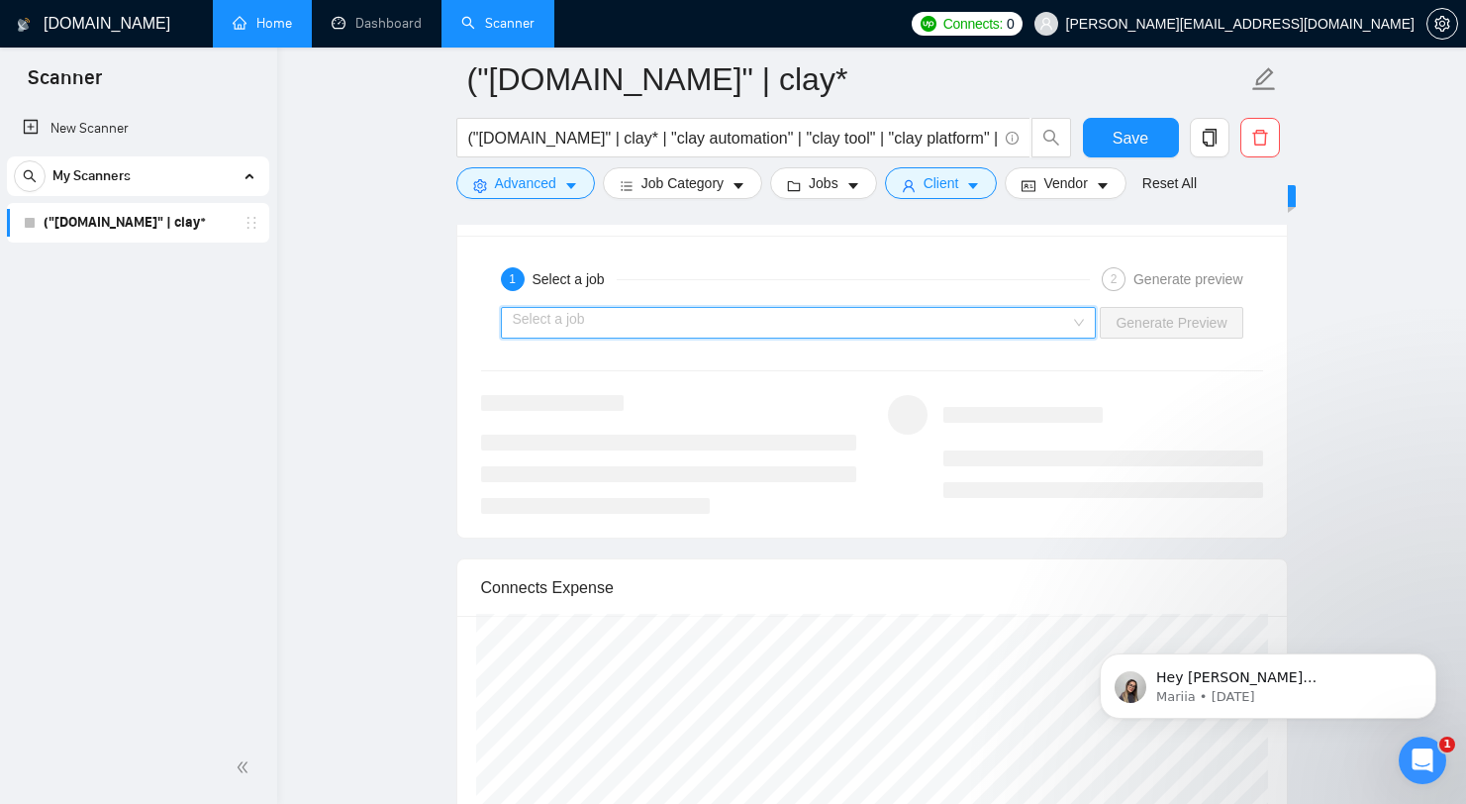
click at [763, 330] on input "search" at bounding box center [792, 323] width 558 height 30
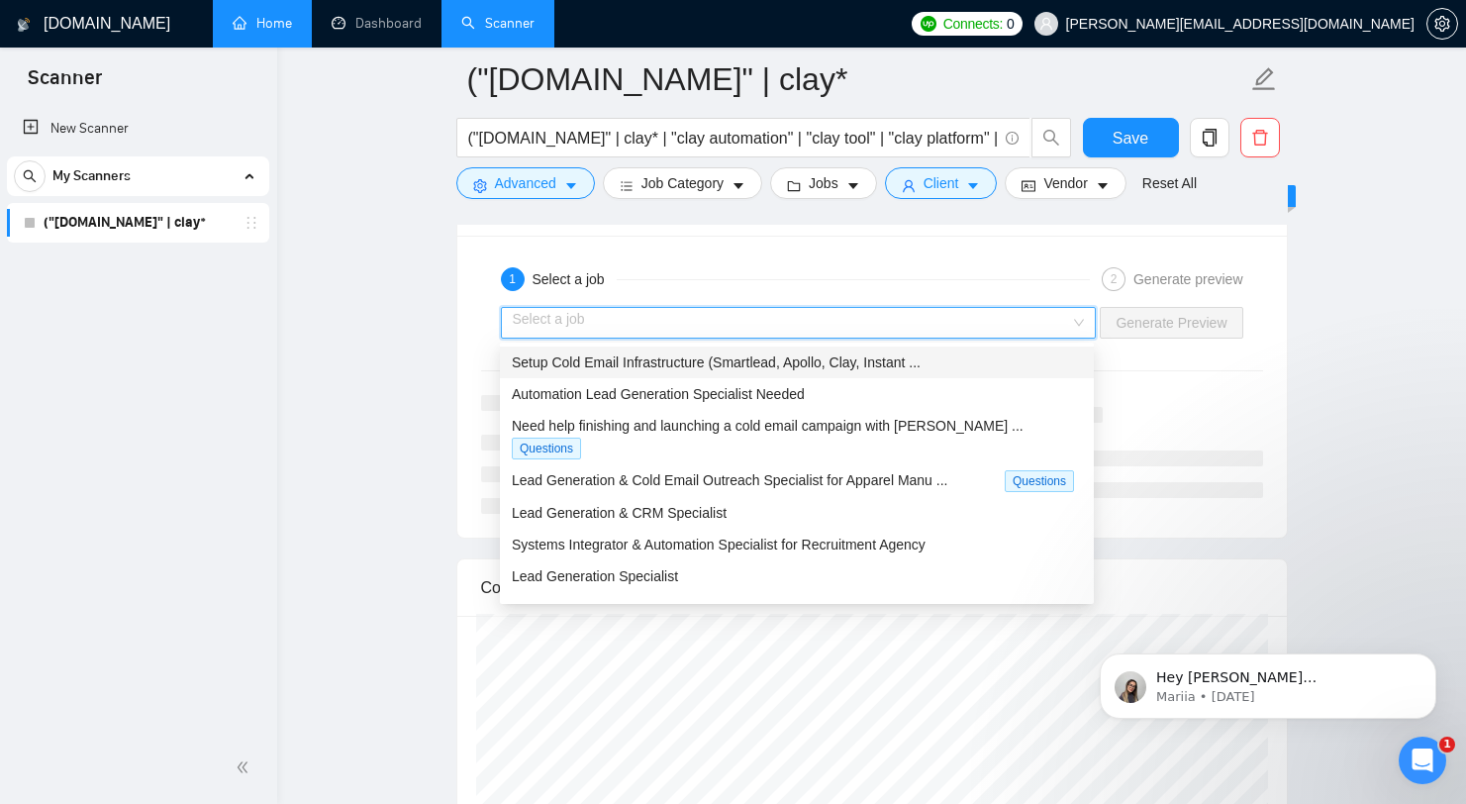
click at [733, 367] on span "Setup Cold Email Infrastructure (Smartlead, Apollo, Clay, Instant ..." at bounding box center [716, 362] width 409 height 16
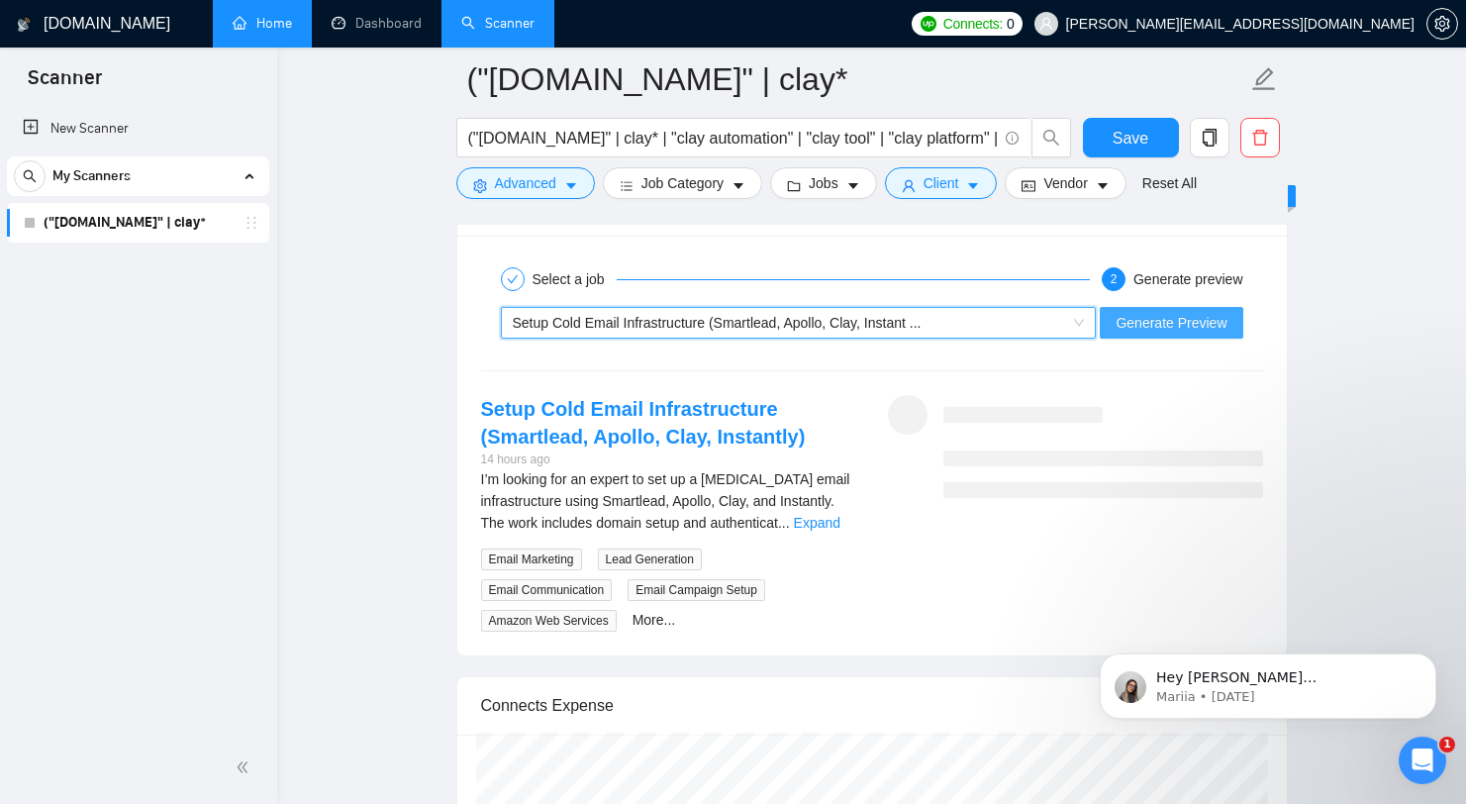
click at [1185, 325] on span "Generate Preview" at bounding box center [1171, 323] width 111 height 22
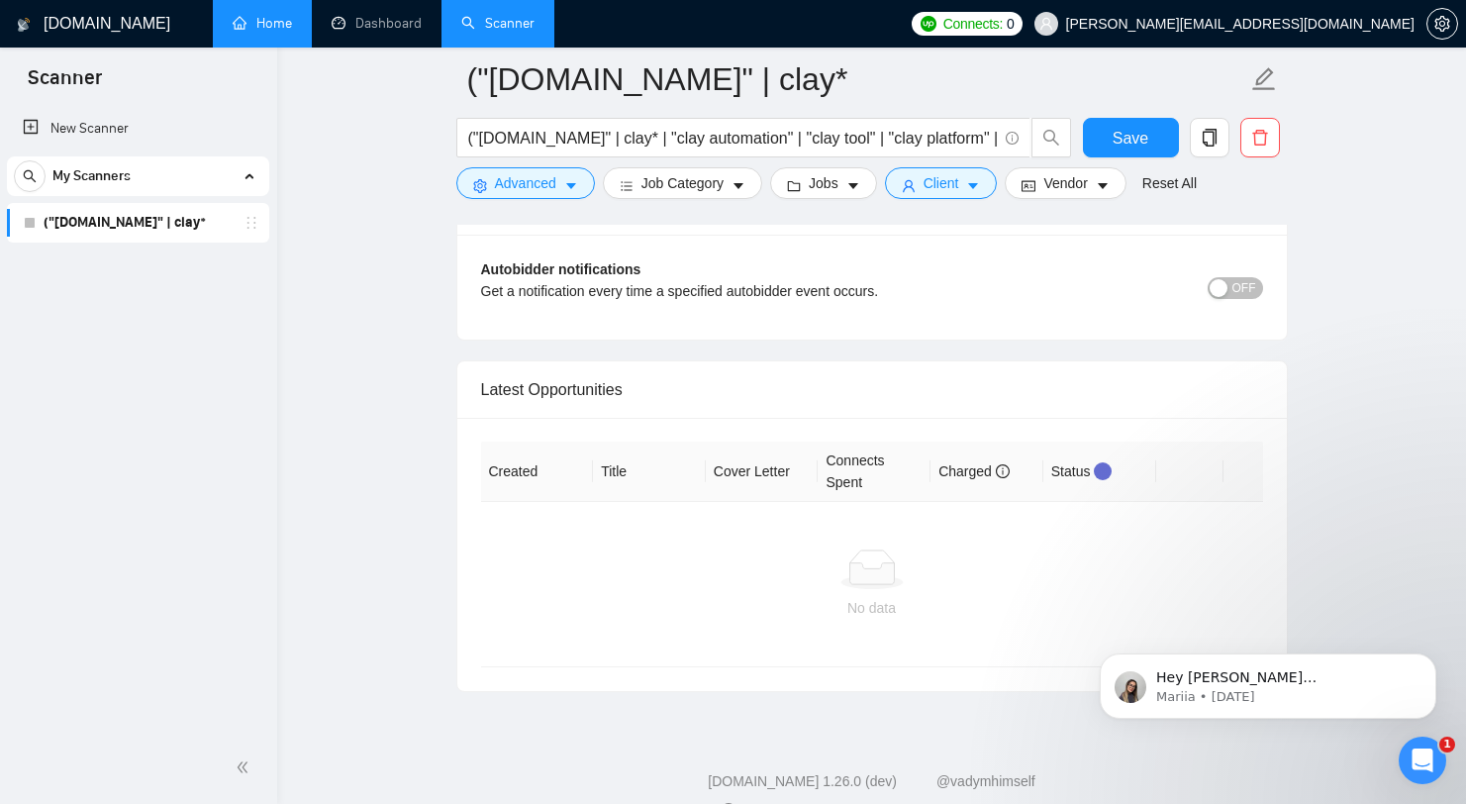
scroll to position [4542, 0]
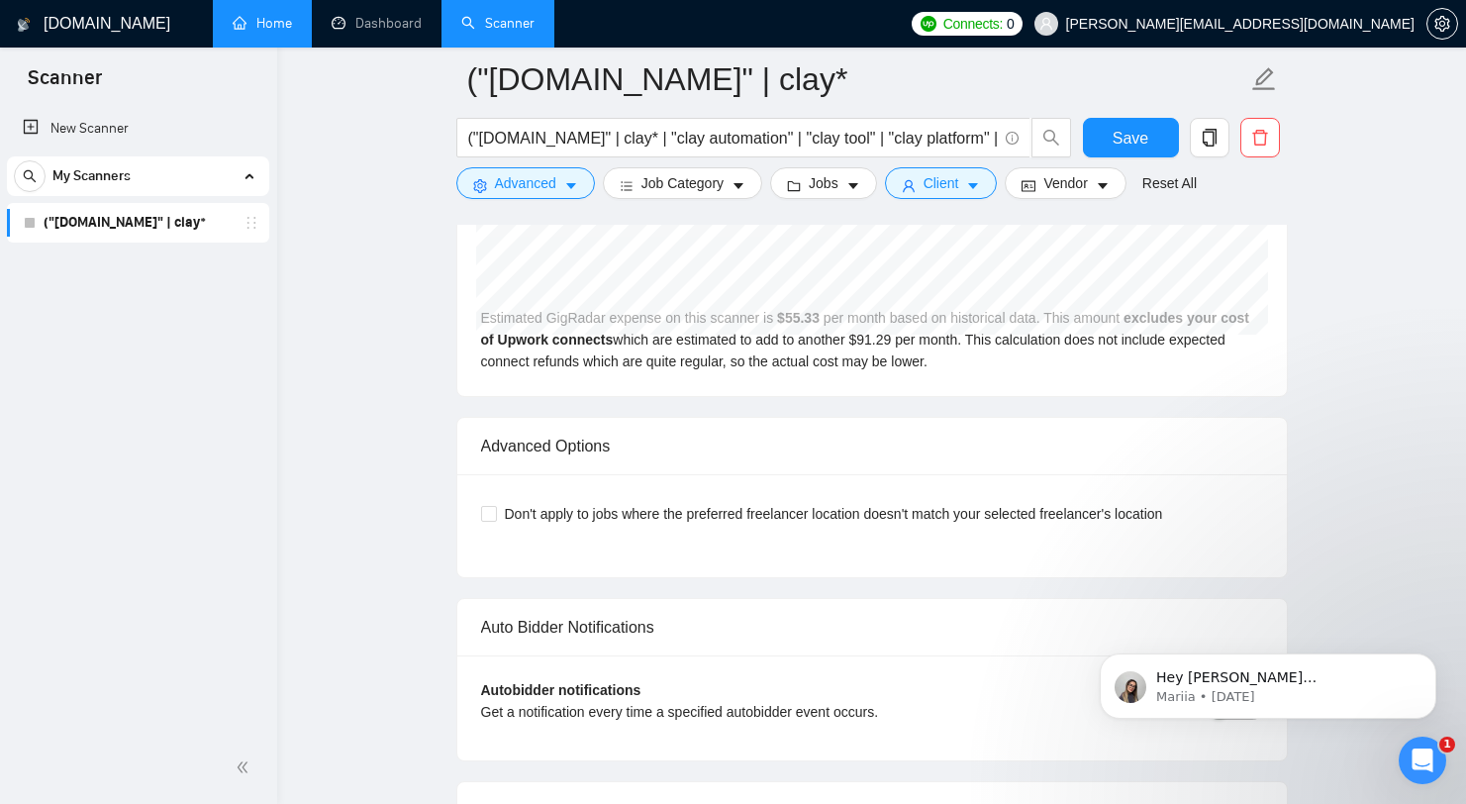
click at [836, 499] on div "Don't apply to jobs where the preferred freelancer location doesn't match your …" at bounding box center [872, 514] width 782 height 32
click at [826, 506] on span "Don't apply to jobs where the preferred freelancer location doesn't match your …" at bounding box center [834, 514] width 674 height 22
click at [495, 506] on input "Don't apply to jobs where the preferred freelancer location doesn't match your …" at bounding box center [488, 513] width 14 height 14
checkbox input "true"
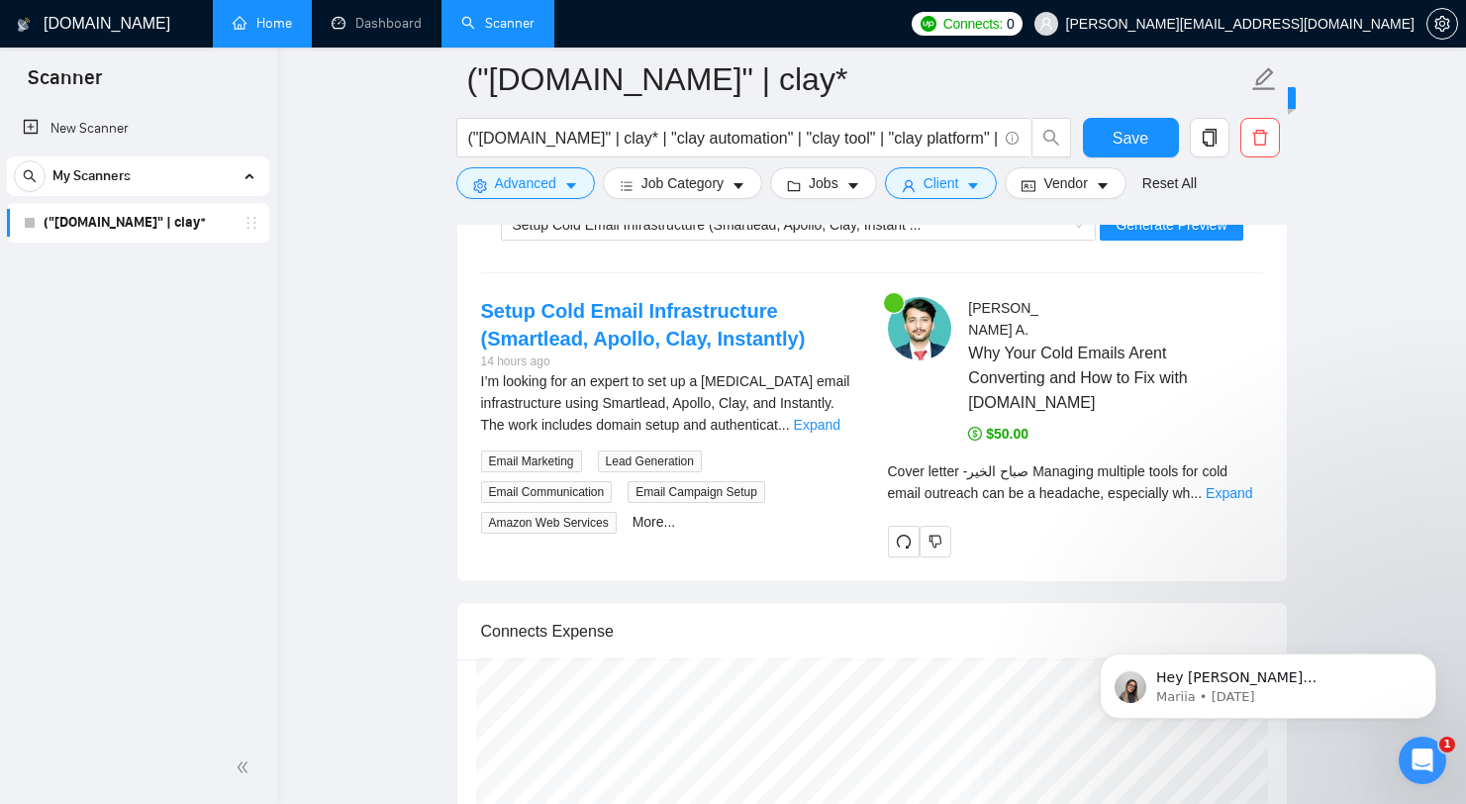
scroll to position [3990, 0]
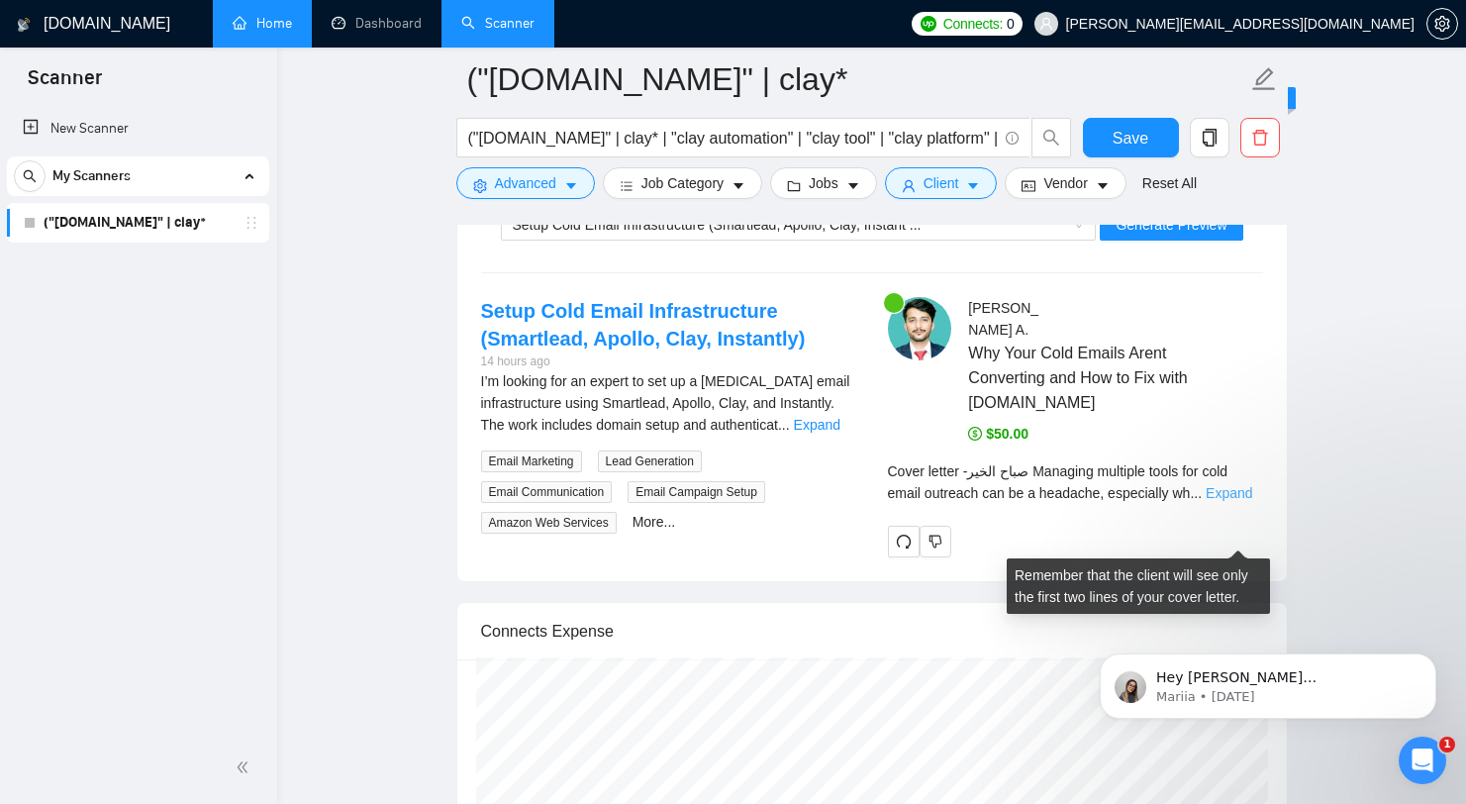
click at [1242, 501] on link "Expand" at bounding box center [1229, 493] width 47 height 16
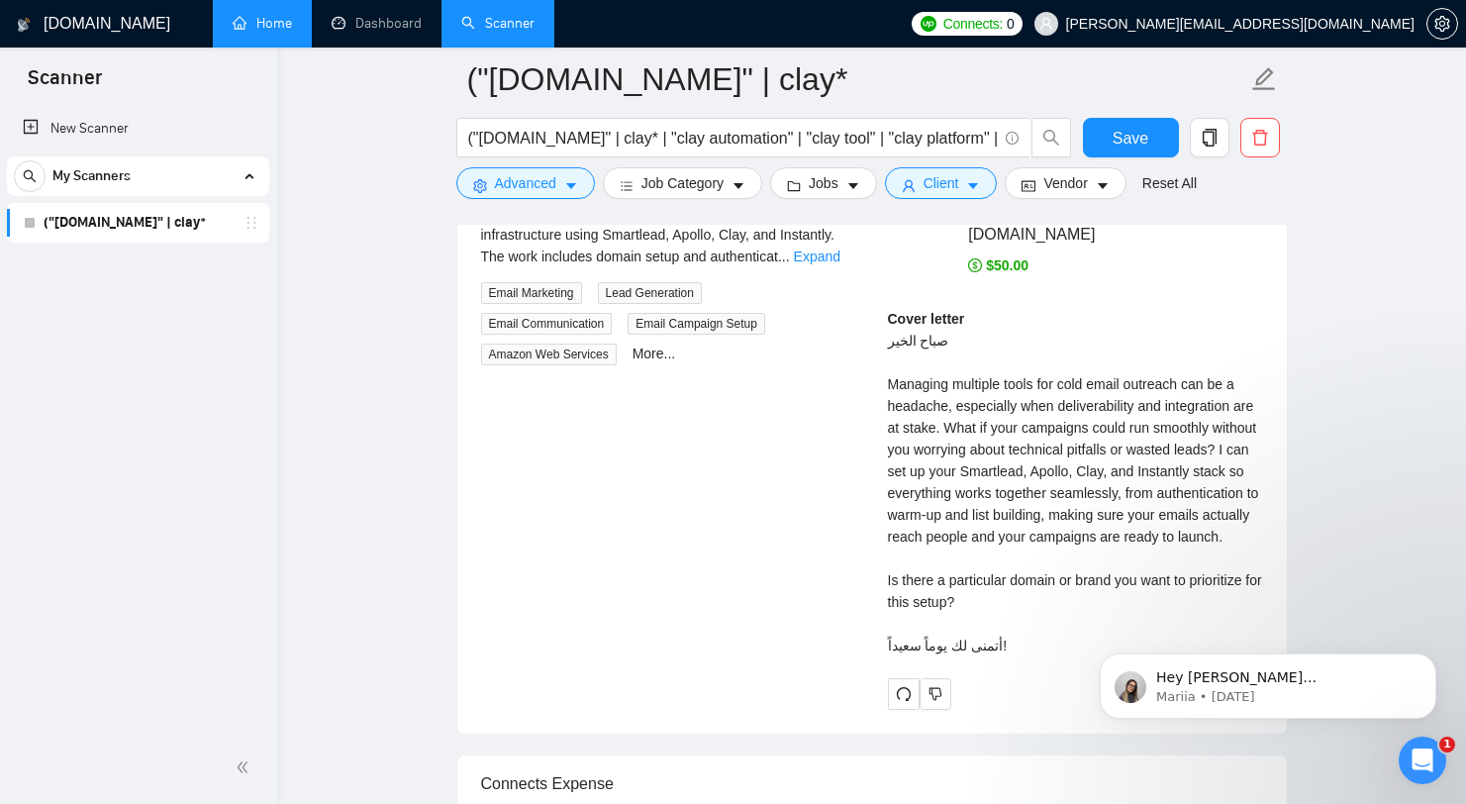
scroll to position [3989, 0]
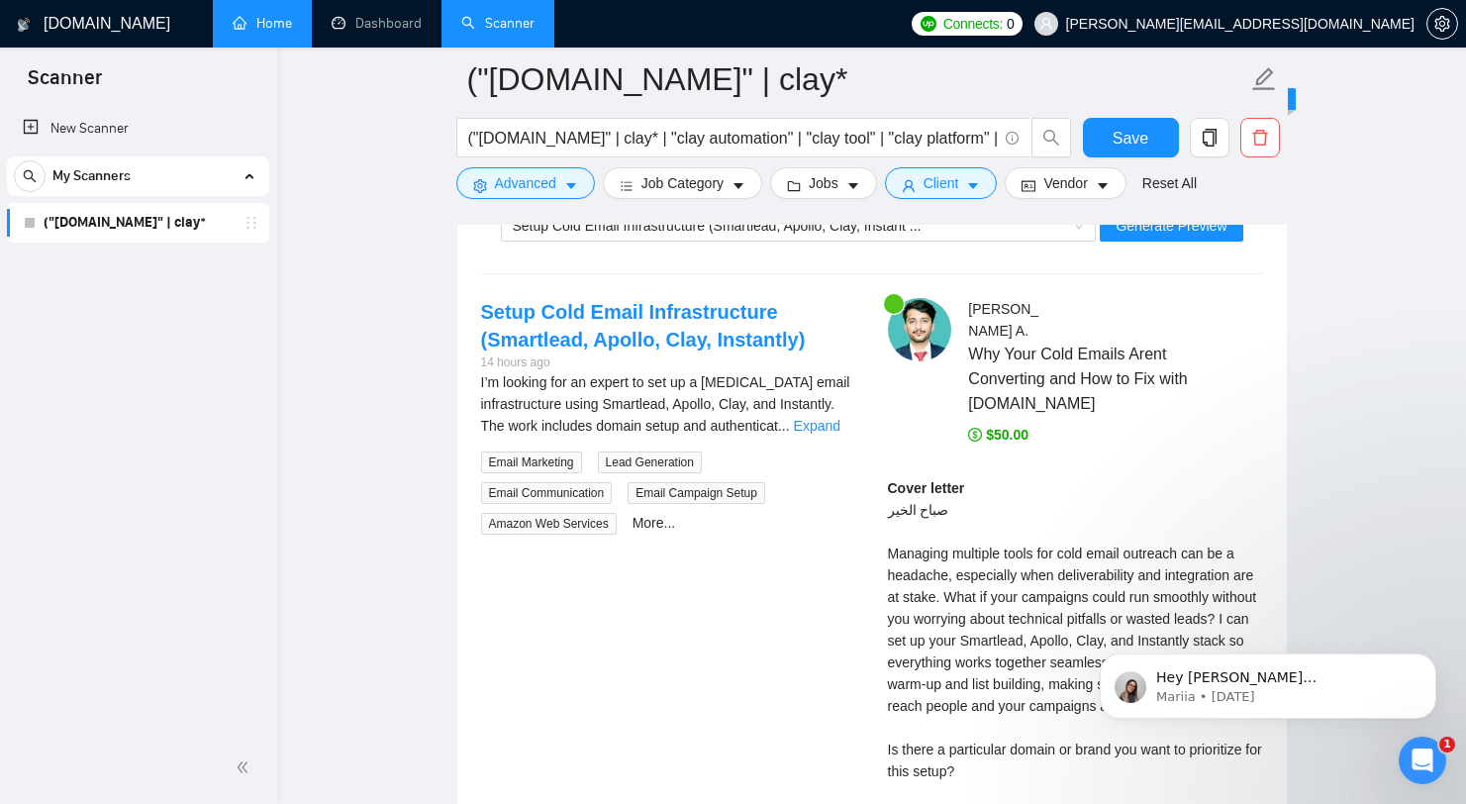
click at [859, 410] on div "Setup Cold Email Infrastructure (Smartlead, Apollo, Clay, Instantly) 14 hours a…" at bounding box center [668, 417] width 407 height 238
click at [836, 414] on div "I’m looking for an expert to set up a [MEDICAL_DATA] email infrastructure using…" at bounding box center [668, 403] width 375 height 65
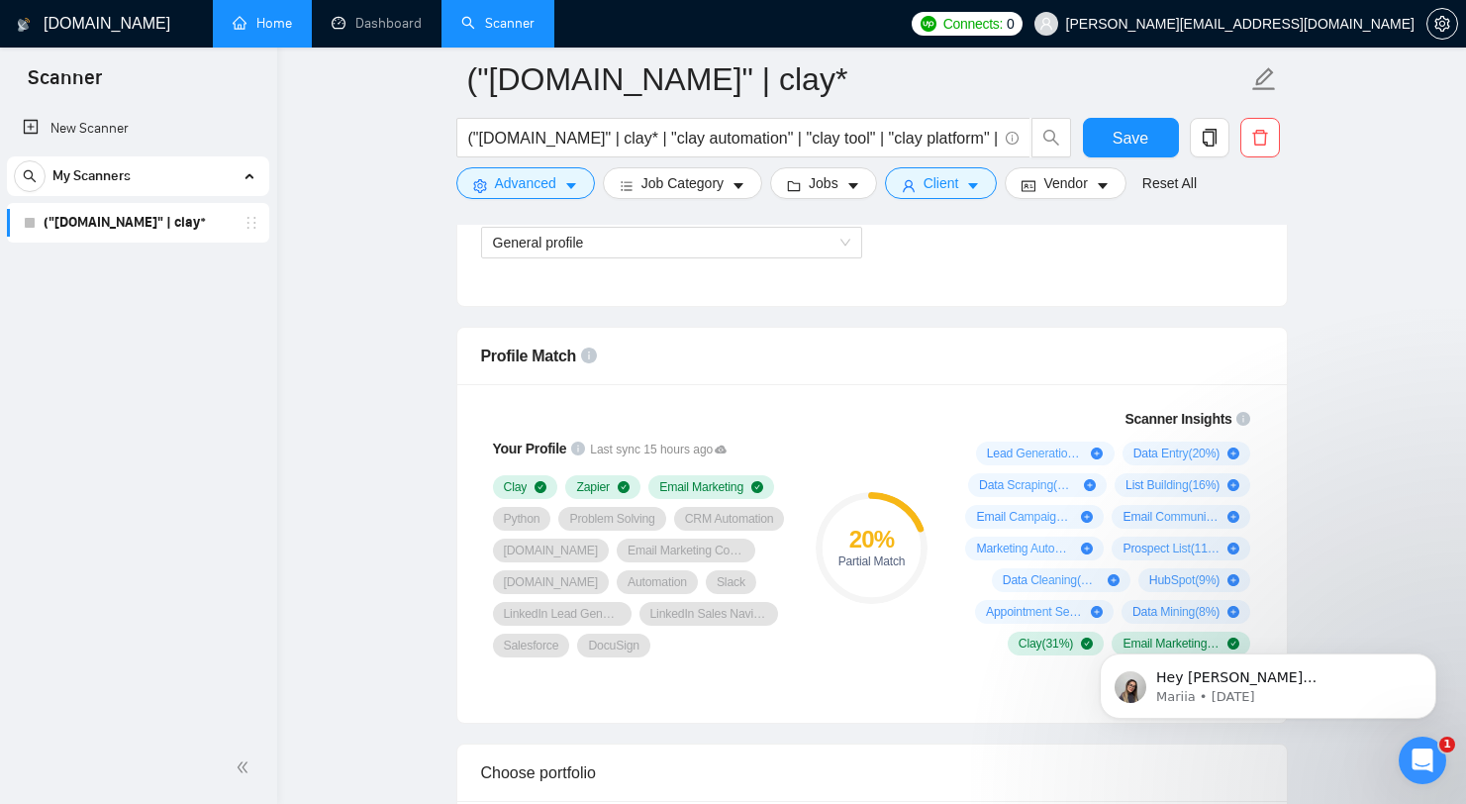
scroll to position [588, 0]
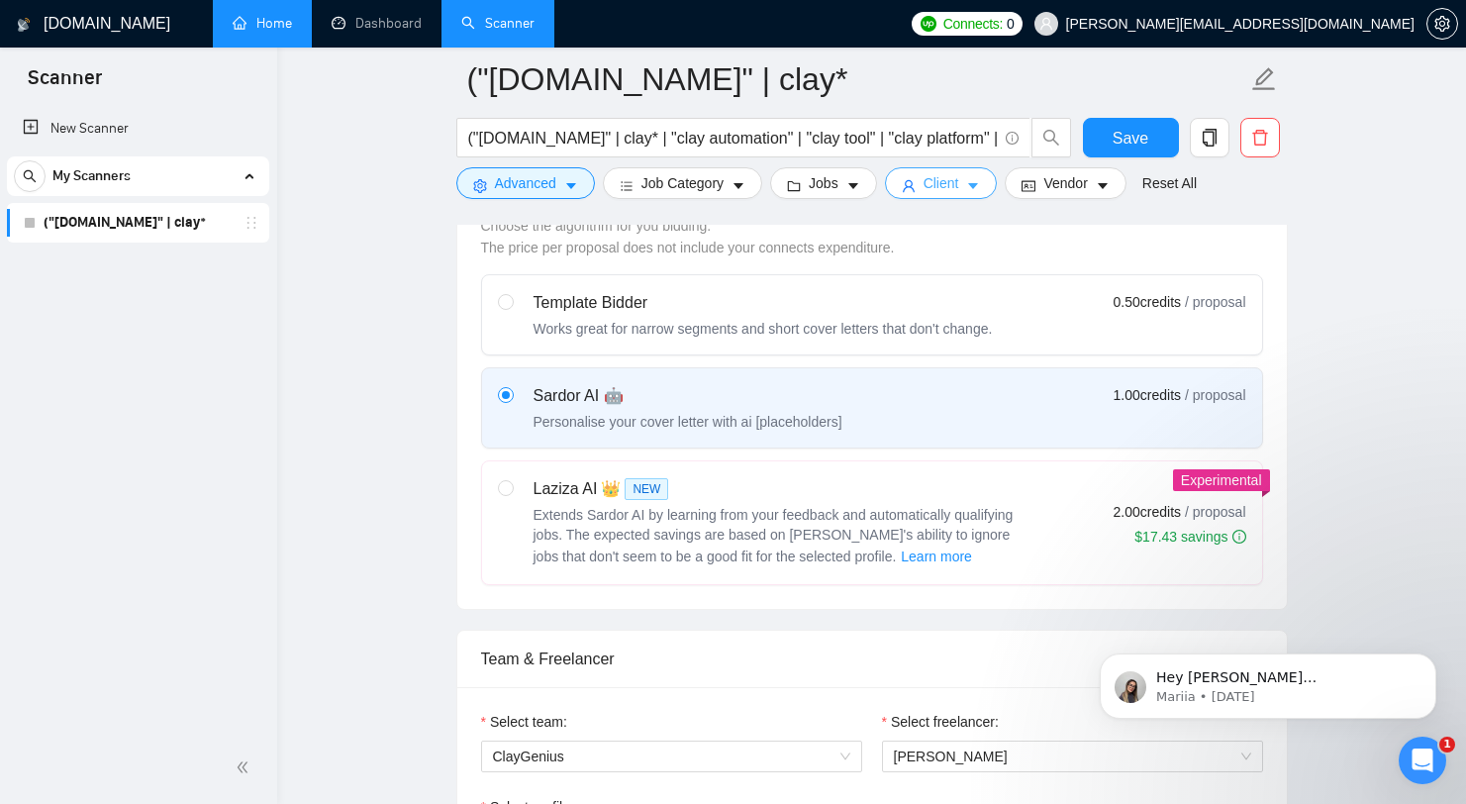
click at [970, 172] on button "Client" at bounding box center [941, 183] width 113 height 32
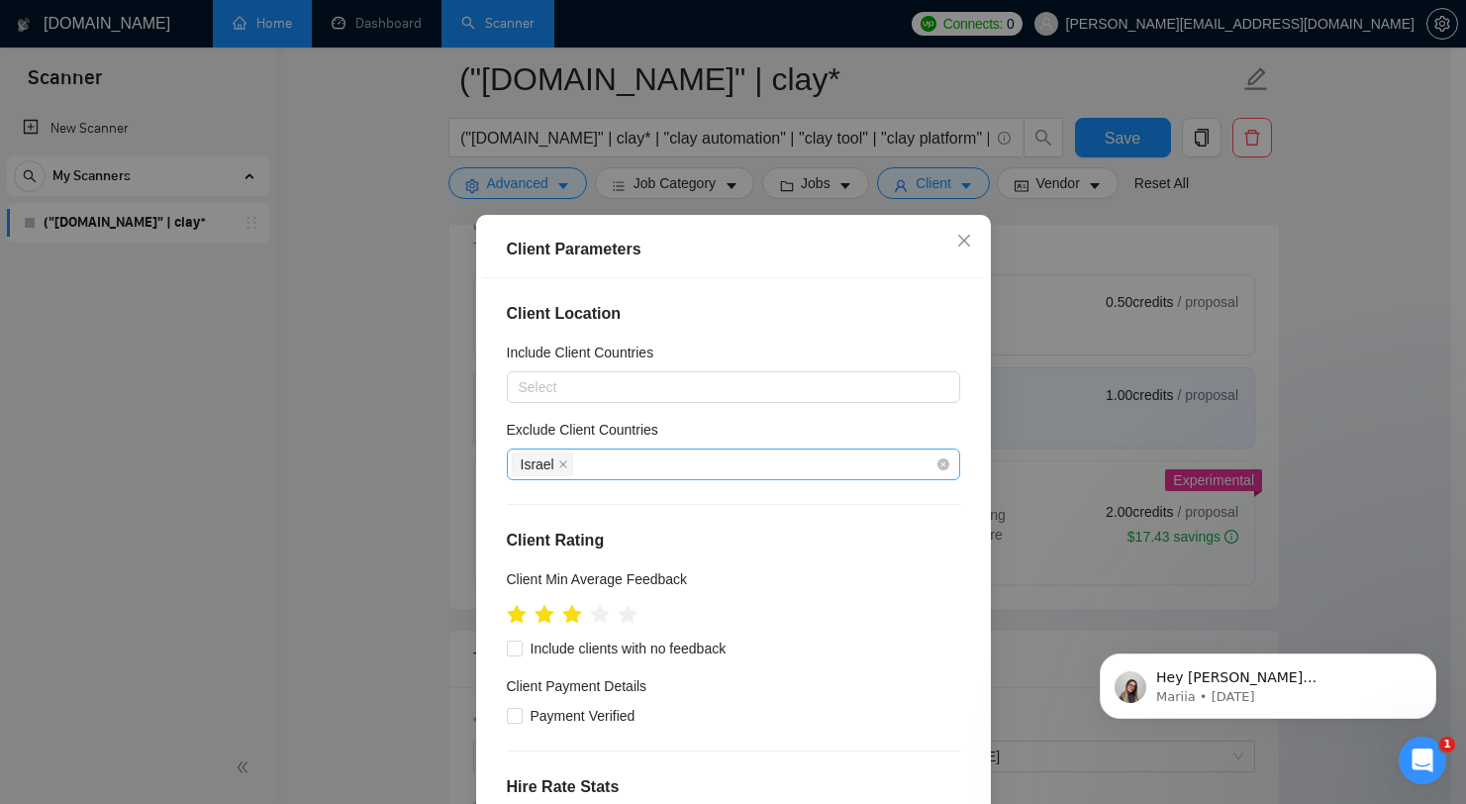
click at [704, 459] on div "Israel" at bounding box center [724, 464] width 424 height 28
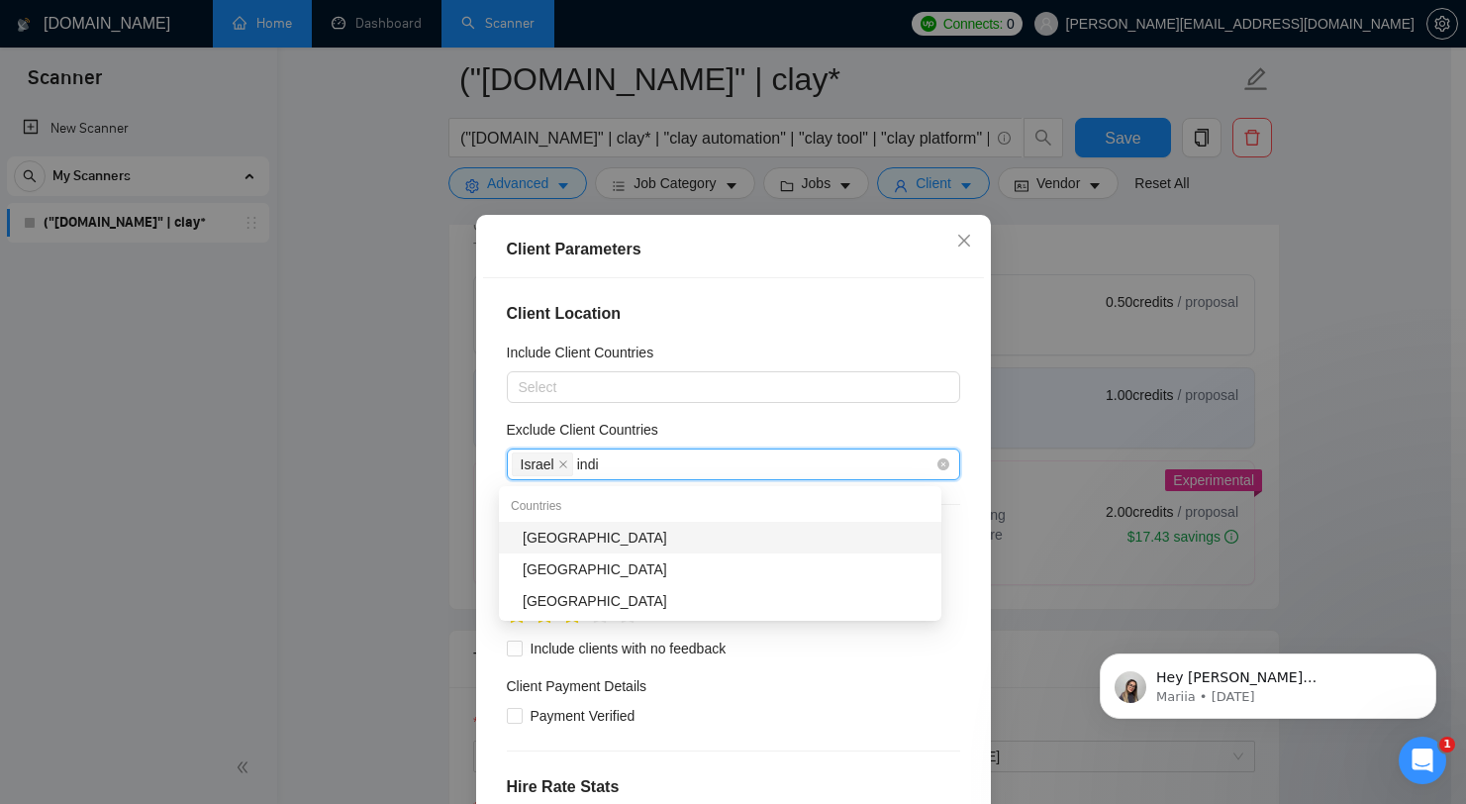
type input "india"
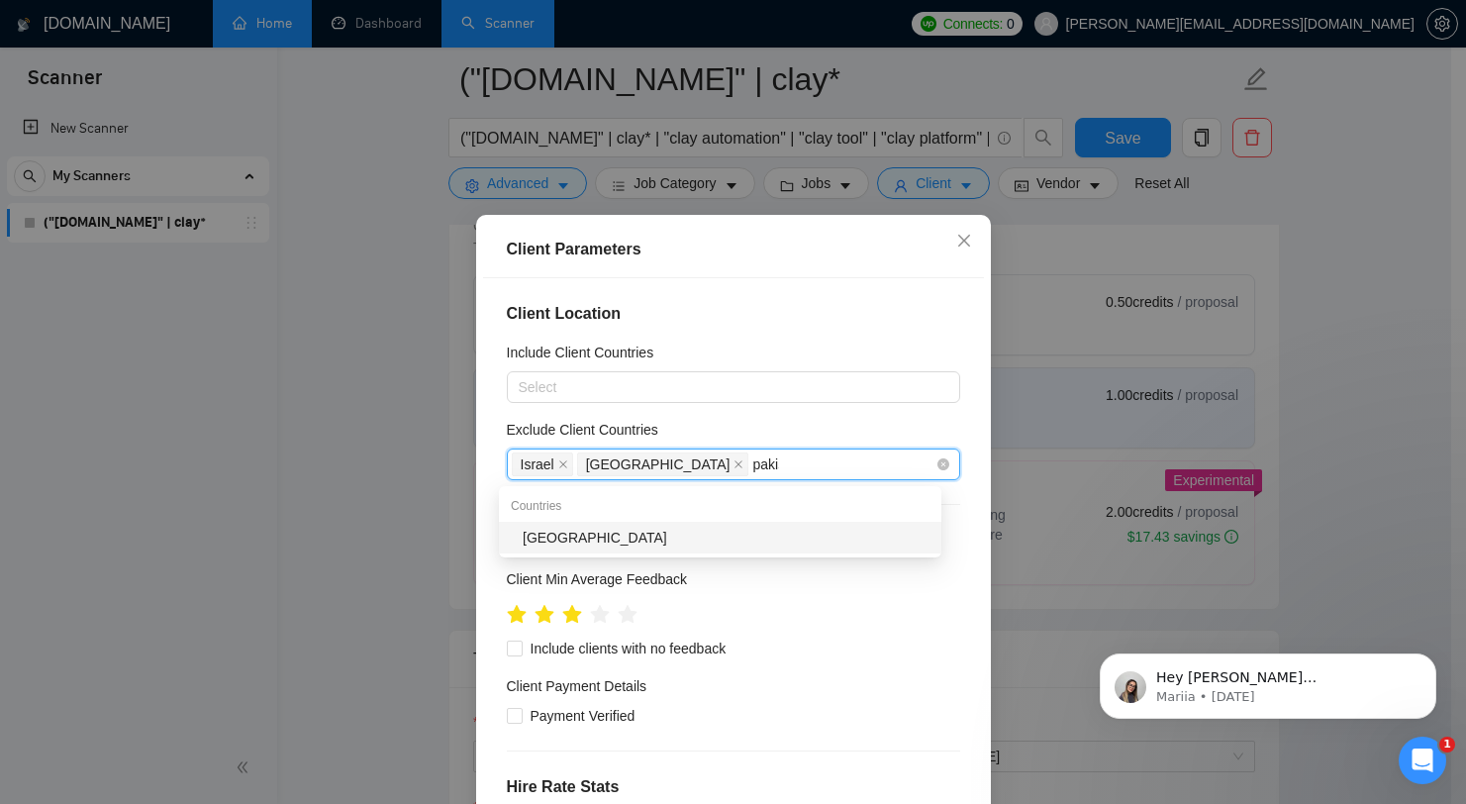
type input "pakist"
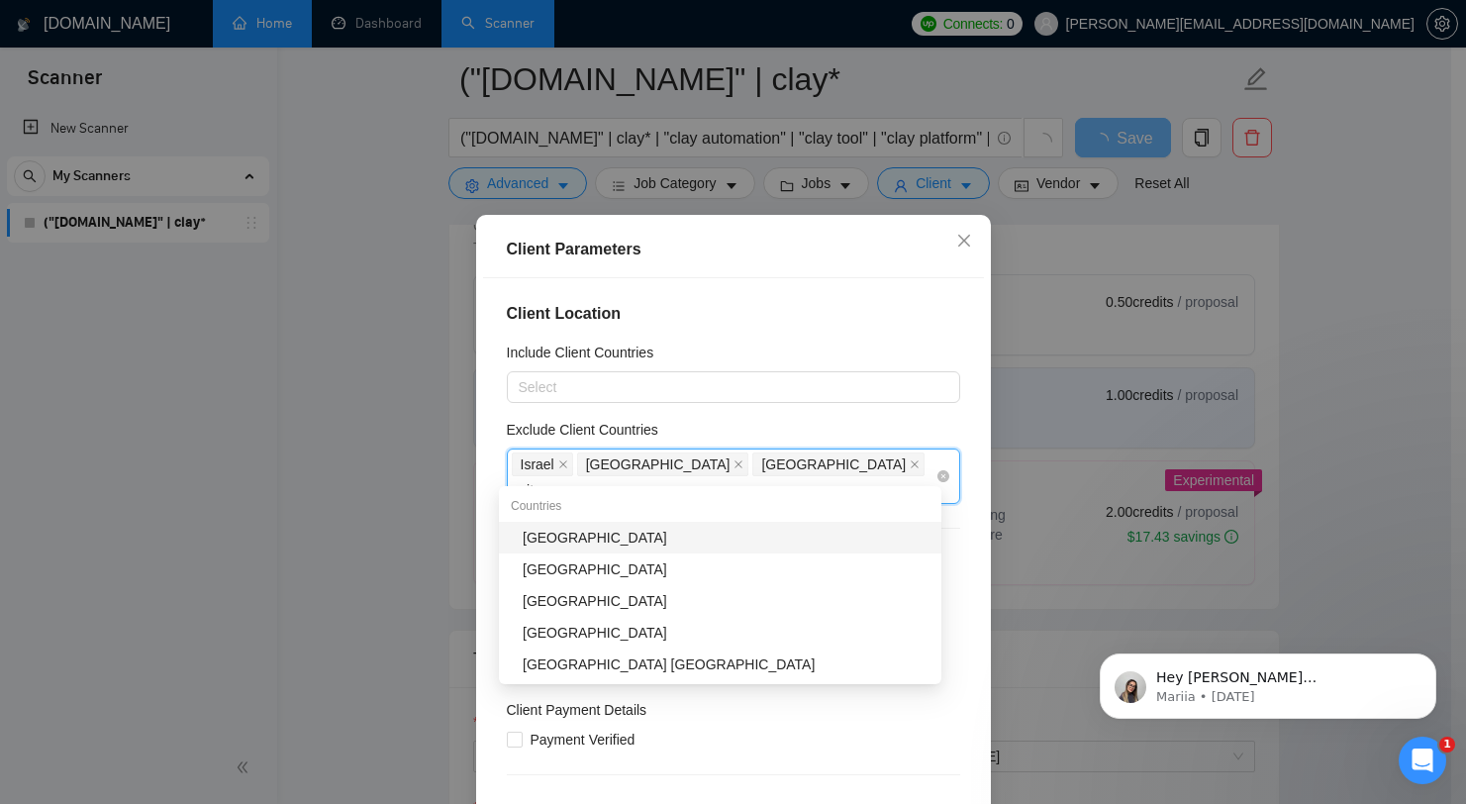
type input "unite"
click at [580, 591] on div "[GEOGRAPHIC_DATA]" at bounding box center [726, 601] width 407 height 22
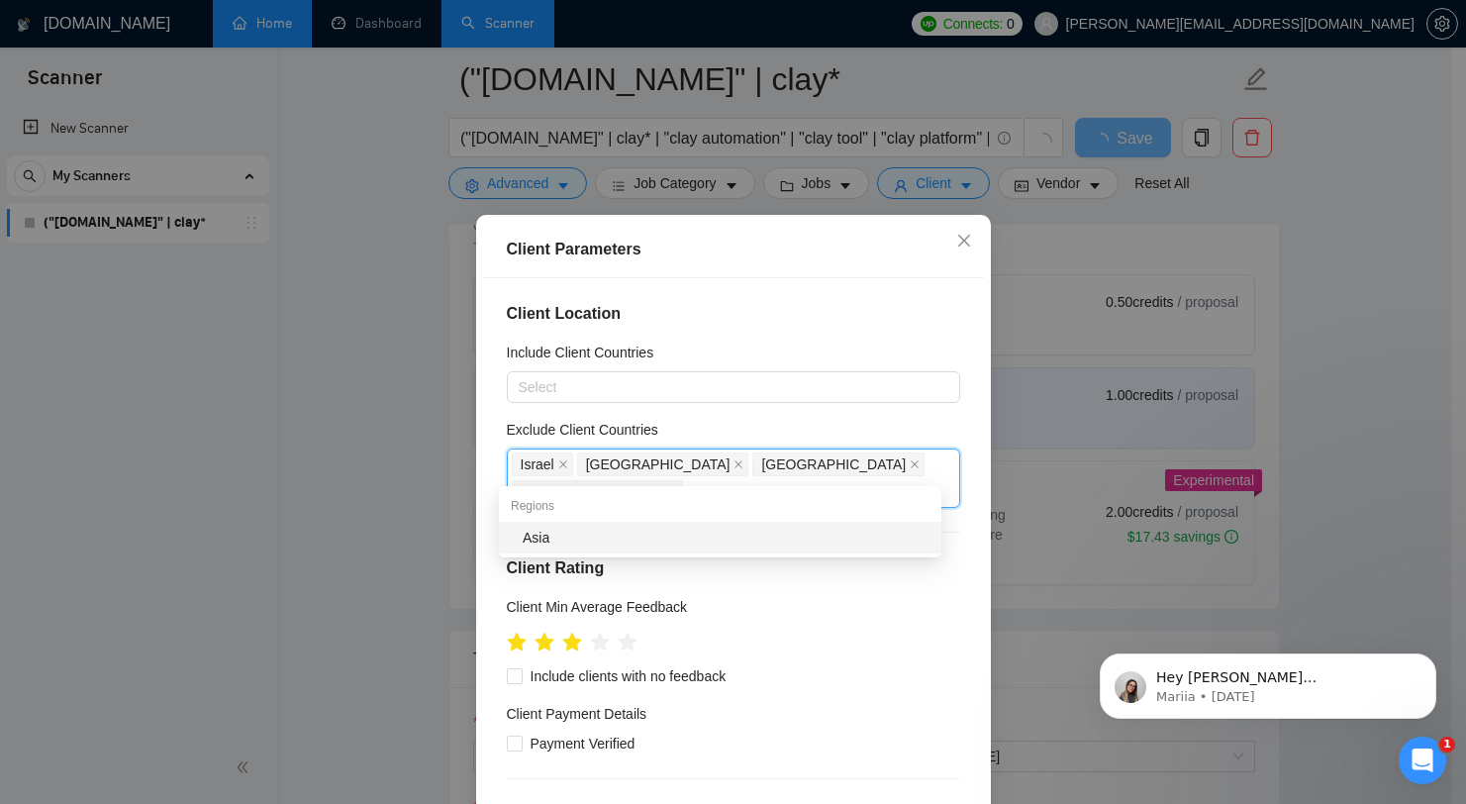
type input "asia"
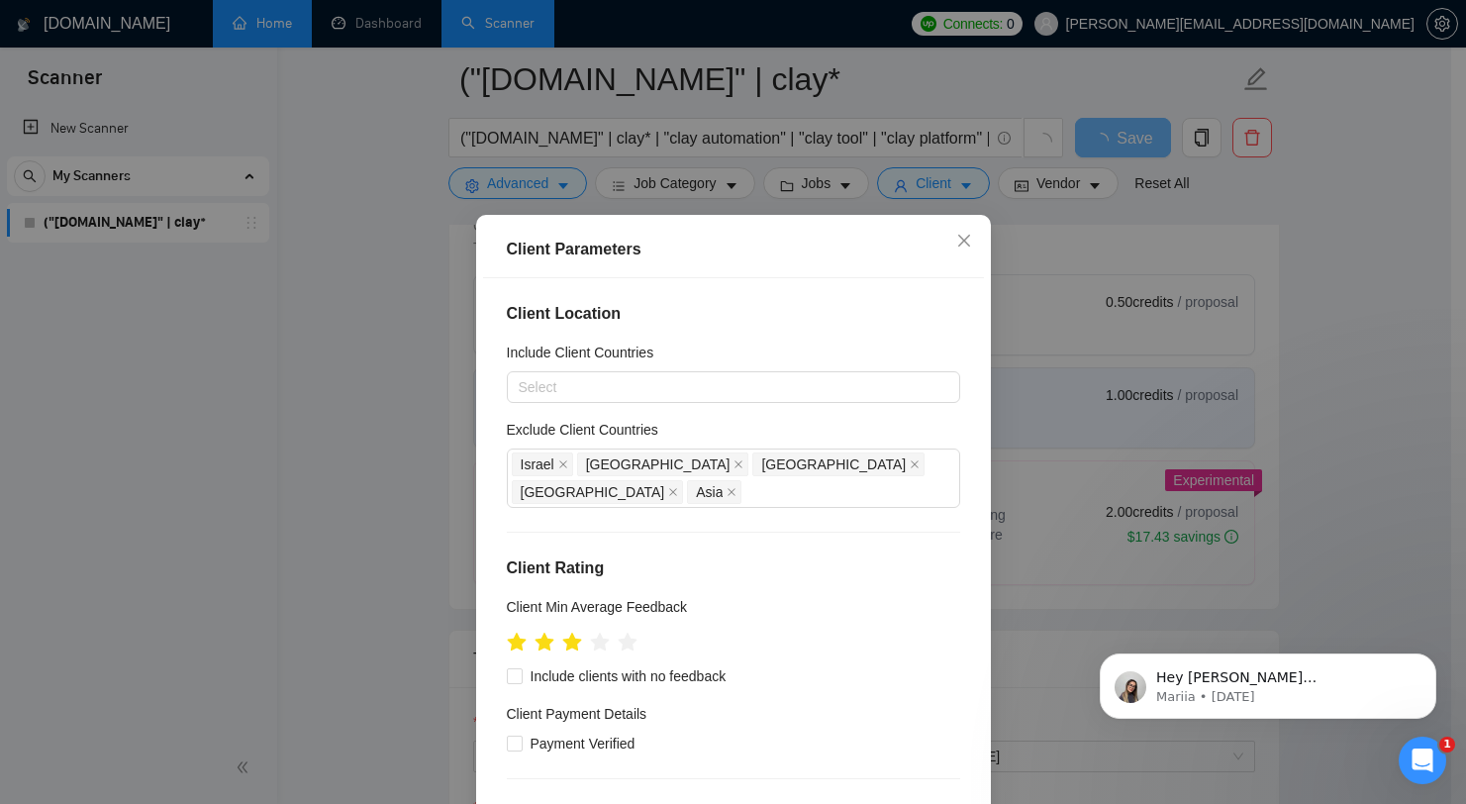
click at [926, 360] on div "Include Client Countries" at bounding box center [733, 357] width 453 height 30
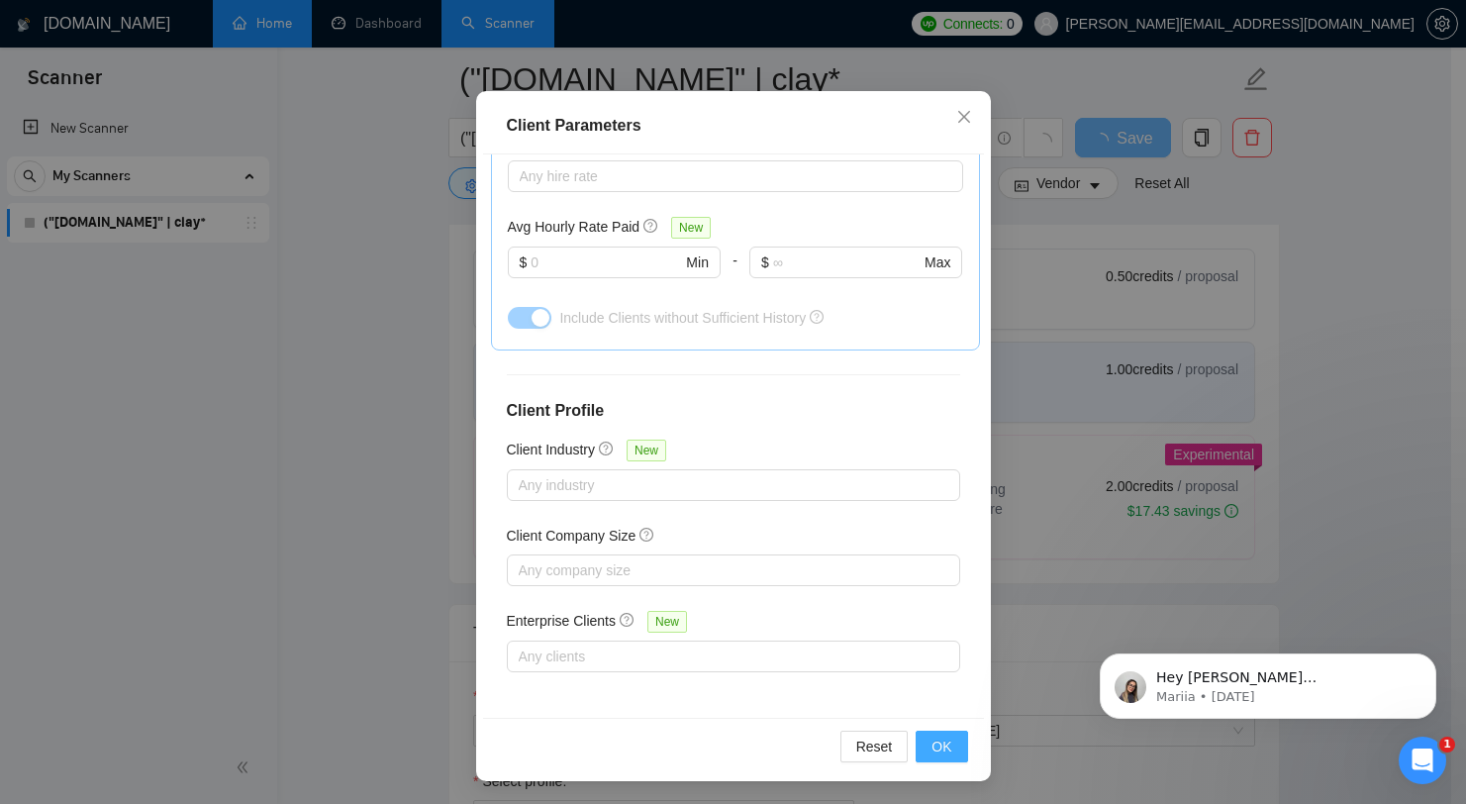
scroll to position [758, 0]
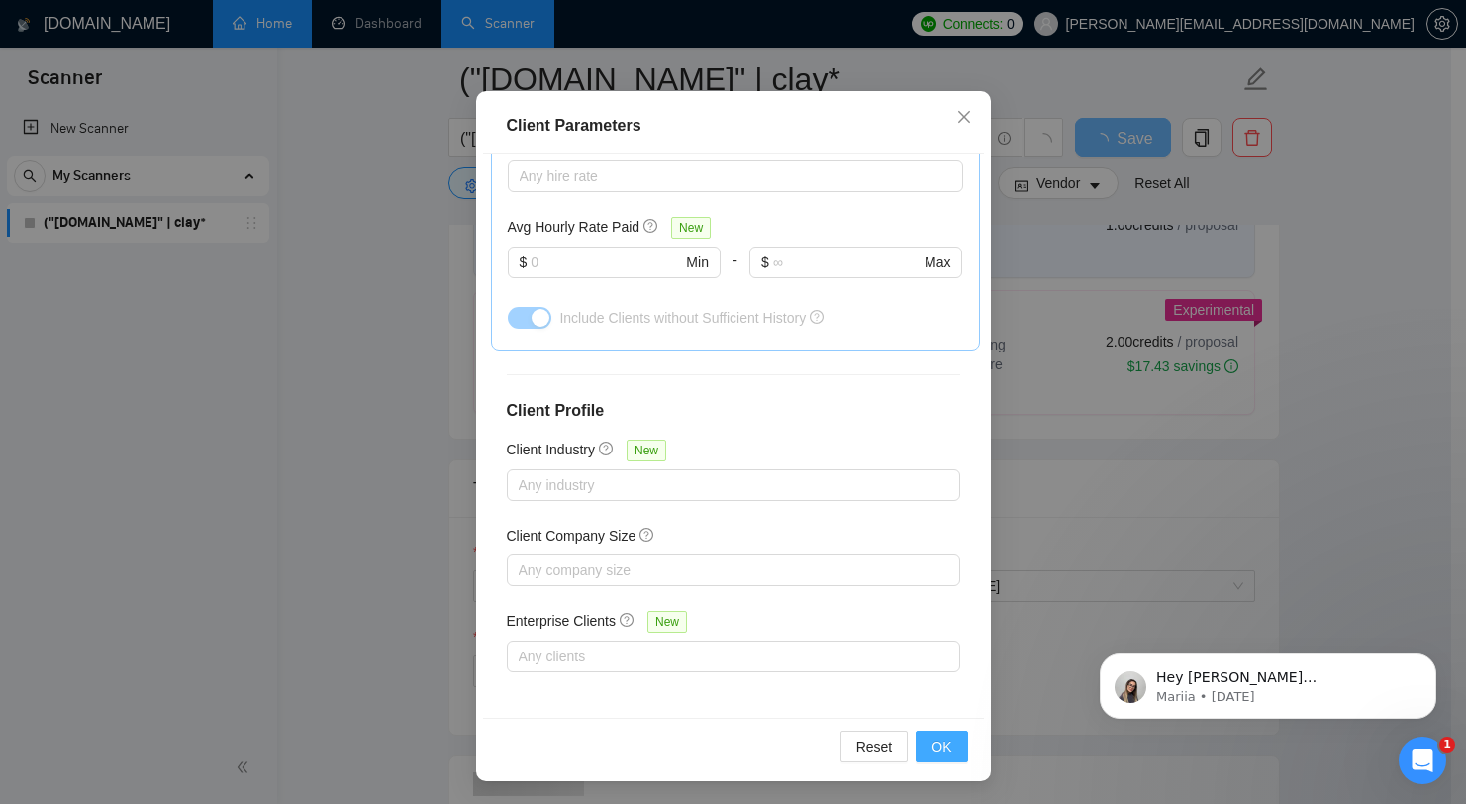
click at [936, 741] on span "OK" at bounding box center [941, 746] width 20 height 22
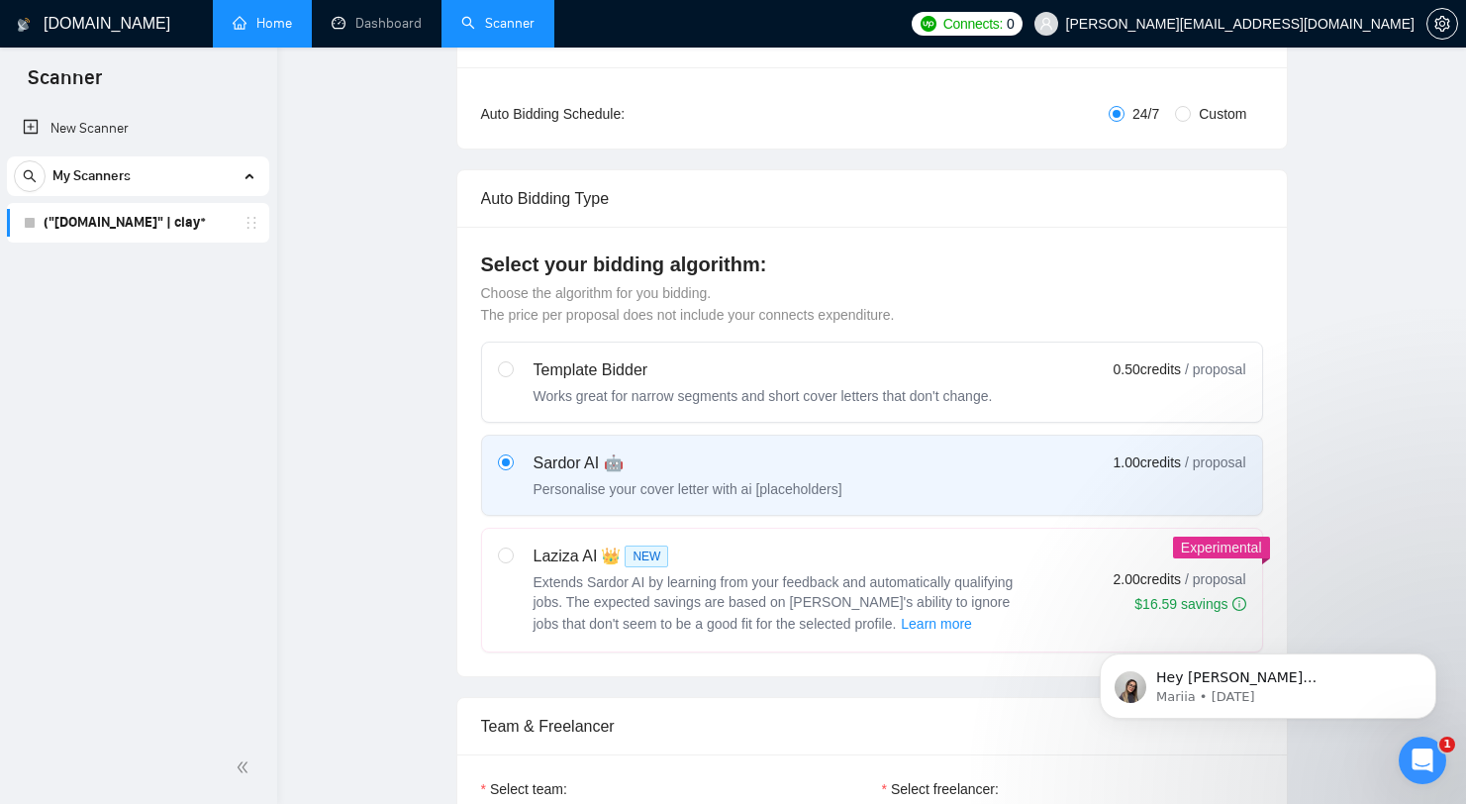
scroll to position [0, 0]
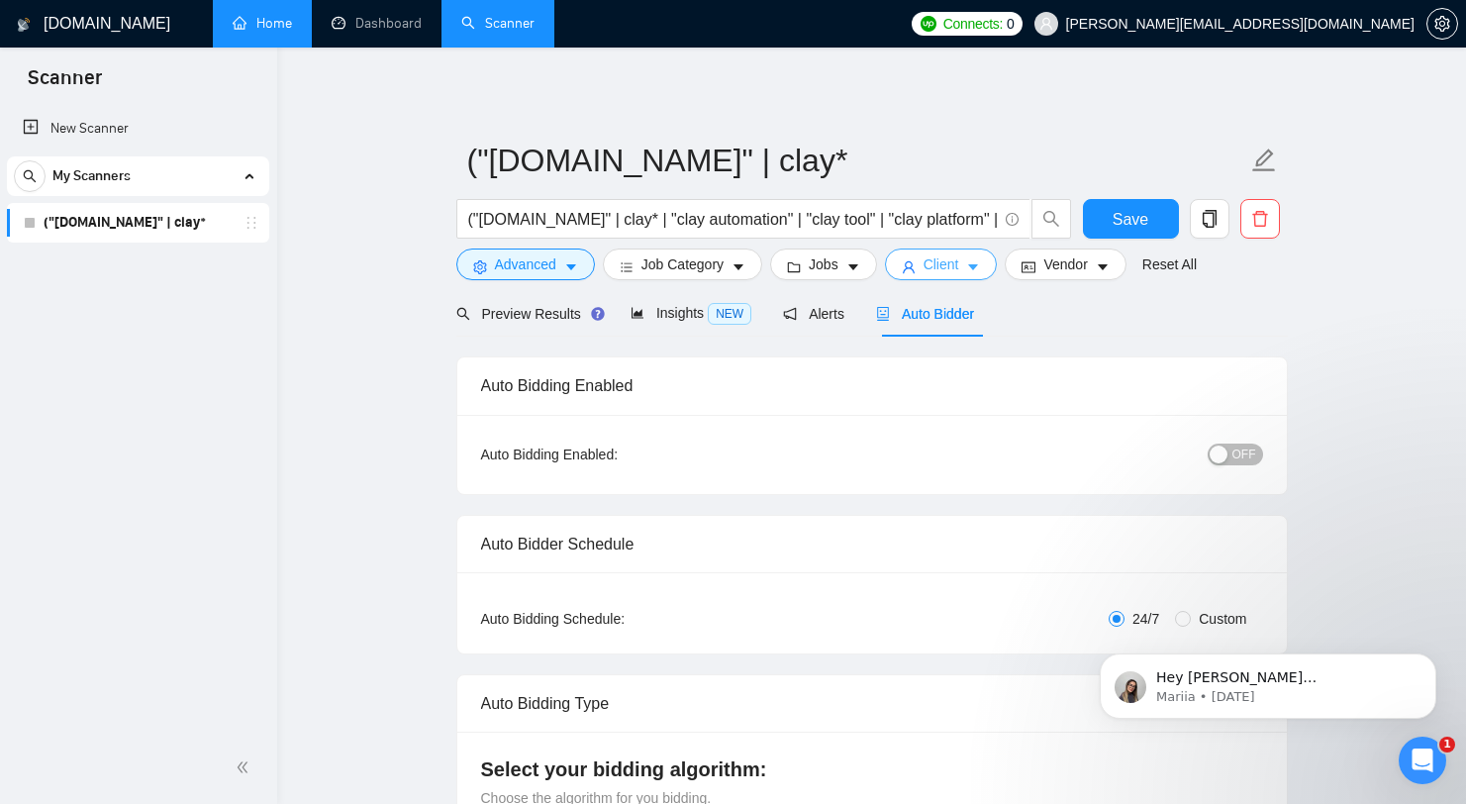
click at [959, 259] on span "Client" at bounding box center [942, 264] width 36 height 22
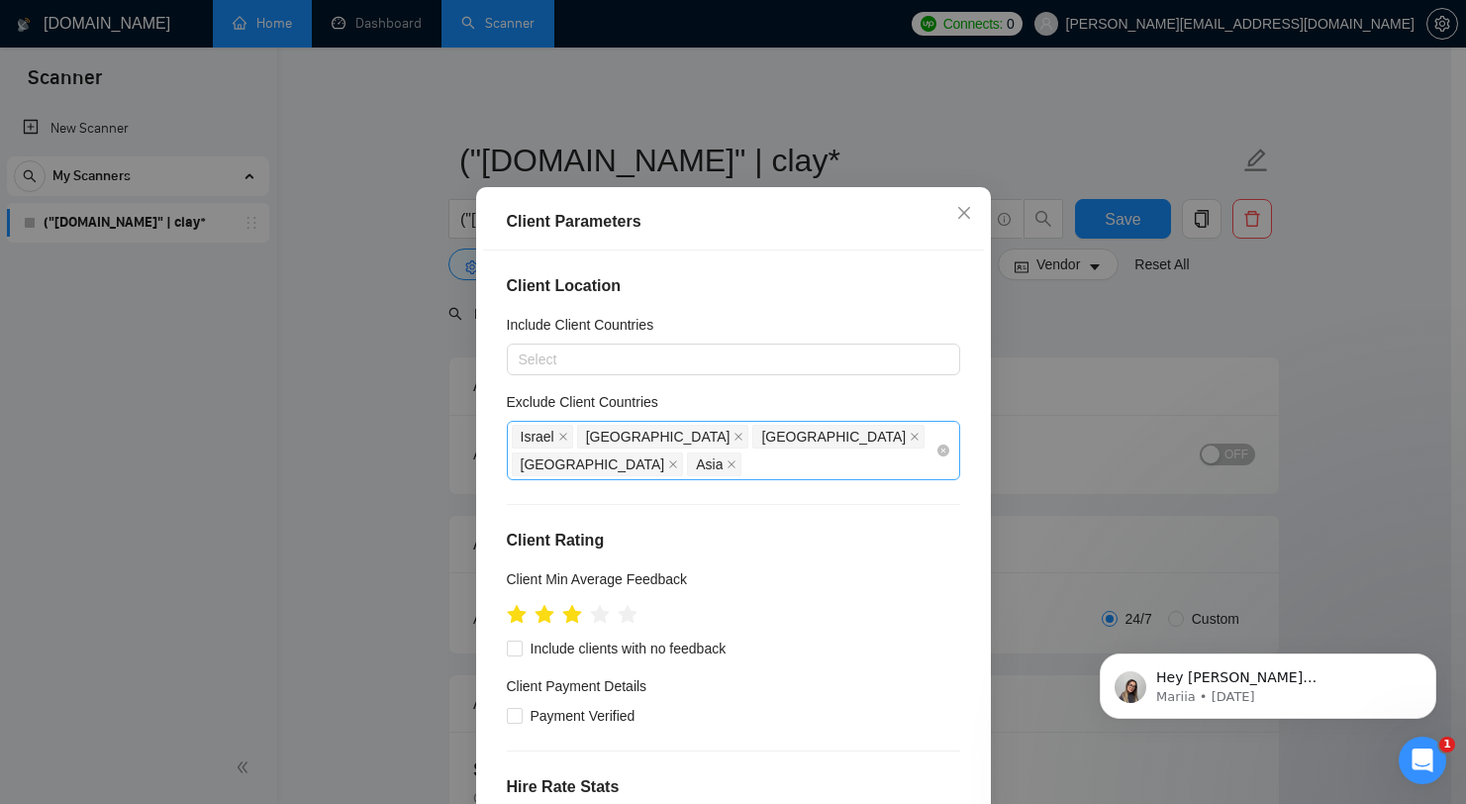
click at [765, 478] on div "[GEOGRAPHIC_DATA] [GEOGRAPHIC_DATA] [GEOGRAPHIC_DATA] [GEOGRAPHIC_DATA] [GEOGRA…" at bounding box center [724, 450] width 424 height 55
type input "m"
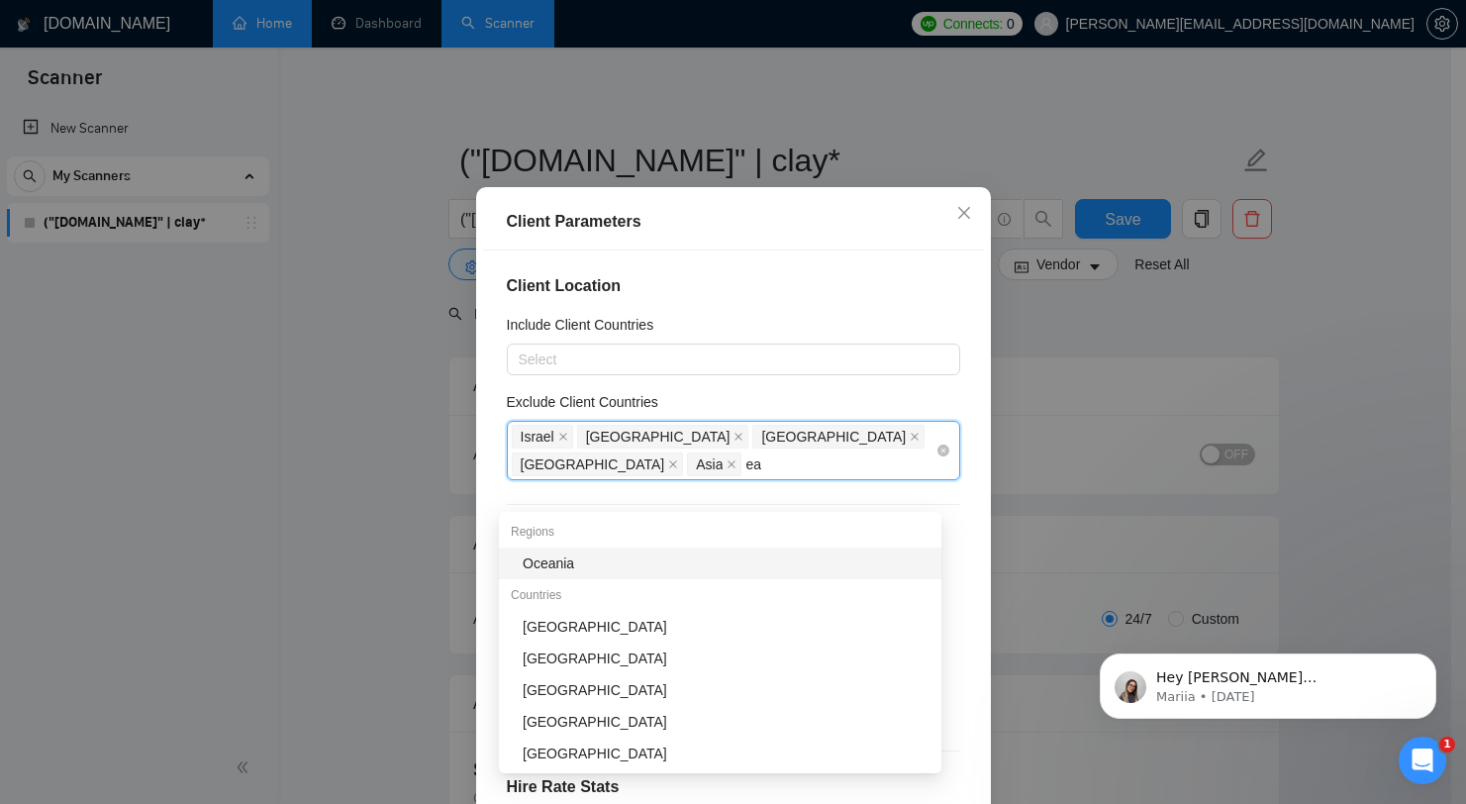
type input "e"
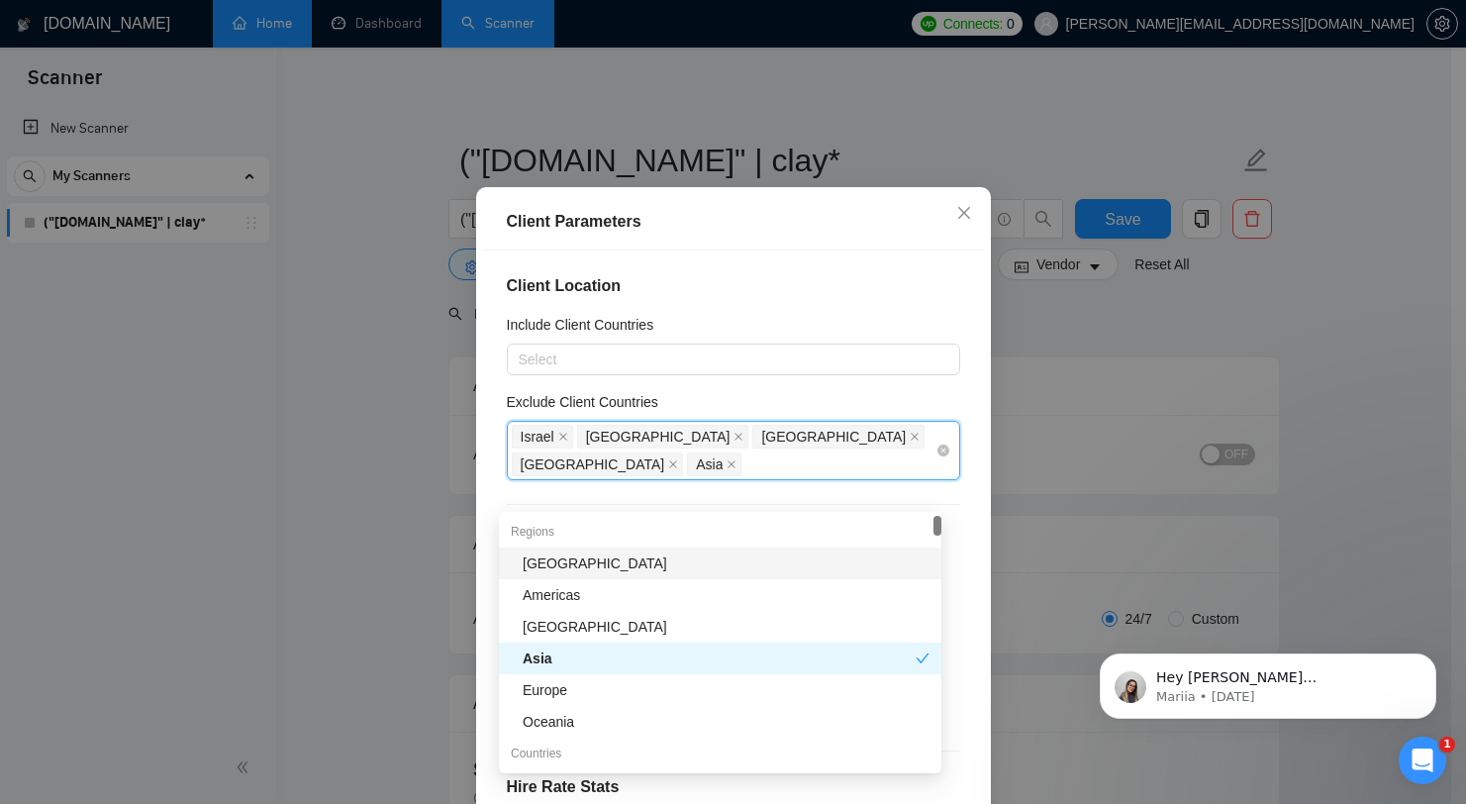
type input "a"
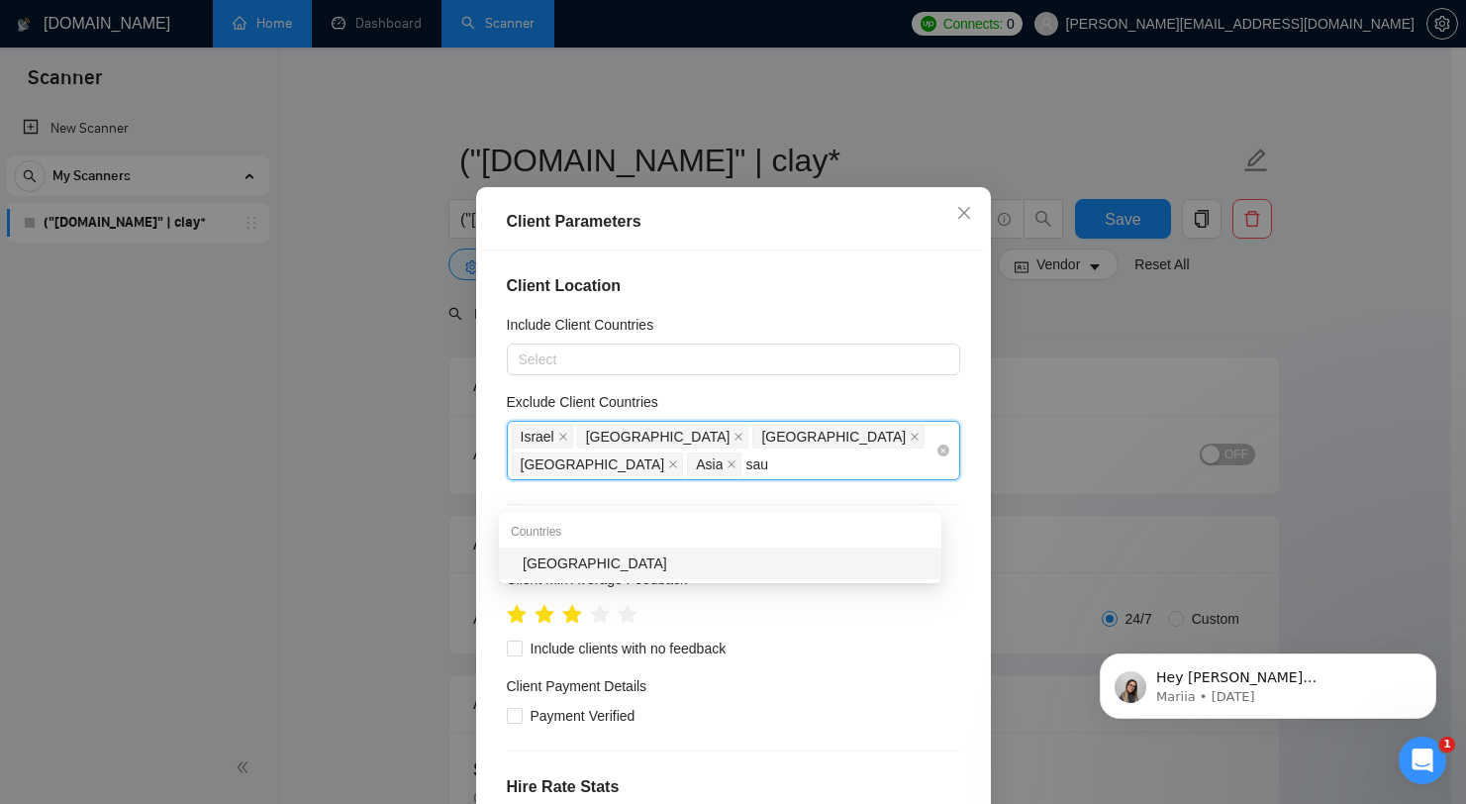
type input "saud"
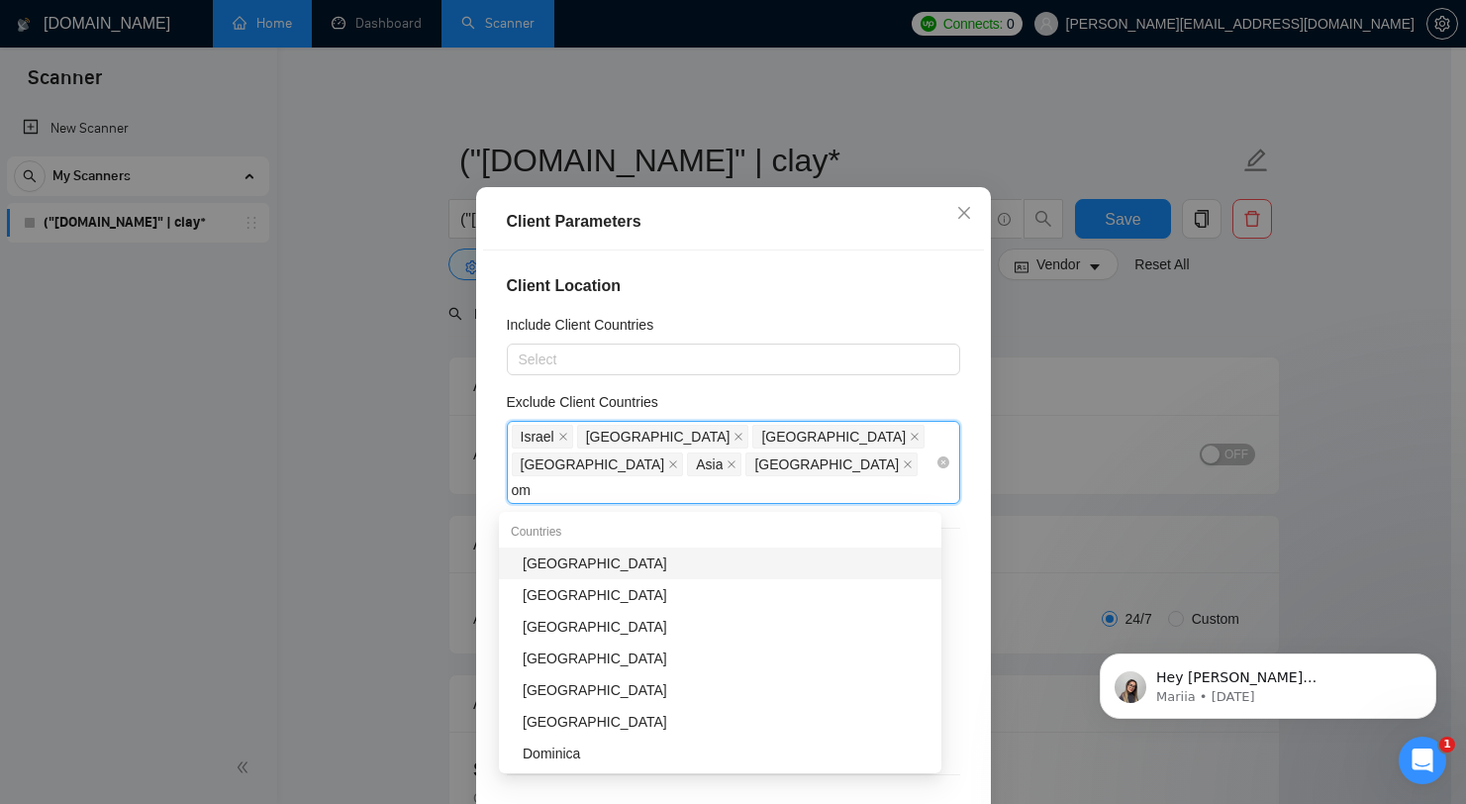
type input "oma"
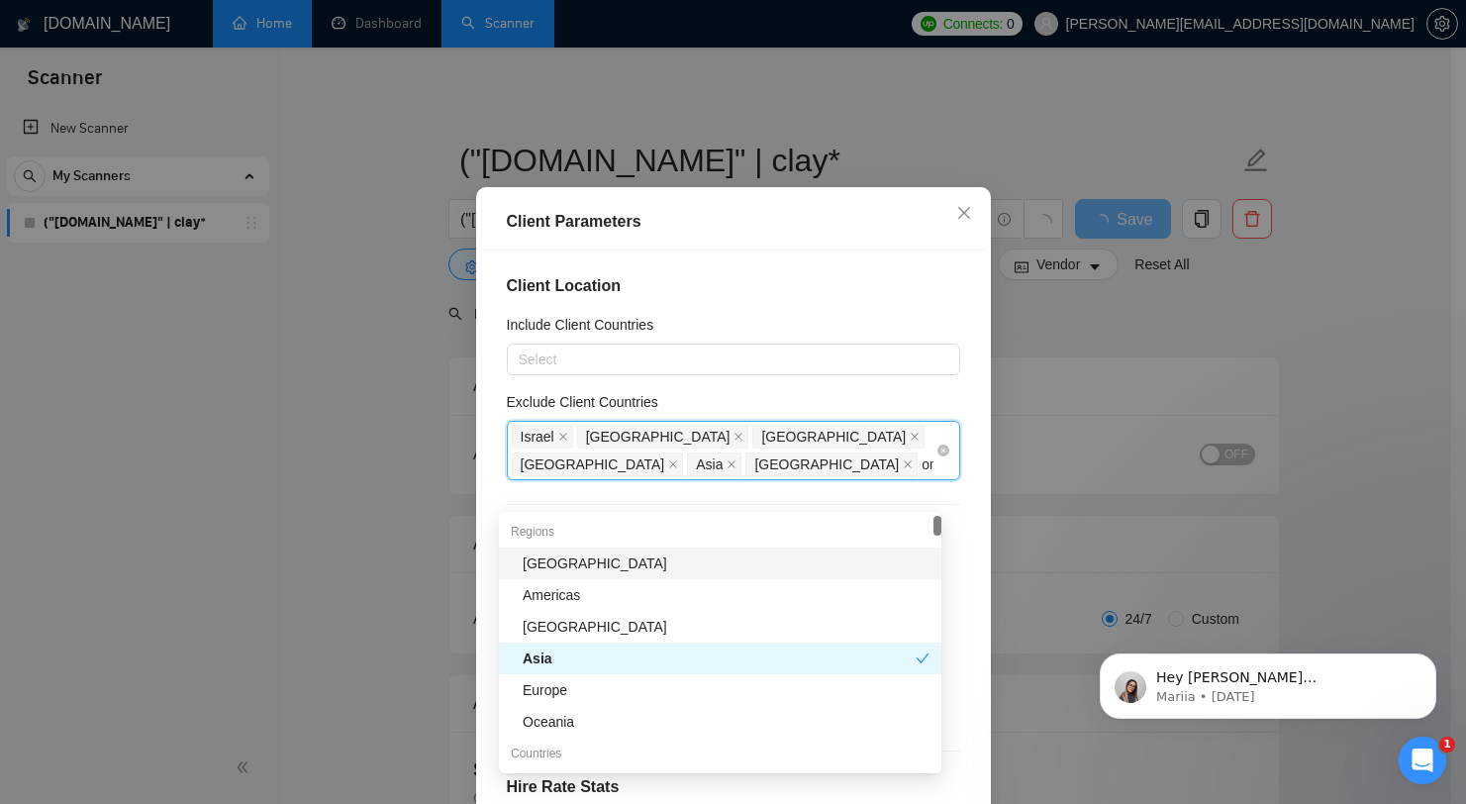
type input "oman"
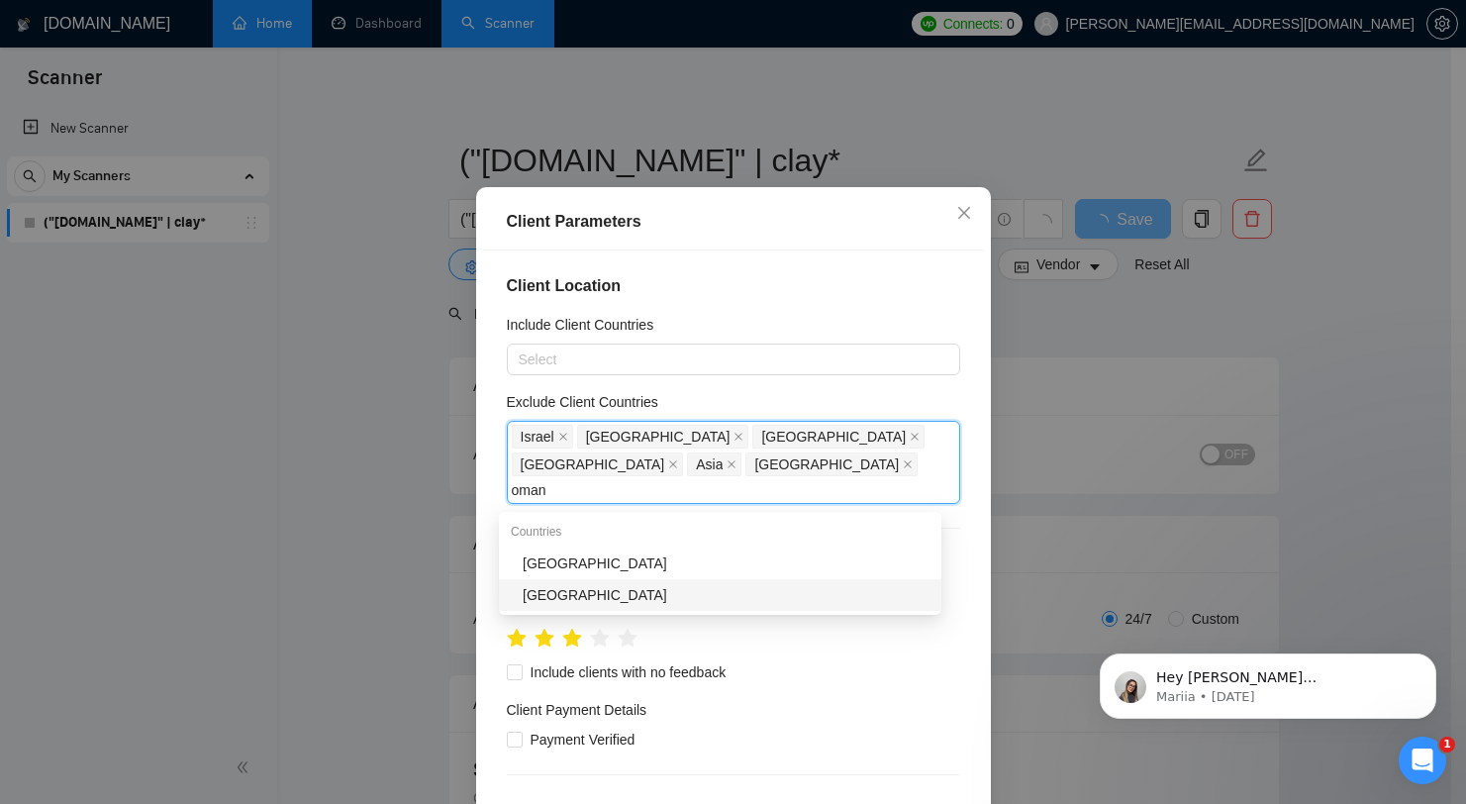
click at [670, 583] on div "[GEOGRAPHIC_DATA]" at bounding box center [720, 595] width 442 height 32
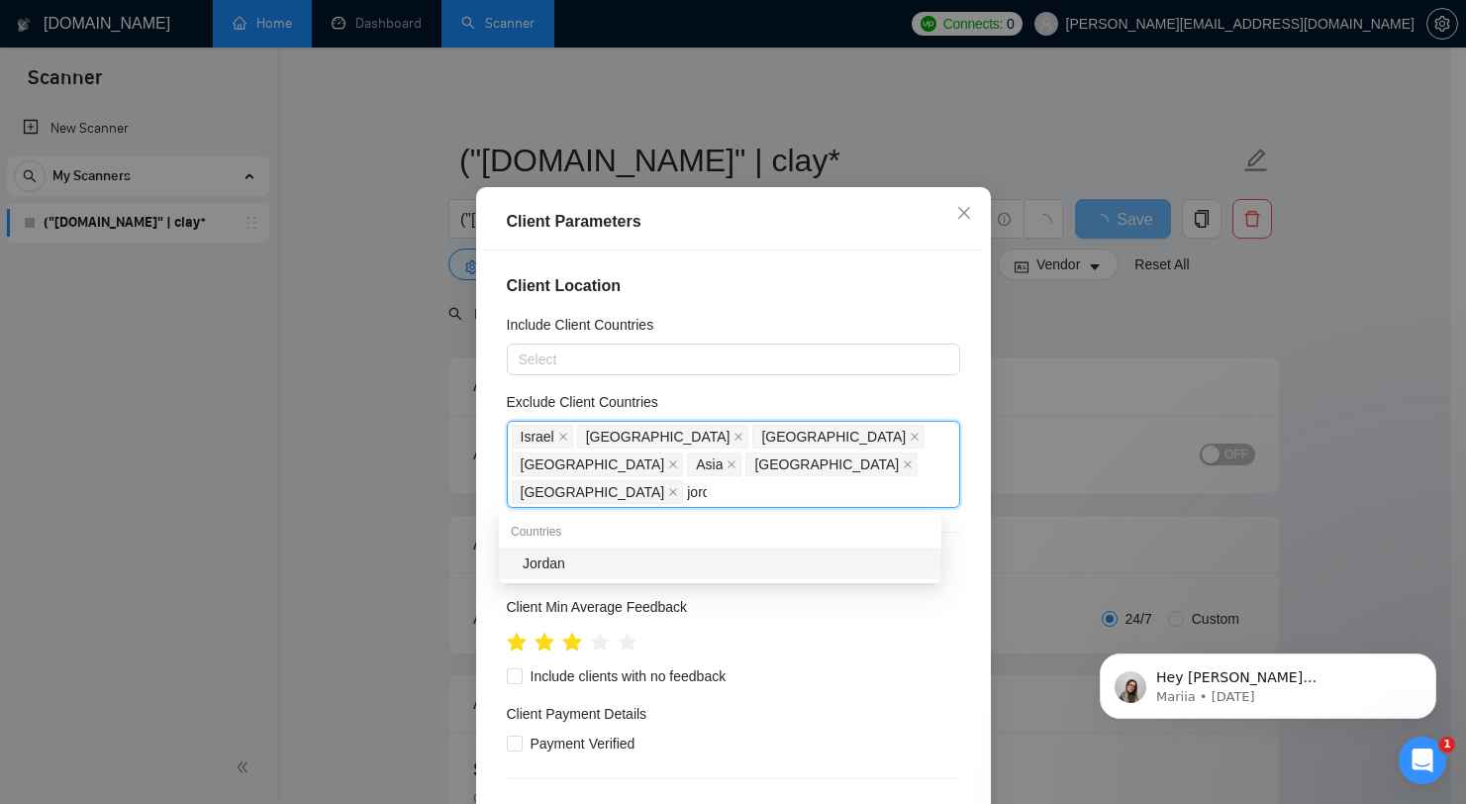
type input "jorda"
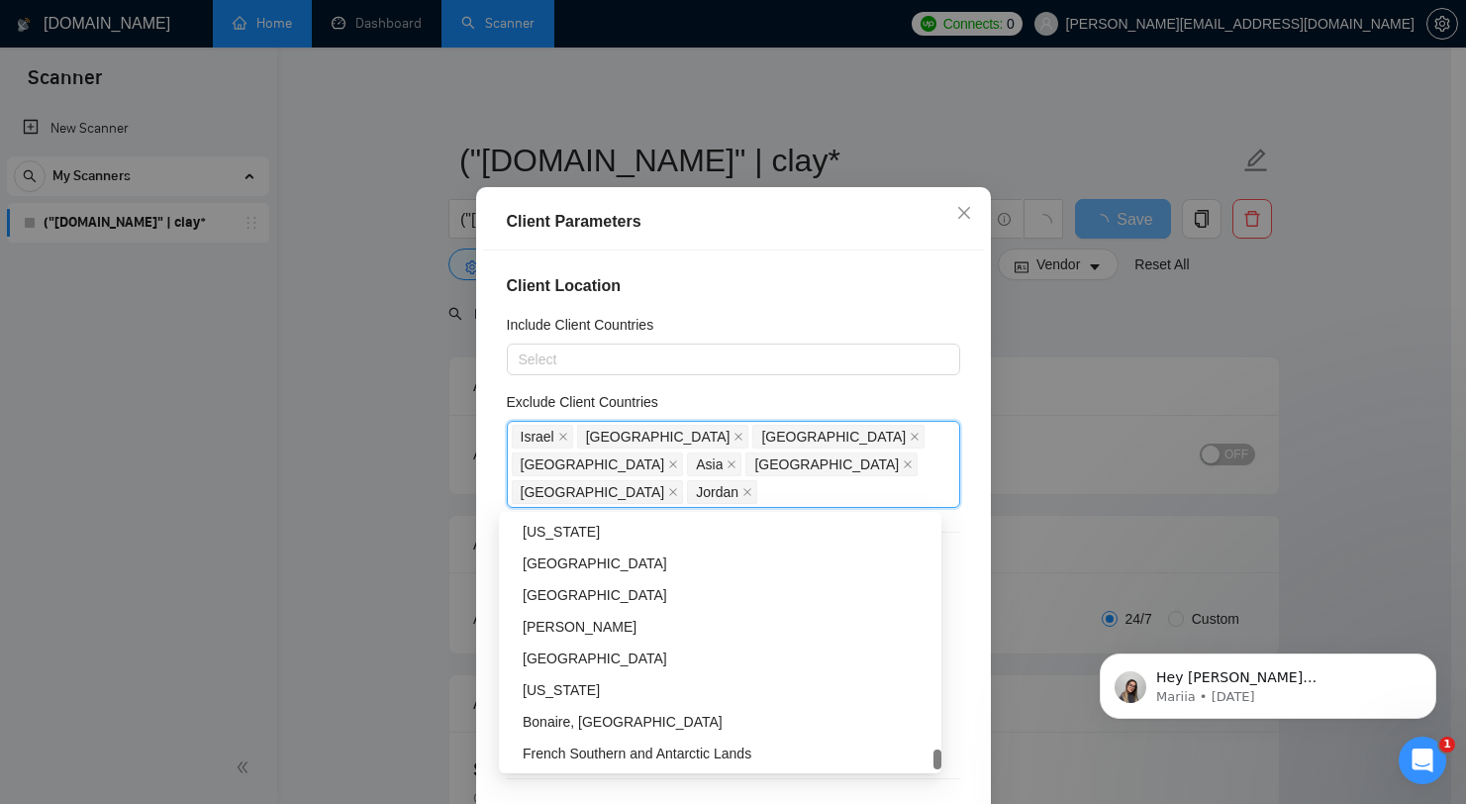
scroll to position [852, 0]
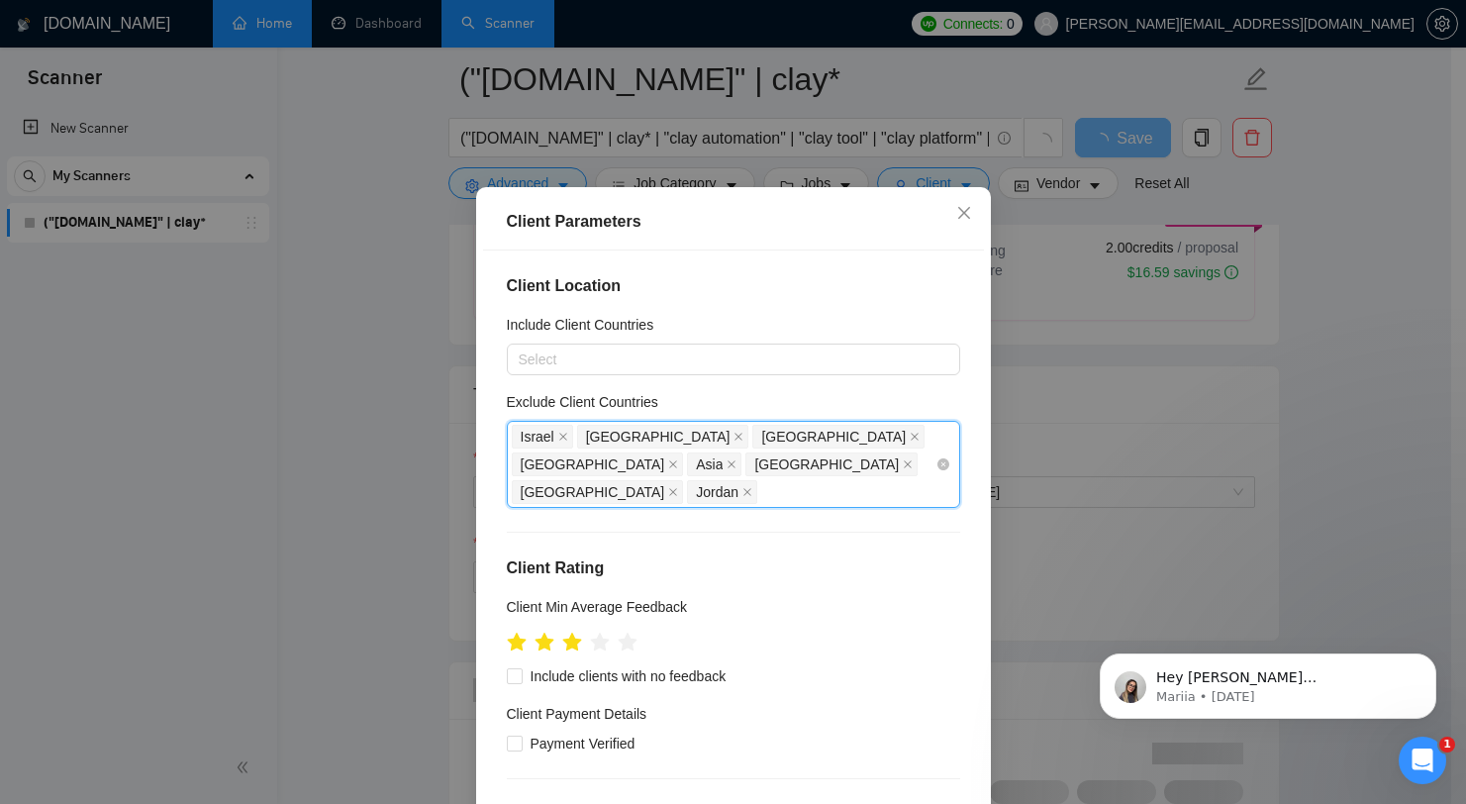
click at [840, 489] on div "[GEOGRAPHIC_DATA] [GEOGRAPHIC_DATA] [GEOGRAPHIC_DATA] [GEOGRAPHIC_DATA] [GEOGRA…" at bounding box center [724, 464] width 424 height 83
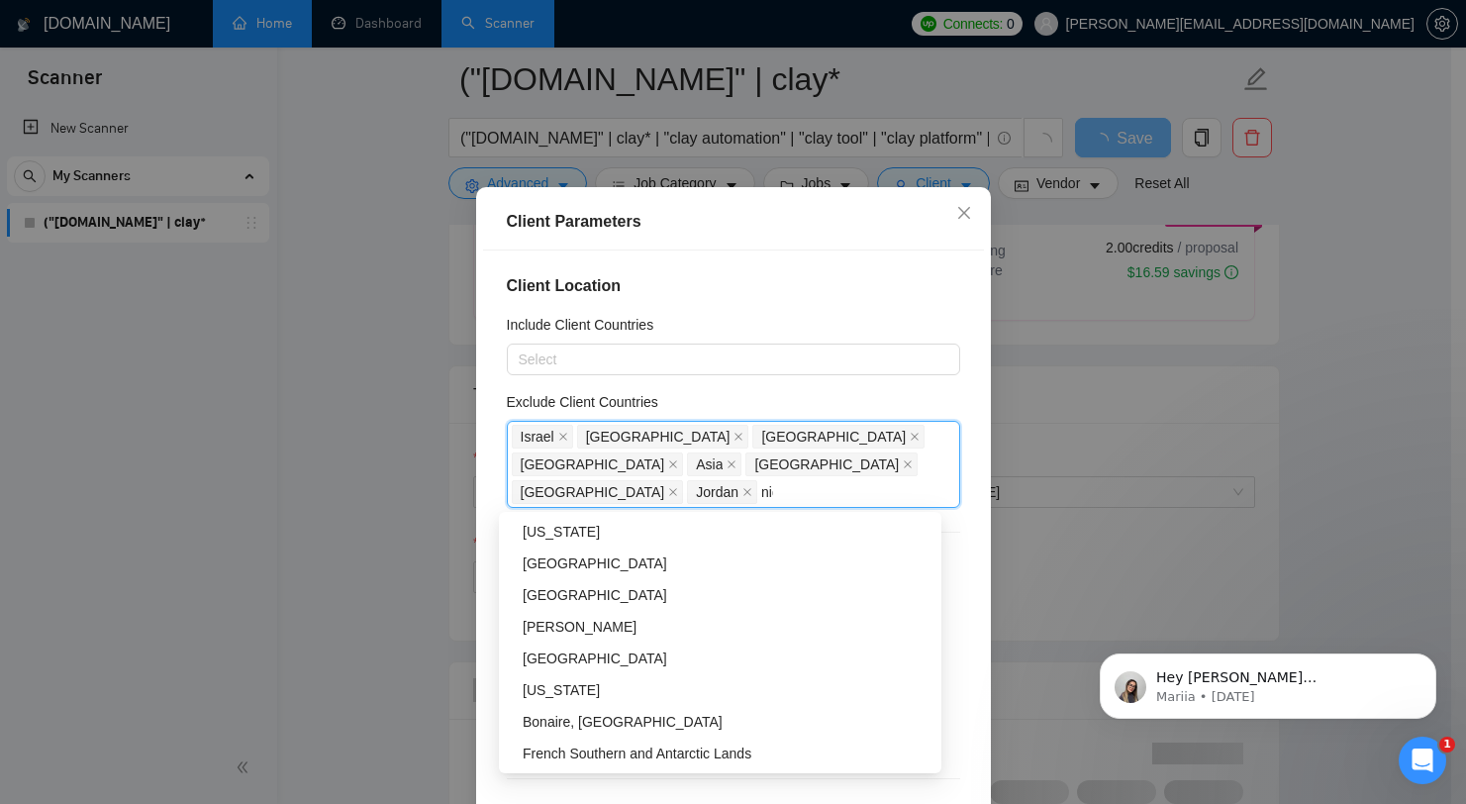
scroll to position [0, 0]
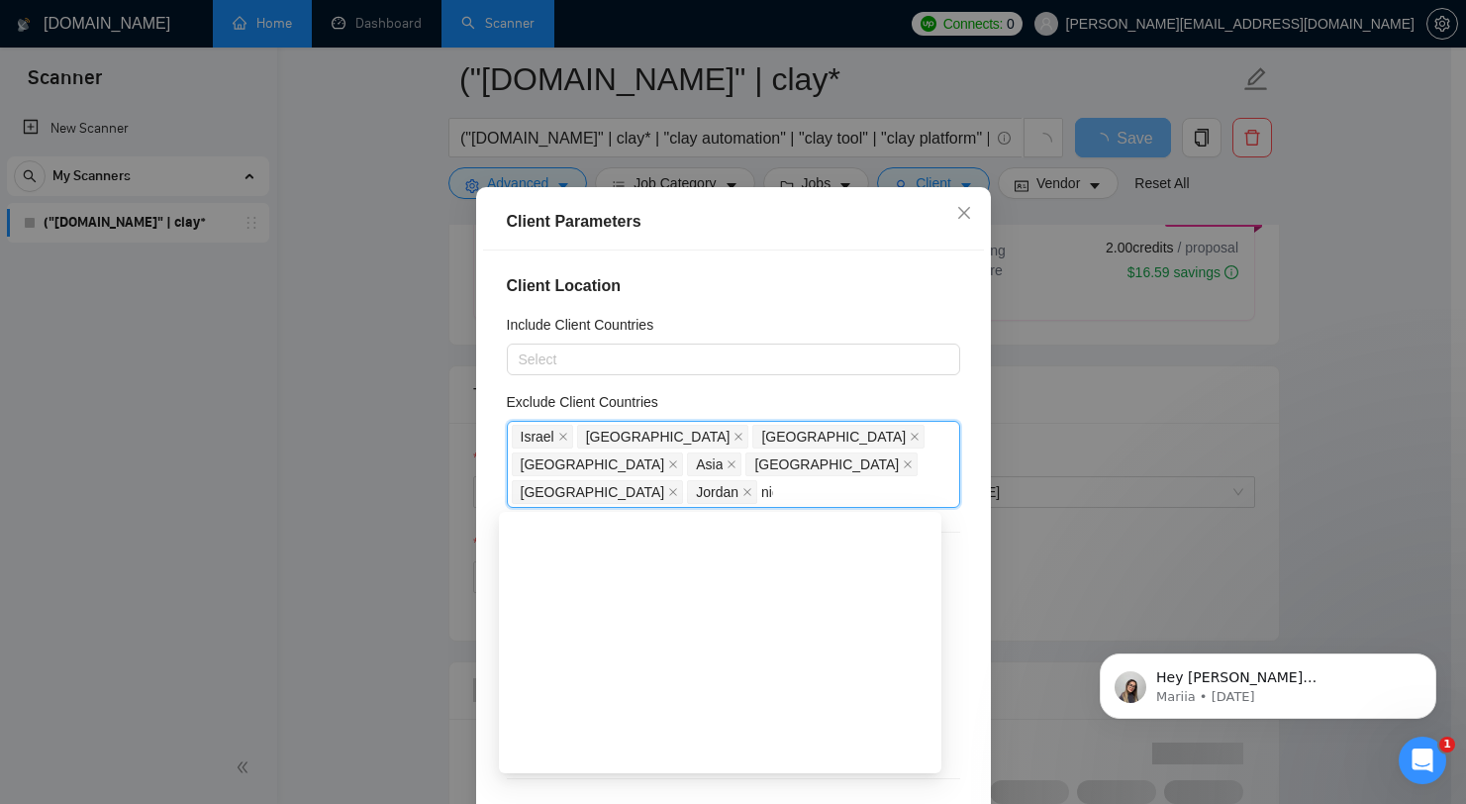
type input "nige"
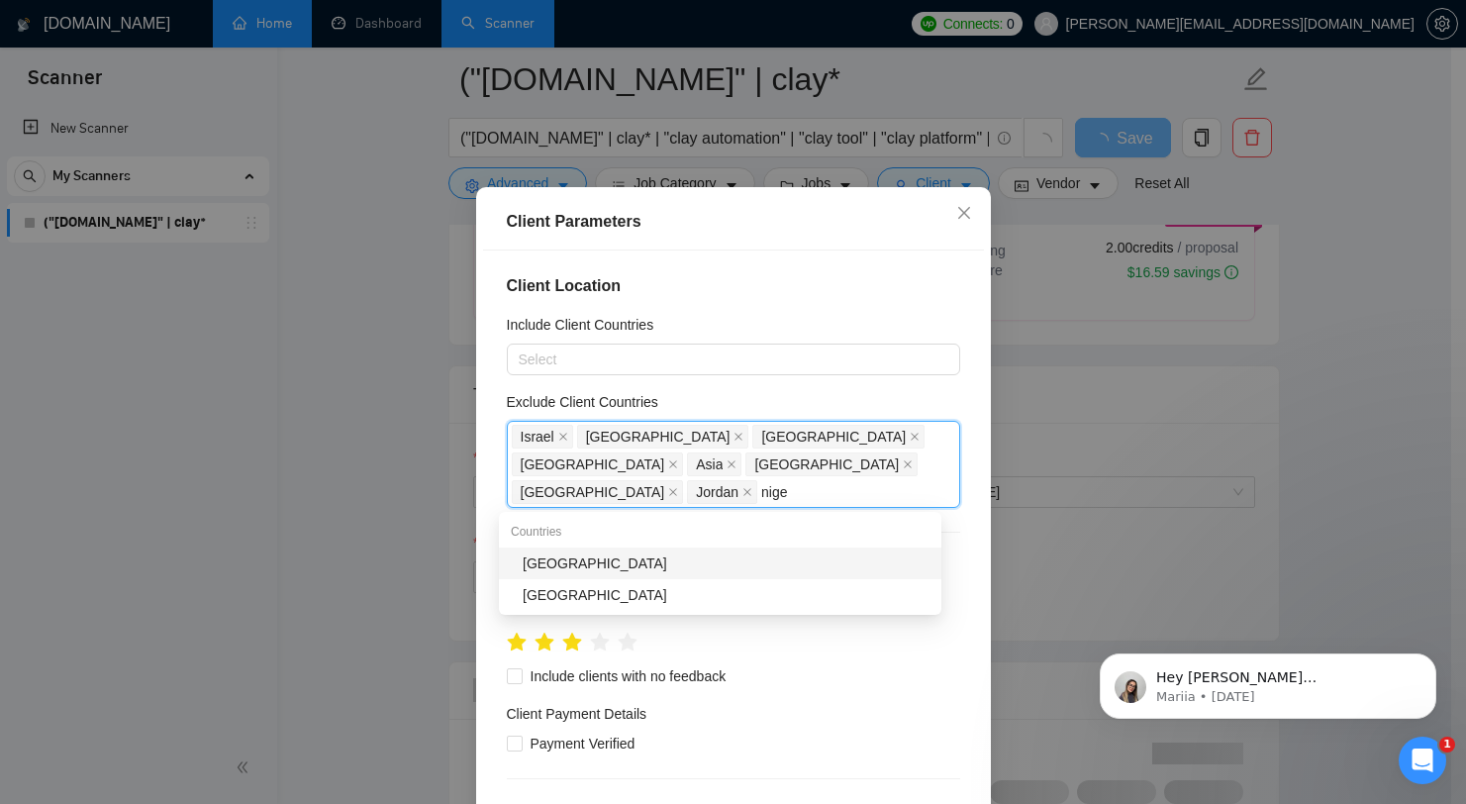
click at [627, 565] on div "[GEOGRAPHIC_DATA]" at bounding box center [726, 563] width 407 height 22
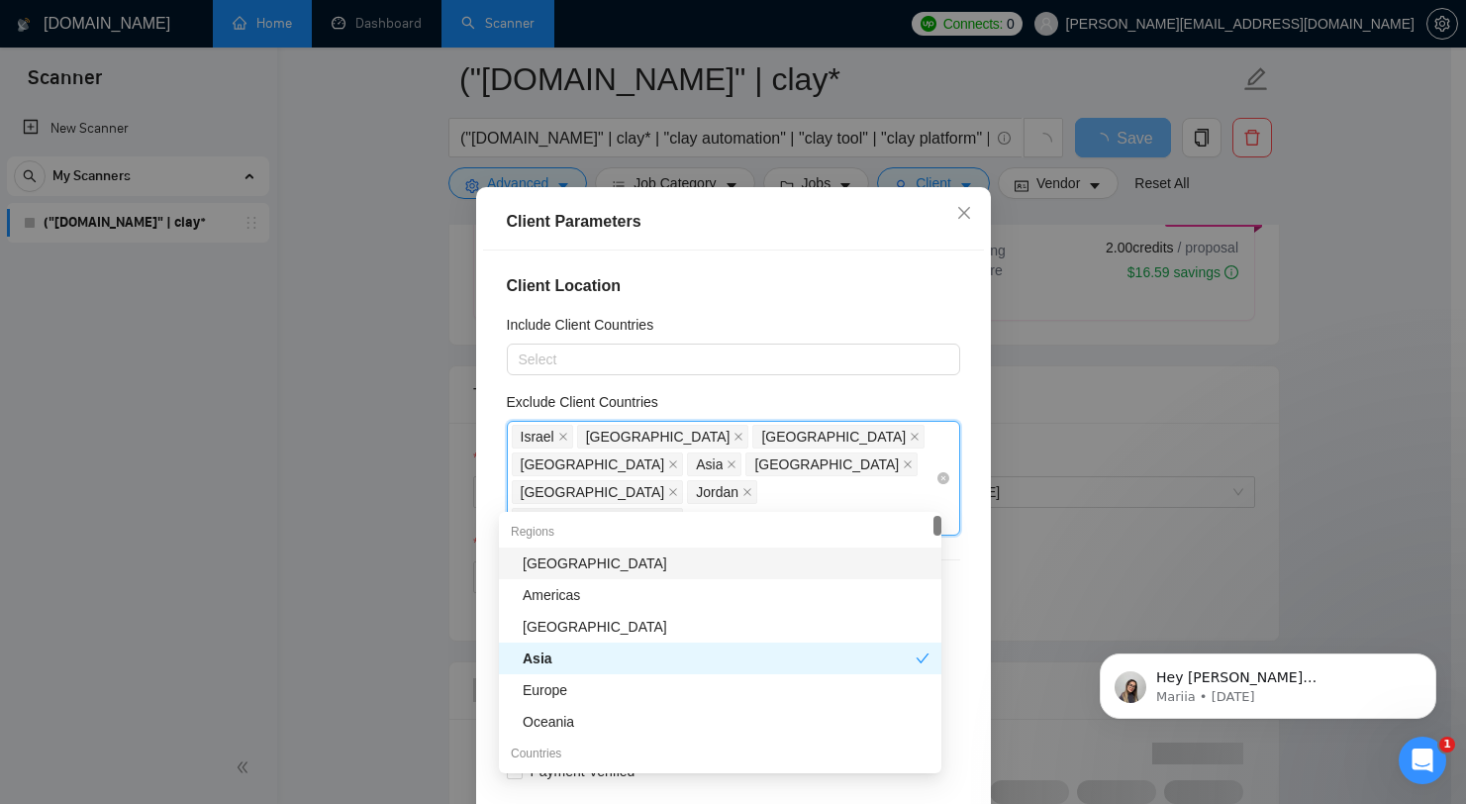
click at [916, 494] on div "[GEOGRAPHIC_DATA] [GEOGRAPHIC_DATA] [GEOGRAPHIC_DATA] [GEOGRAPHIC_DATA] [GEOGRA…" at bounding box center [724, 478] width 424 height 111
click at [903, 492] on div "[GEOGRAPHIC_DATA] [GEOGRAPHIC_DATA] [GEOGRAPHIC_DATA] [GEOGRAPHIC_DATA] [GEOGRA…" at bounding box center [724, 478] width 424 height 111
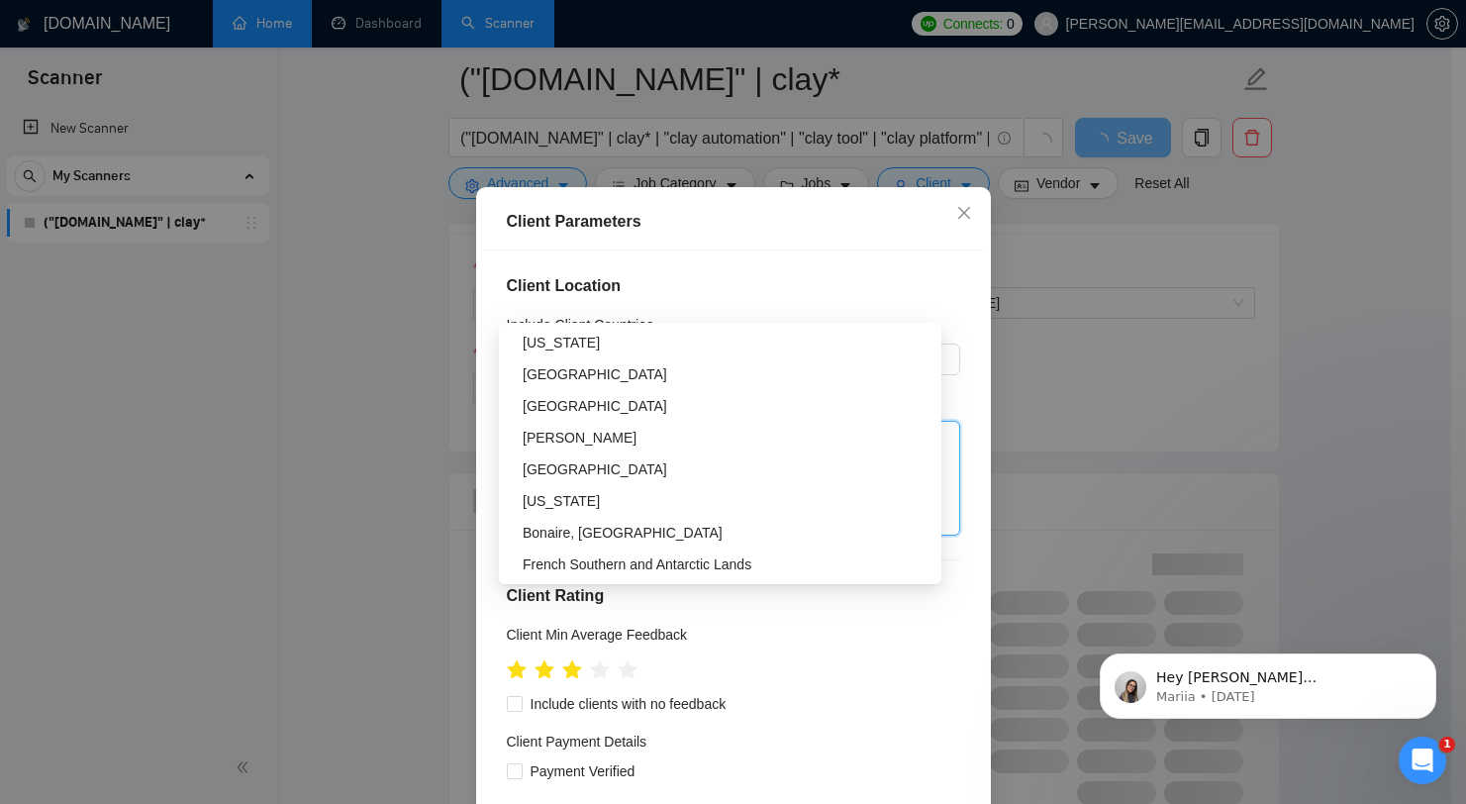
scroll to position [1070, 0]
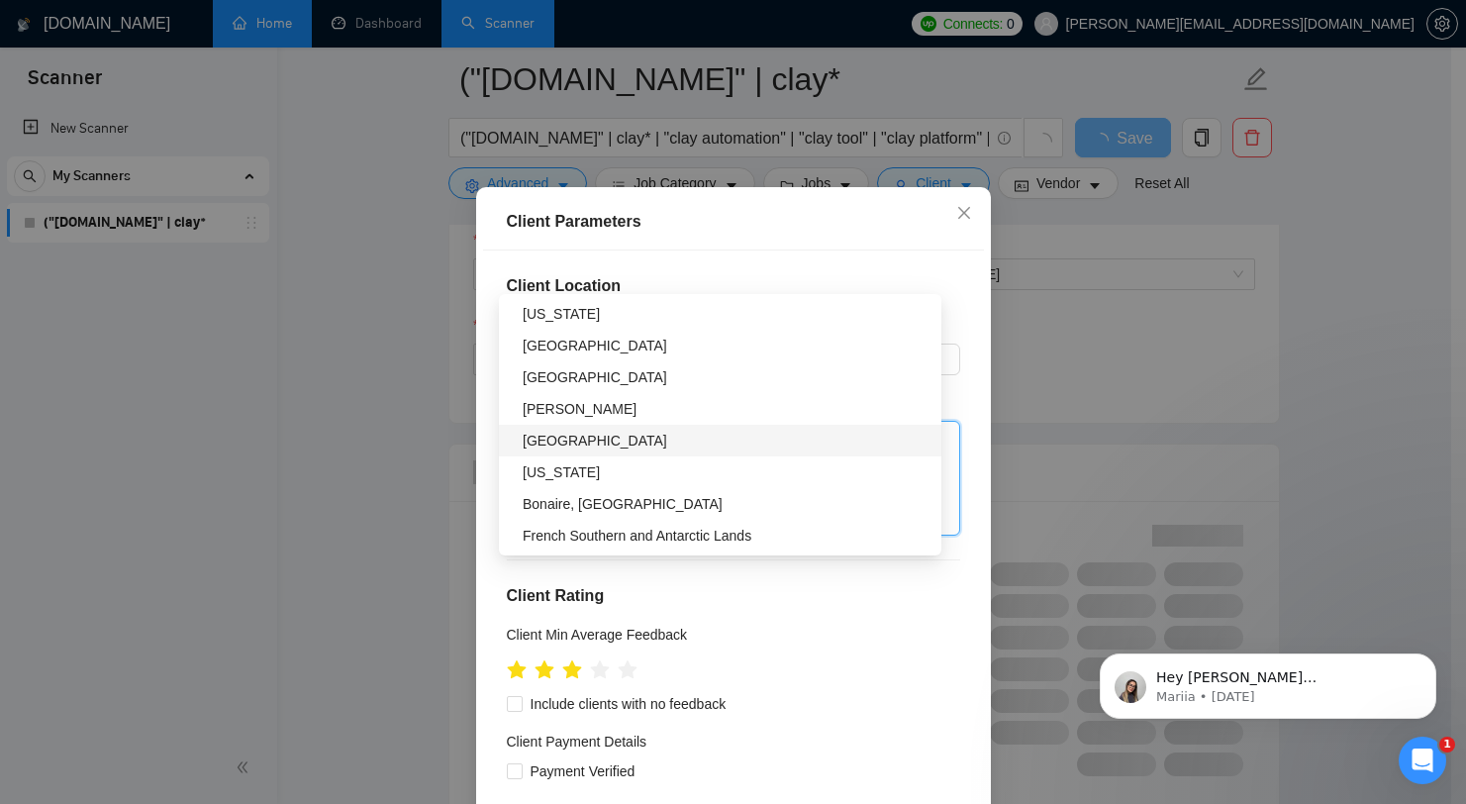
click at [667, 434] on div "[GEOGRAPHIC_DATA]" at bounding box center [726, 441] width 407 height 22
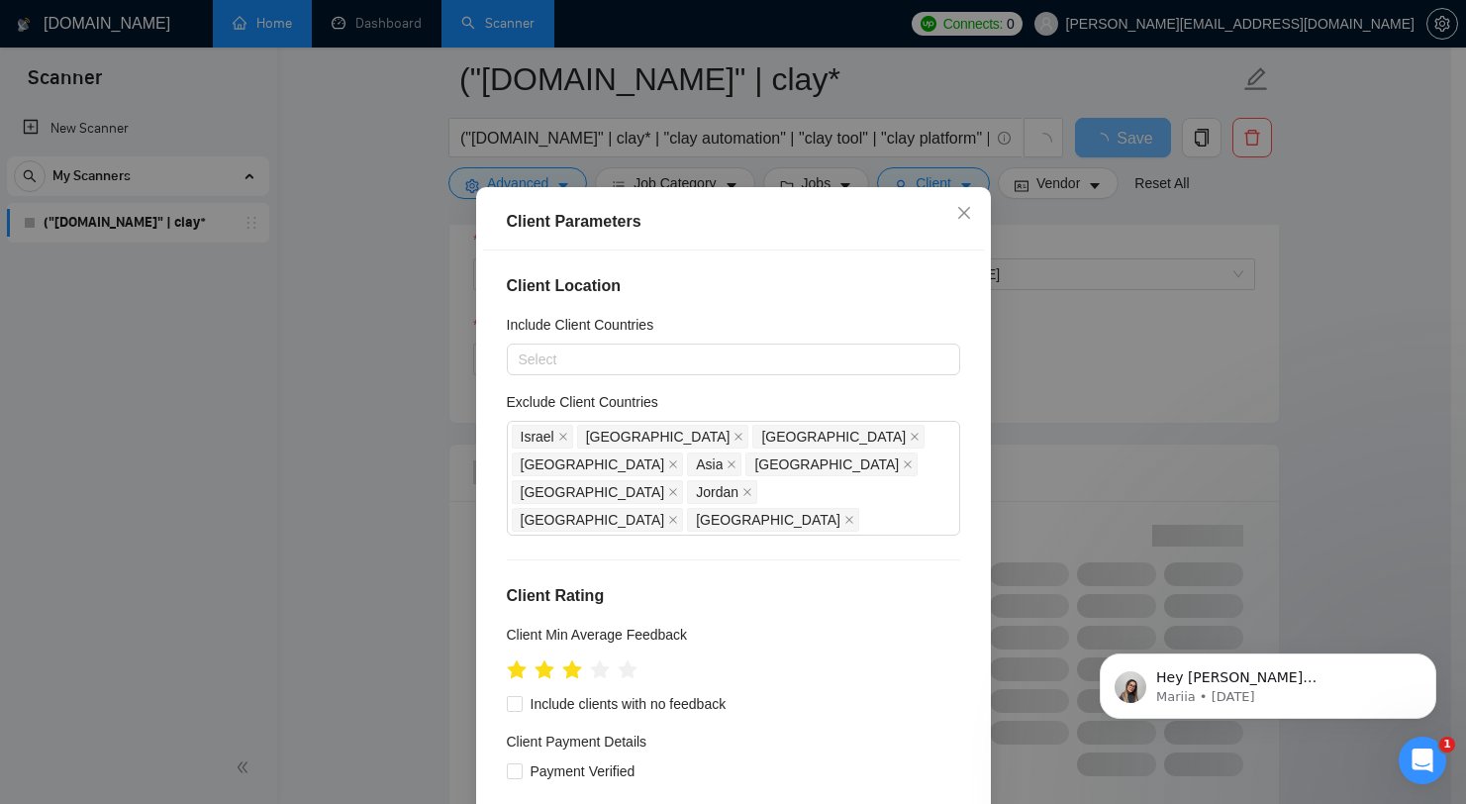
click at [773, 421] on div "Exclude Client Countries" at bounding box center [733, 406] width 453 height 30
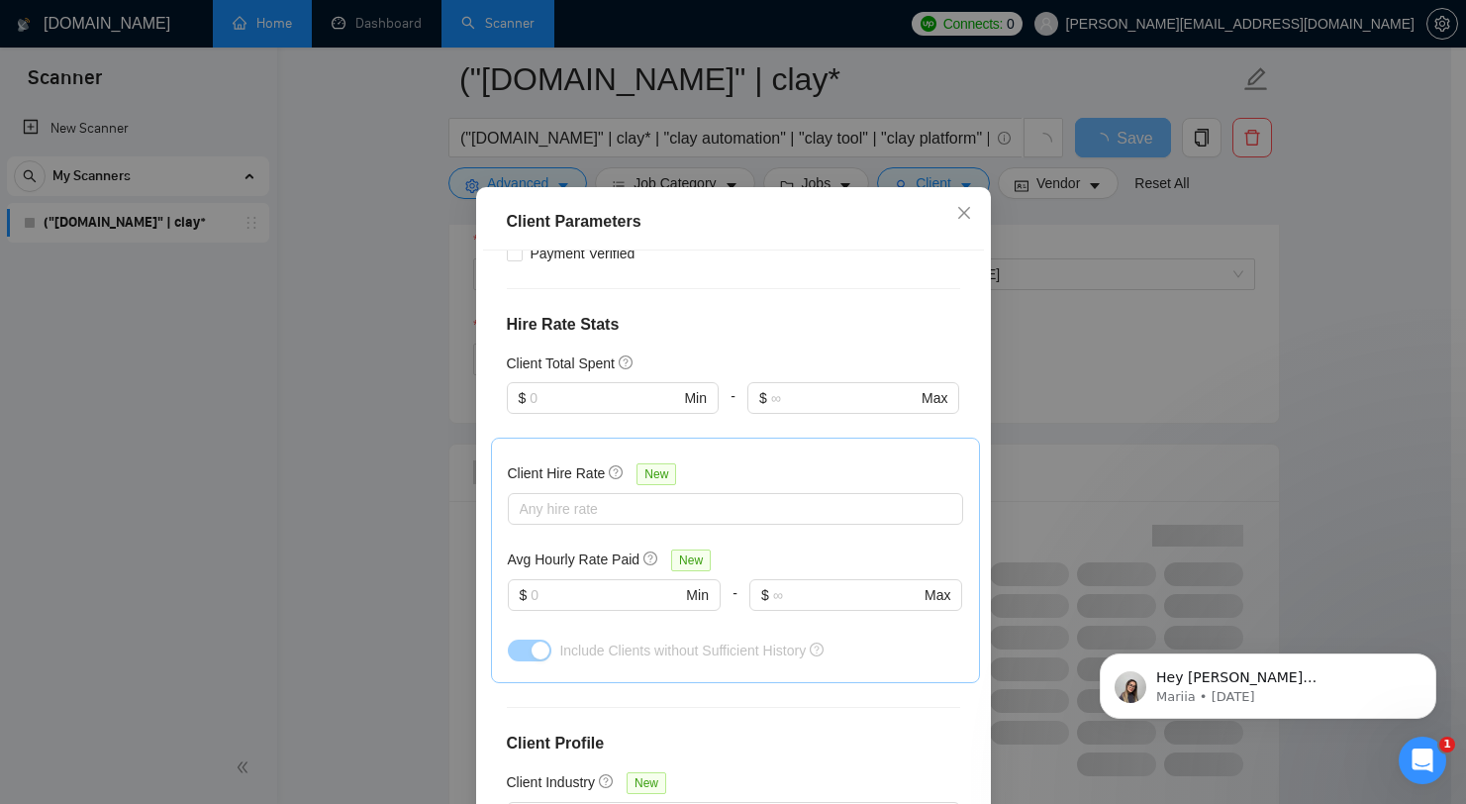
scroll to position [727, 0]
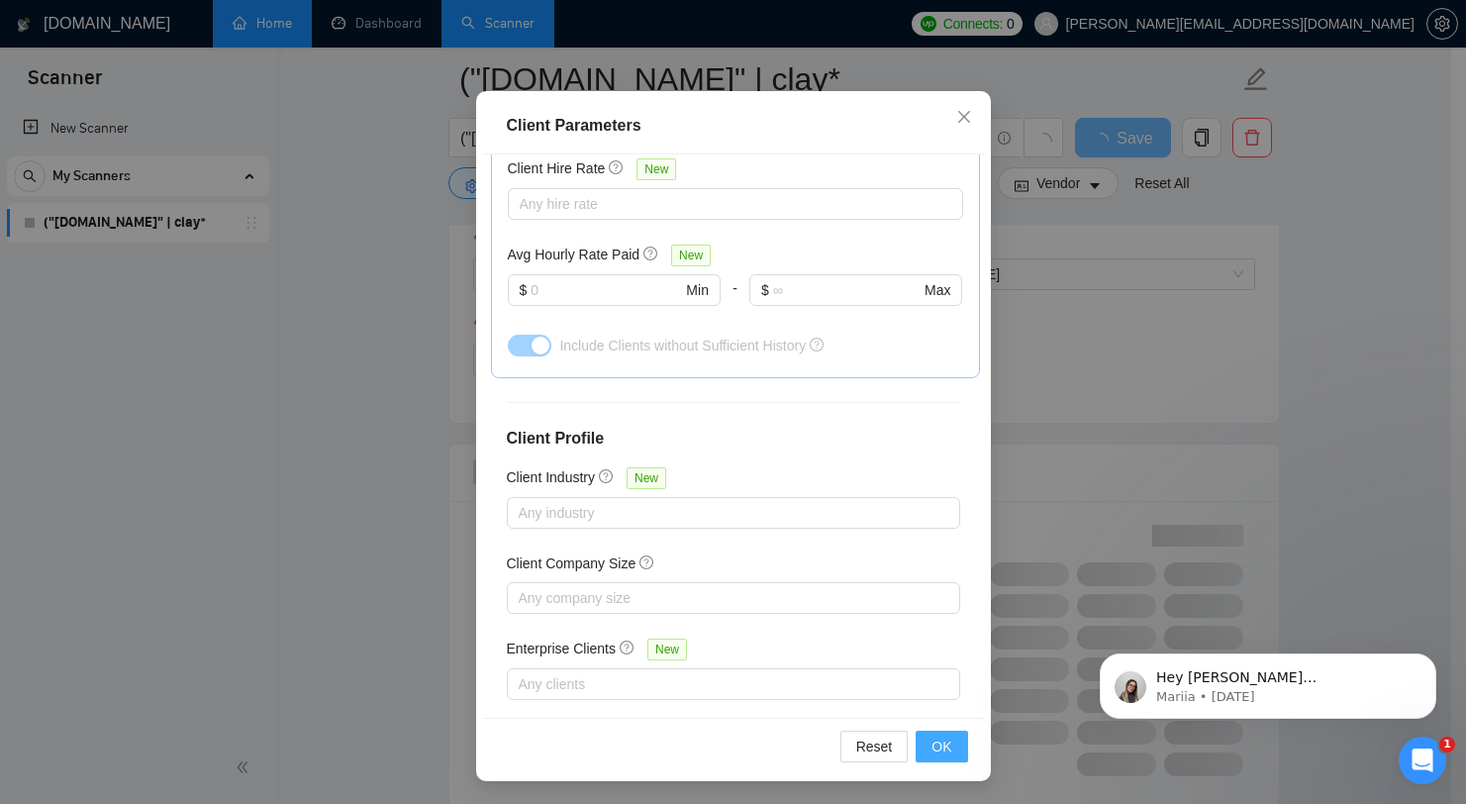
click at [931, 742] on span "OK" at bounding box center [941, 746] width 20 height 22
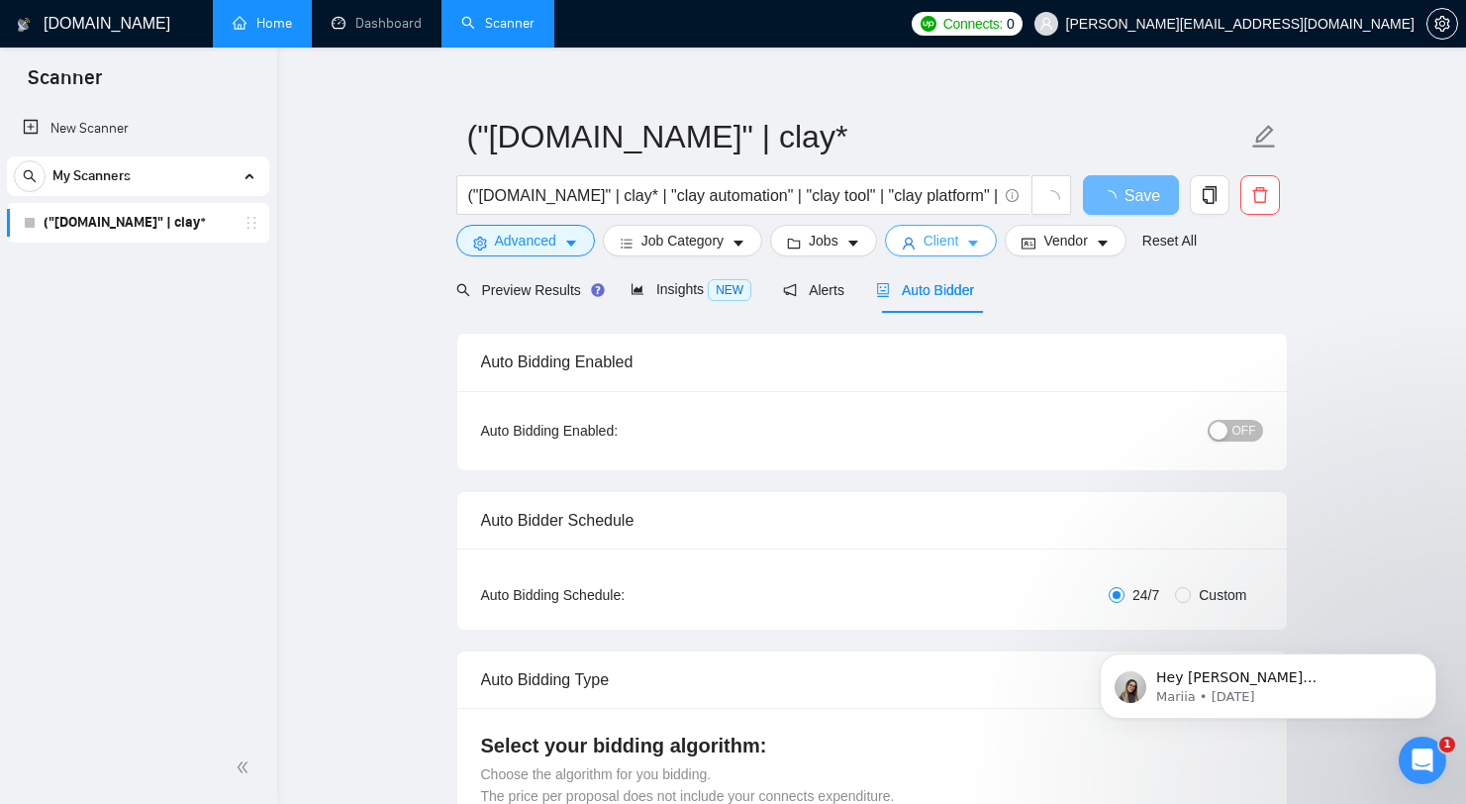
scroll to position [0, 0]
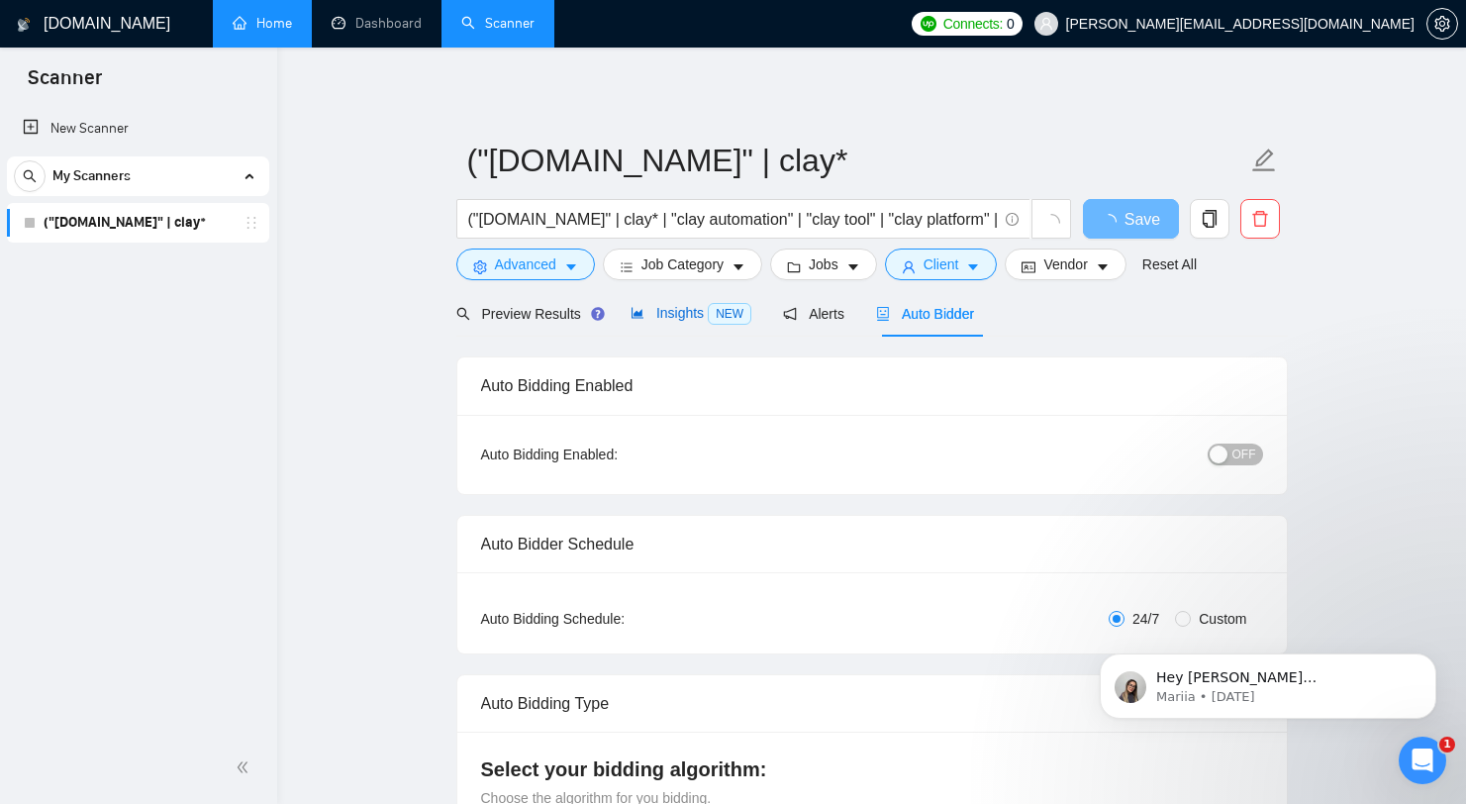
click at [730, 321] on span "NEW" at bounding box center [730, 314] width 44 height 22
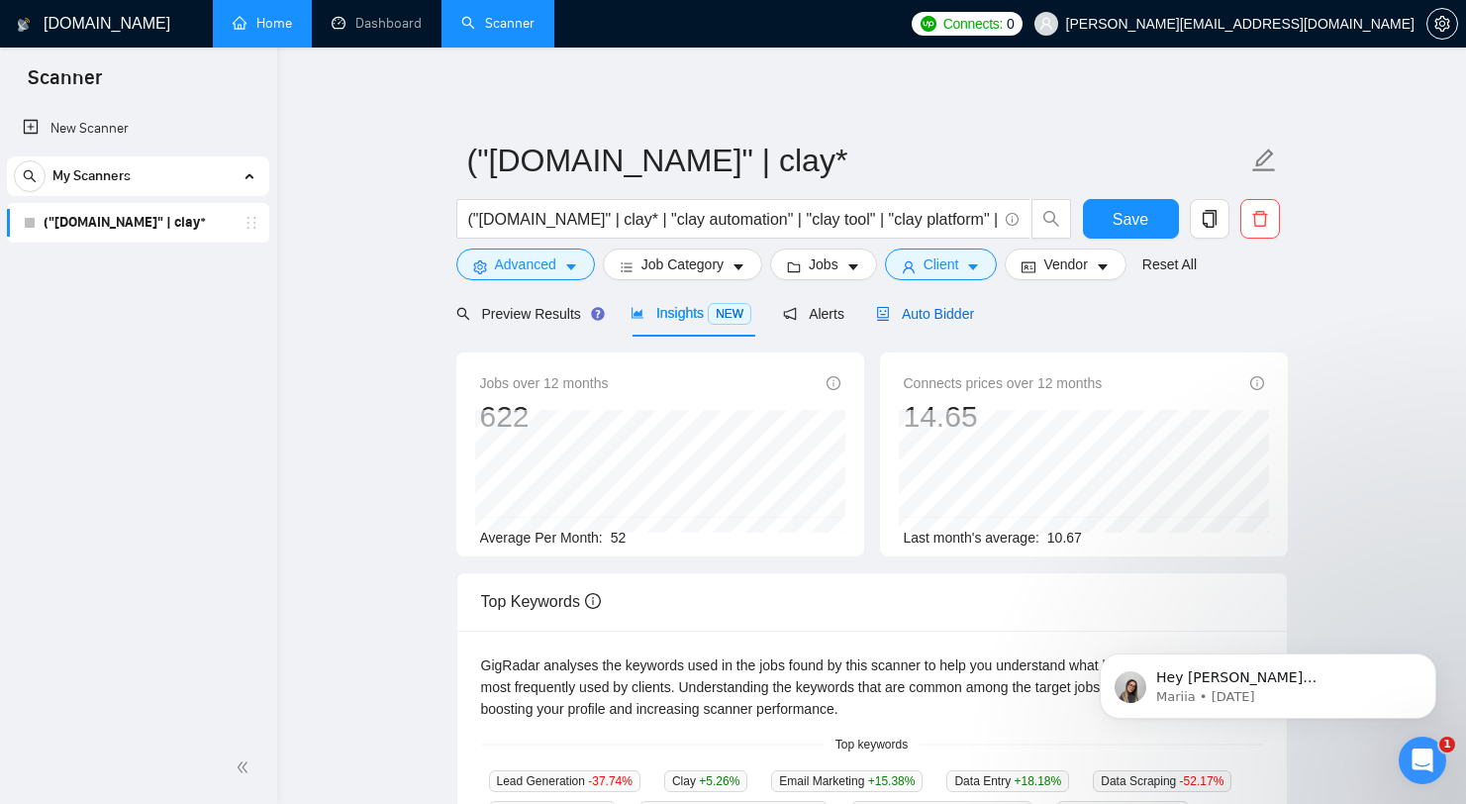
click at [917, 319] on span "Auto Bidder" at bounding box center [925, 314] width 98 height 16
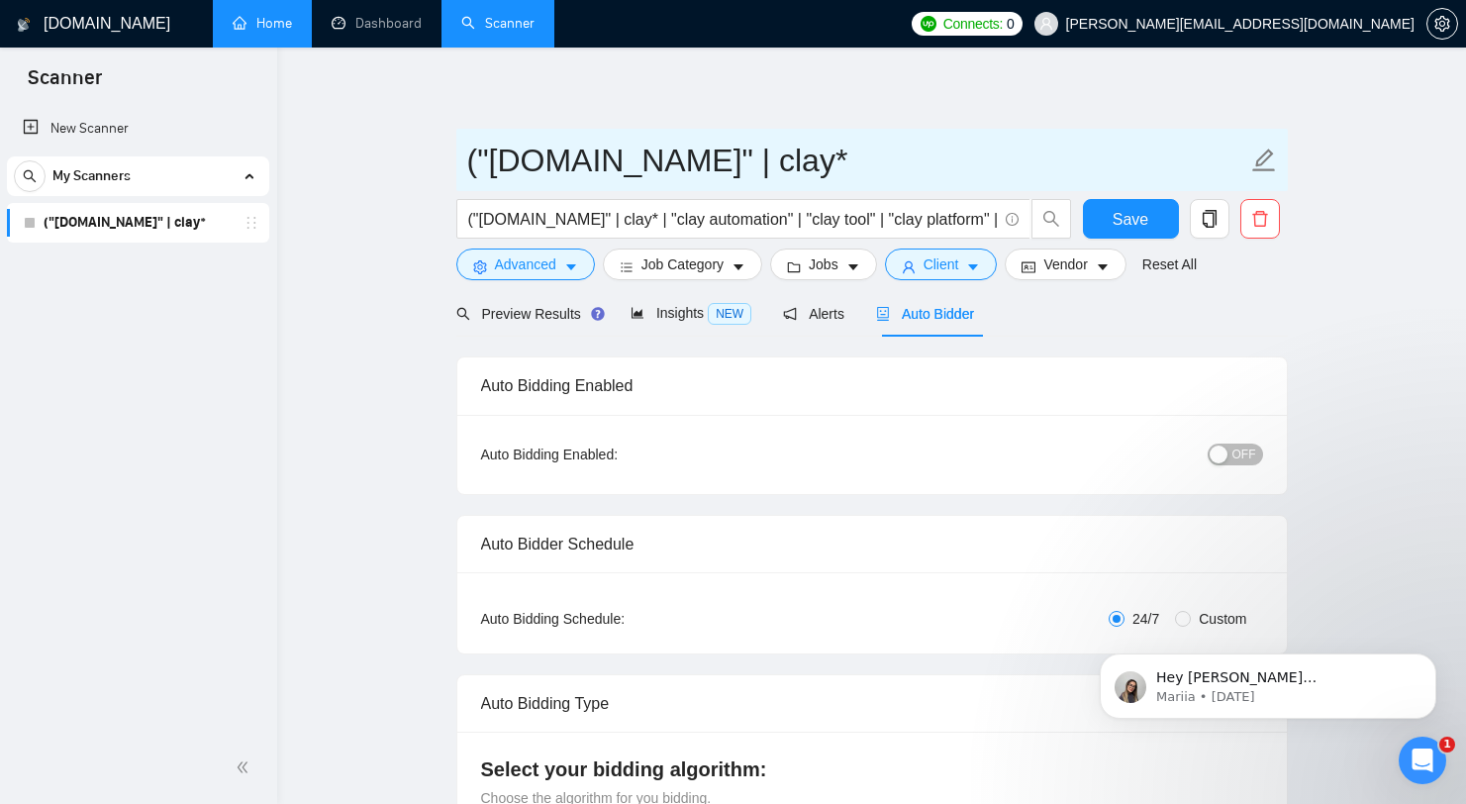
click at [1253, 169] on icon "edit" at bounding box center [1263, 159] width 23 height 23
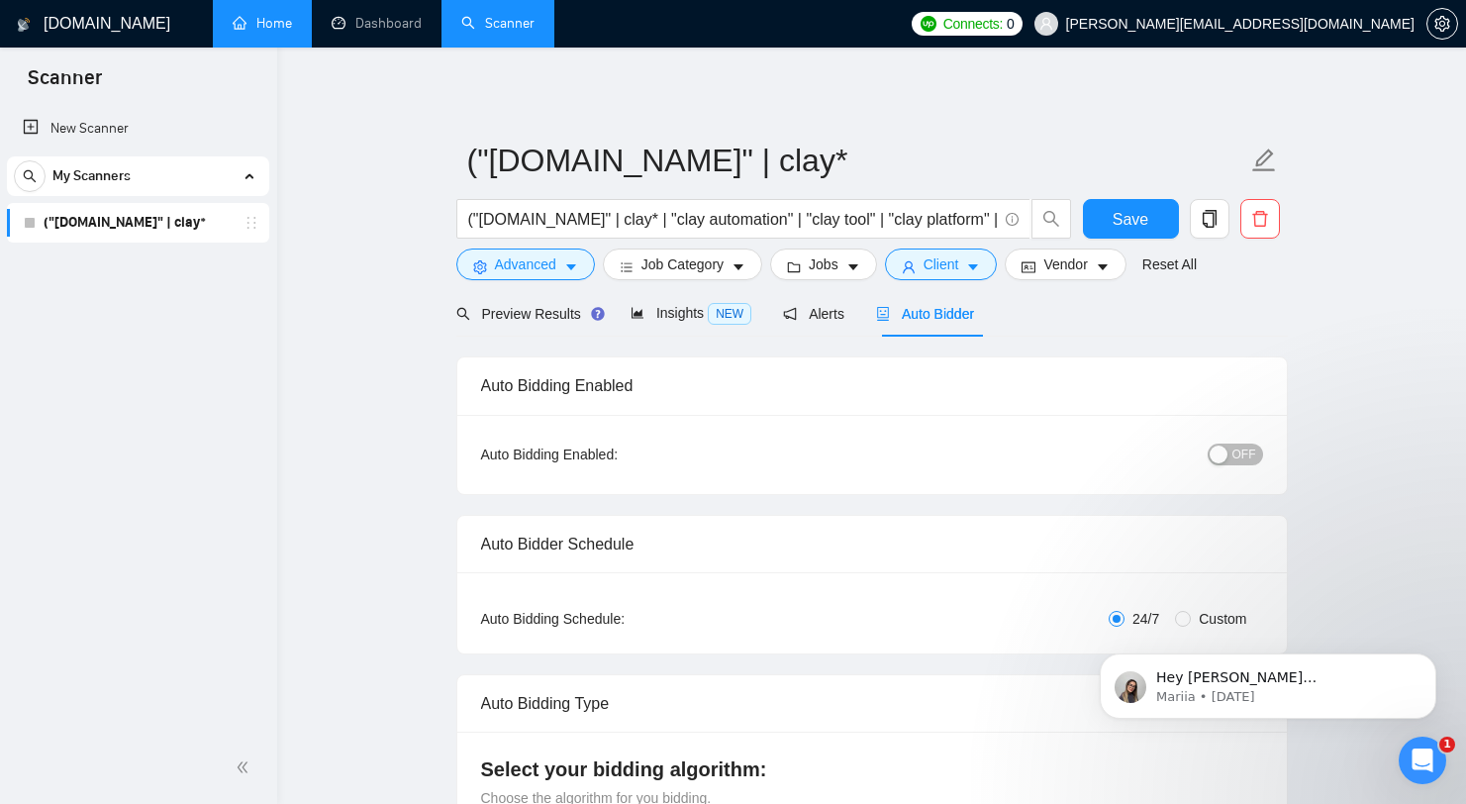
click at [512, 275] on button "Advanced" at bounding box center [525, 264] width 139 height 32
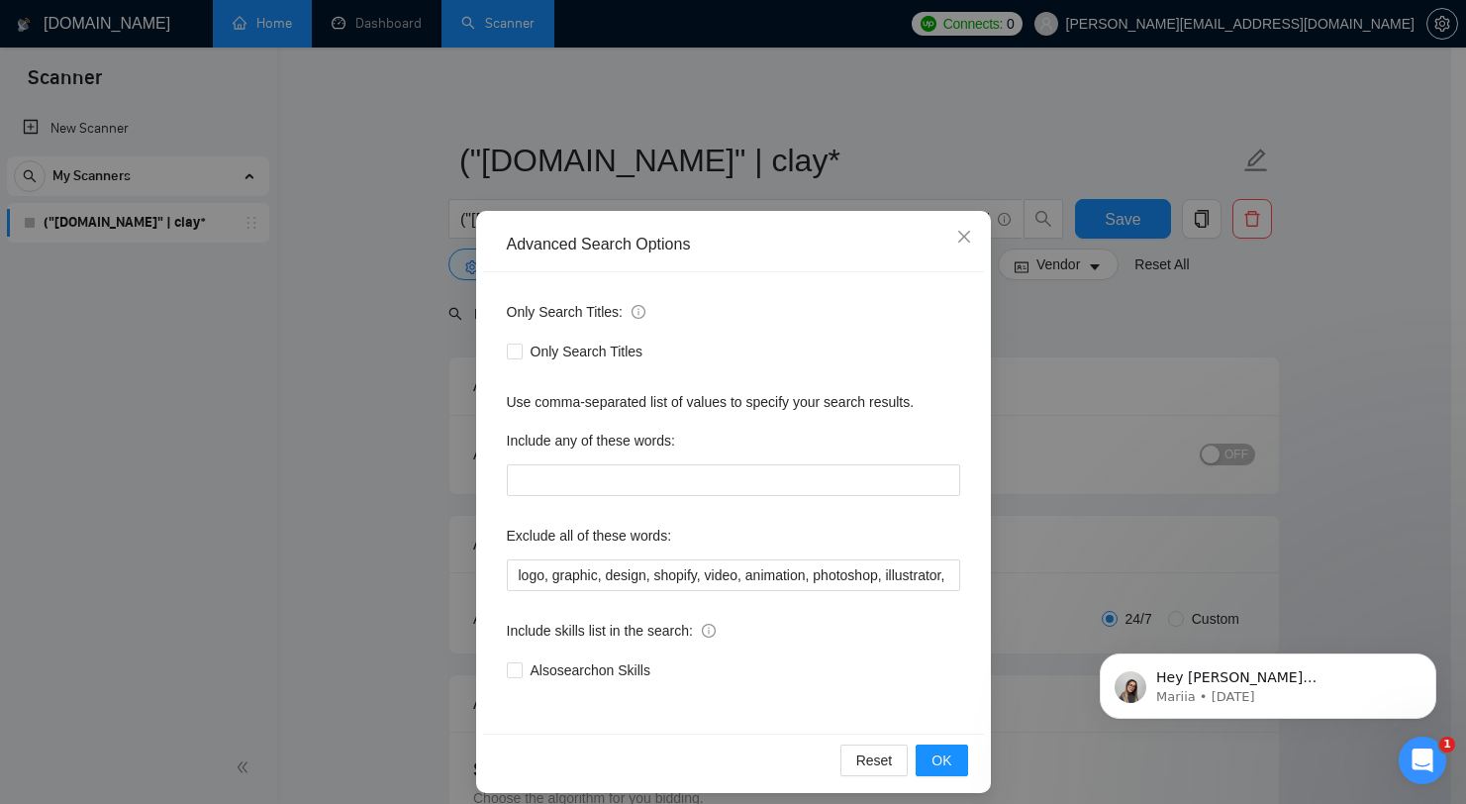
scroll to position [20, 0]
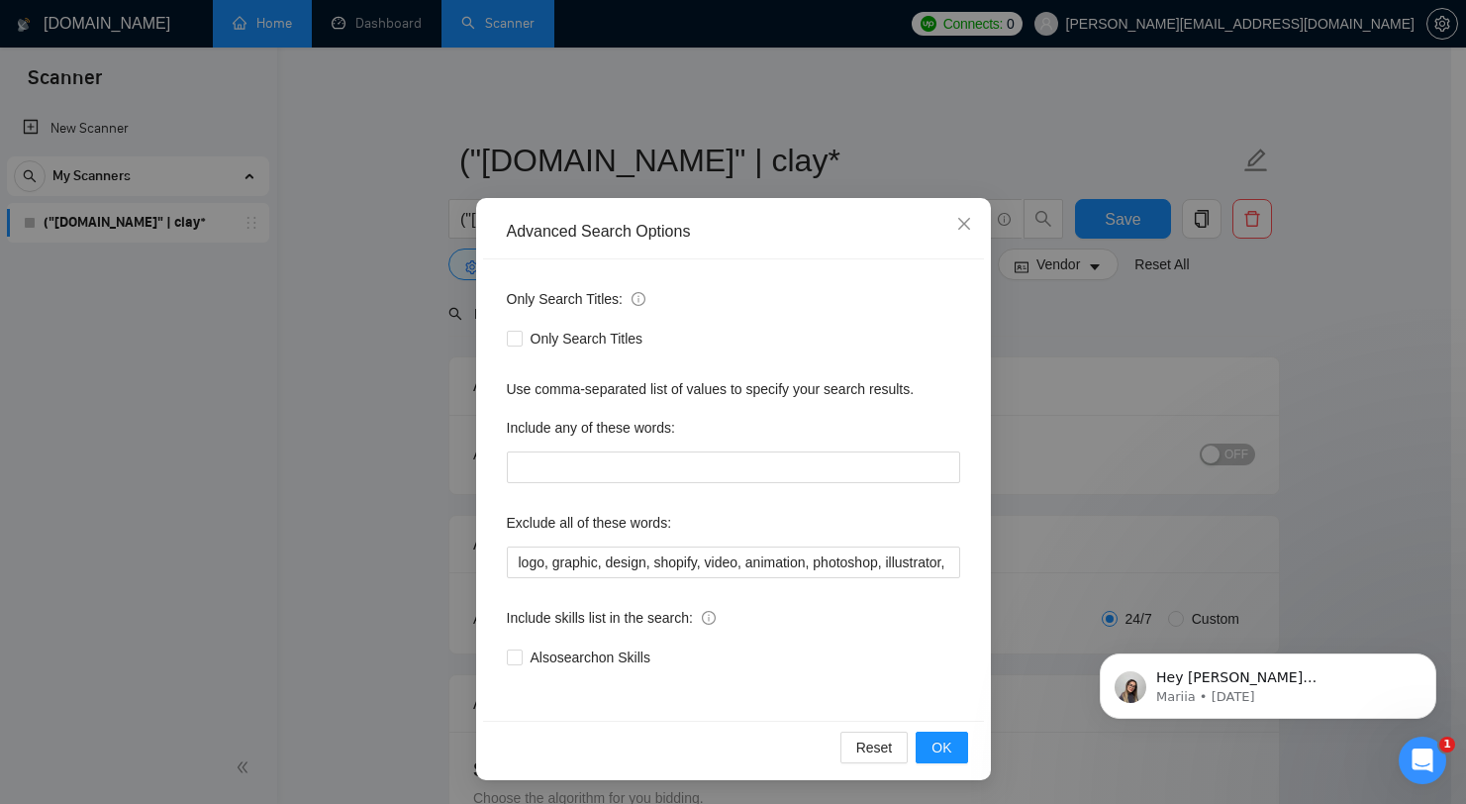
click at [224, 517] on div "Advanced Search Options Only Search Titles: Only Search Titles Use comma-separa…" at bounding box center [733, 402] width 1466 height 804
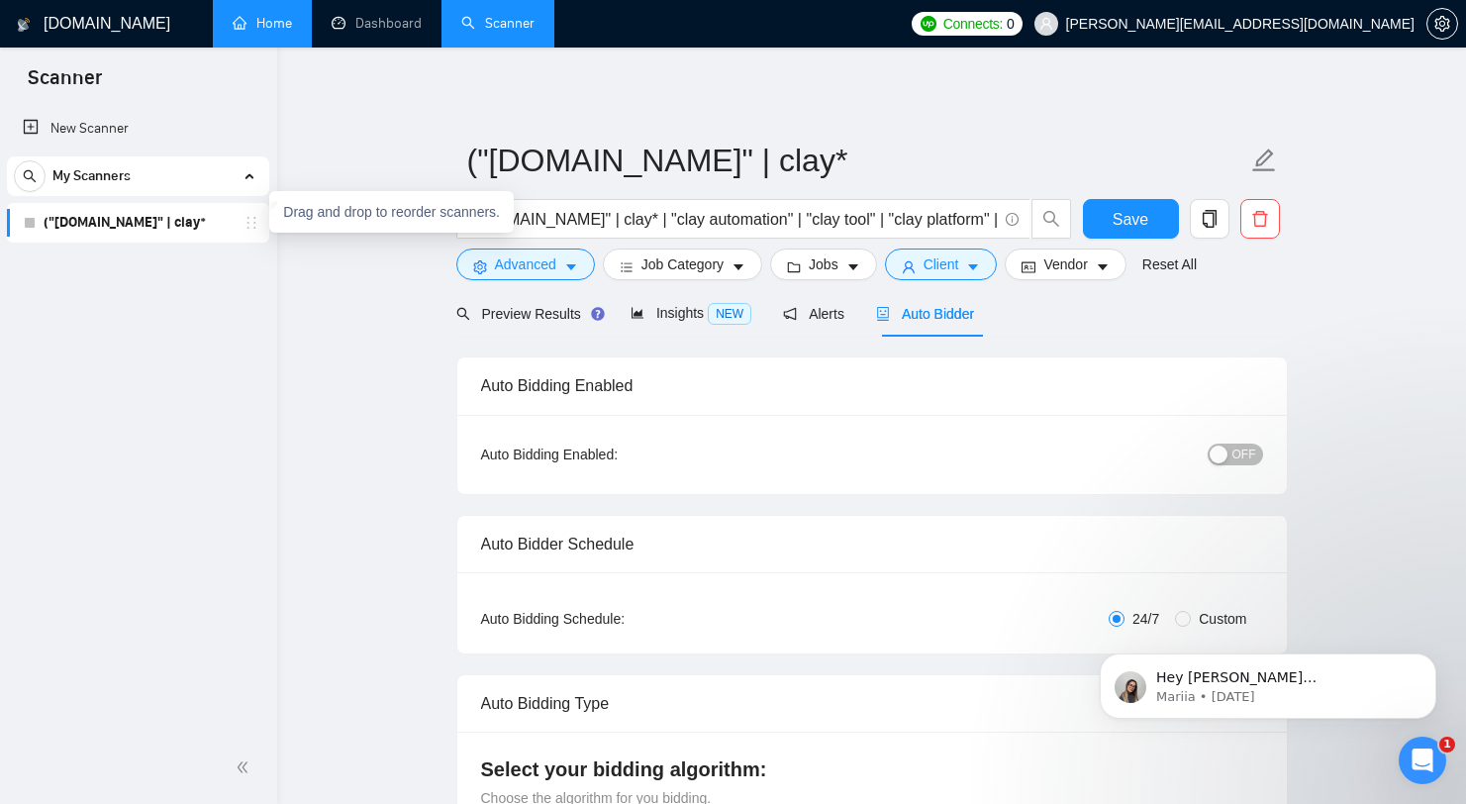
click at [248, 223] on icon "holder" at bounding box center [252, 223] width 16 height 16
click at [230, 182] on div "My Scanners" at bounding box center [138, 176] width 248 height 40
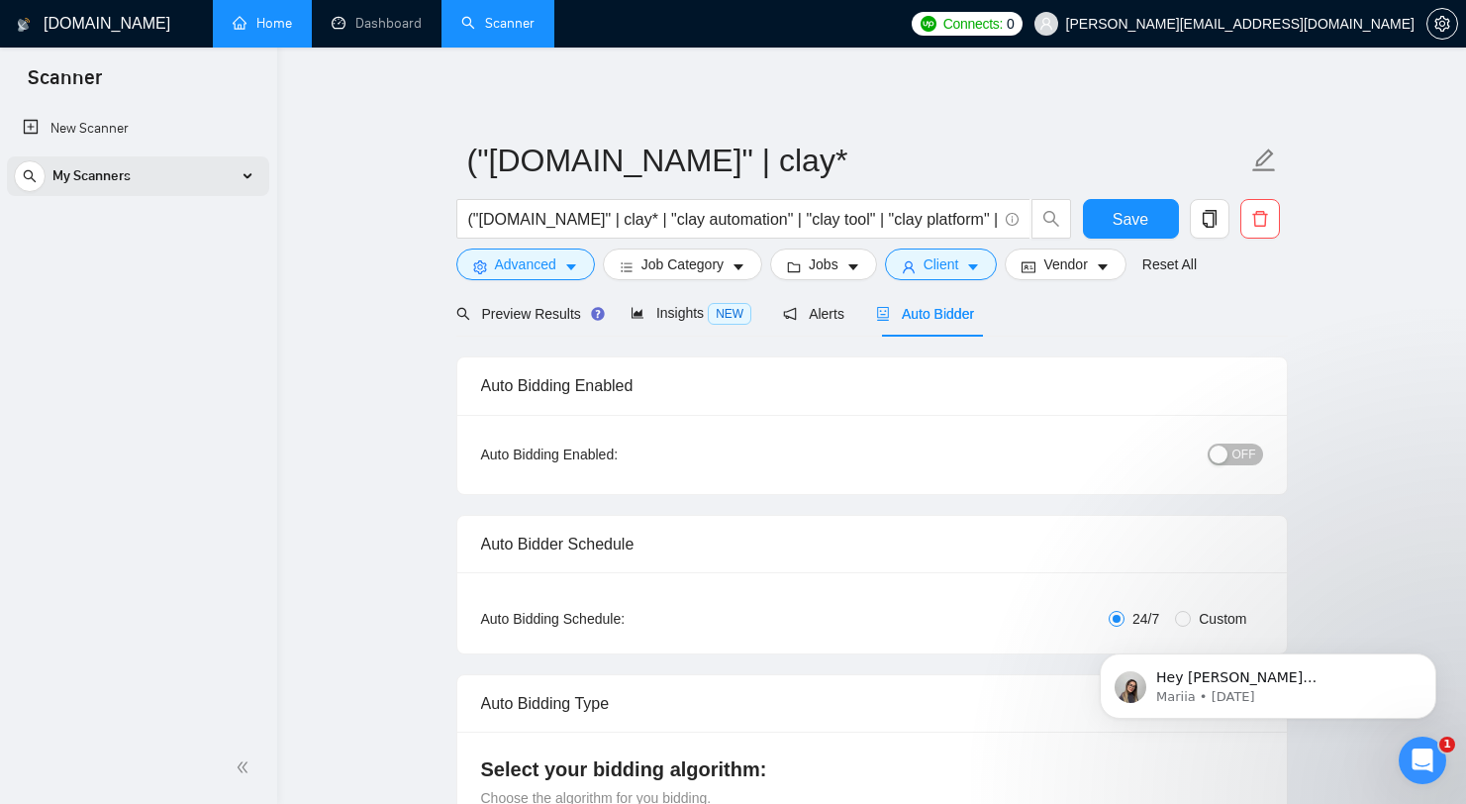
click at [230, 182] on div "My Scanners" at bounding box center [138, 176] width 248 height 40
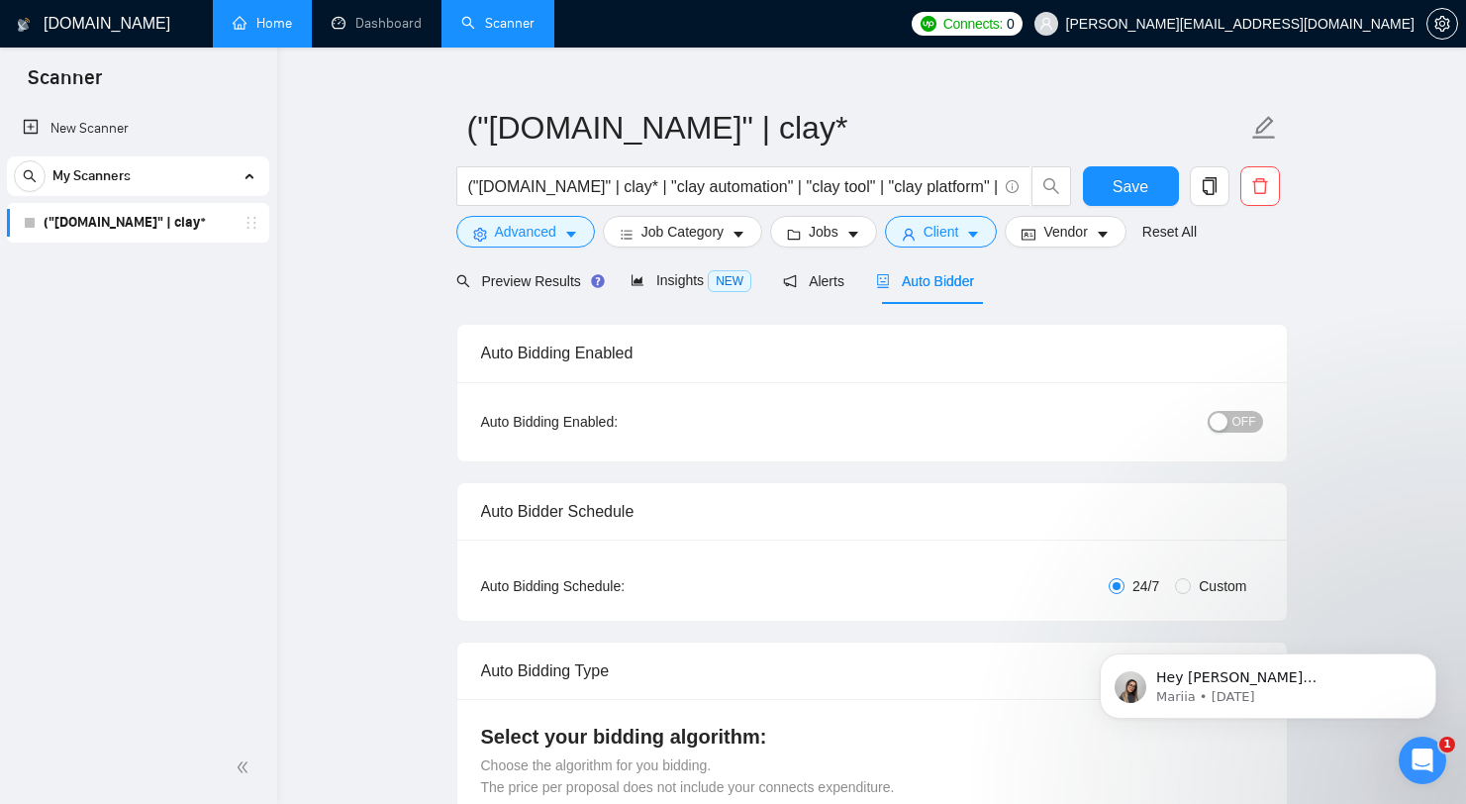
click at [947, 289] on div "Auto Bidder" at bounding box center [925, 281] width 98 height 22
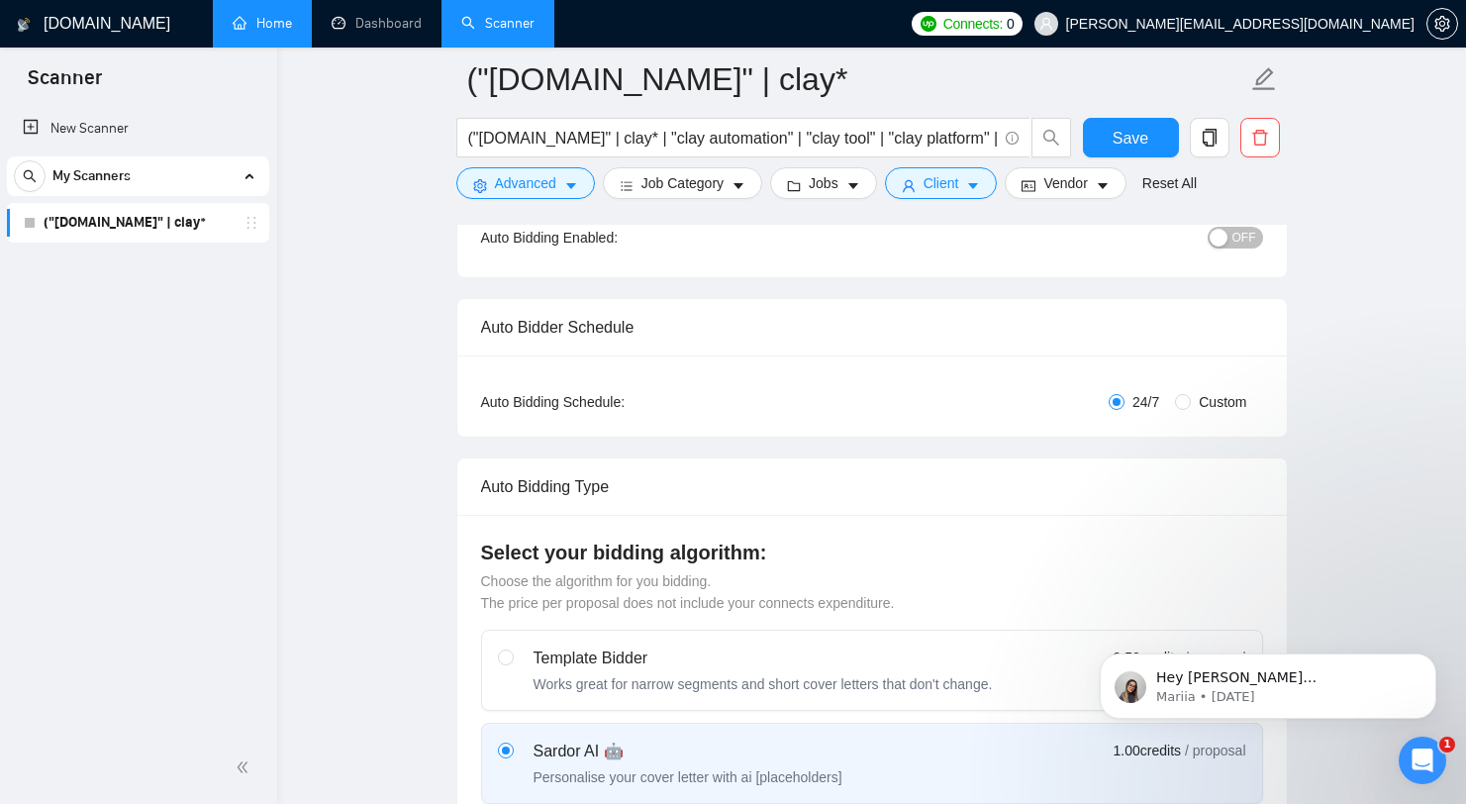
scroll to position [29, 0]
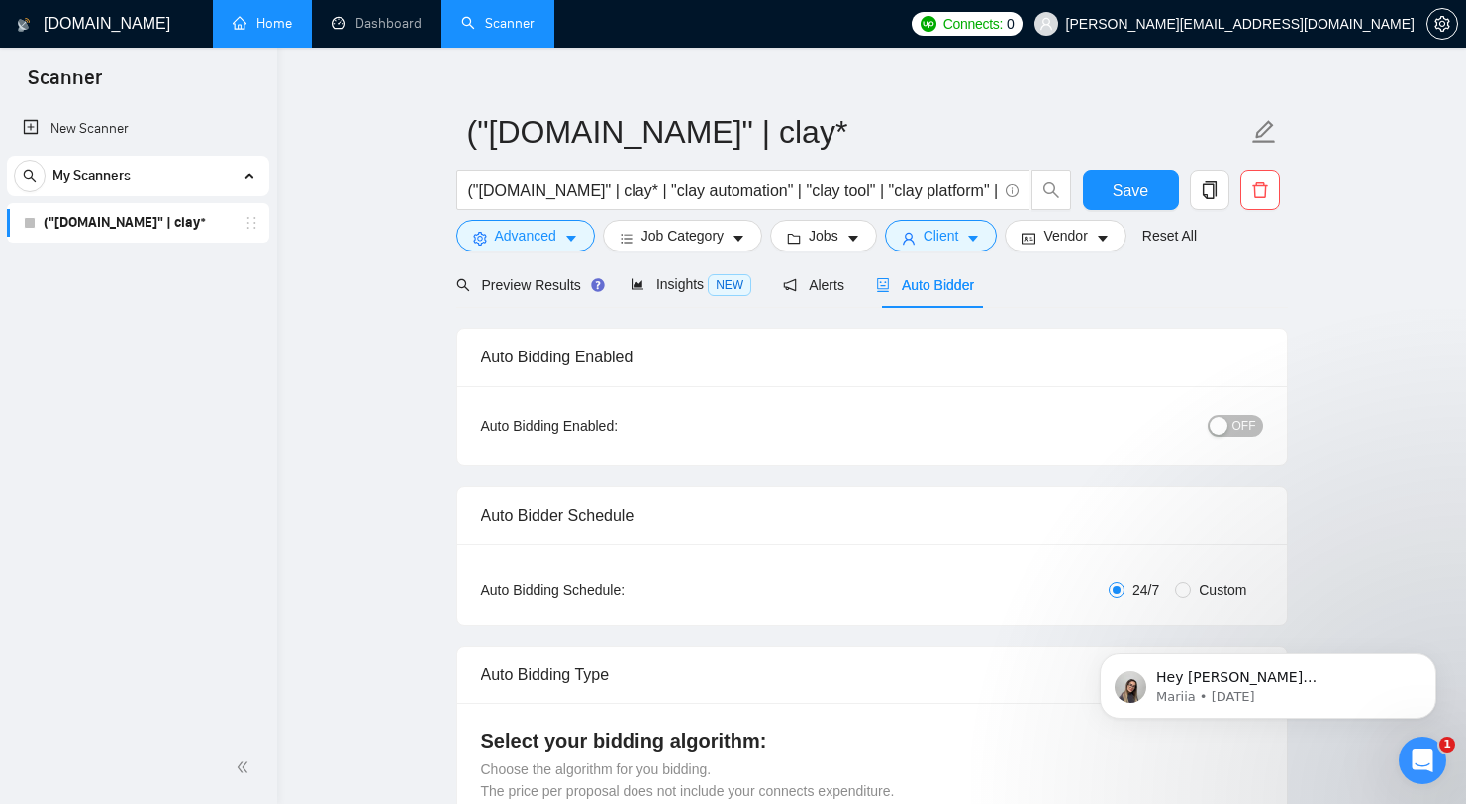
click at [1235, 440] on div "Auto Bidding Enabled: OFF" at bounding box center [872, 425] width 830 height 79
click at [1235, 421] on span "OFF" at bounding box center [1244, 426] width 24 height 22
click at [1232, 421] on span "ON" at bounding box center [1230, 426] width 18 height 22
click at [1092, 215] on div "Save" at bounding box center [1131, 194] width 104 height 49
click at [1100, 208] on button "Save" at bounding box center [1131, 190] width 96 height 40
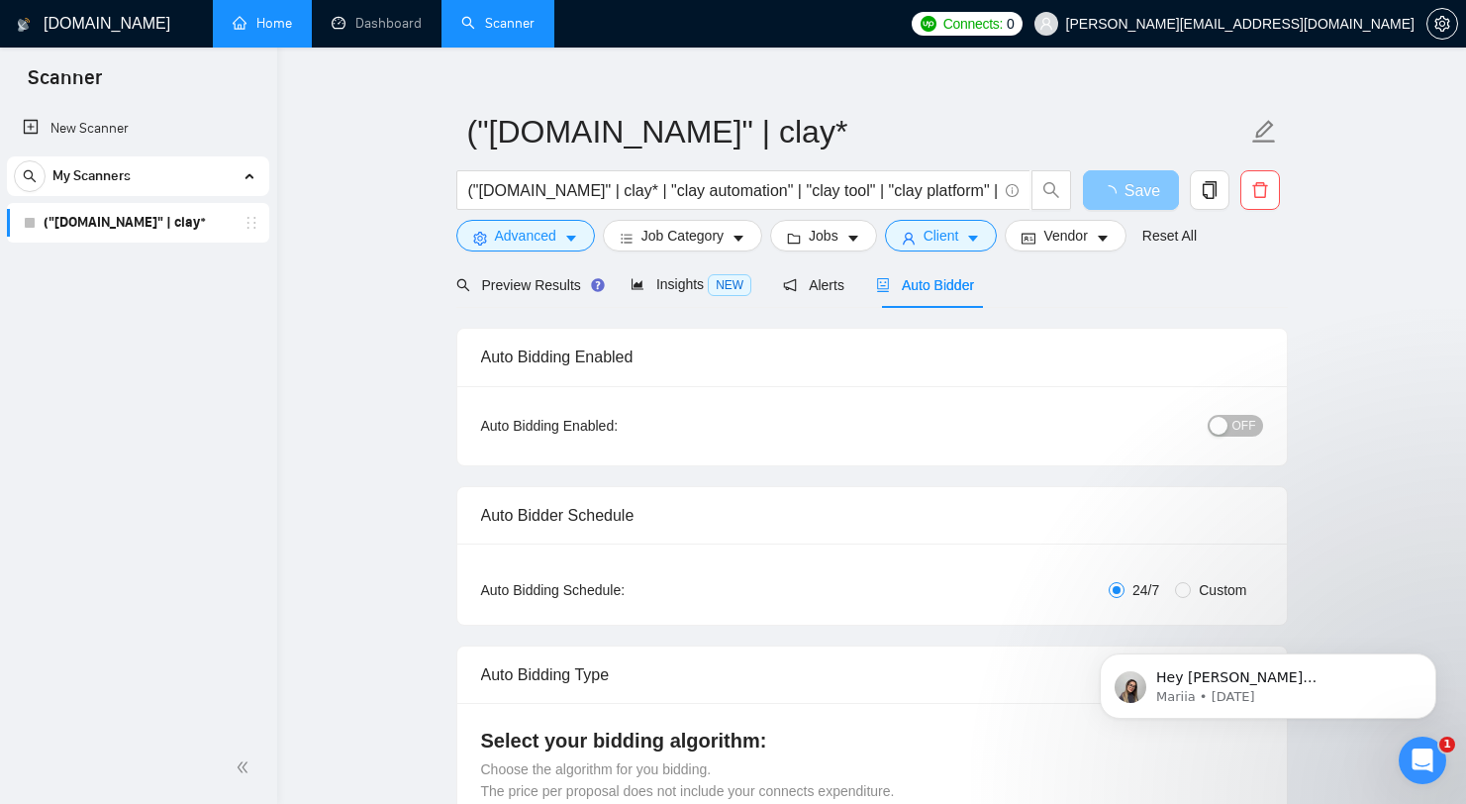
click at [1111, 197] on span "loading" at bounding box center [1113, 193] width 24 height 16
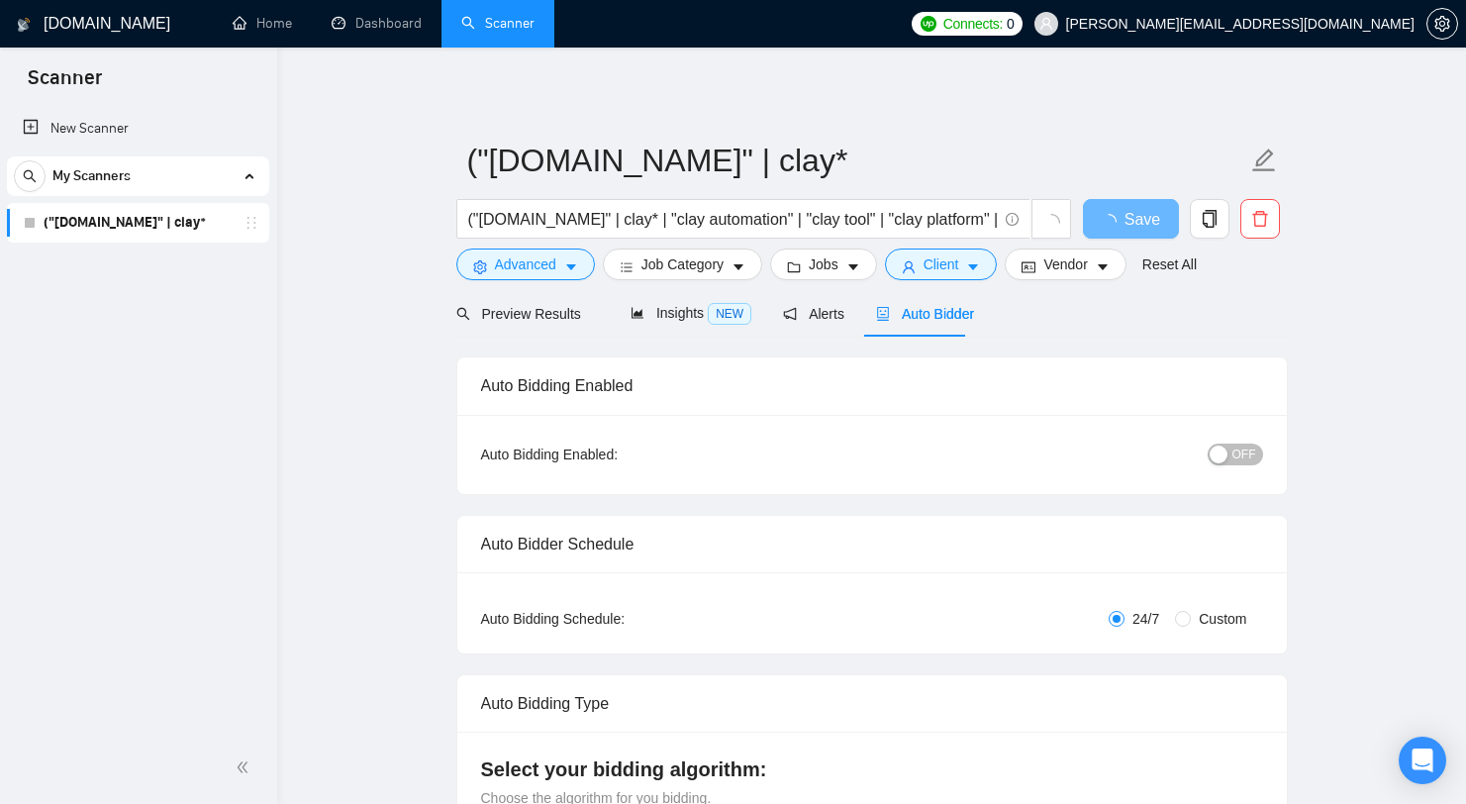
scroll to position [29, 0]
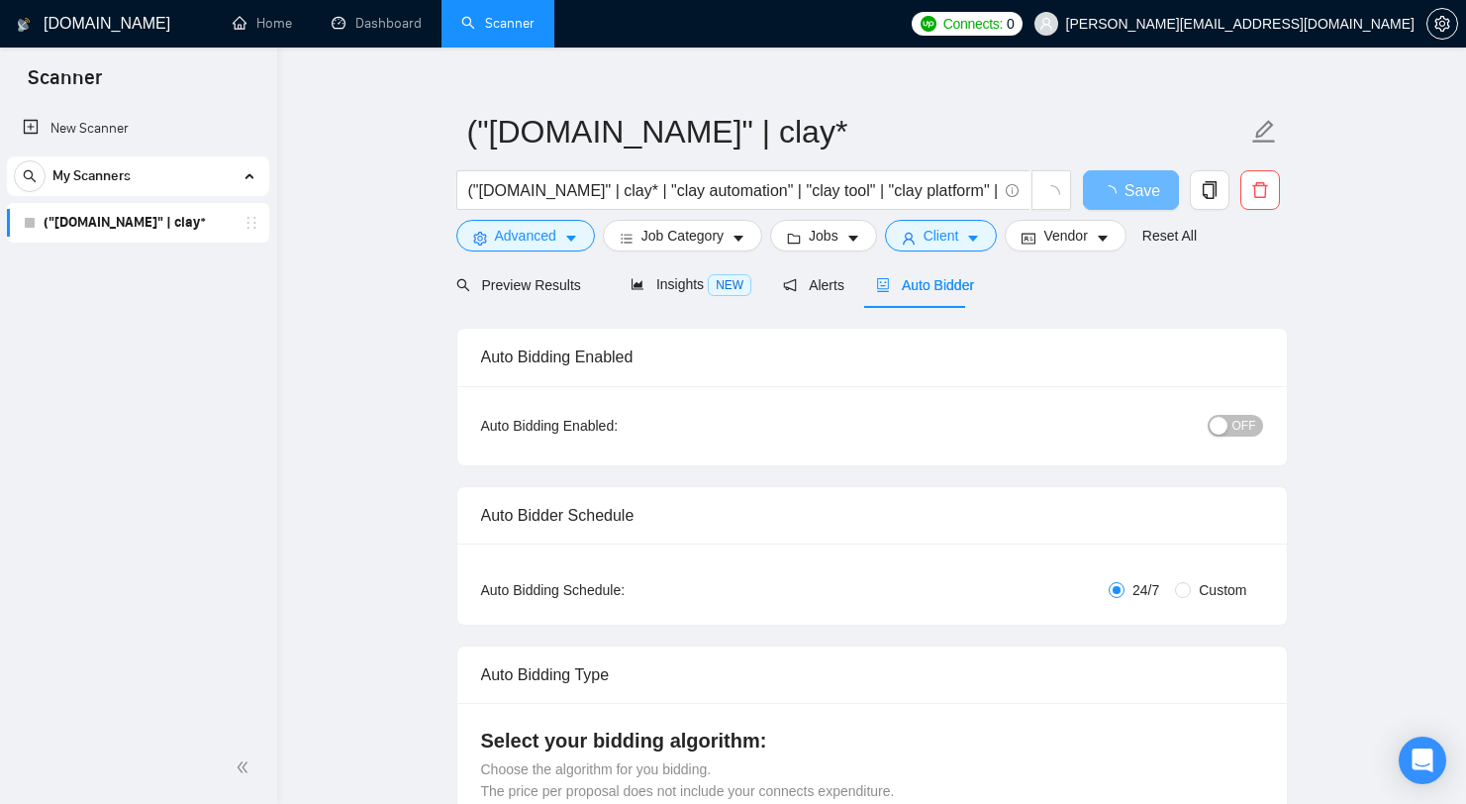
click at [574, 412] on div "Auto Bidding Enabled: OFF" at bounding box center [872, 426] width 782 height 32
click at [583, 361] on div "Auto Bidding Enabled" at bounding box center [872, 357] width 782 height 56
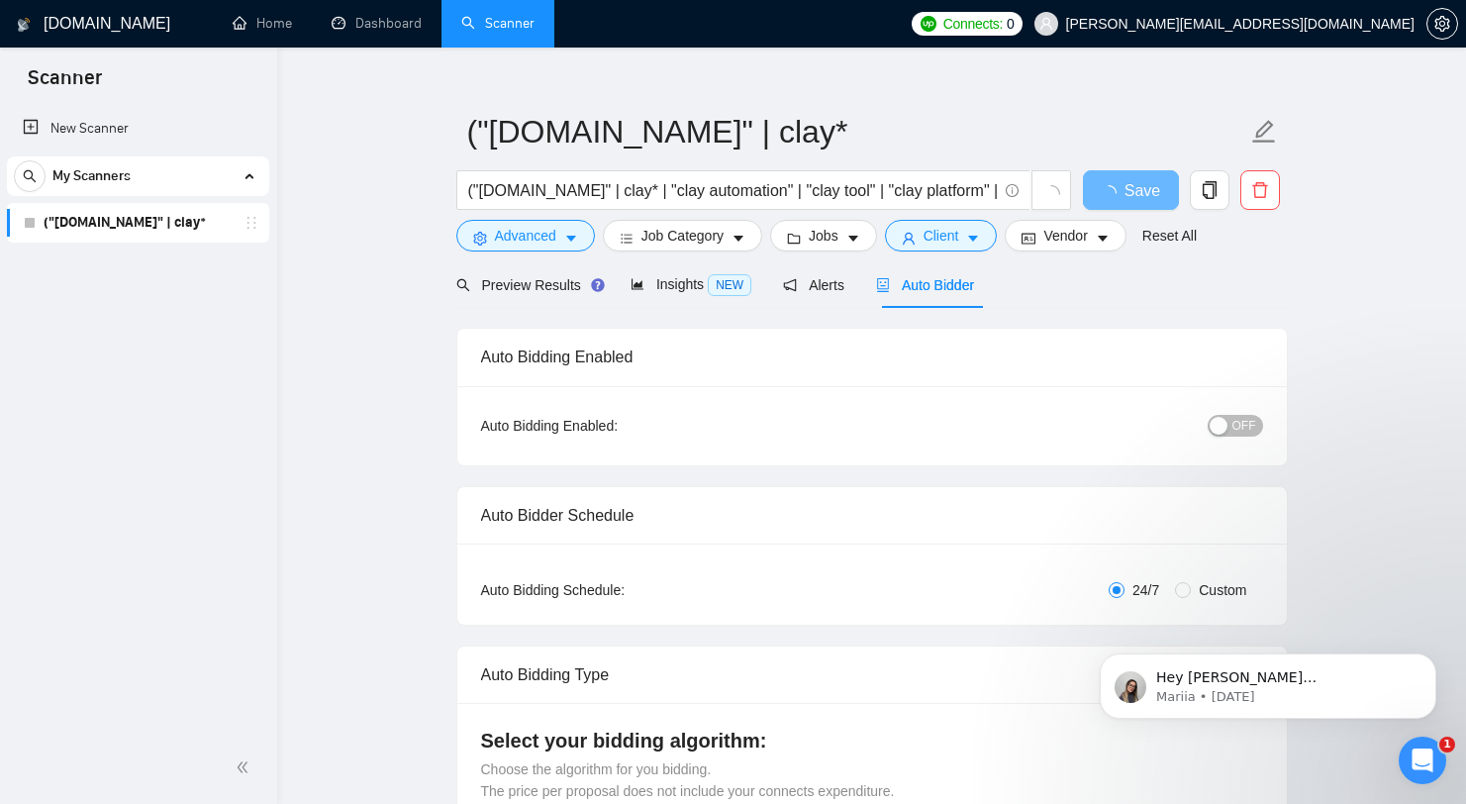
scroll to position [0, 0]
click at [586, 426] on div "Auto Bidding Enabled:" at bounding box center [611, 426] width 260 height 22
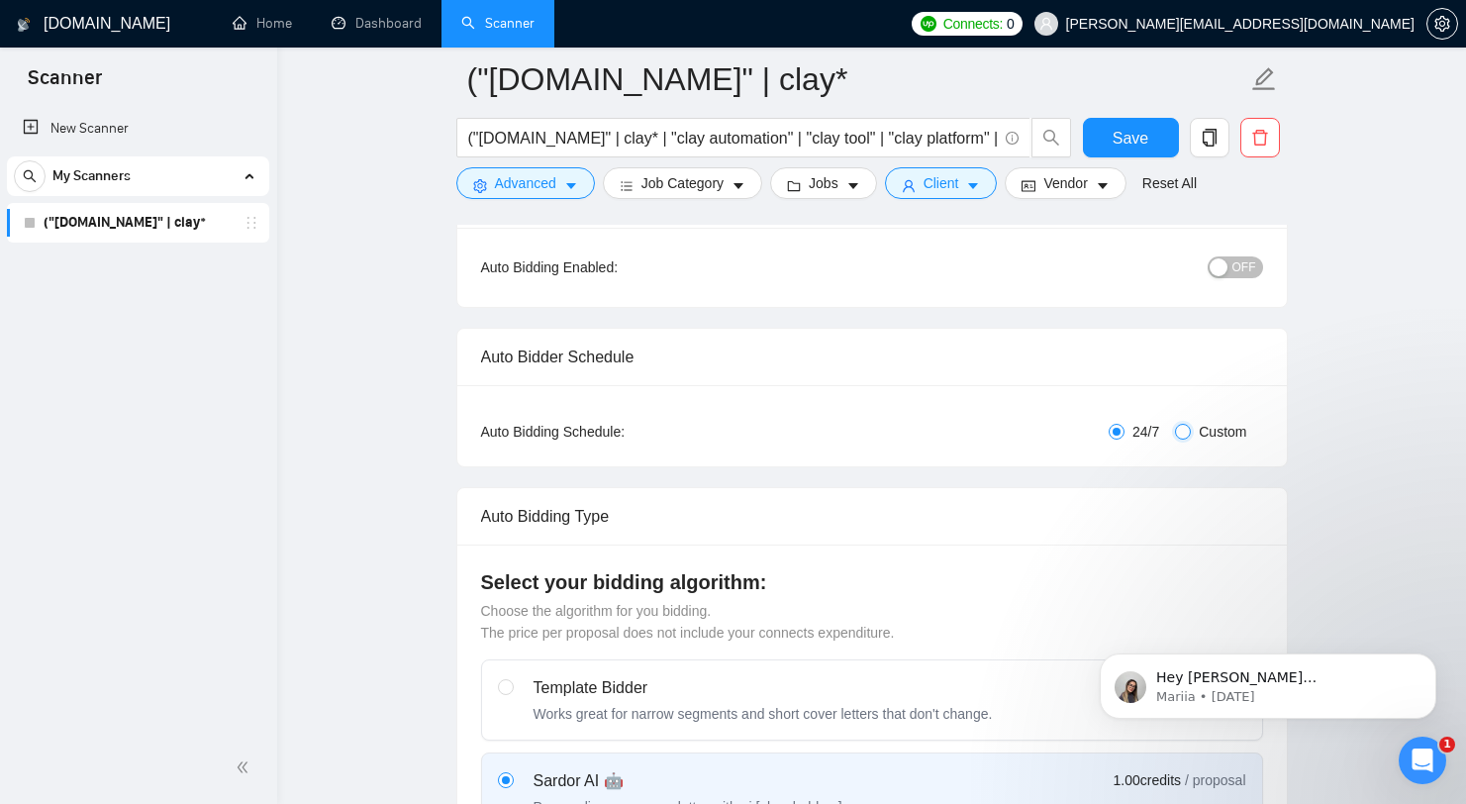
click at [1180, 434] on input "Custom" at bounding box center [1183, 432] width 16 height 16
radio input "true"
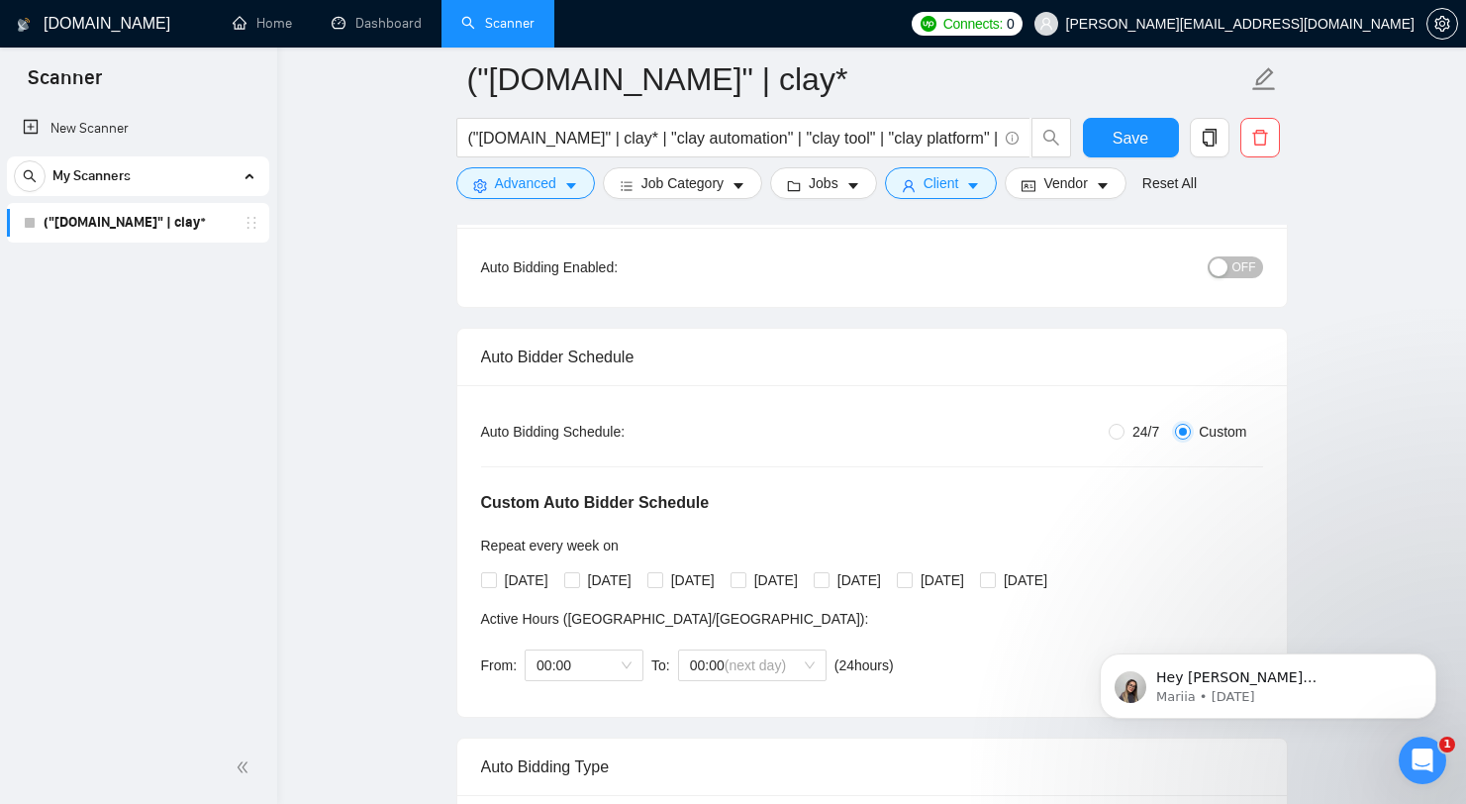
radio input "false"
checkbox input "true"
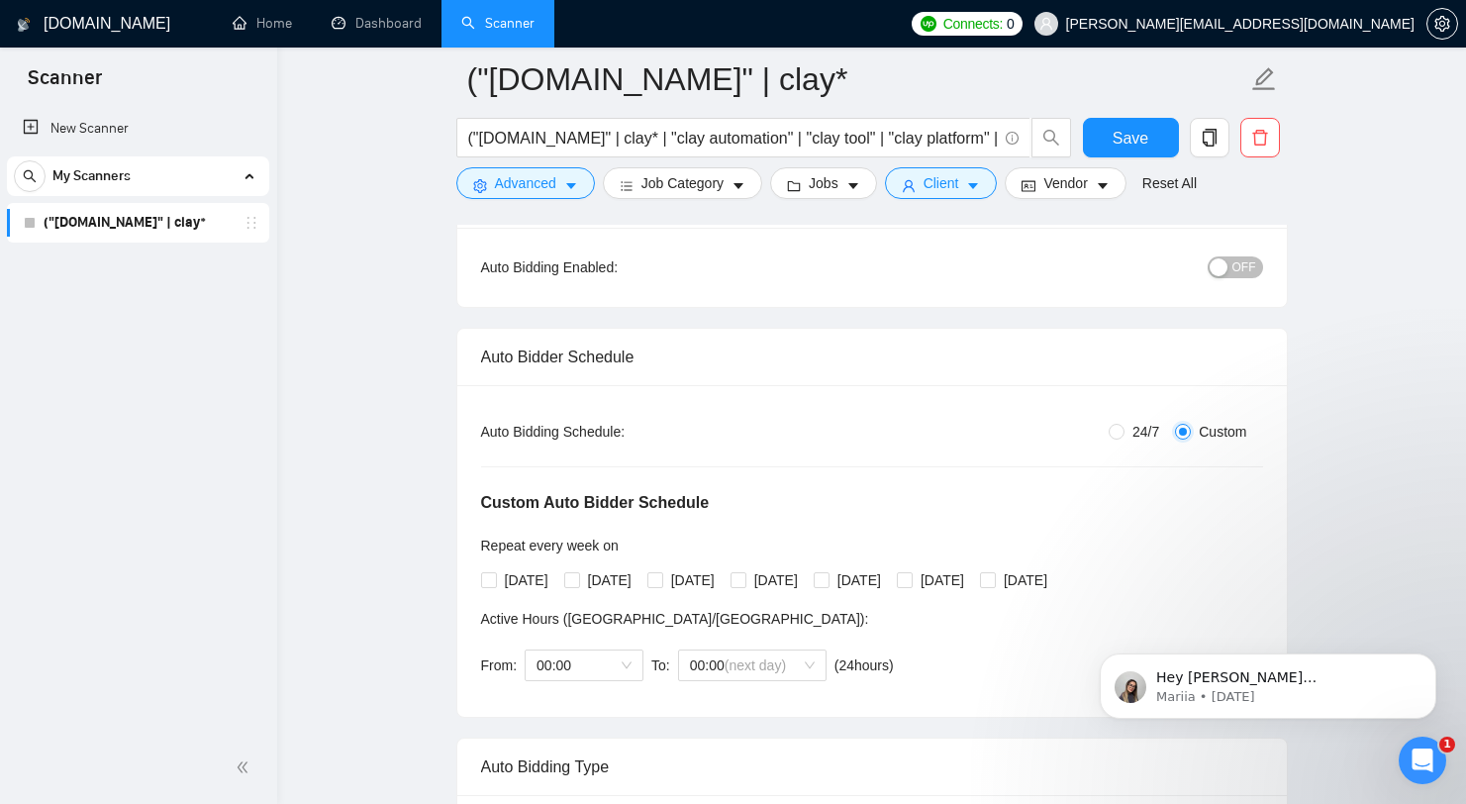
checkbox input "true"
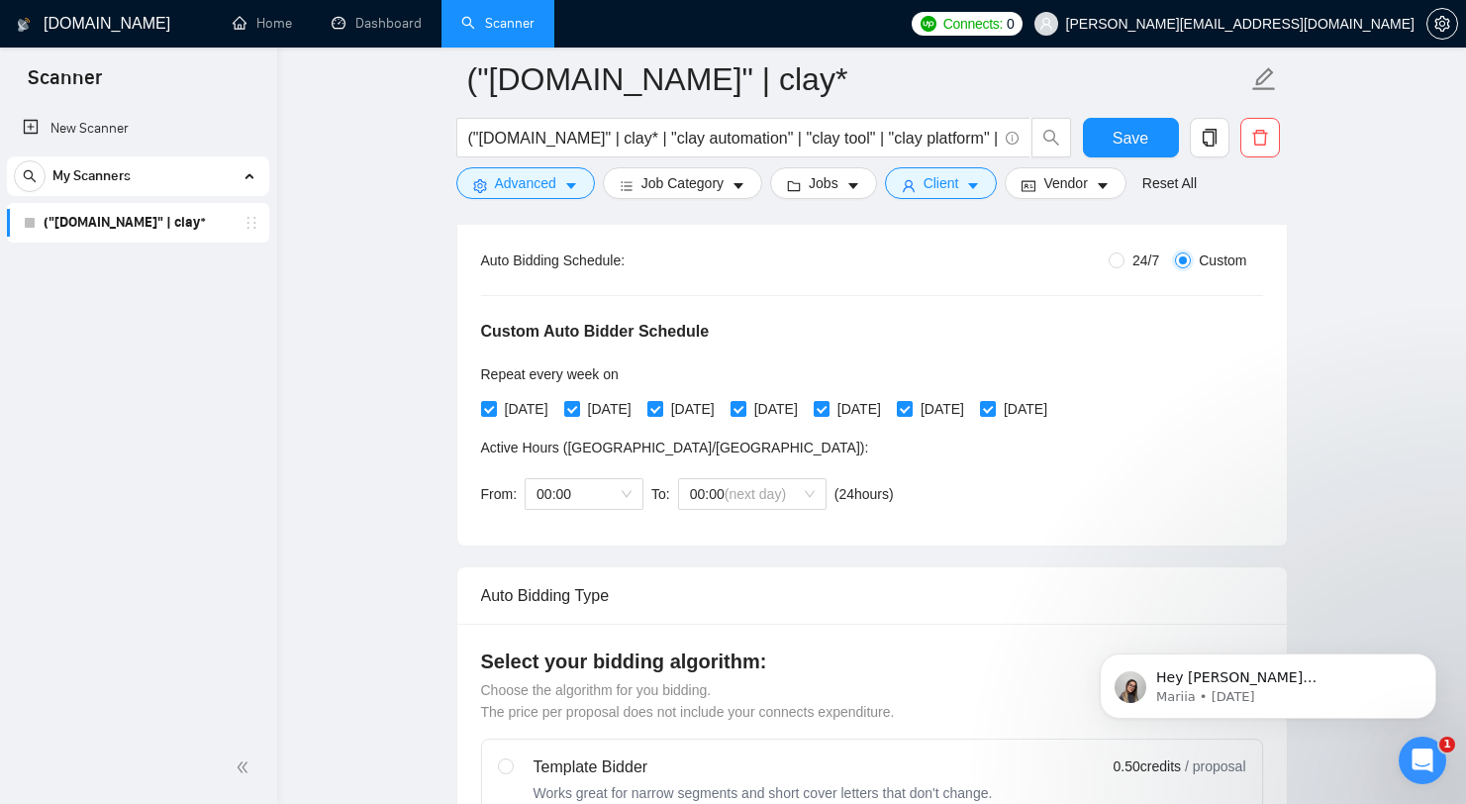
scroll to position [376, 0]
click at [964, 422] on div "Custom Auto Bidder Schedule Repeat every week on Monday Tuesday Wednesday Thurs…" at bounding box center [872, 394] width 782 height 250
click at [911, 402] on input "[DATE]" at bounding box center [904, 406] width 14 height 14
checkbox input "false"
click at [1055, 396] on span "[DATE]" at bounding box center [1025, 407] width 59 height 22
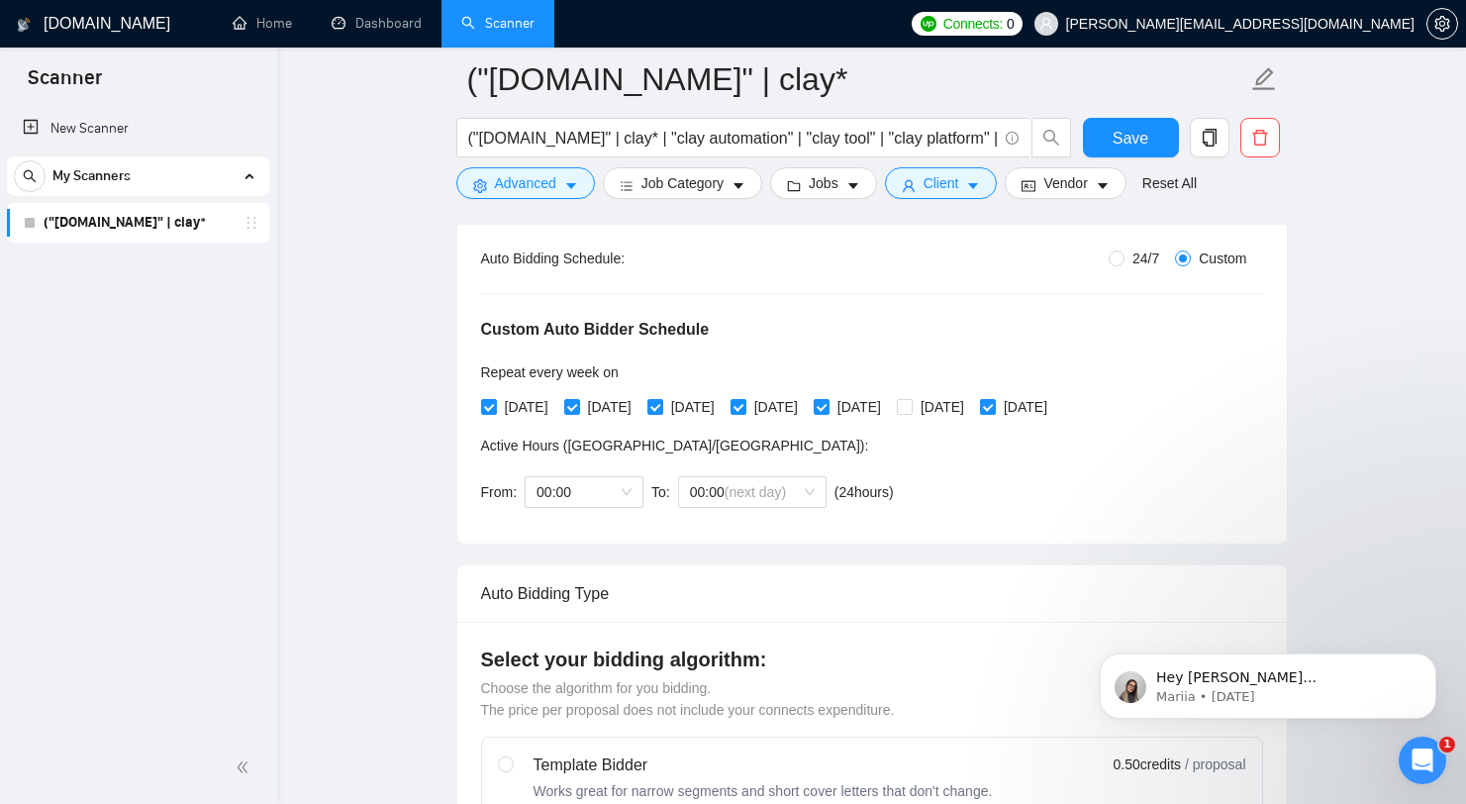
click at [994, 399] on input "[DATE]" at bounding box center [987, 406] width 14 height 14
checkbox input "false"
click at [561, 481] on span "00:00" at bounding box center [584, 492] width 95 height 30
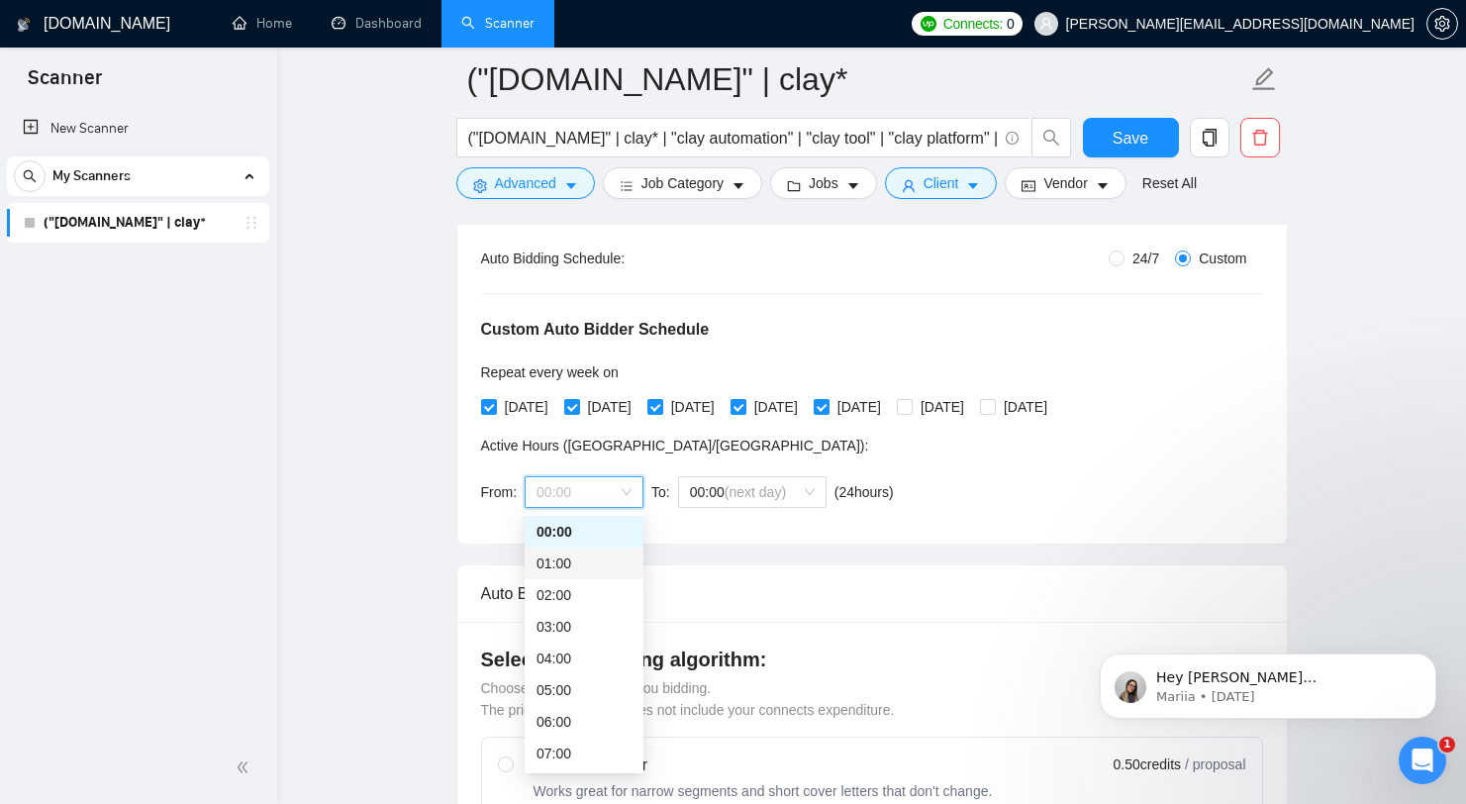
scroll to position [188, 0]
drag, startPoint x: 583, startPoint y: 635, endPoint x: 583, endPoint y: 591, distance: 43.6
click at [583, 591] on div "05:00 06:00 07:00 08:00 09:00 10:00 11:00 12:00 13:00 14:00" at bounding box center [584, 644] width 119 height 317
click at [583, 591] on div "08:00" at bounding box center [584, 597] width 95 height 22
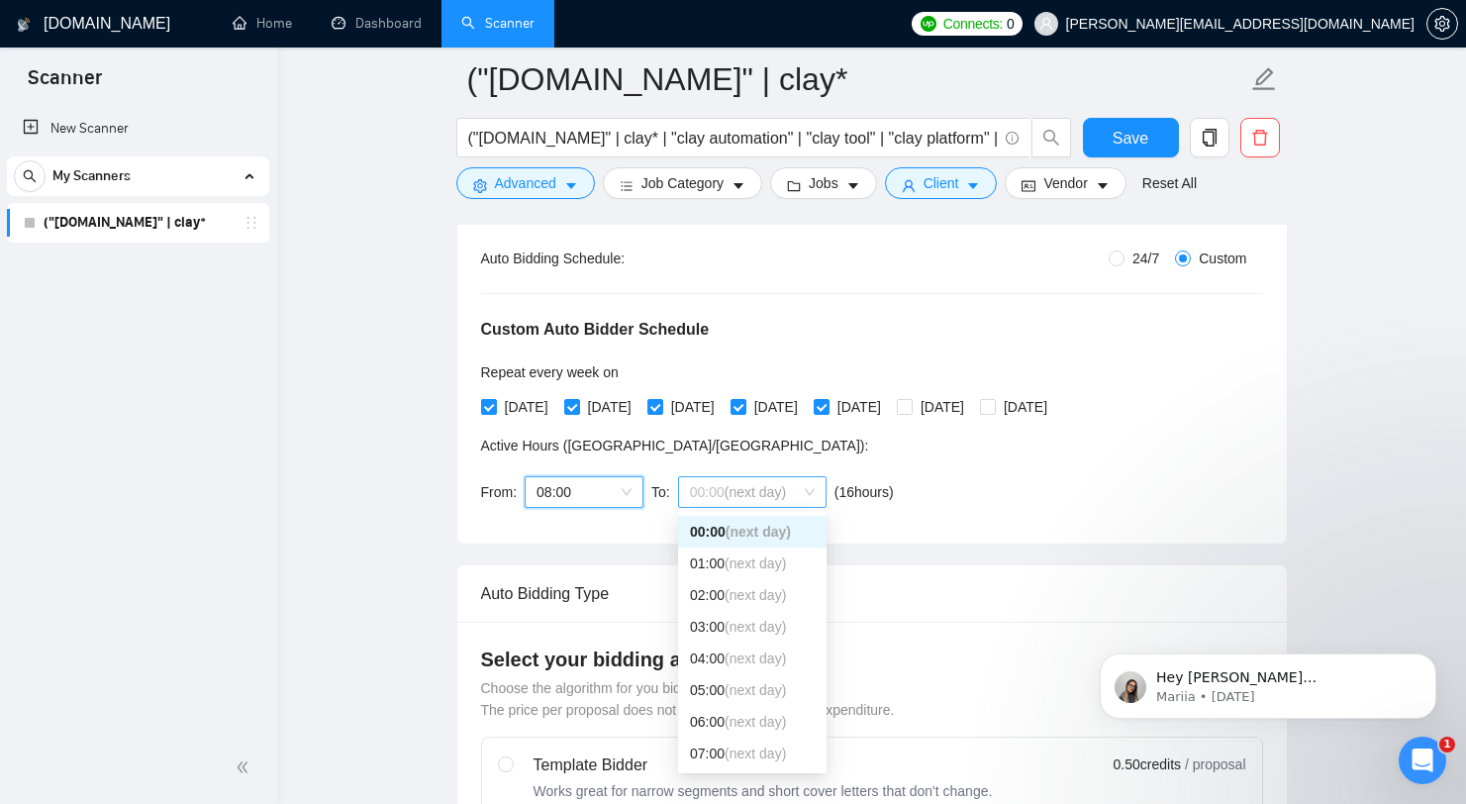
click at [786, 484] on span "(next day)" at bounding box center [755, 492] width 61 height 16
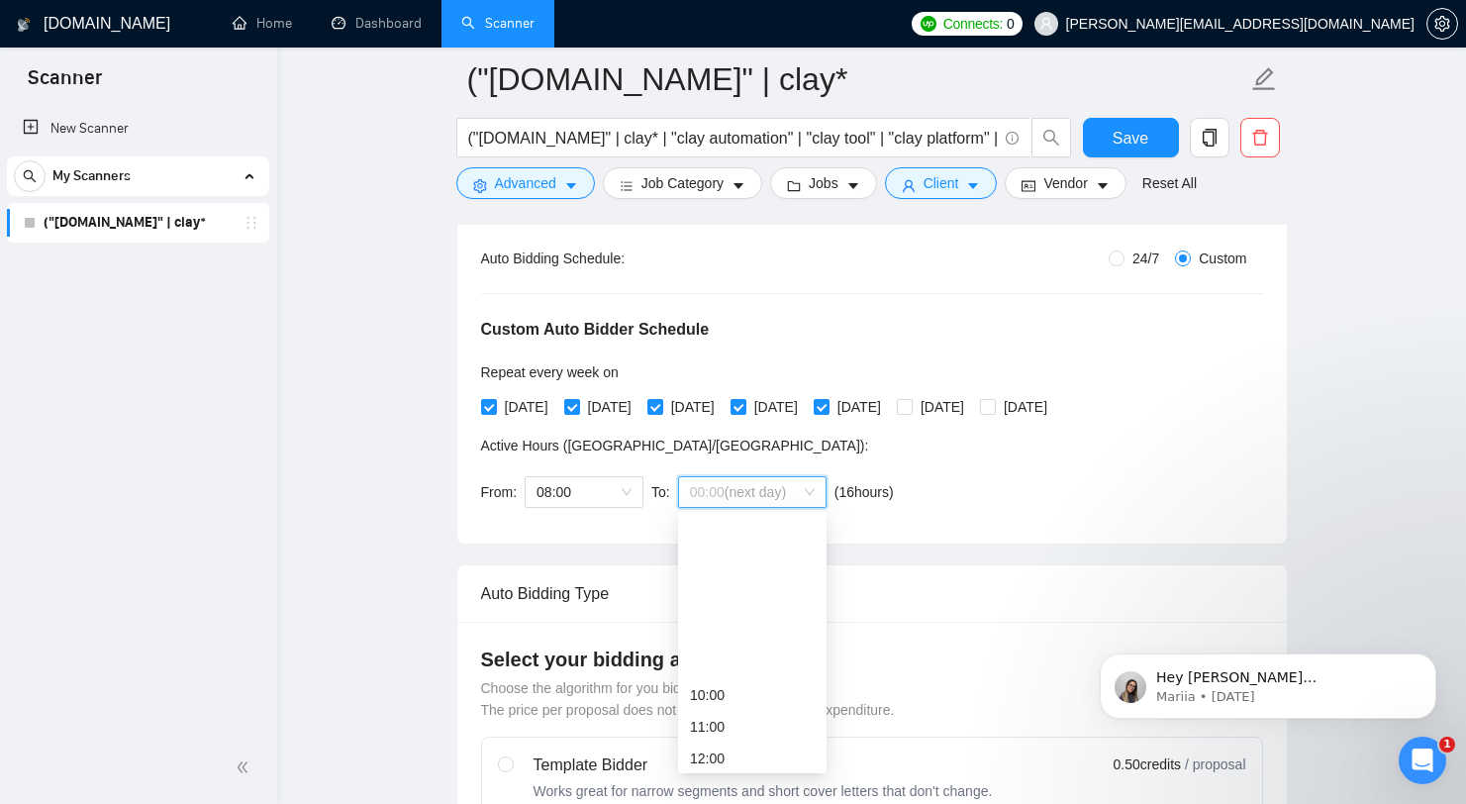
scroll to position [320, 0]
click at [771, 557] on div "11:00" at bounding box center [752, 560] width 125 height 22
click at [572, 467] on div "From: 08:00 To: 11 11:00 ( 3 hours) Asia/Karachi" at bounding box center [687, 491] width 413 height 55
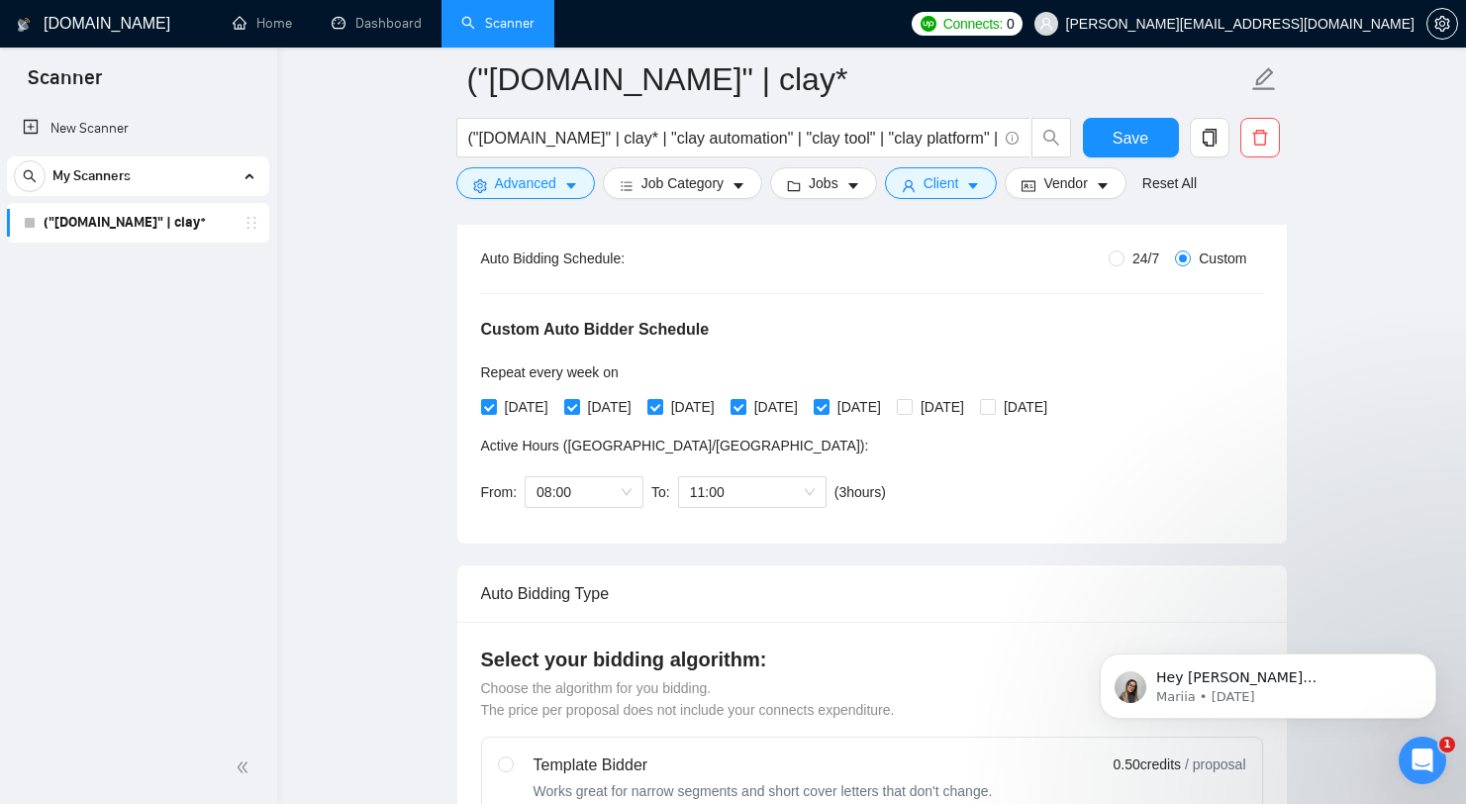
click at [597, 441] on span "Active Hours ( Asia/Karachi ):" at bounding box center [675, 446] width 388 height 16
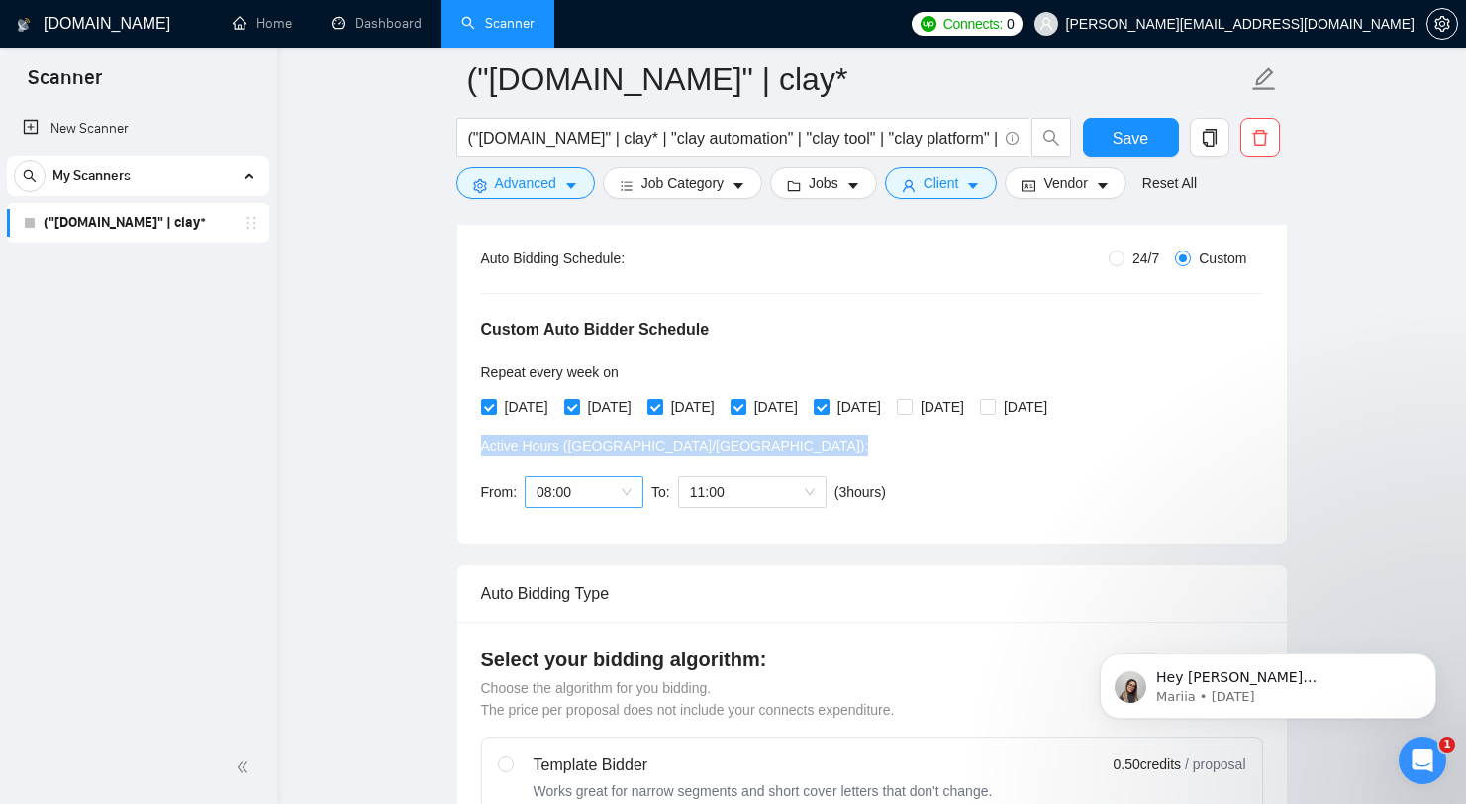
click at [608, 495] on span "08:00" at bounding box center [584, 492] width 95 height 30
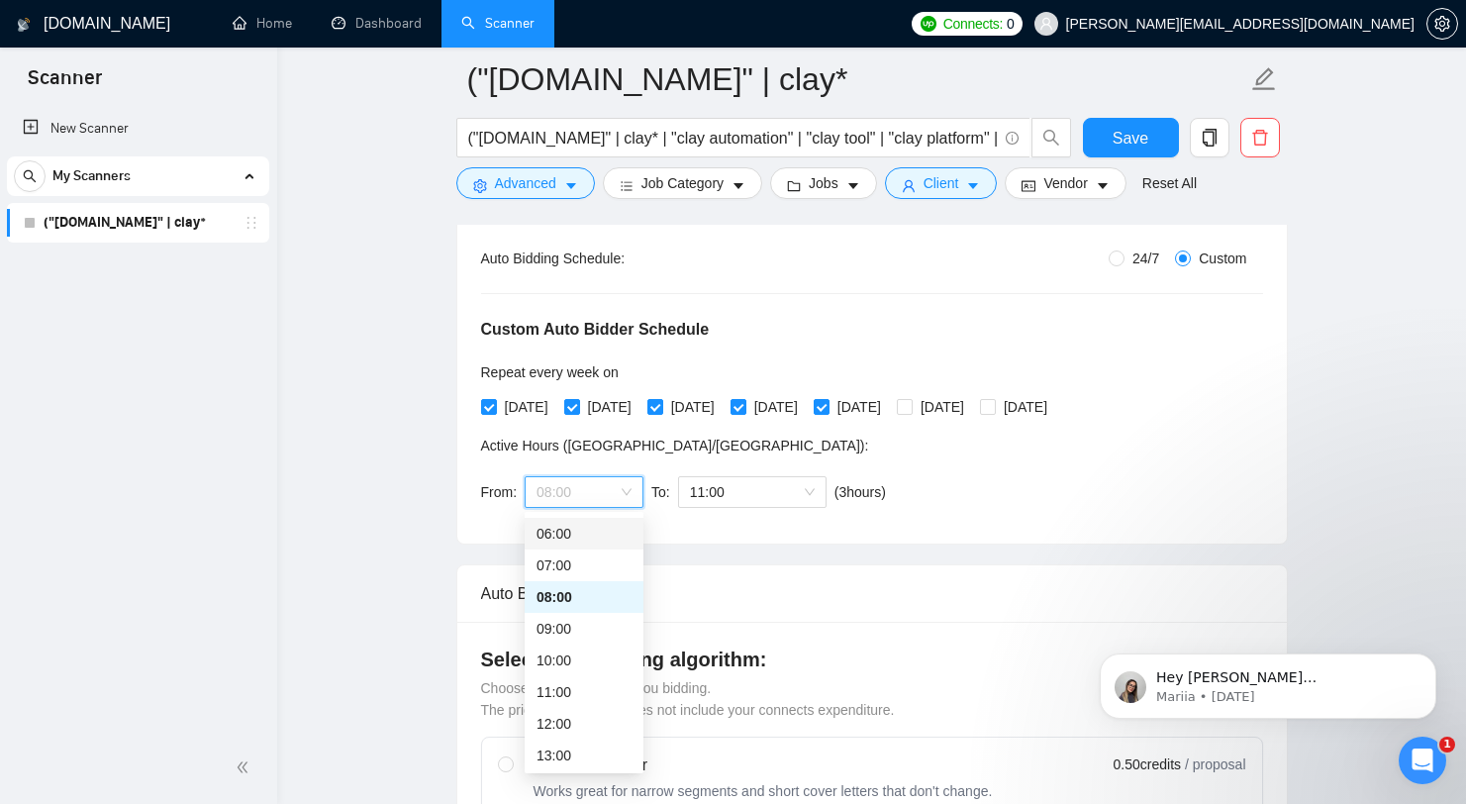
click at [573, 527] on div "06:00" at bounding box center [584, 534] width 95 height 22
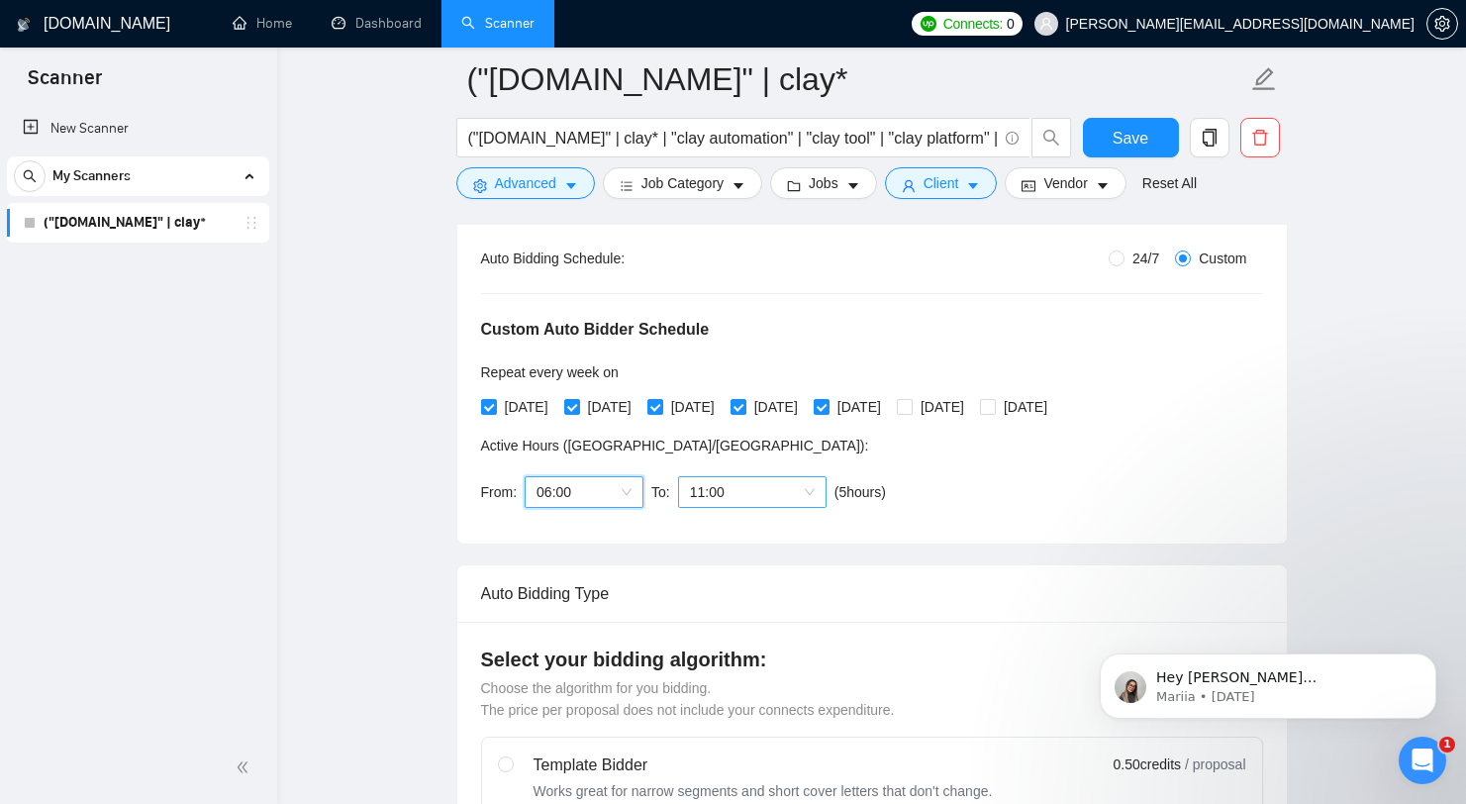
click at [762, 502] on span "11:00" at bounding box center [752, 492] width 125 height 30
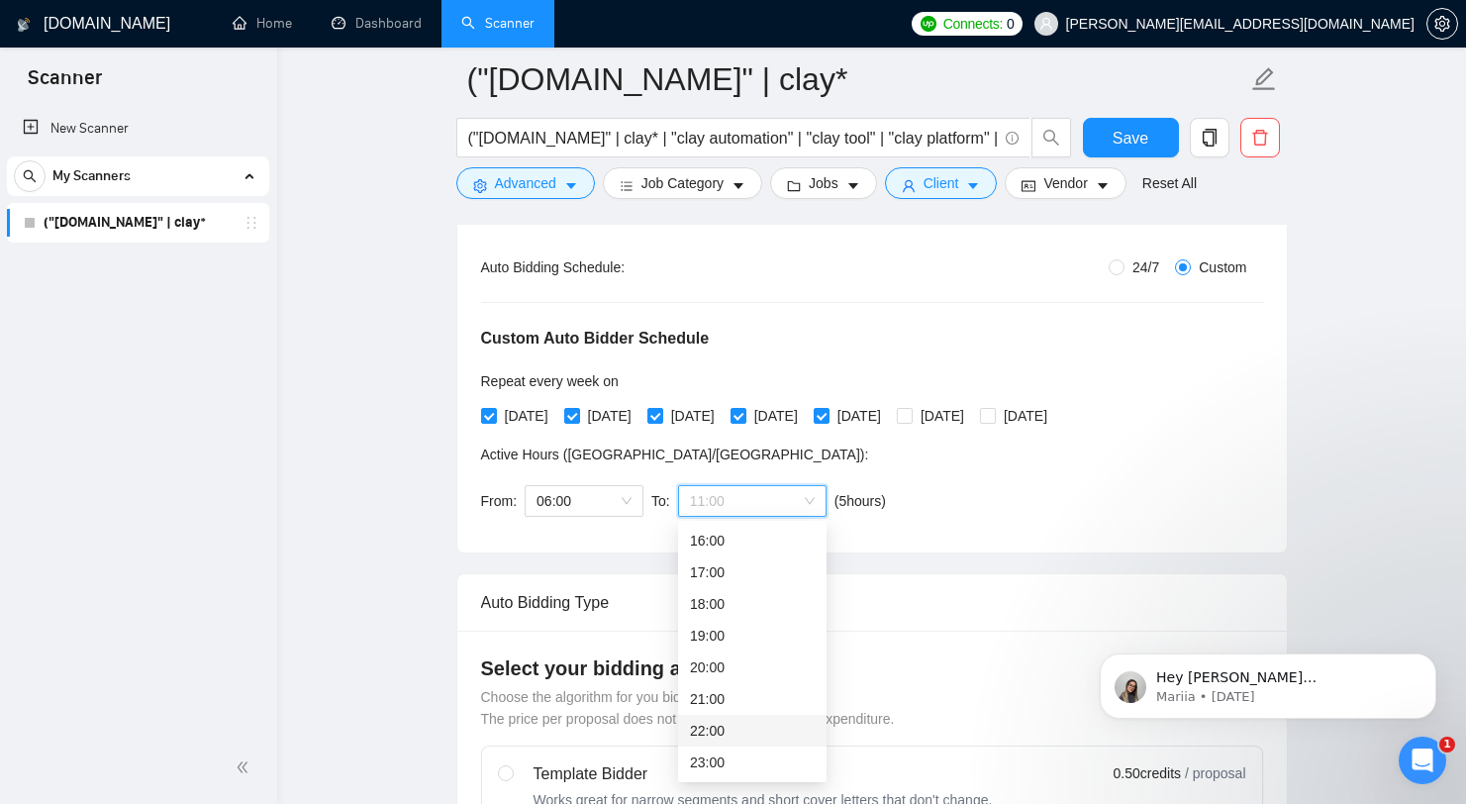
scroll to position [536, 0]
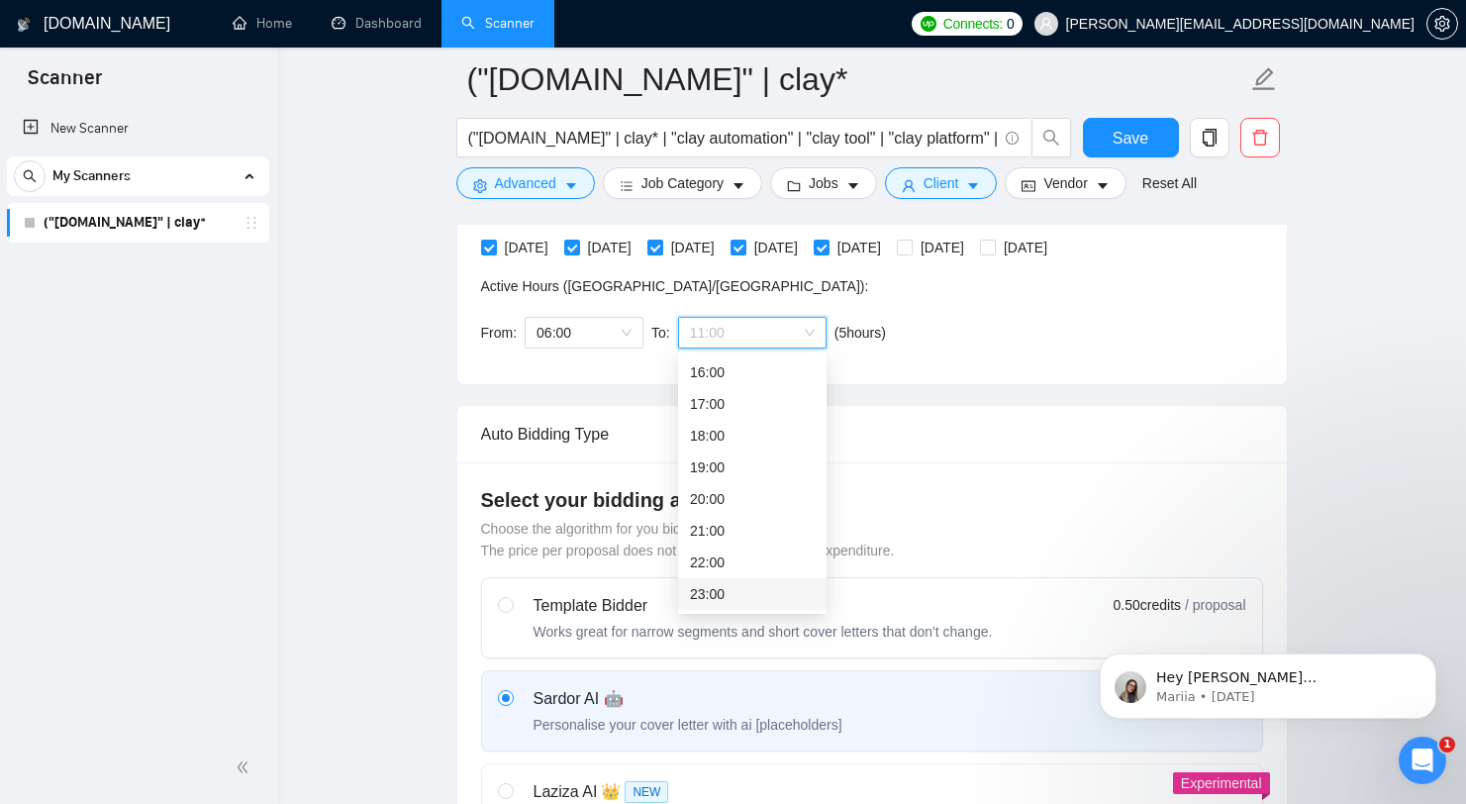
click at [736, 590] on div "23:00" at bounding box center [752, 594] width 125 height 22
click at [779, 331] on span "23:00" at bounding box center [752, 333] width 125 height 30
click at [629, 336] on span "06:00" at bounding box center [584, 333] width 95 height 30
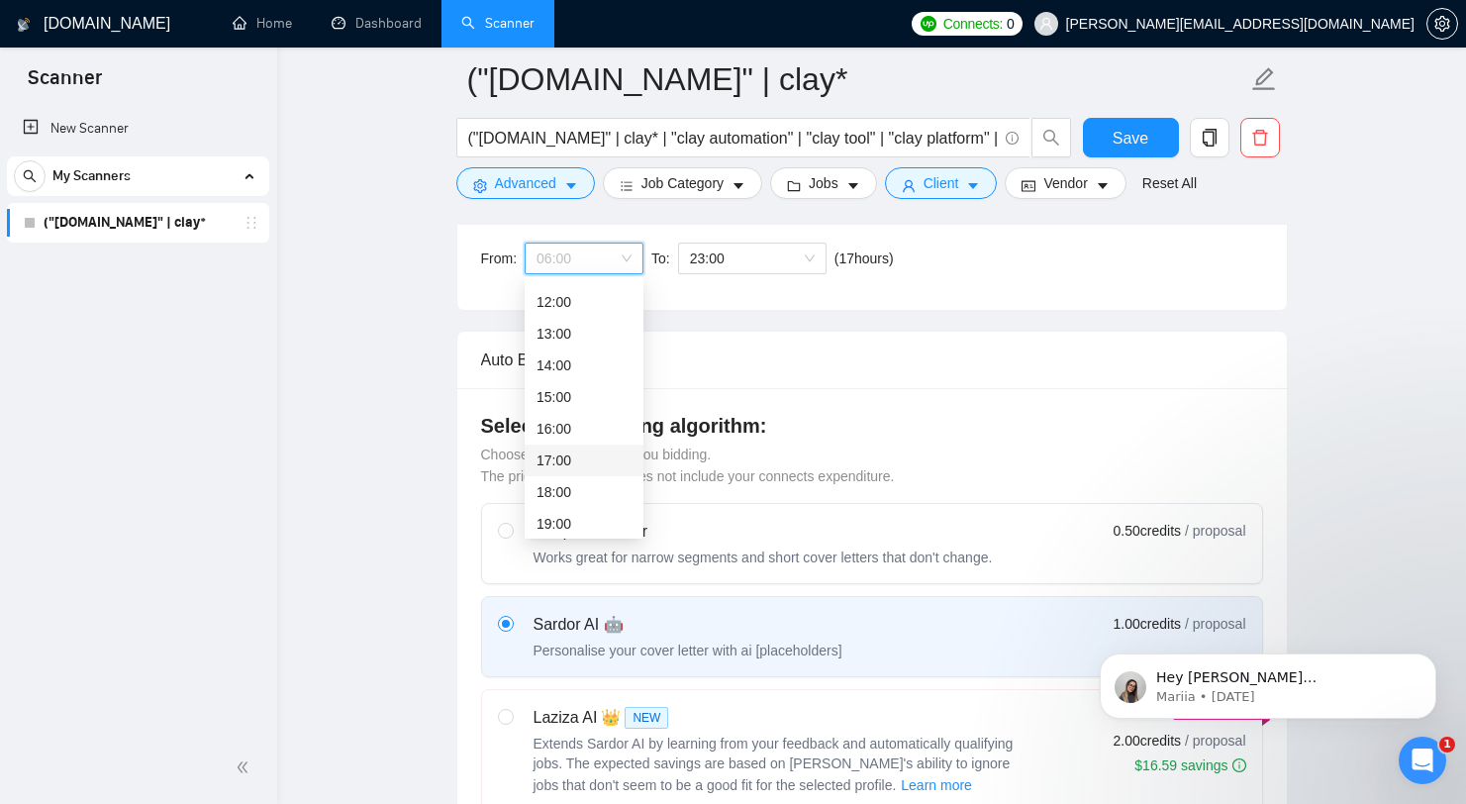
scroll to position [413, 0]
click at [594, 456] on div "18:00" at bounding box center [584, 454] width 95 height 22
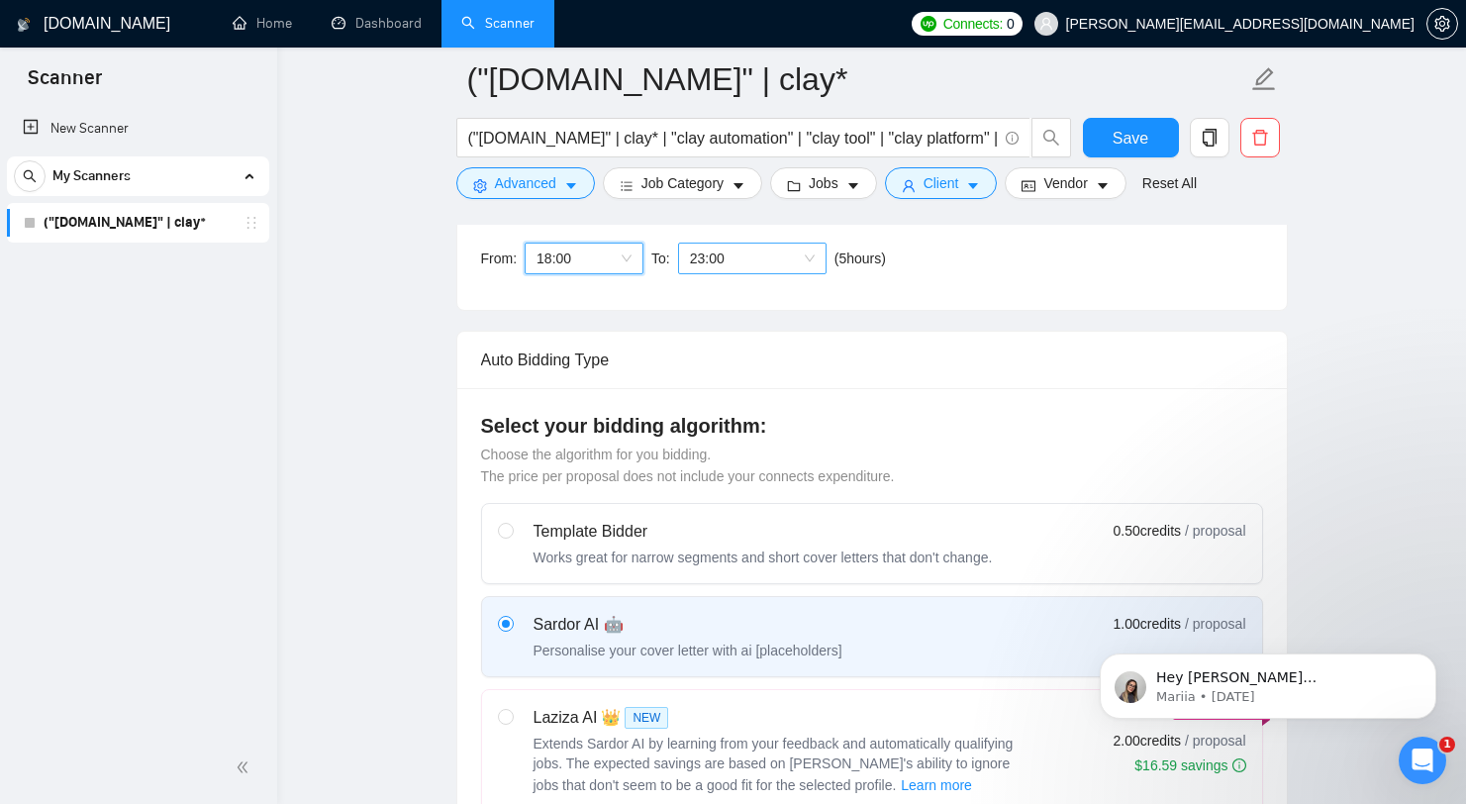
click at [775, 254] on span "23:00" at bounding box center [752, 259] width 125 height 30
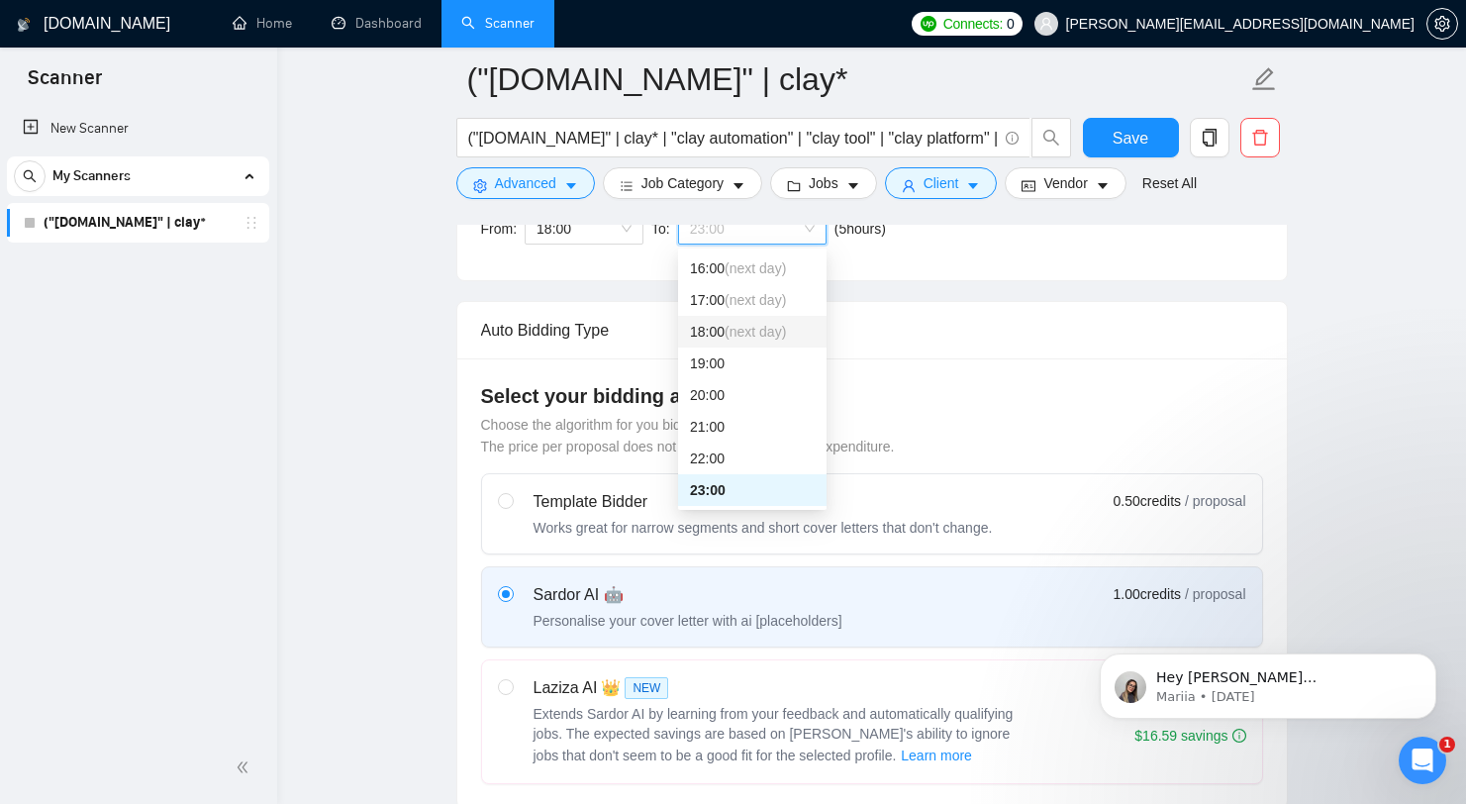
scroll to position [648, 0]
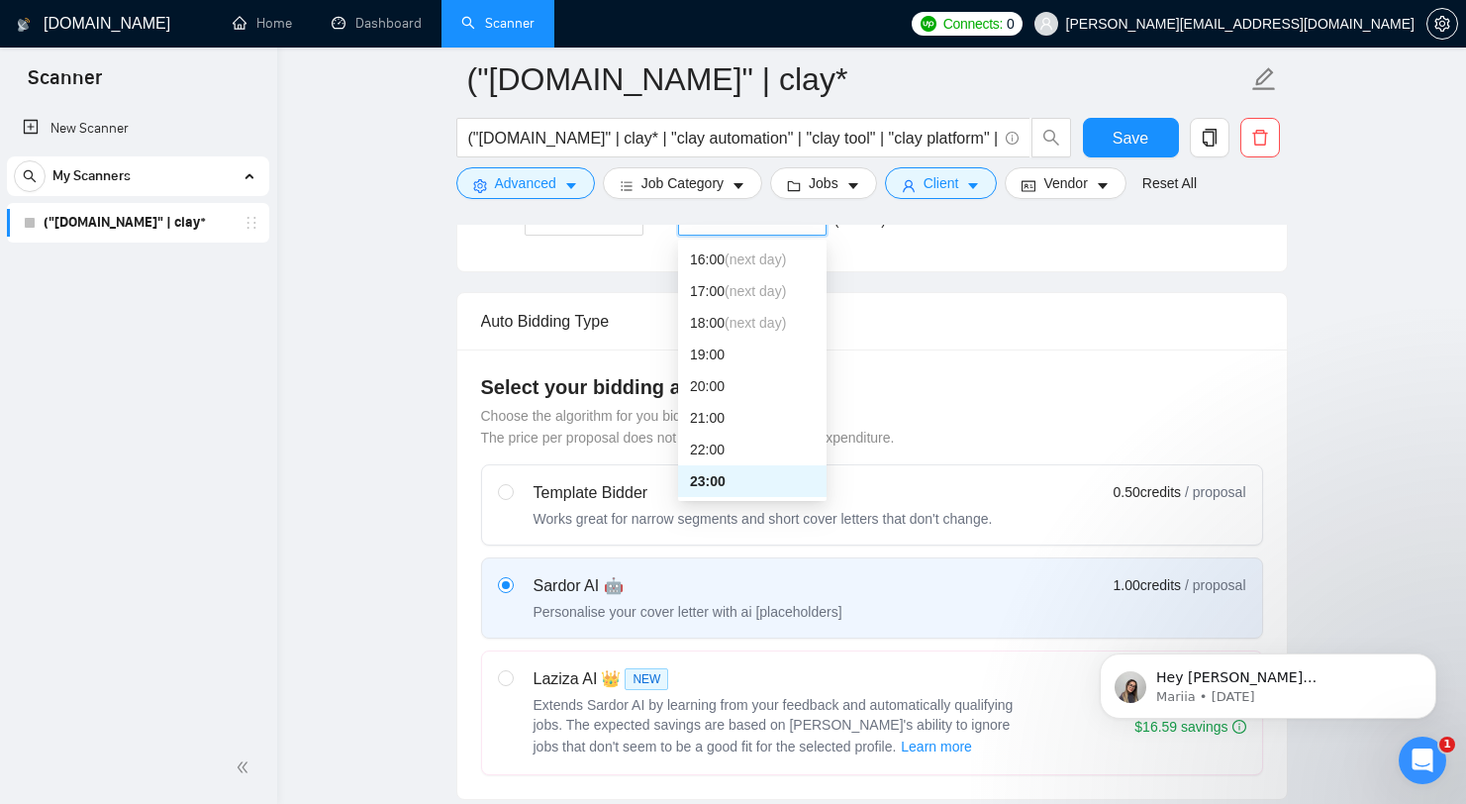
click at [729, 481] on div "23:00" at bounding box center [752, 481] width 125 height 22
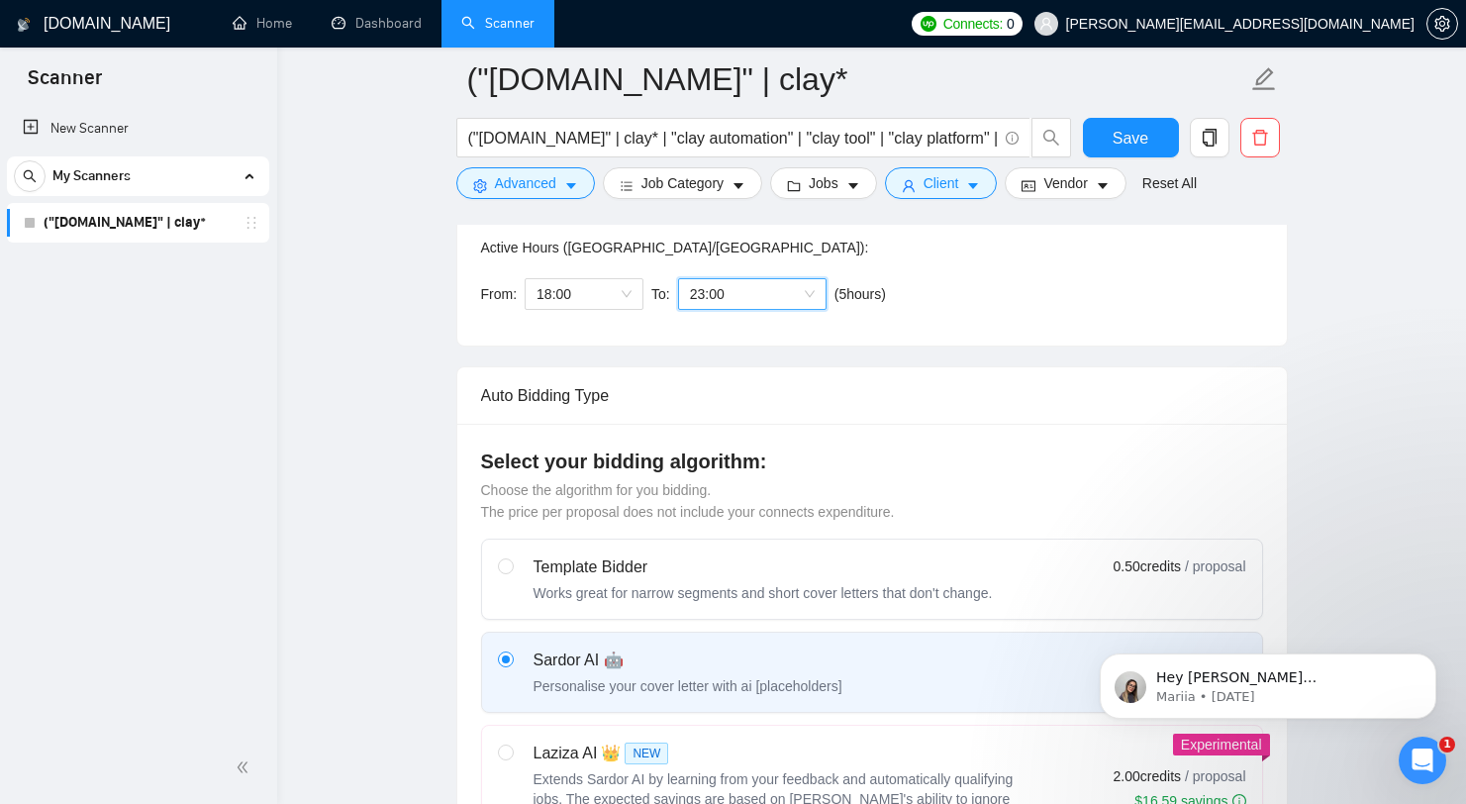
scroll to position [571, 0]
click at [565, 295] on span "18:00" at bounding box center [584, 297] width 95 height 30
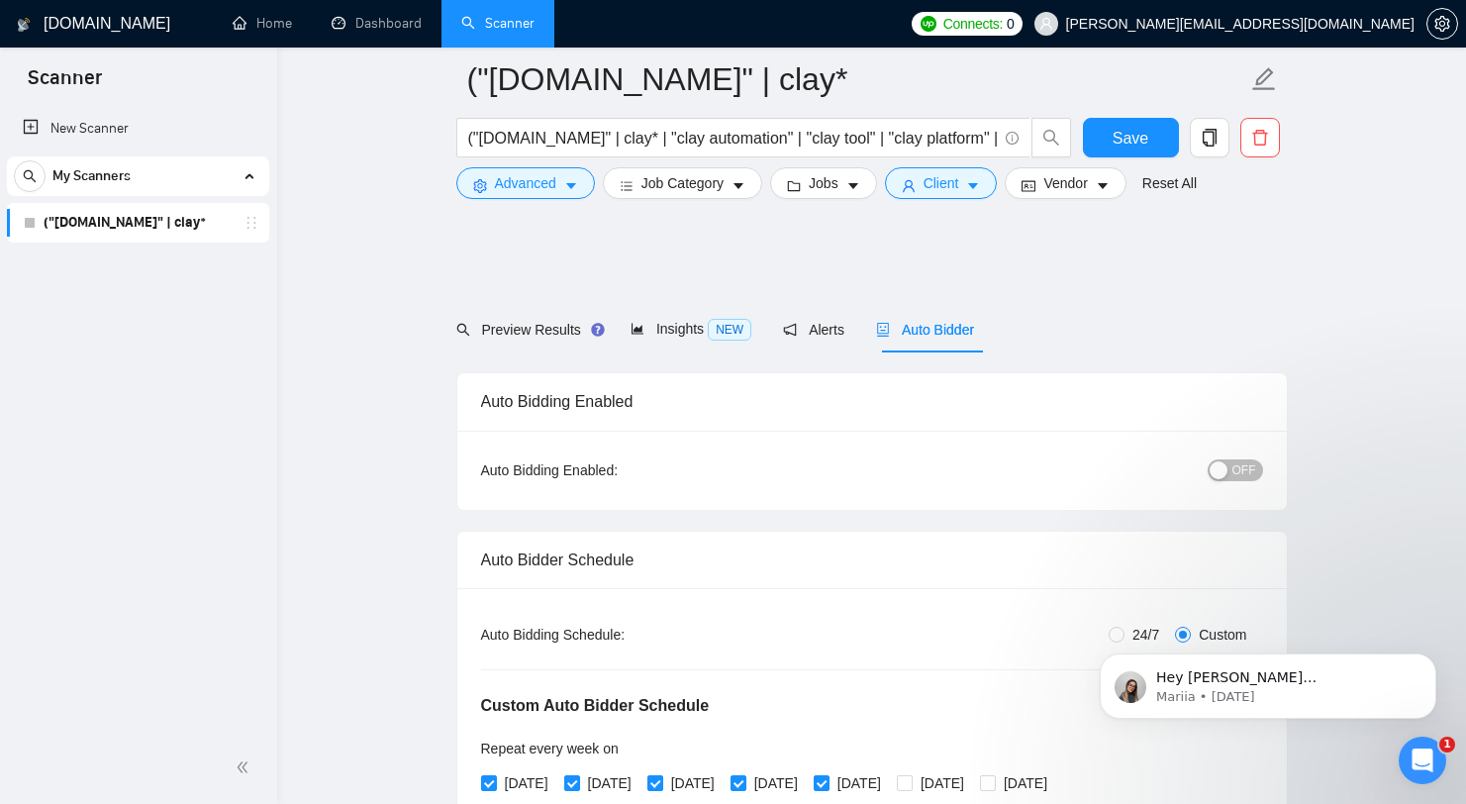
scroll to position [427, 0]
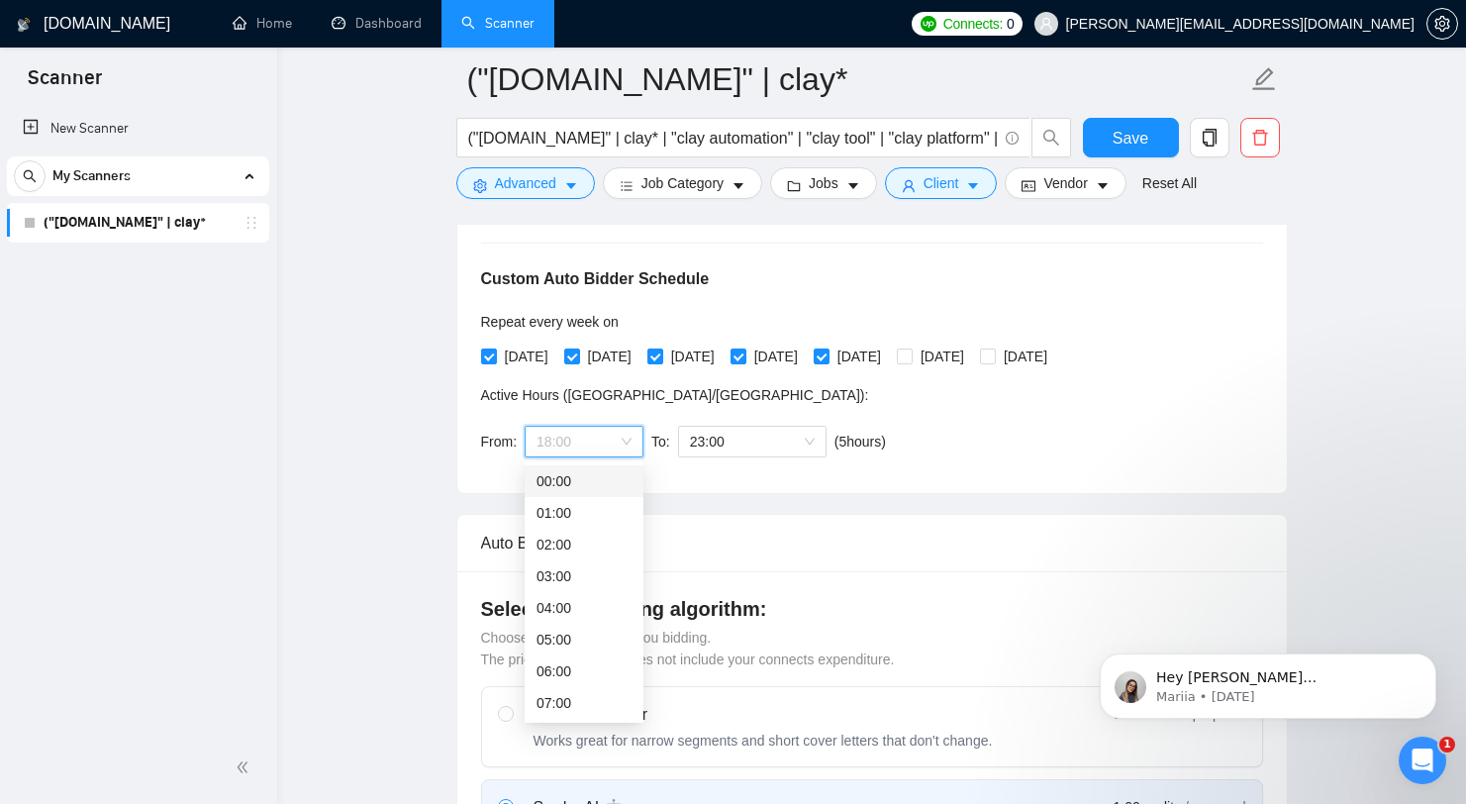
click at [598, 484] on div "00:00" at bounding box center [584, 481] width 95 height 22
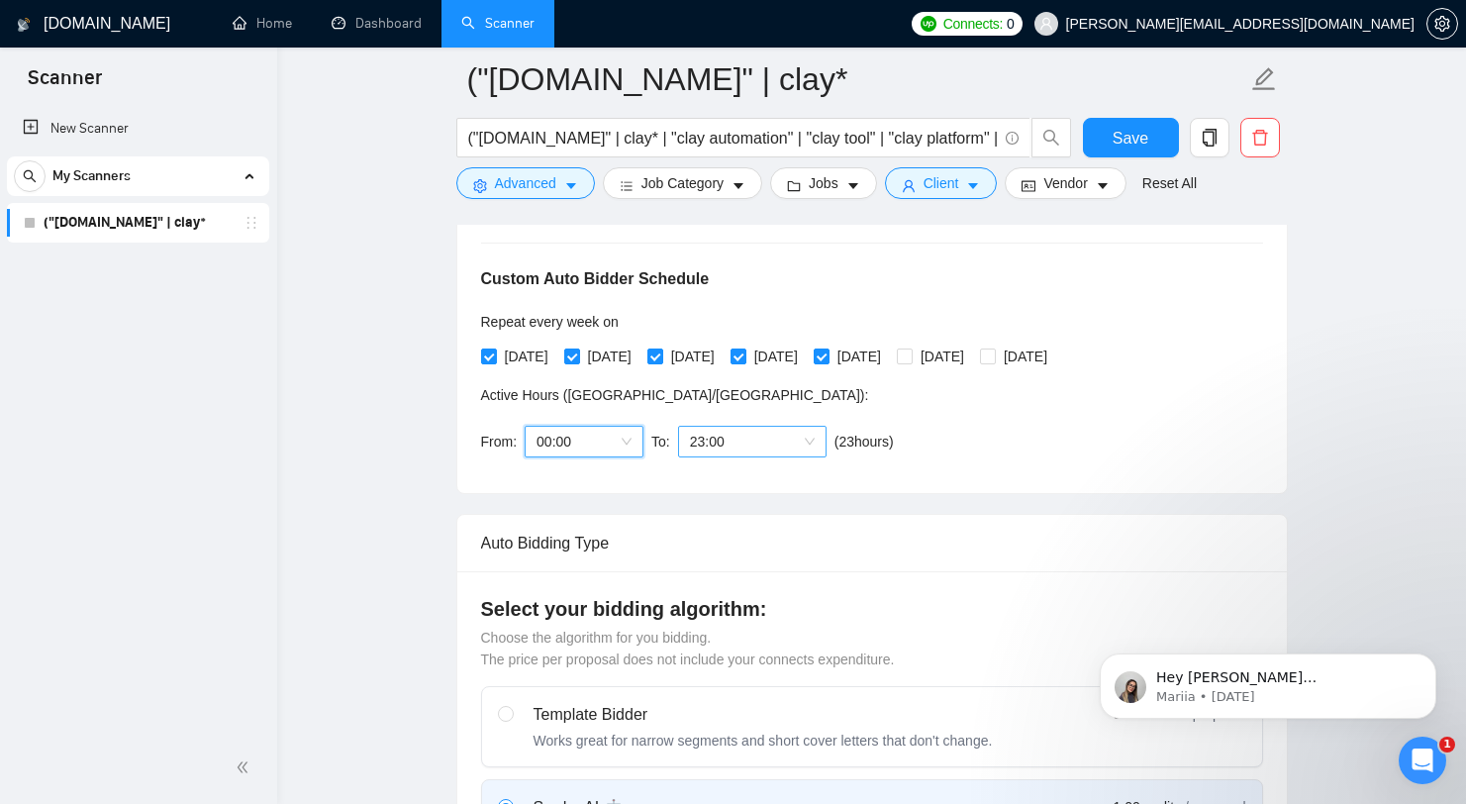
click at [749, 439] on span "23:00" at bounding box center [752, 442] width 125 height 30
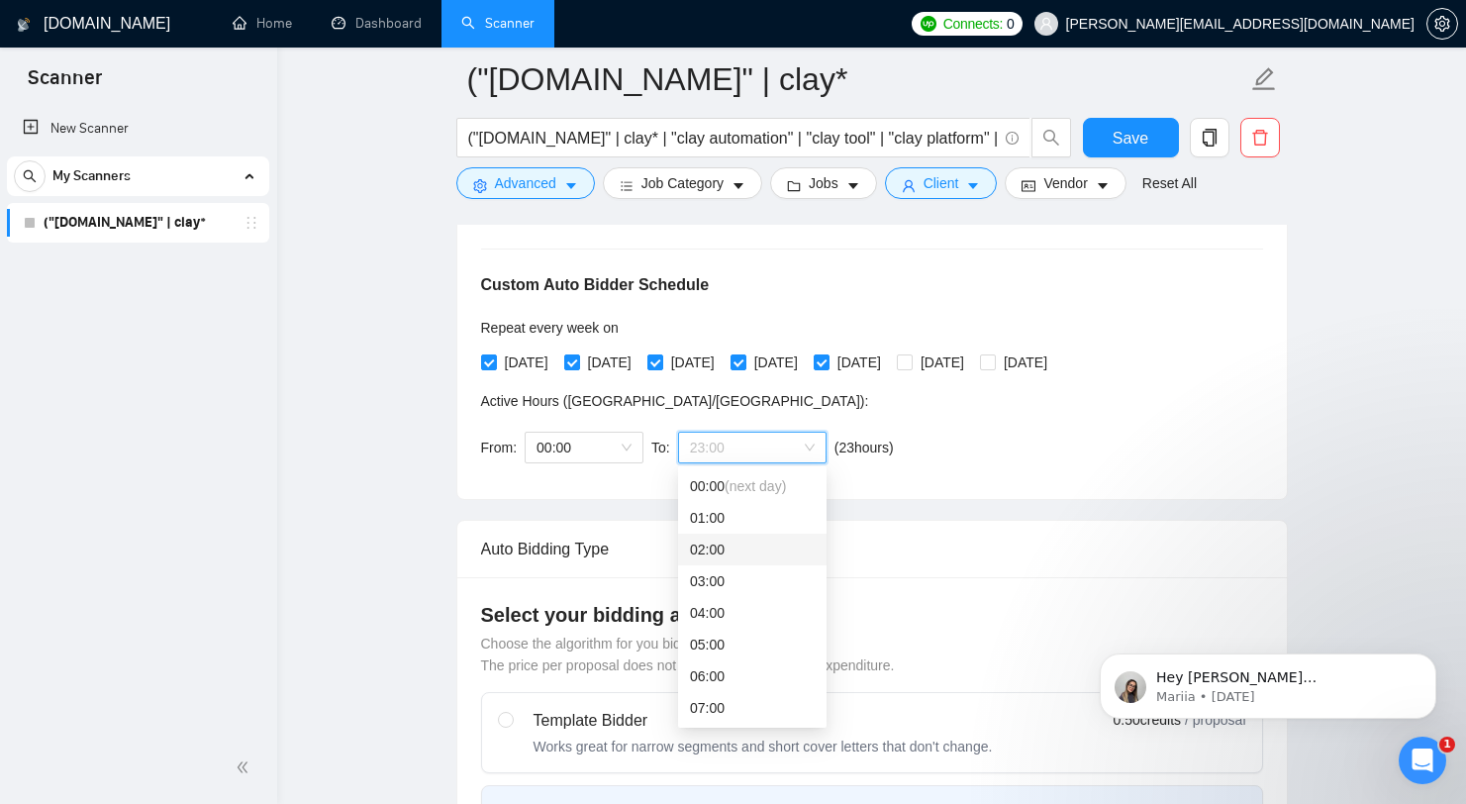
scroll to position [417, 0]
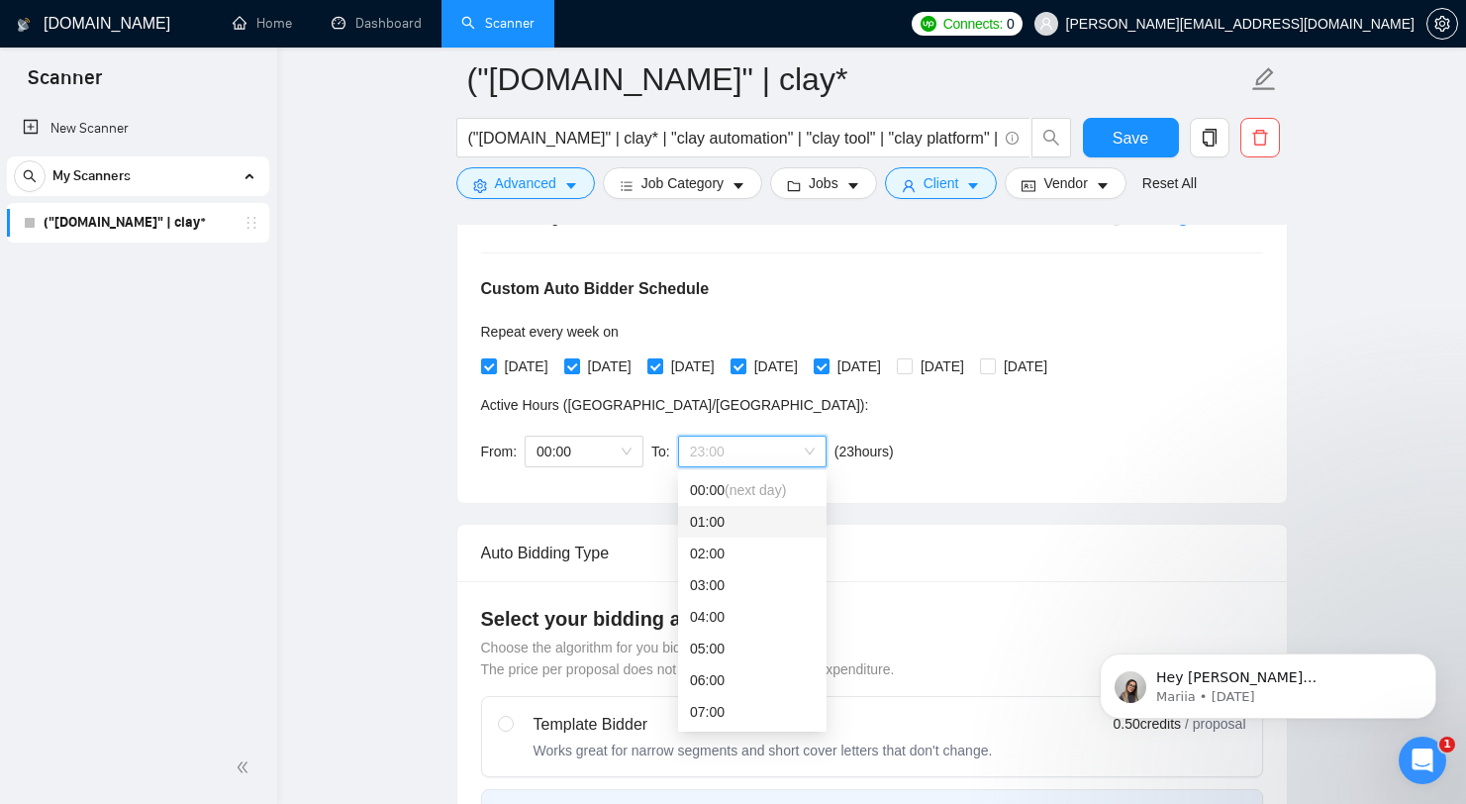
click at [626, 401] on span "Active Hours ( Asia/Karachi ):" at bounding box center [675, 405] width 388 height 16
click at [725, 445] on span "23:00" at bounding box center [752, 452] width 125 height 30
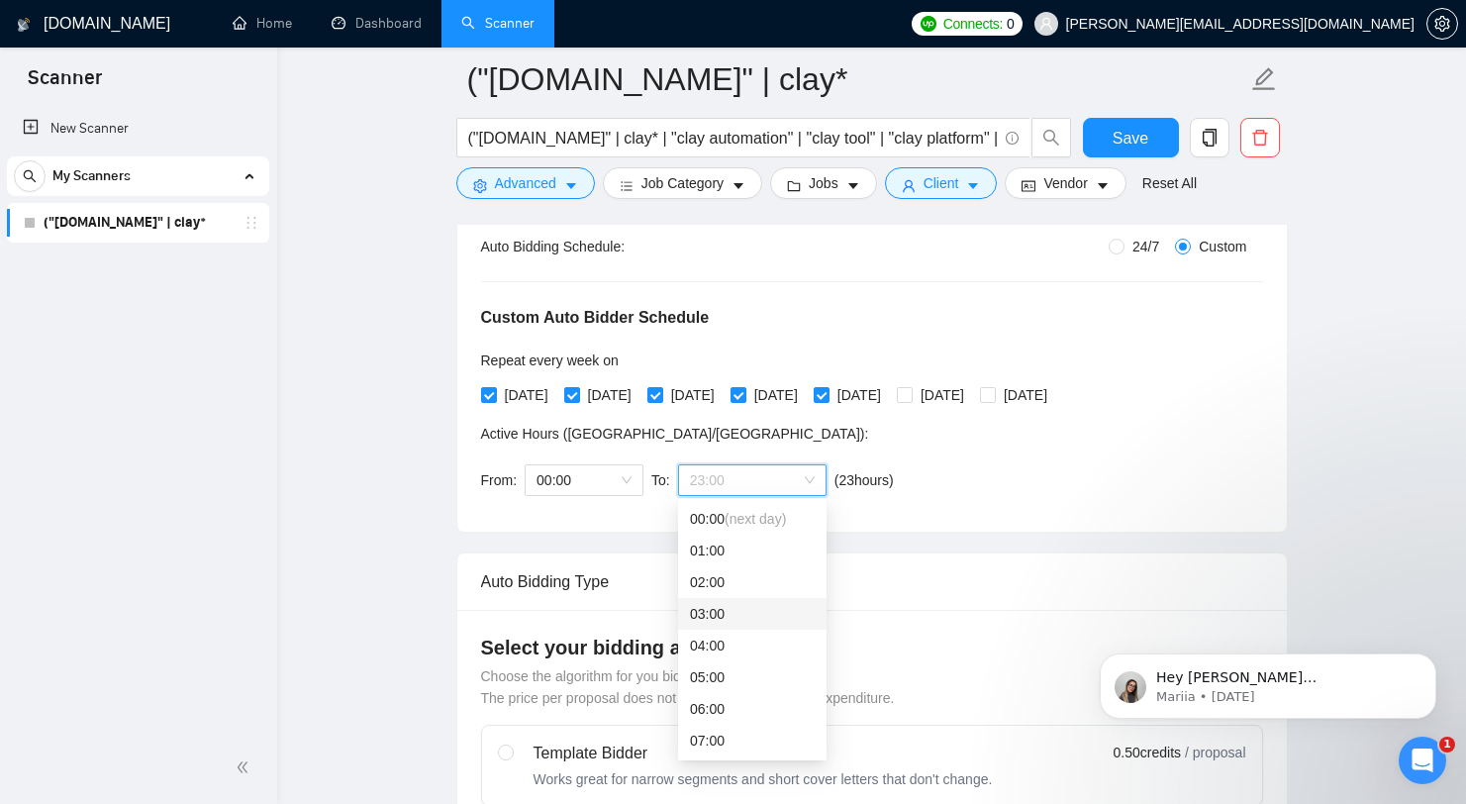
scroll to position [0, 0]
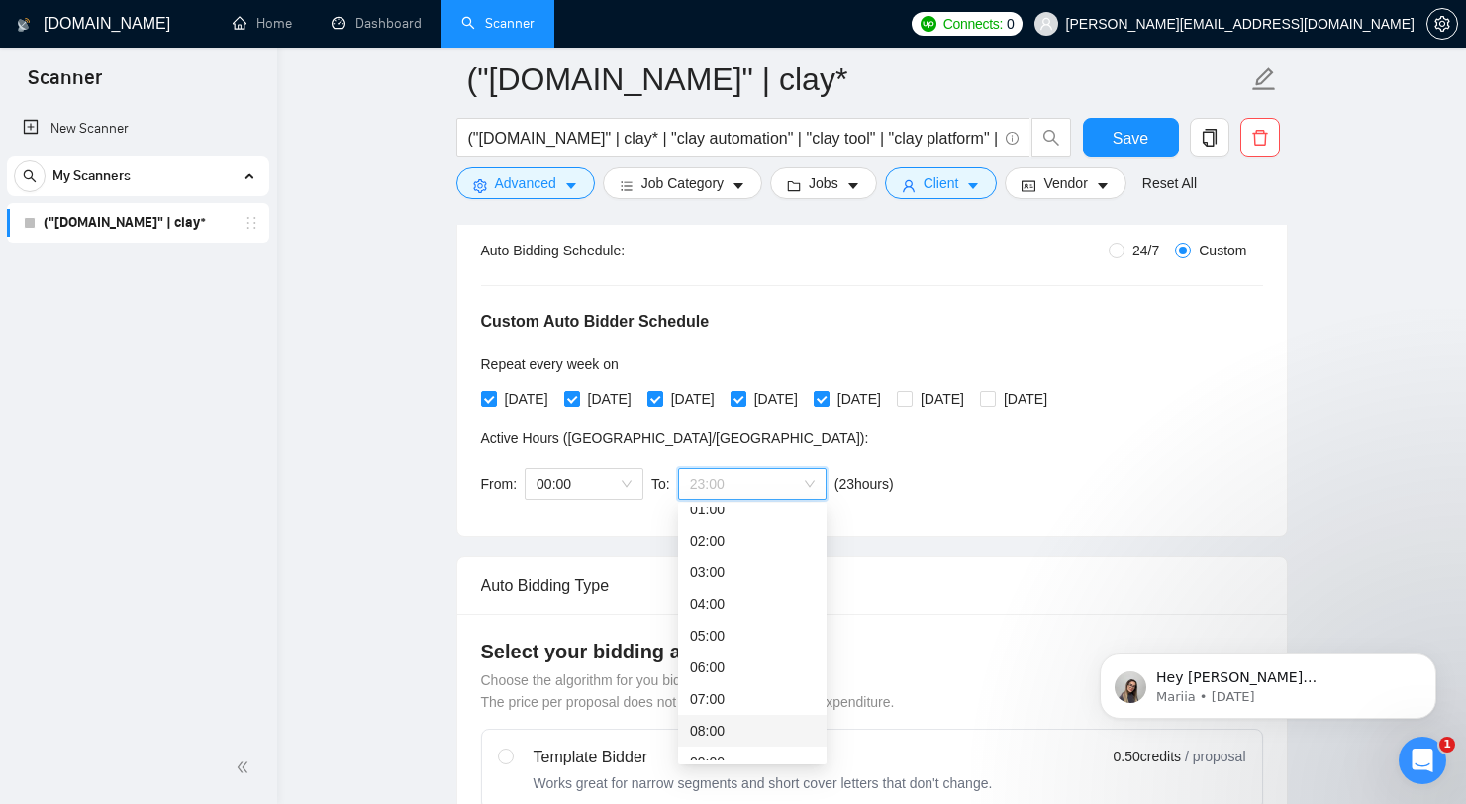
click at [729, 722] on div "08:00" at bounding box center [752, 731] width 125 height 22
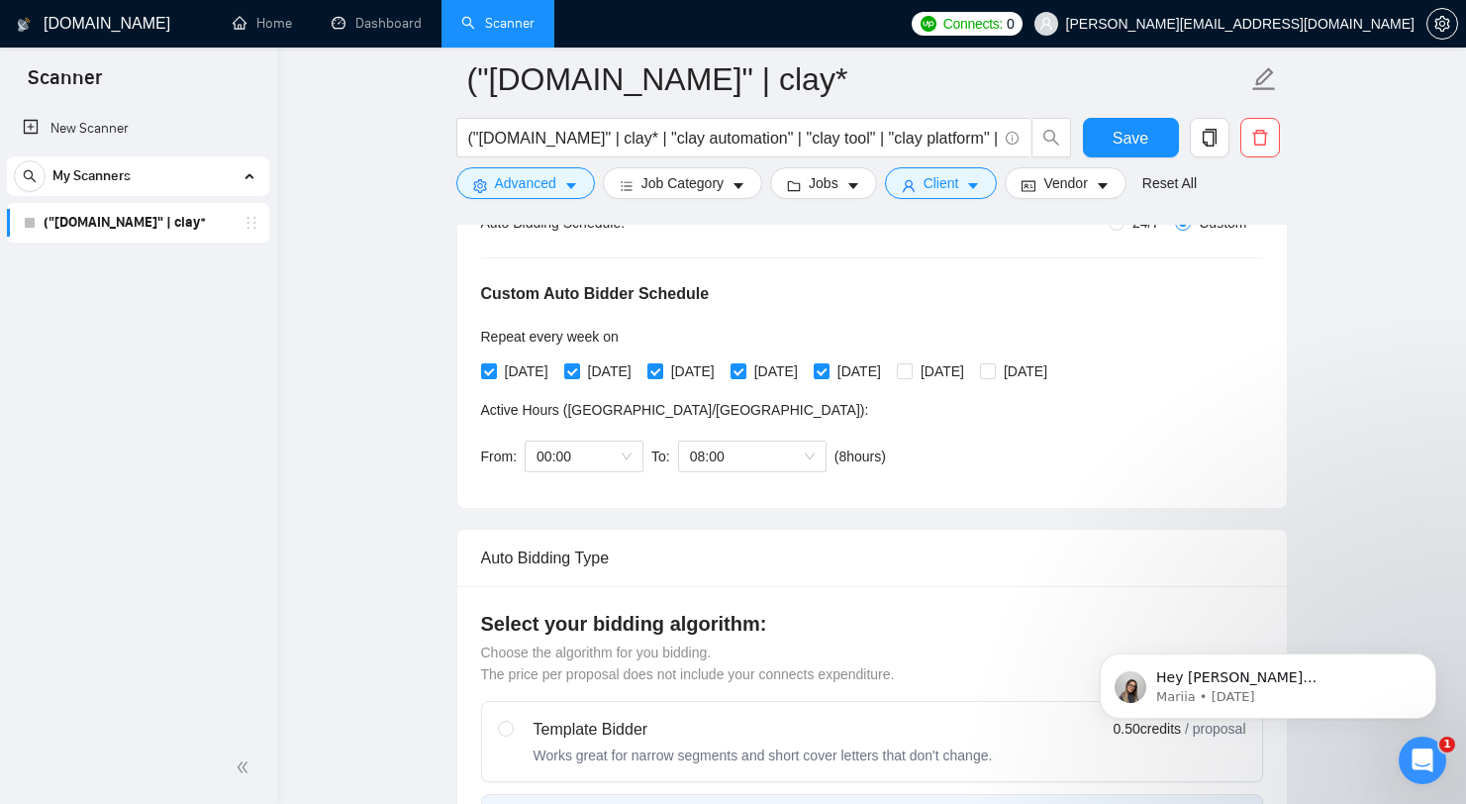
click at [632, 568] on div "Auto Bidding Type" at bounding box center [872, 558] width 782 height 56
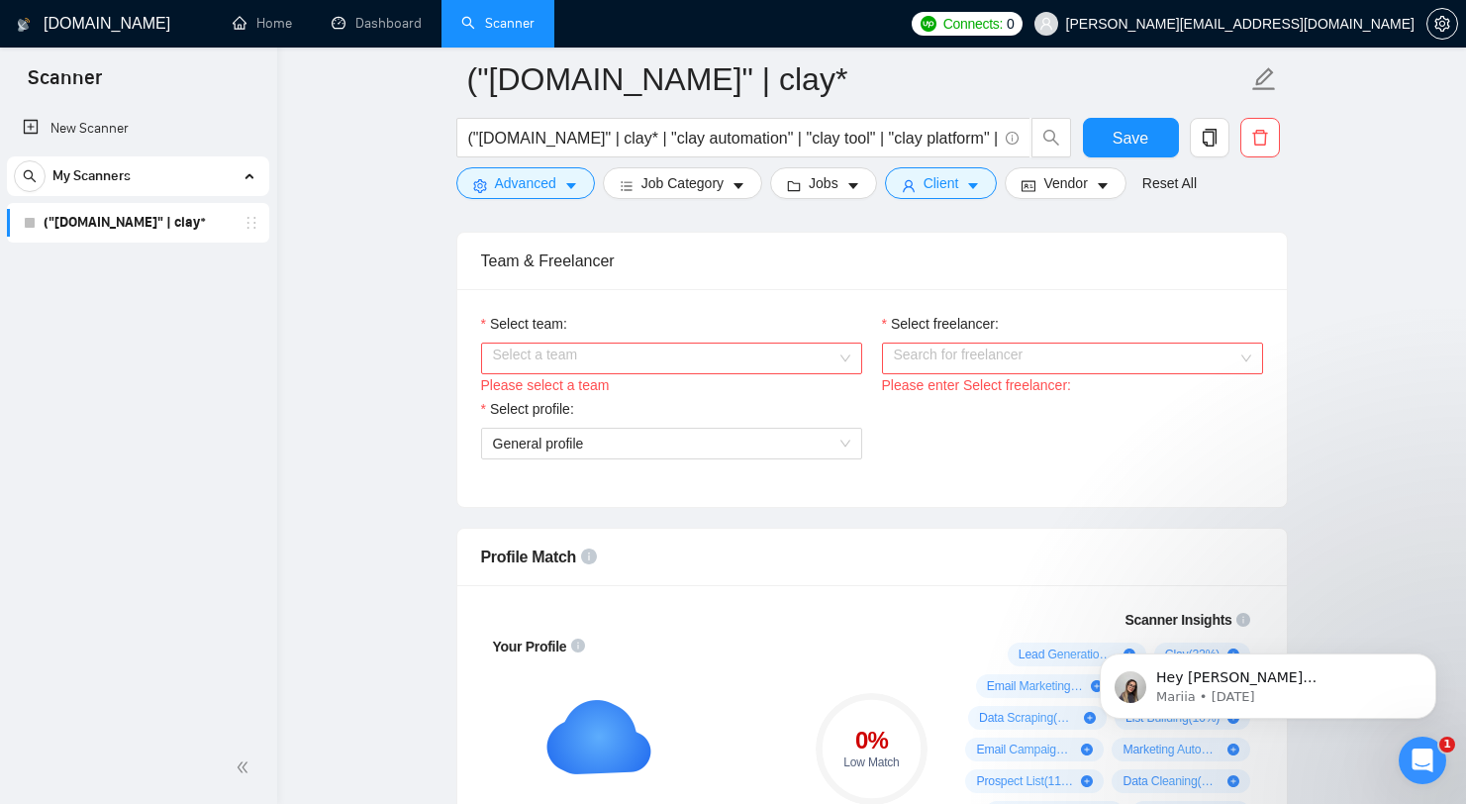
scroll to position [1245, 0]
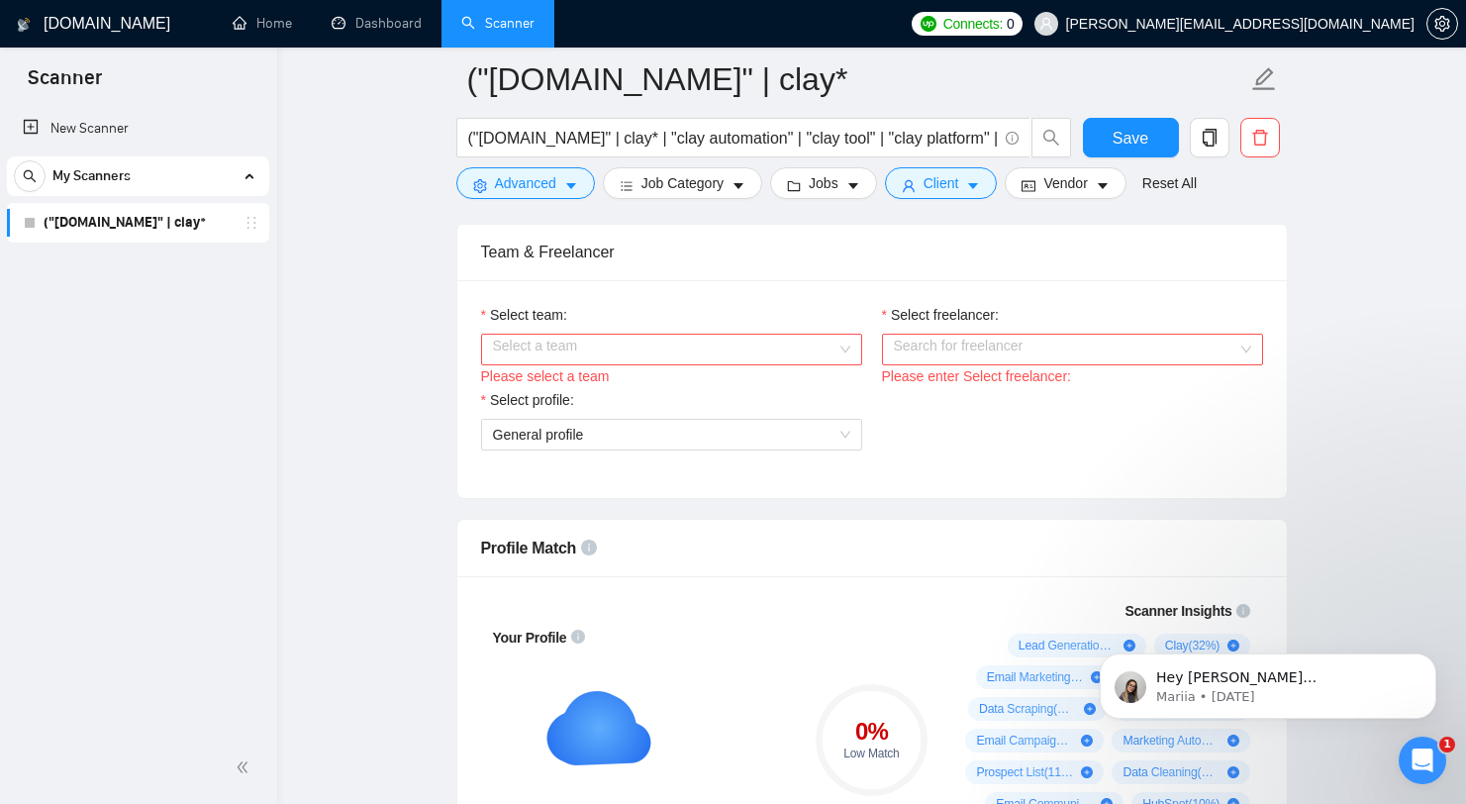
click at [703, 318] on div "Select team:" at bounding box center [671, 319] width 381 height 30
click at [700, 328] on div "Select team:" at bounding box center [671, 319] width 381 height 30
click at [664, 351] on input "Select team:" at bounding box center [664, 350] width 343 height 30
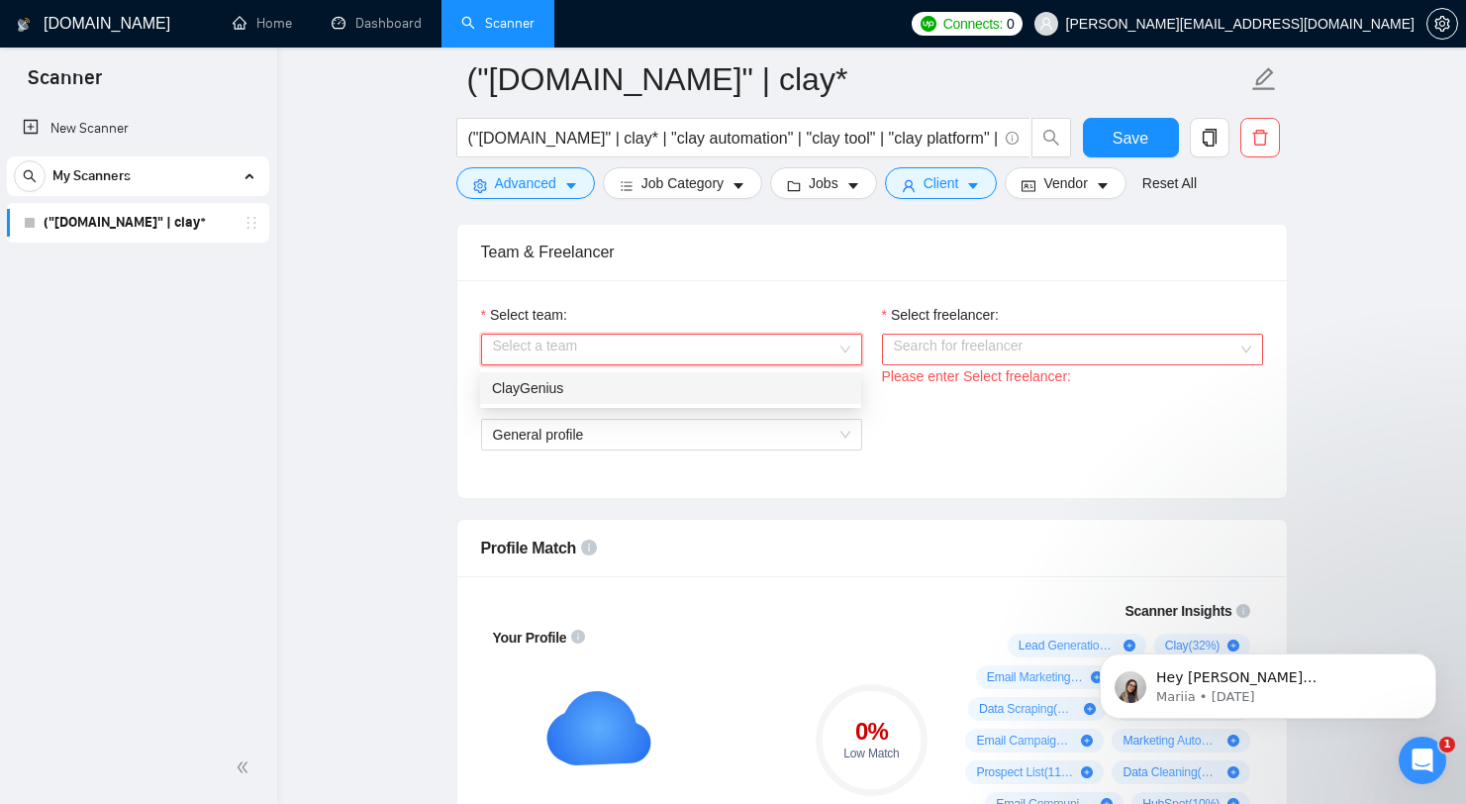
click at [612, 391] on div "ClayGenius" at bounding box center [670, 388] width 357 height 22
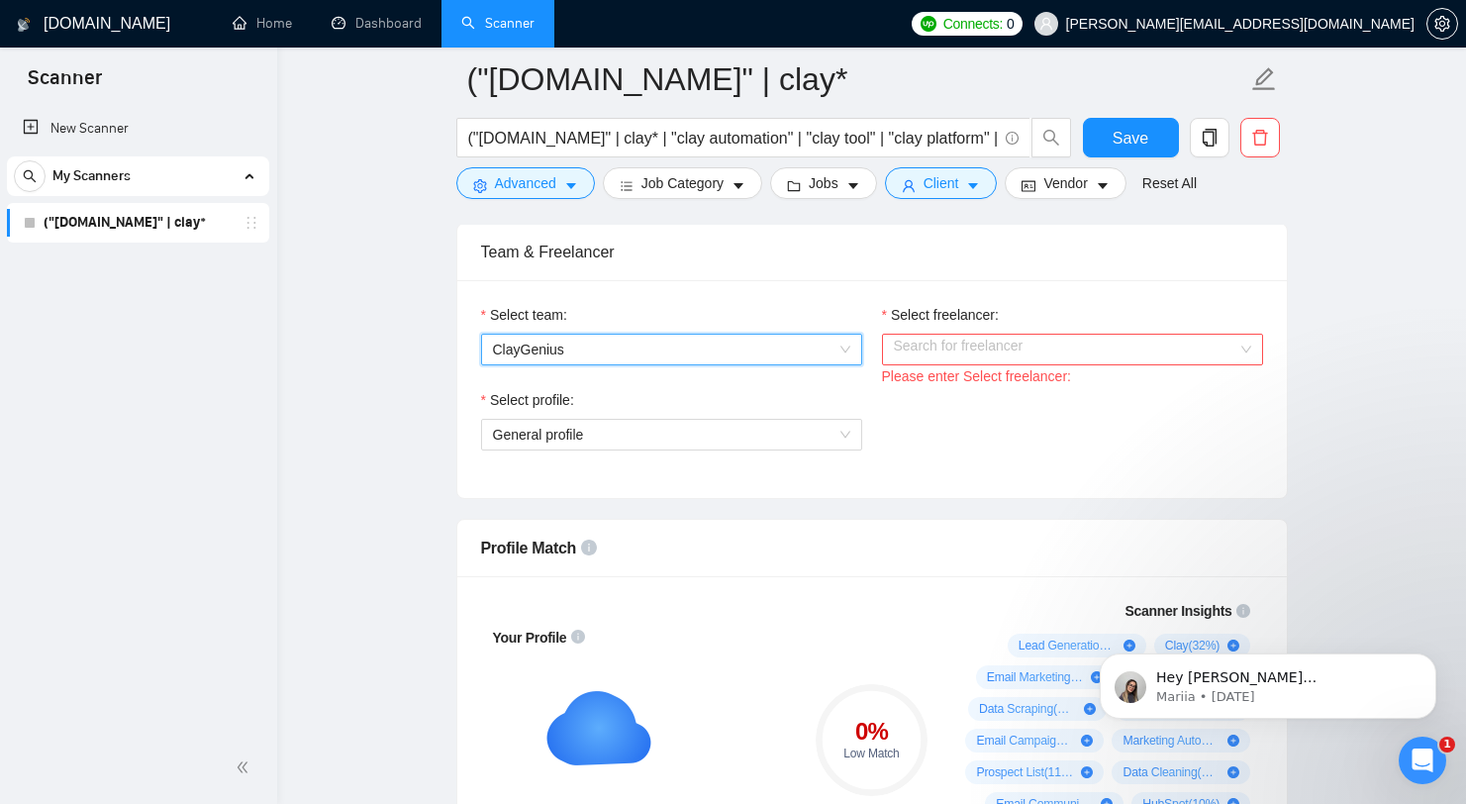
click at [1037, 368] on div "Please enter Select freelancer:" at bounding box center [1072, 376] width 381 height 22
click at [1037, 356] on input "Select freelancer:" at bounding box center [1065, 350] width 343 height 30
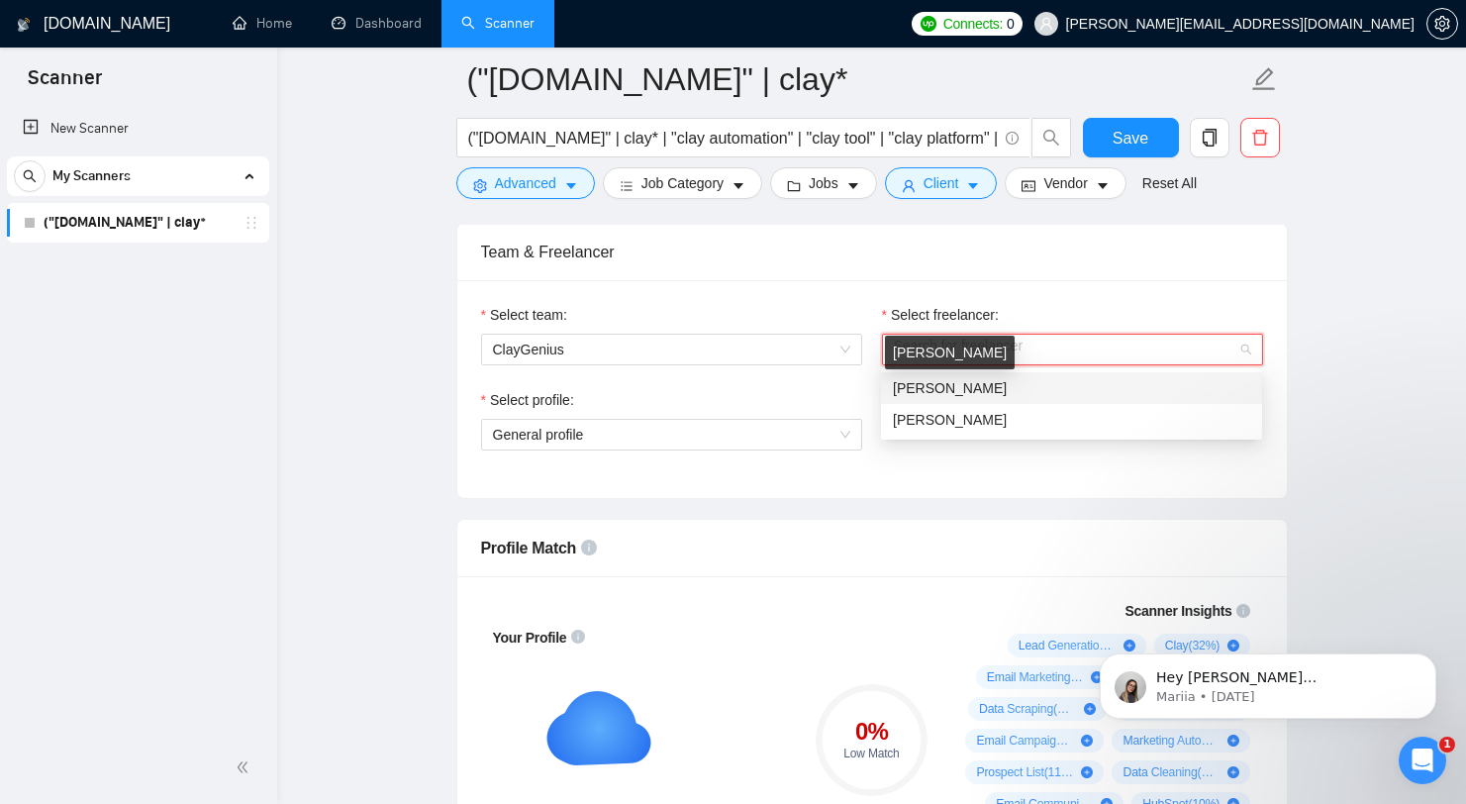
click at [1007, 382] on span "[PERSON_NAME]" at bounding box center [950, 388] width 114 height 16
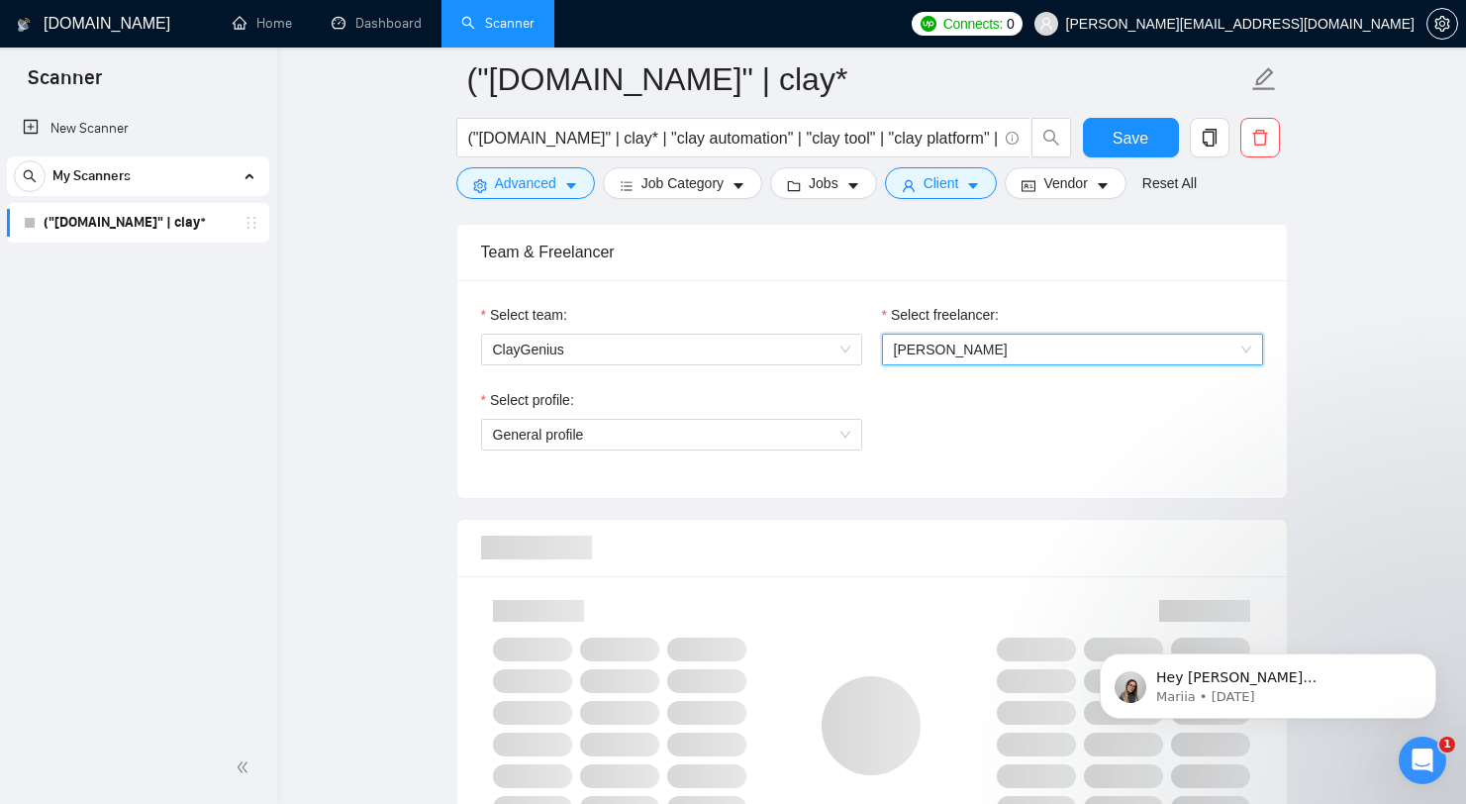
click at [818, 405] on div "Select profile:" at bounding box center [671, 404] width 381 height 30
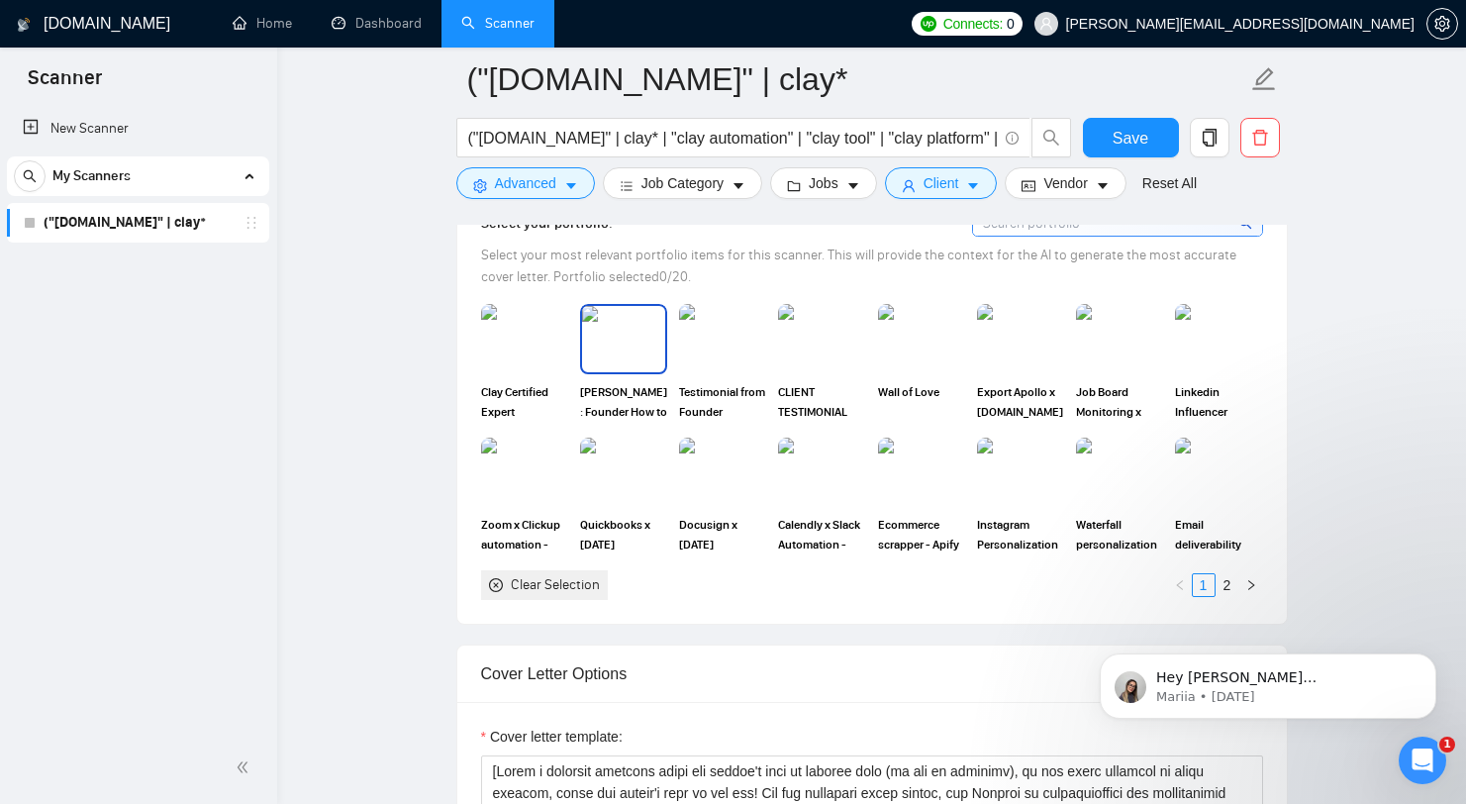
click at [625, 338] on img at bounding box center [623, 338] width 83 height 65
click at [682, 338] on img at bounding box center [722, 338] width 83 height 65
click at [750, 336] on div at bounding box center [722, 338] width 83 height 65
click at [788, 335] on img at bounding box center [821, 338] width 87 height 69
click at [735, 339] on img at bounding box center [722, 338] width 87 height 69
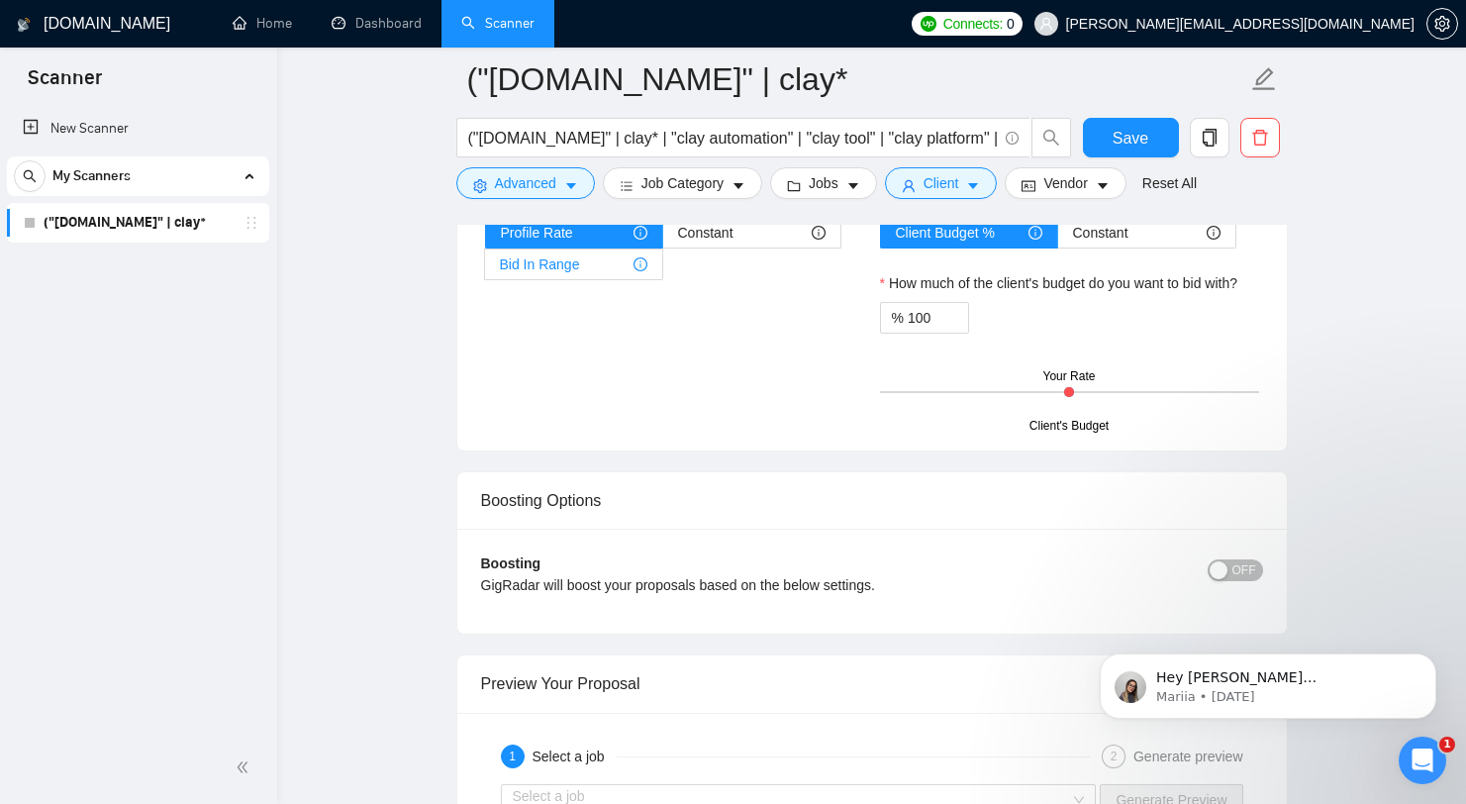
click at [630, 261] on div "Bid In Range" at bounding box center [573, 264] width 147 height 30
click at [485, 269] on input "Bid In Range" at bounding box center [485, 269] width 0 height 0
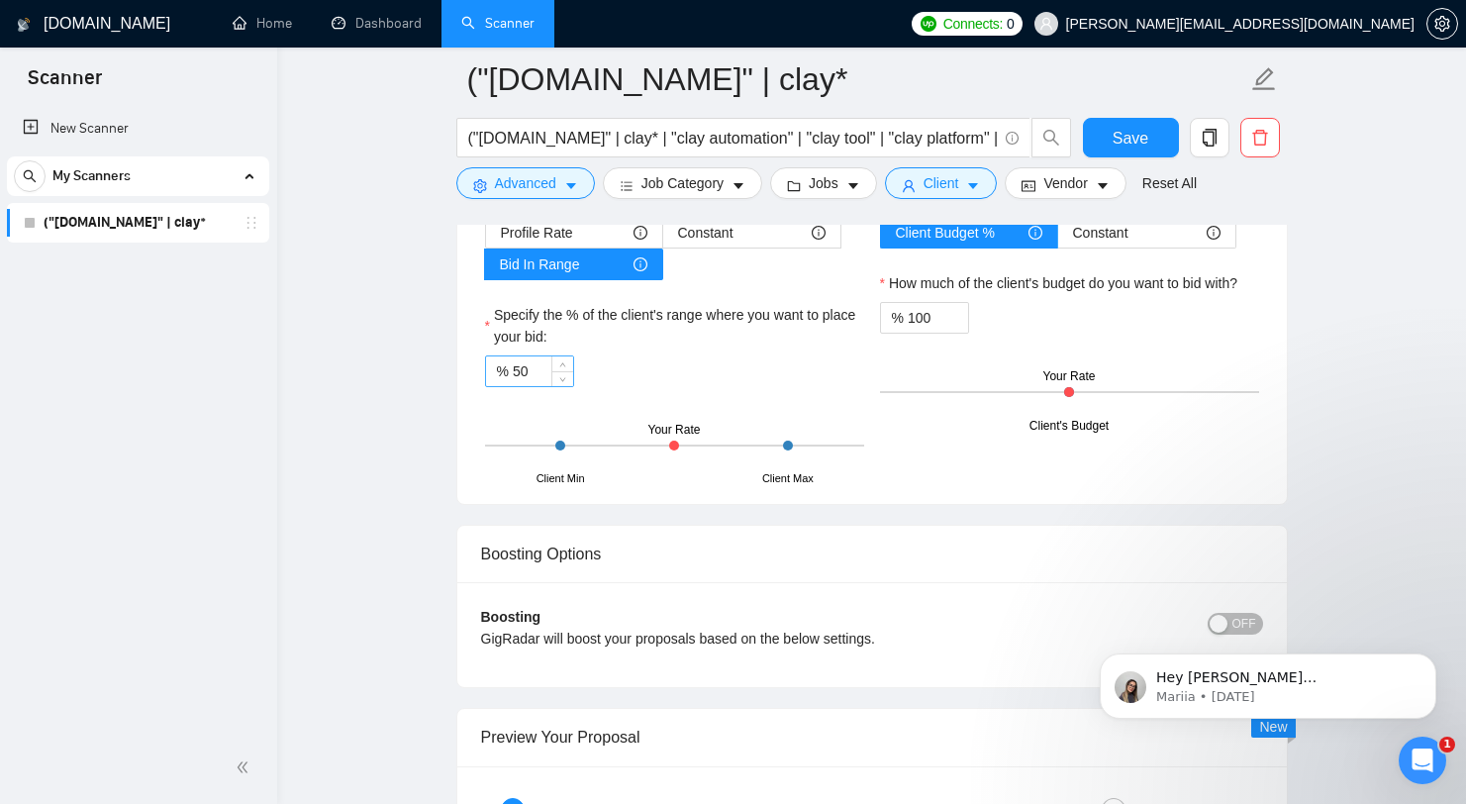
click at [516, 366] on input "50" at bounding box center [543, 371] width 60 height 30
type input "80"
click at [708, 358] on div "% 80" at bounding box center [674, 371] width 379 height 32
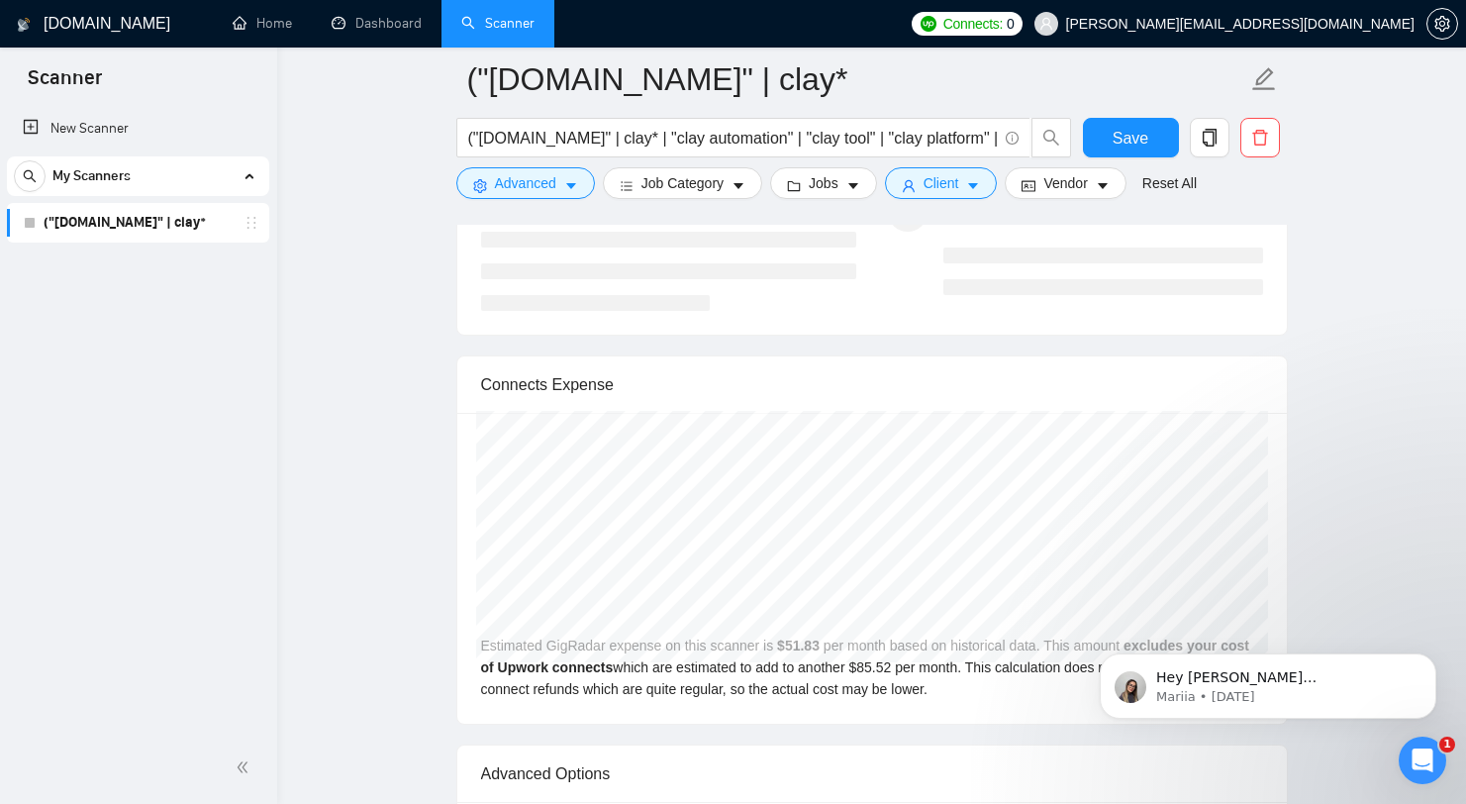
scroll to position [4162, 0]
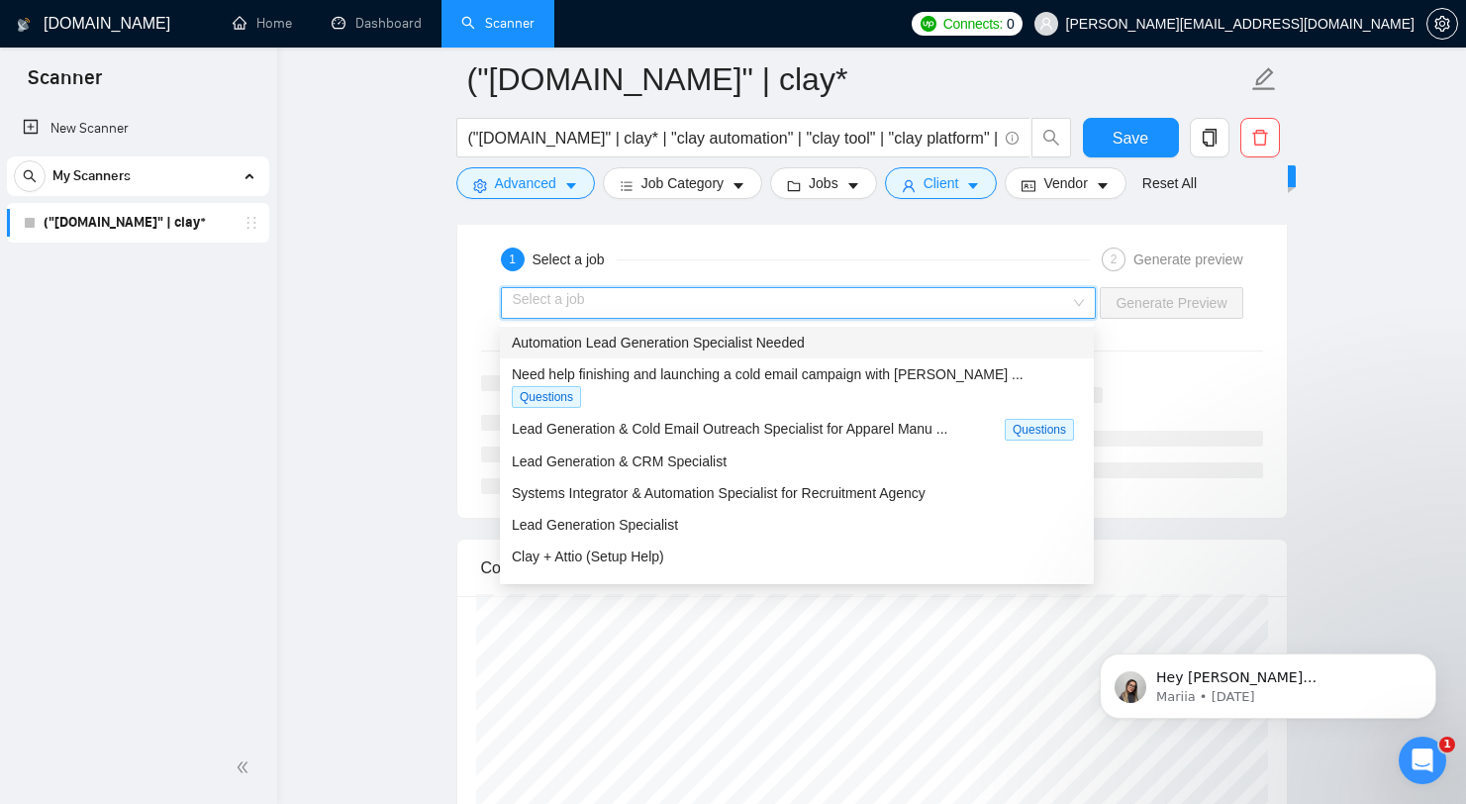
click at [868, 306] on input "search" at bounding box center [792, 303] width 558 height 30
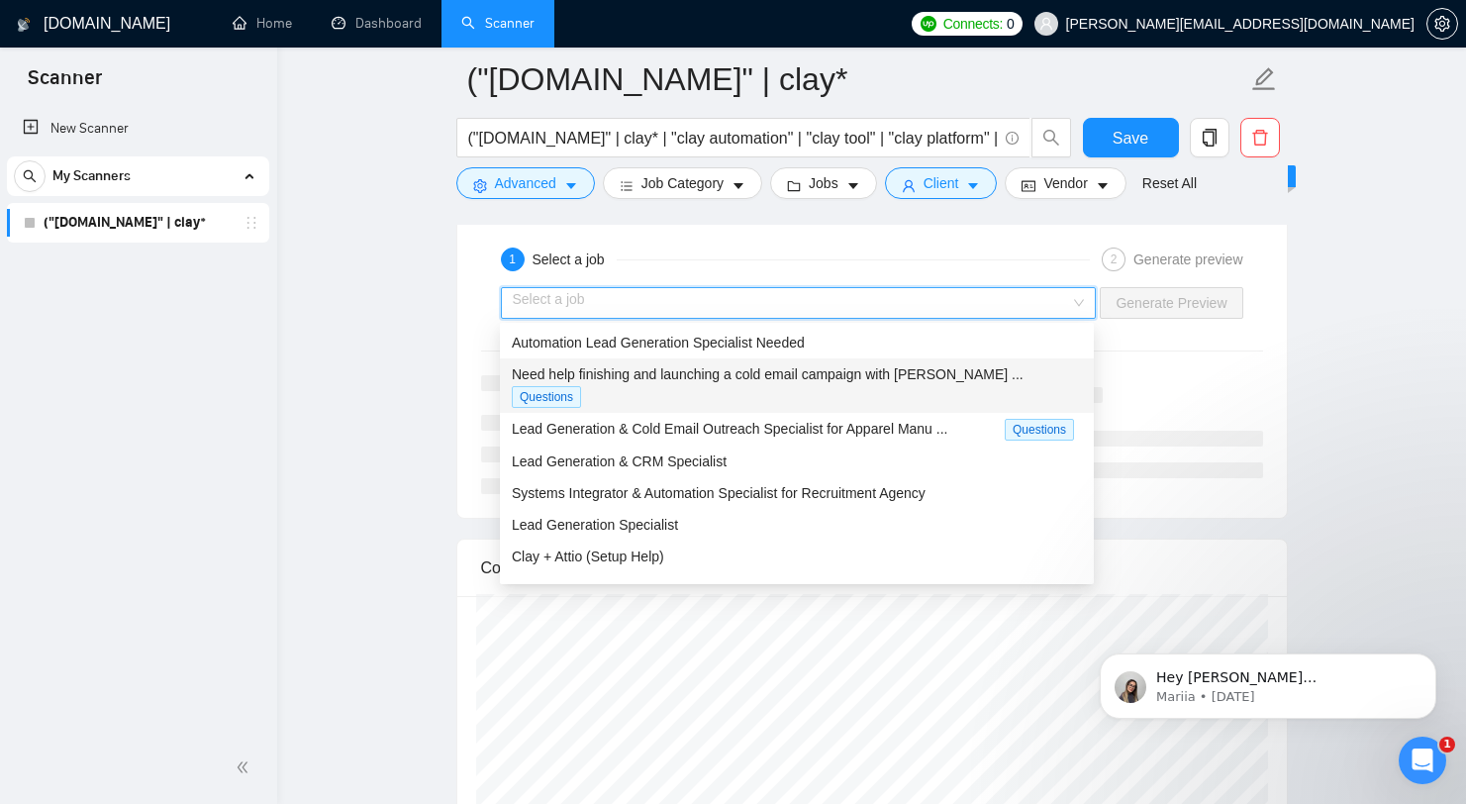
click at [785, 376] on span "Need help finishing and launching a cold email campaign with [PERSON_NAME] ..." at bounding box center [768, 374] width 512 height 16
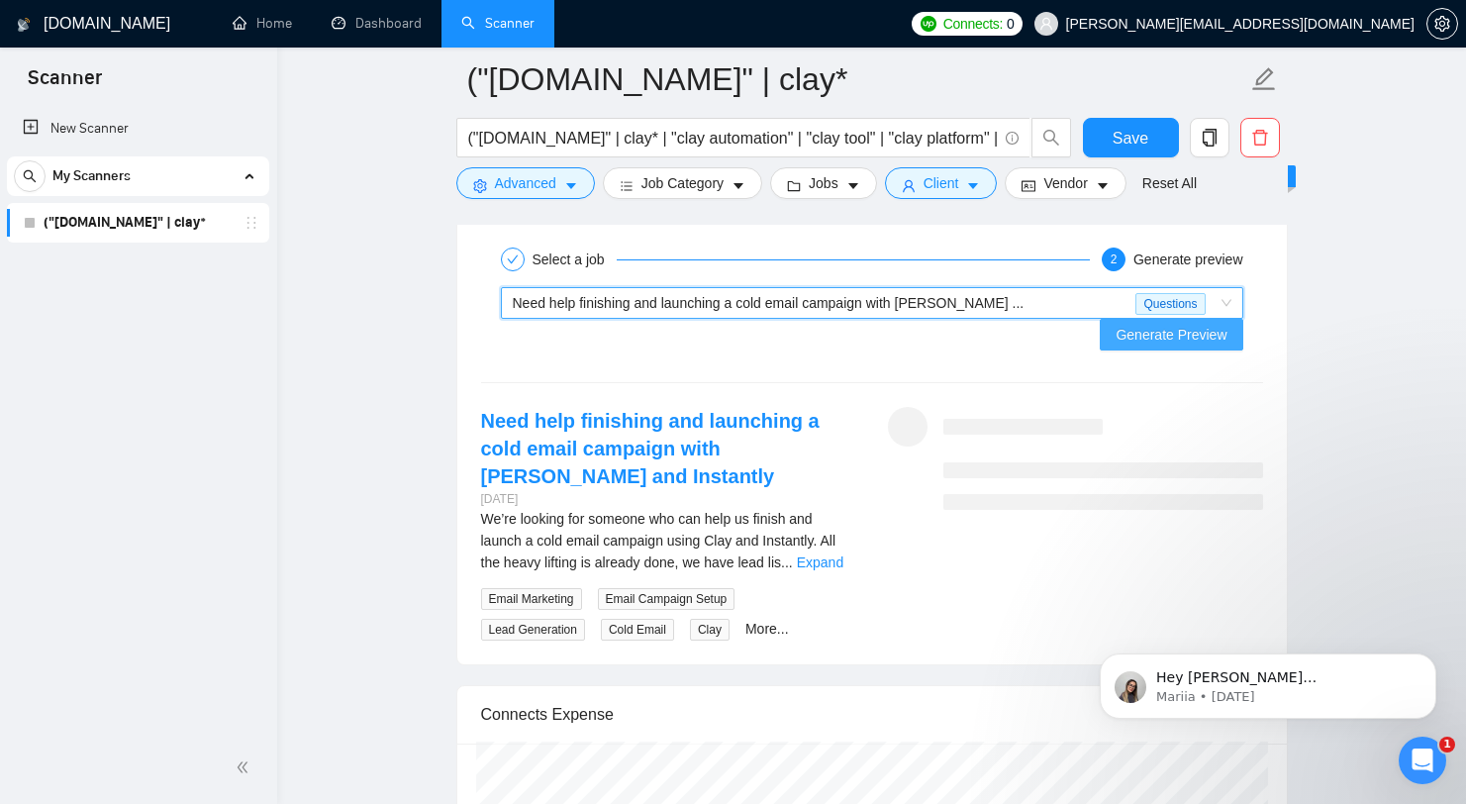
click at [1194, 324] on span "Generate Preview" at bounding box center [1171, 335] width 111 height 22
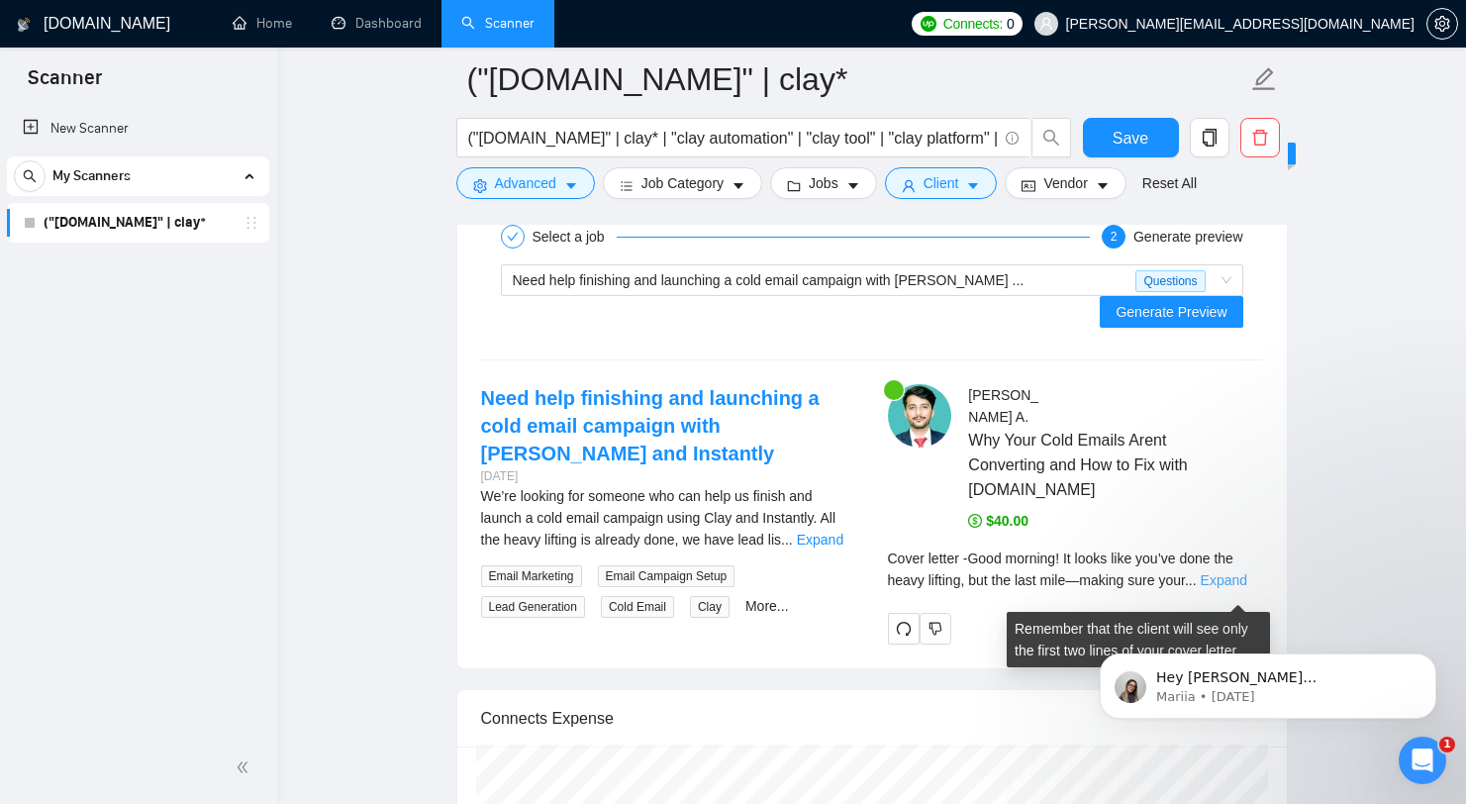
click at [1227, 588] on link "Expand" at bounding box center [1224, 580] width 47 height 16
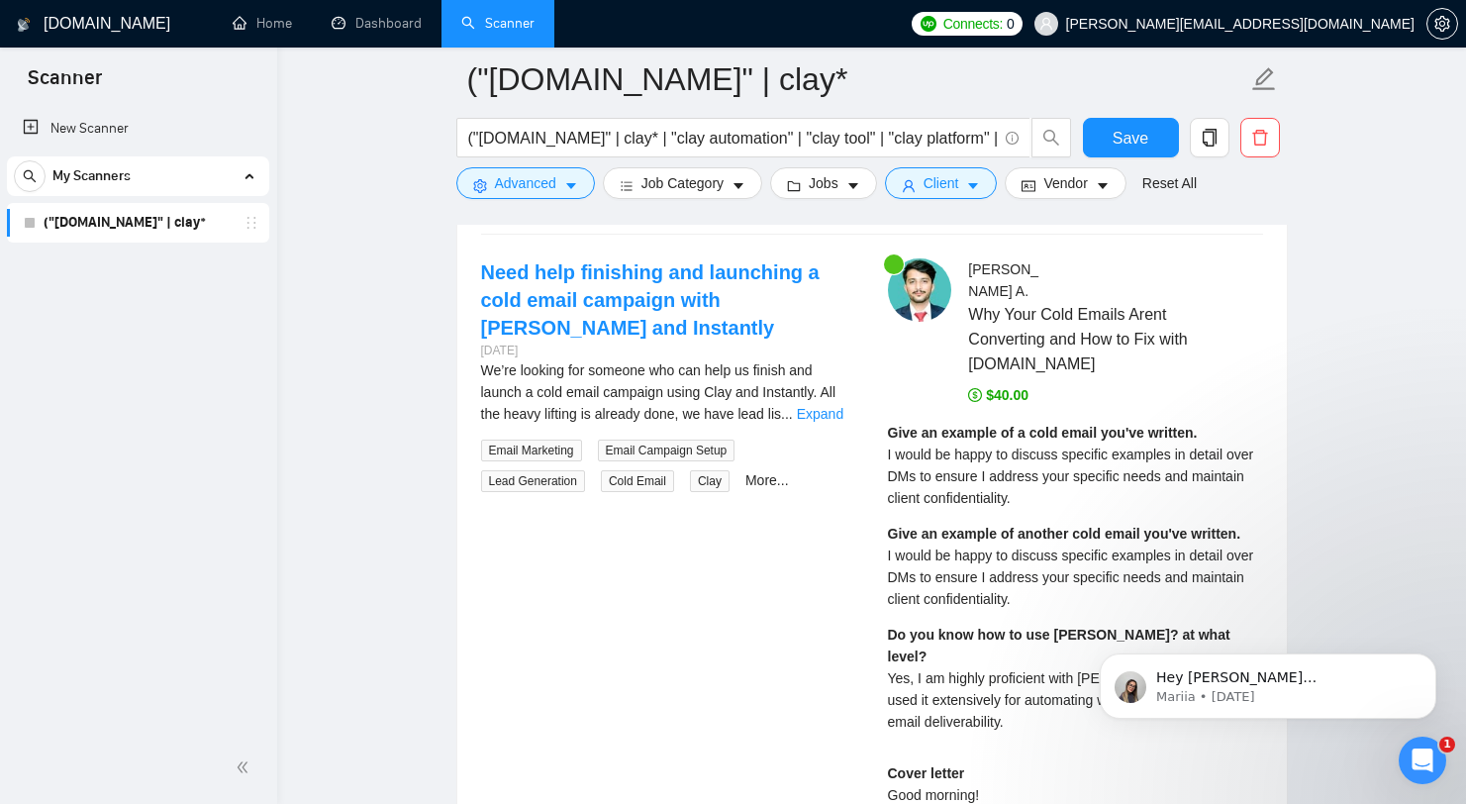
scroll to position [4307, 0]
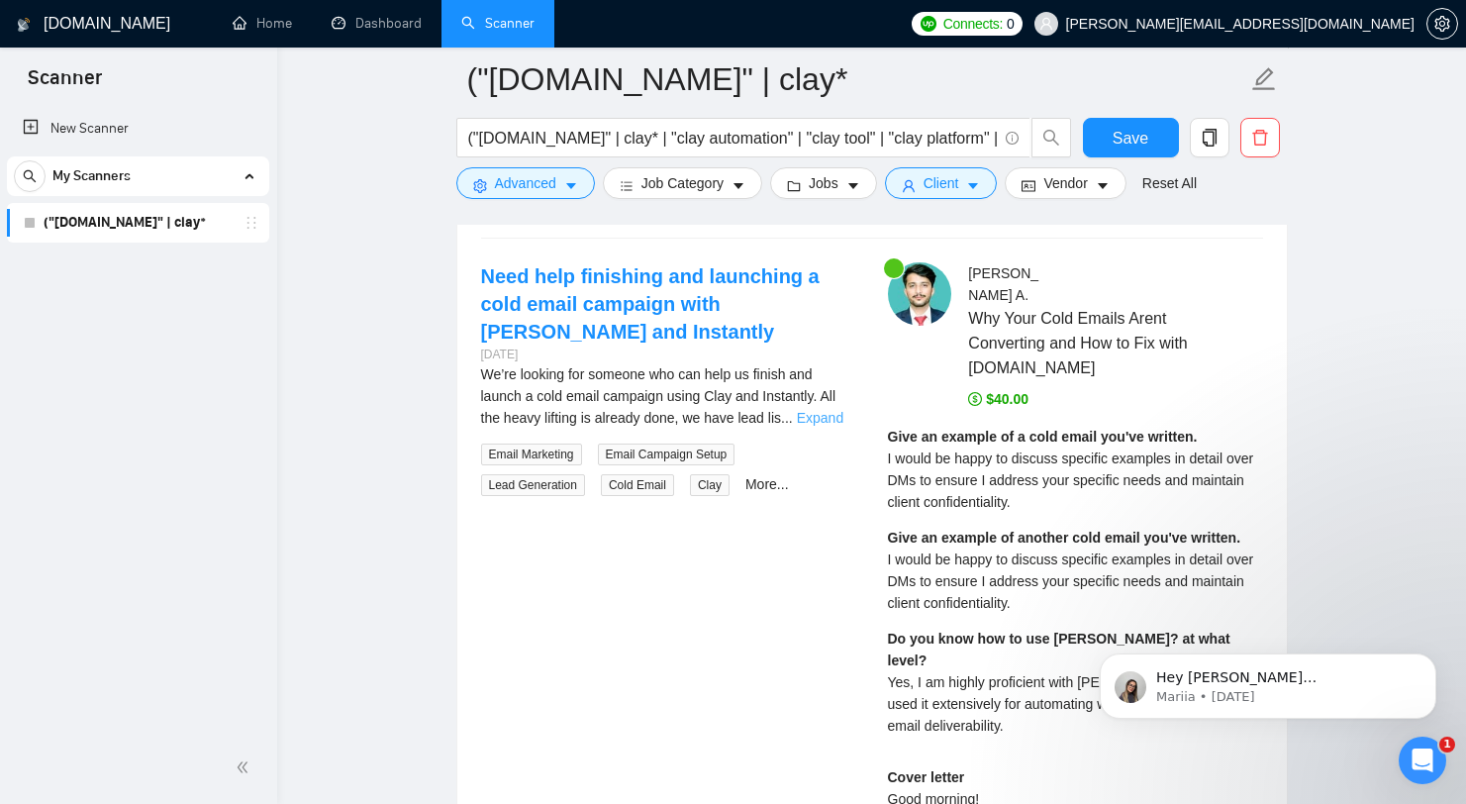
click at [818, 410] on link "Expand" at bounding box center [820, 418] width 47 height 16
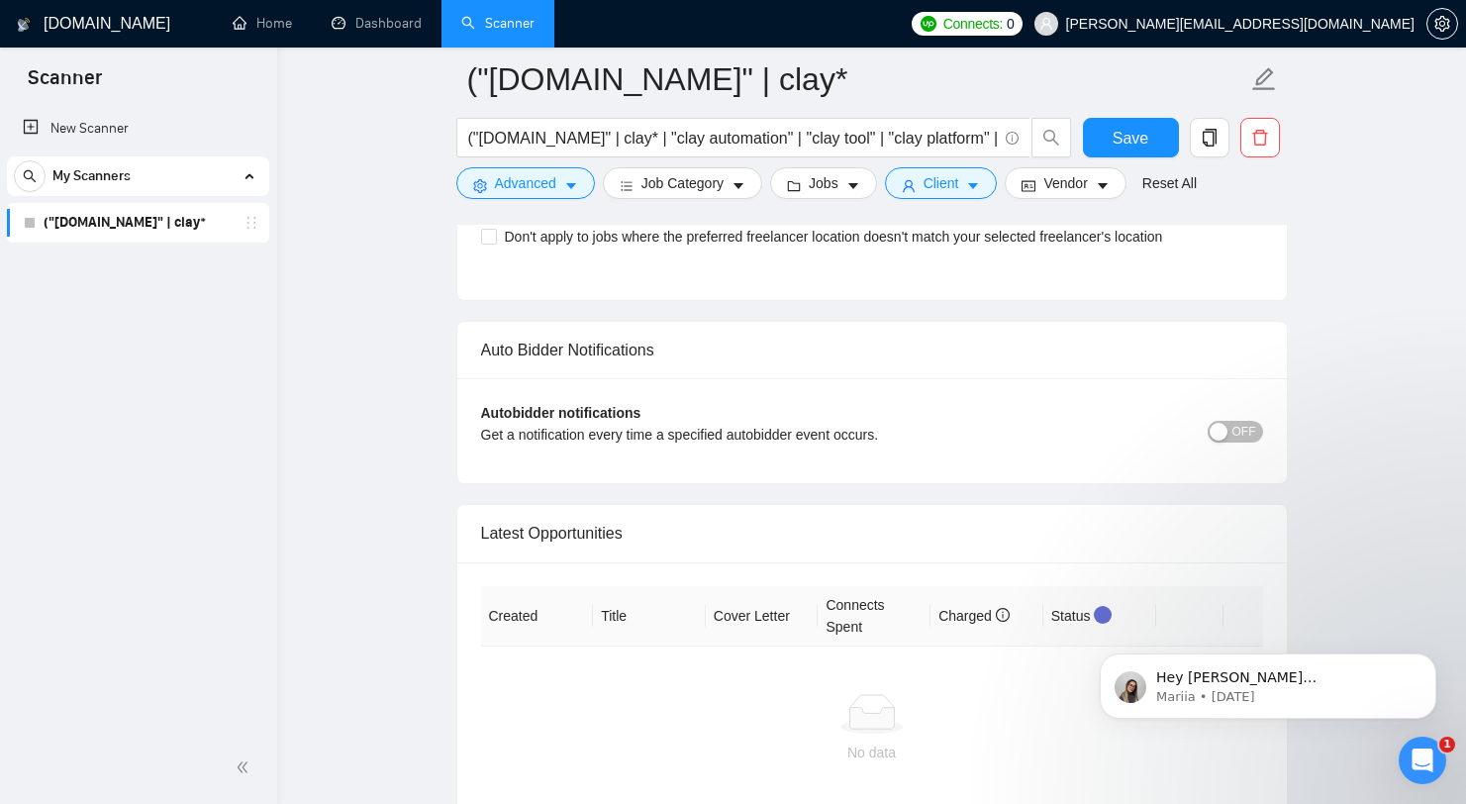
scroll to position [5987, 0]
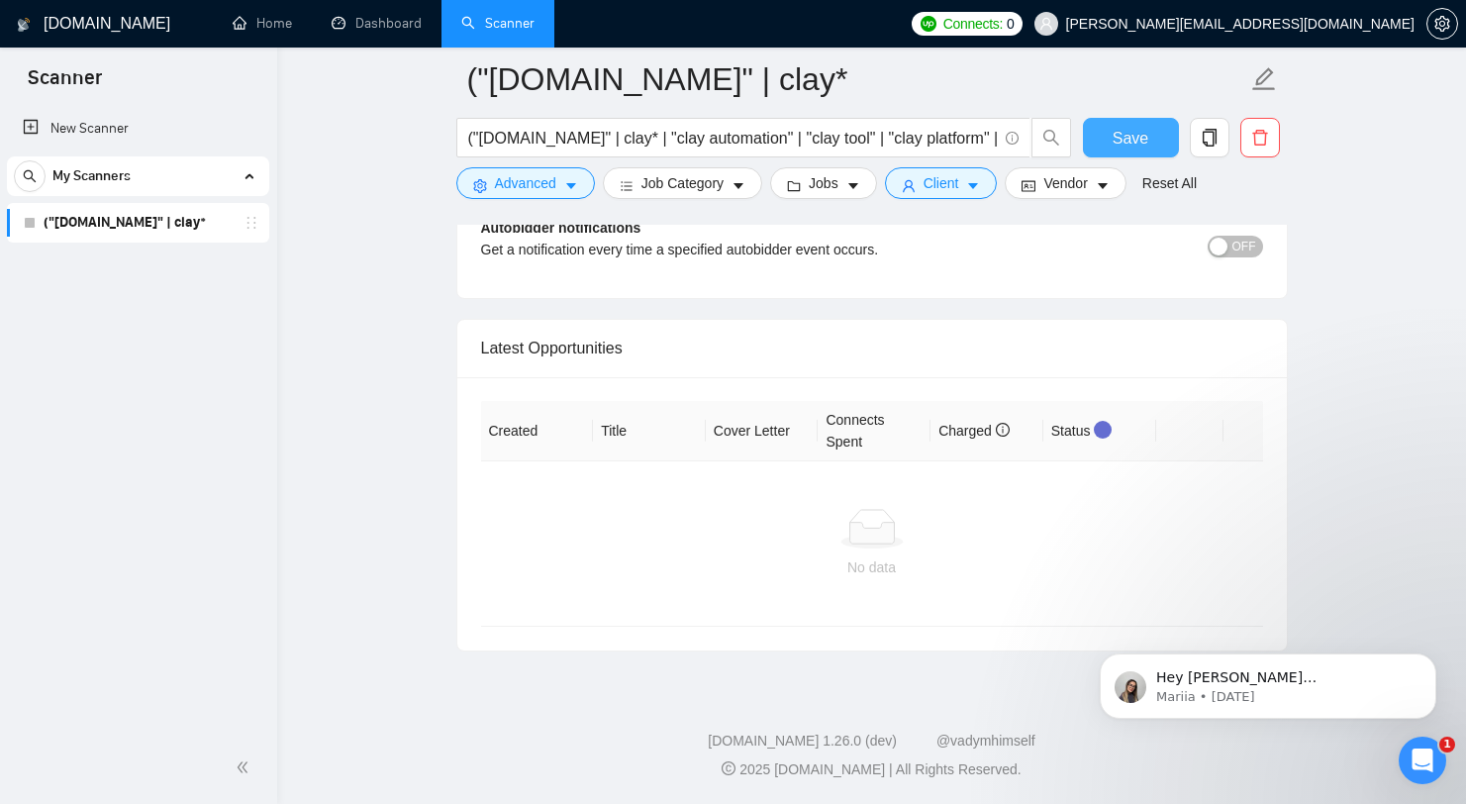
click at [1140, 126] on span "Save" at bounding box center [1131, 138] width 36 height 25
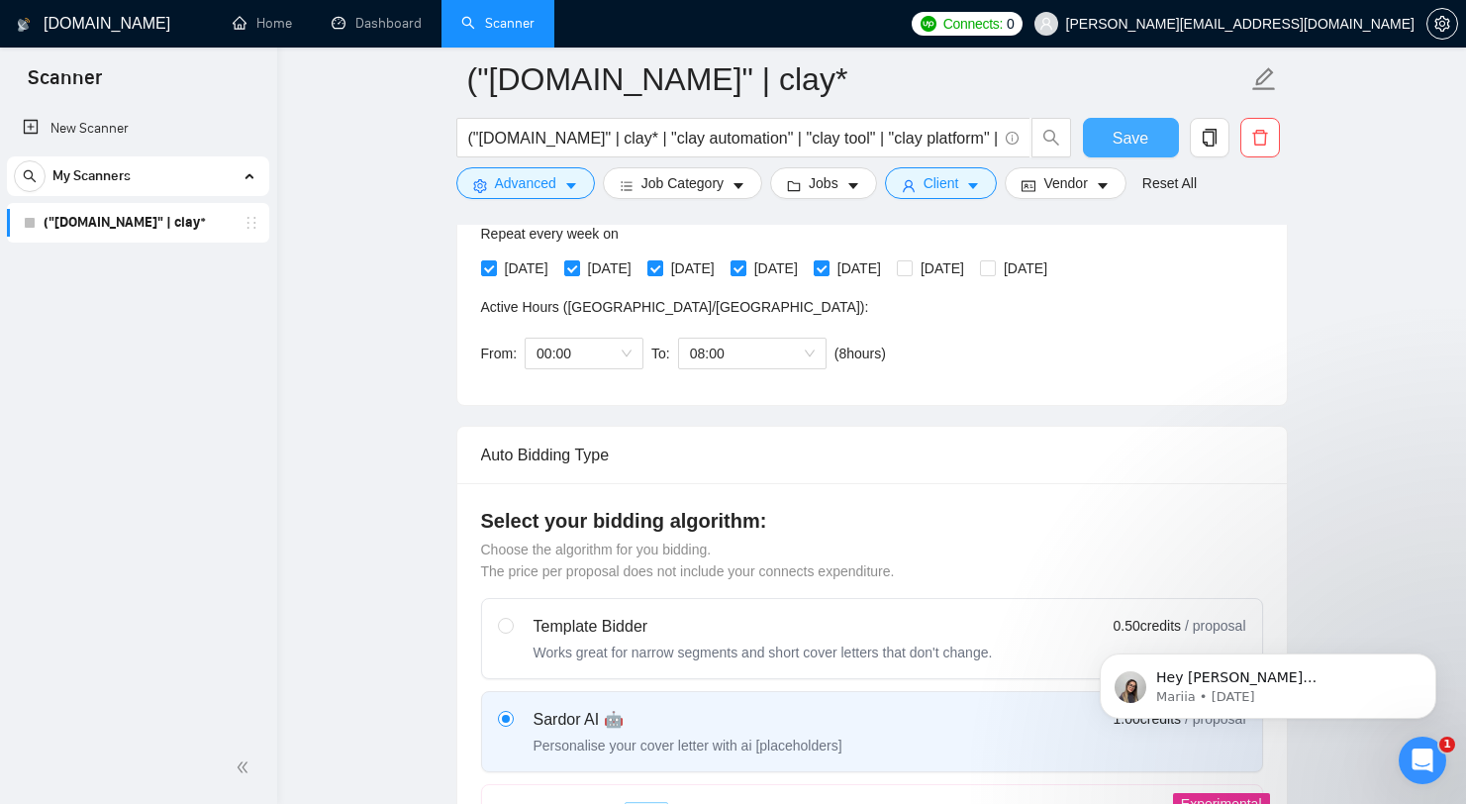
scroll to position [0, 0]
